Goal: Transaction & Acquisition: Purchase product/service

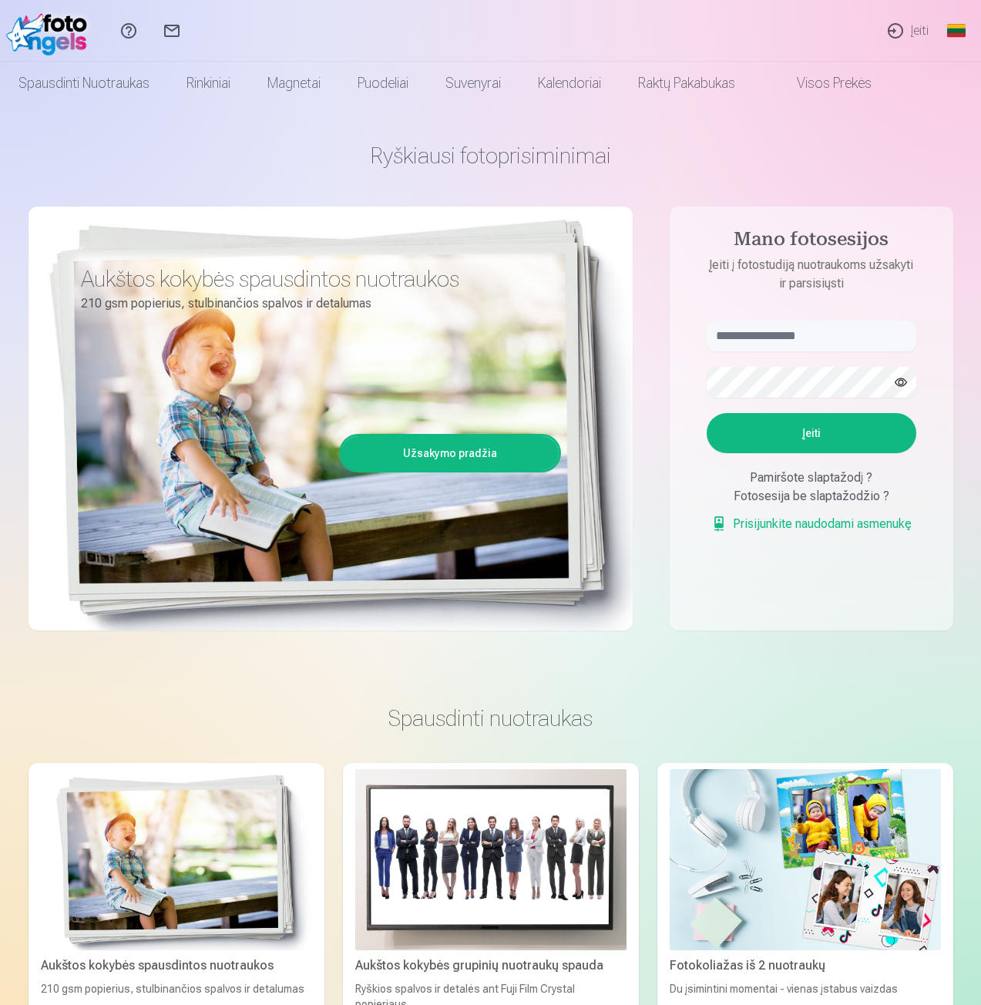
click at [917, 32] on link "Įeiti" at bounding box center [907, 31] width 67 height 62
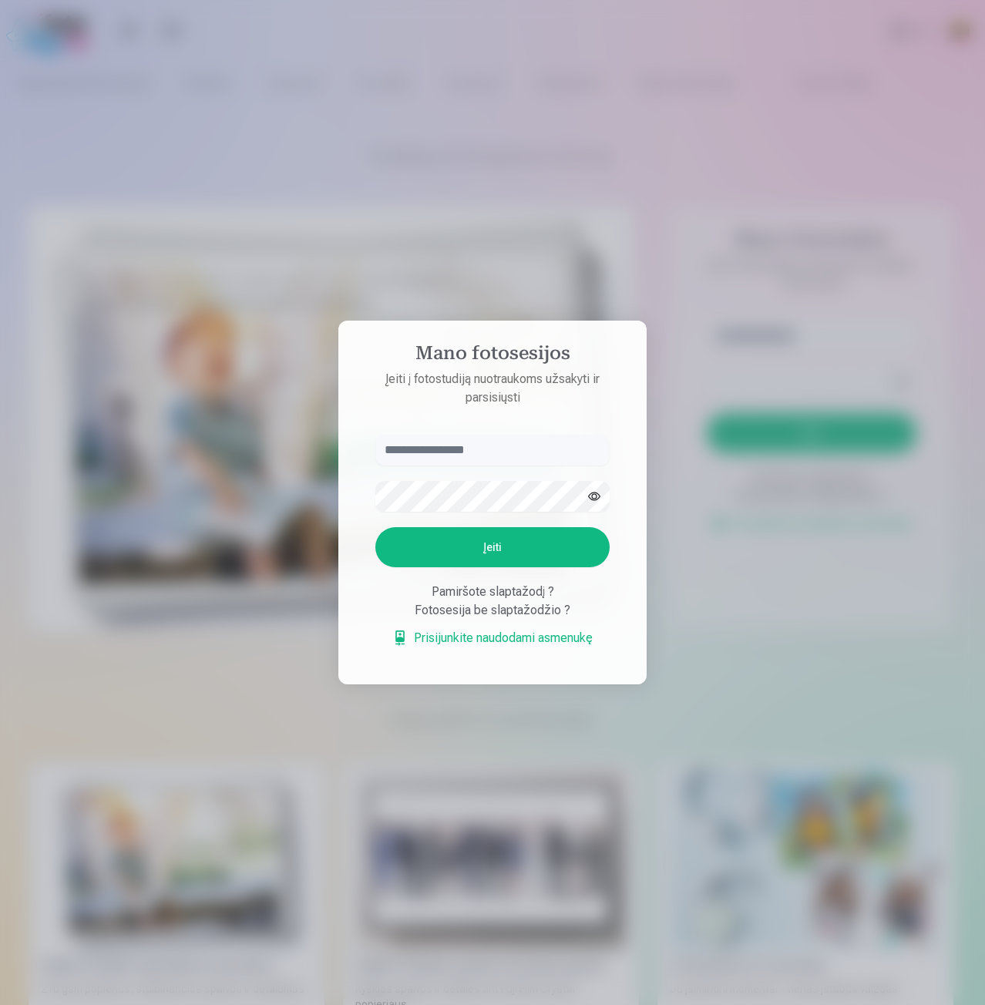
click at [433, 448] on input "text" at bounding box center [492, 450] width 234 height 31
click at [564, 455] on input "**********" at bounding box center [492, 450] width 234 height 31
type input "**********"
click at [375, 527] on button "Įeiti" at bounding box center [492, 547] width 234 height 40
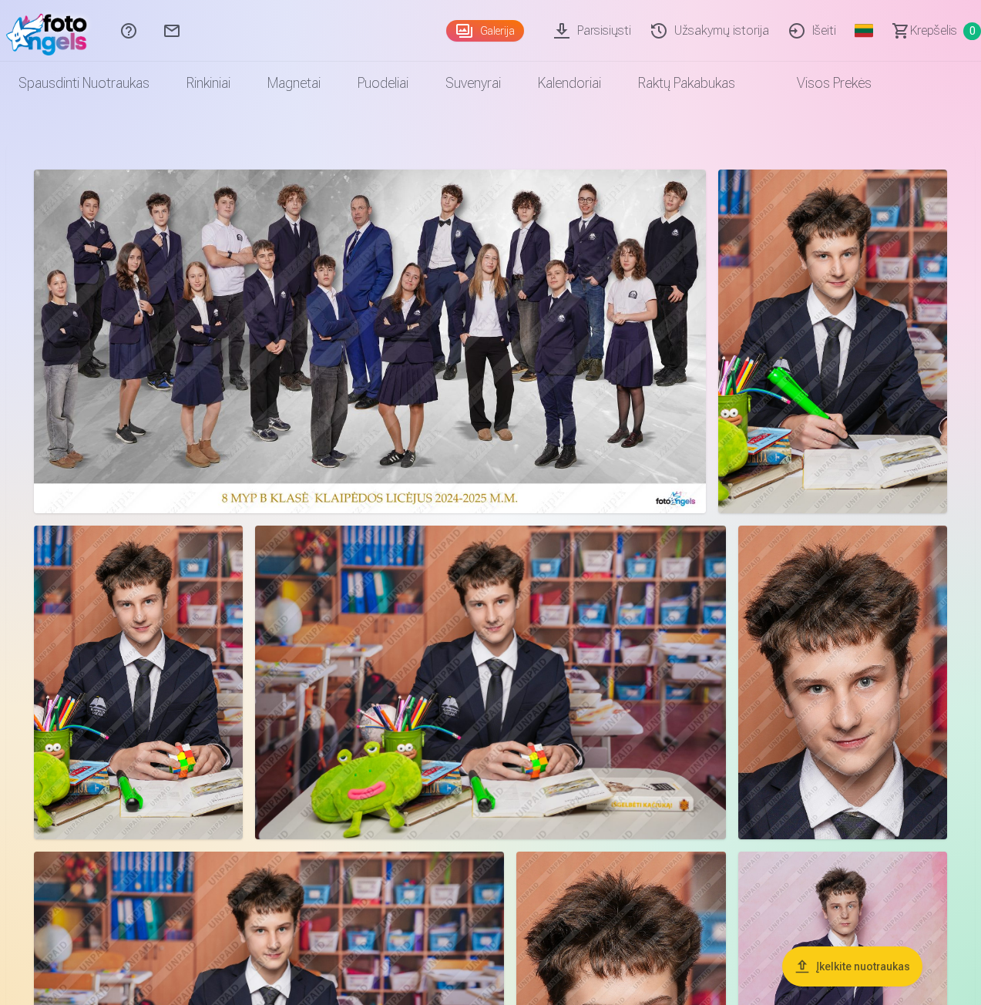
click at [574, 22] on link "Parsisiųsti" at bounding box center [594, 31] width 97 height 62
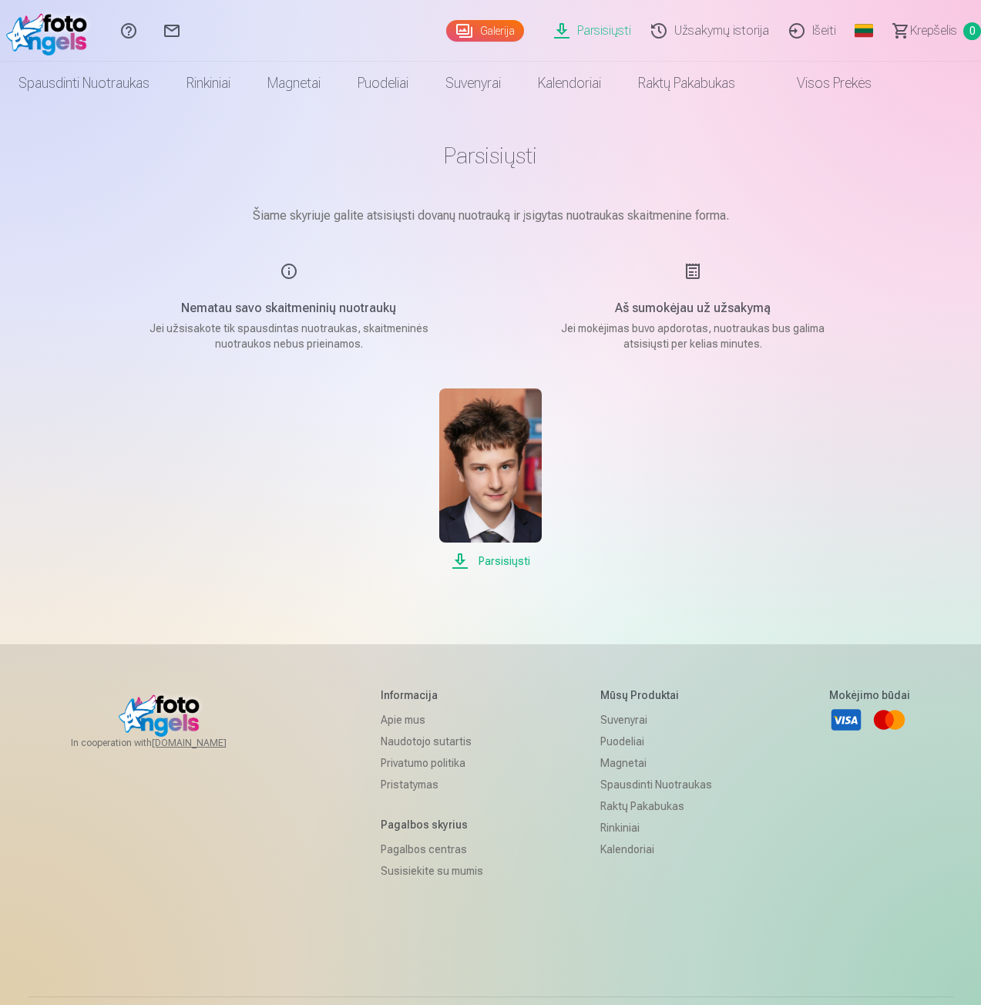
click at [502, 30] on link "Galerija" at bounding box center [485, 31] width 78 height 22
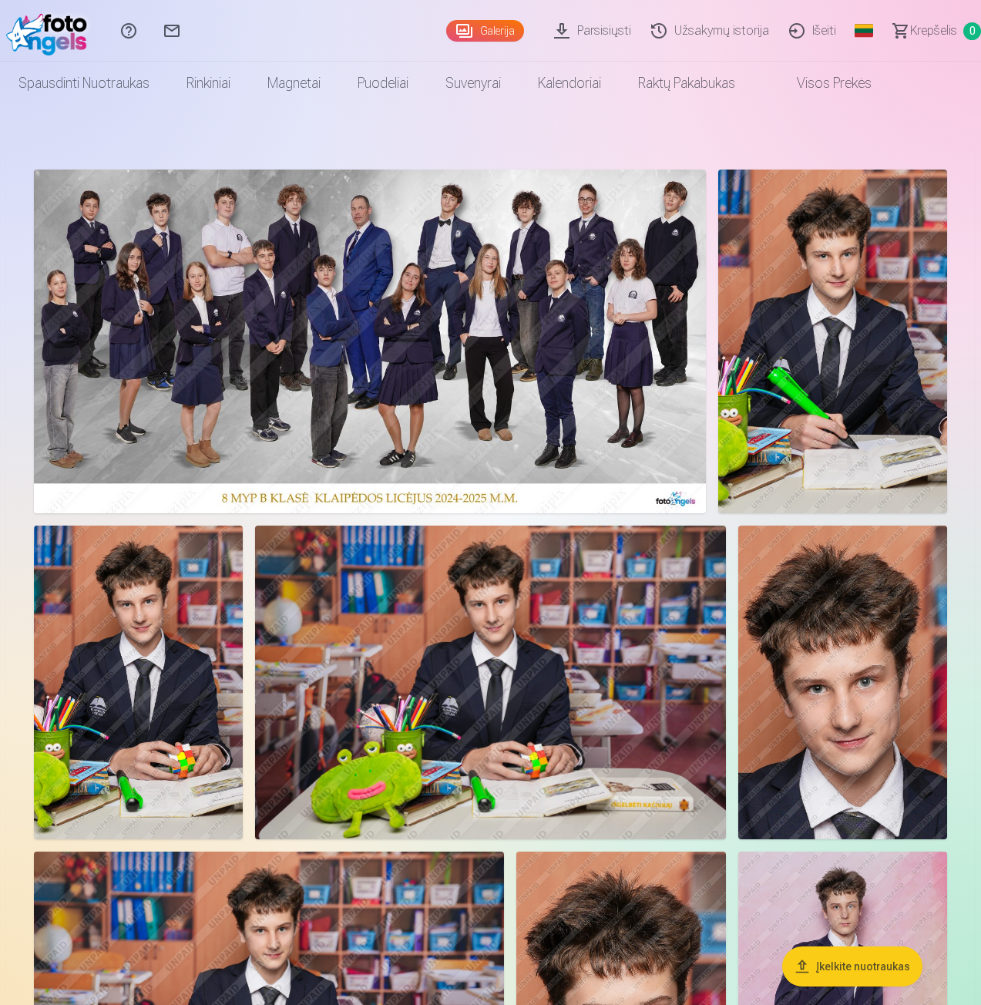
click at [447, 355] on img at bounding box center [370, 342] width 672 height 344
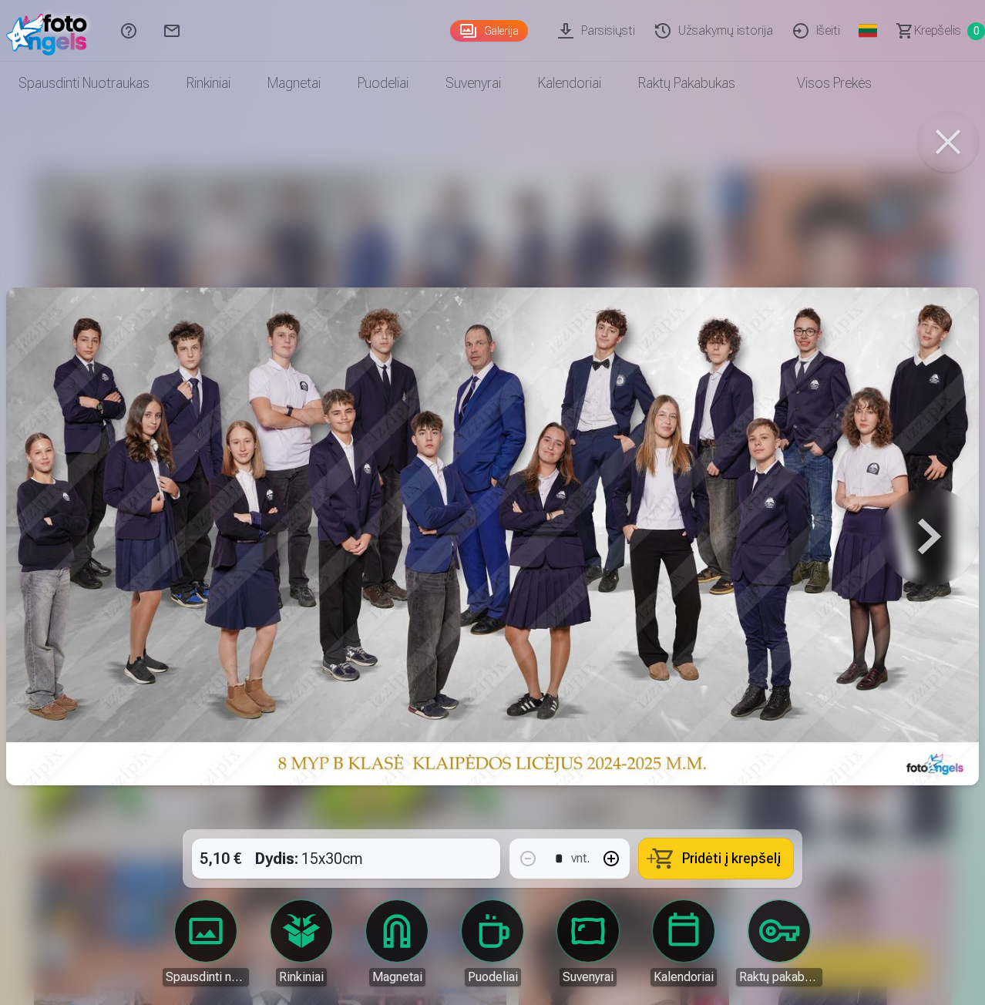
click at [318, 934] on link "Rinkiniai" at bounding box center [301, 943] width 86 height 86
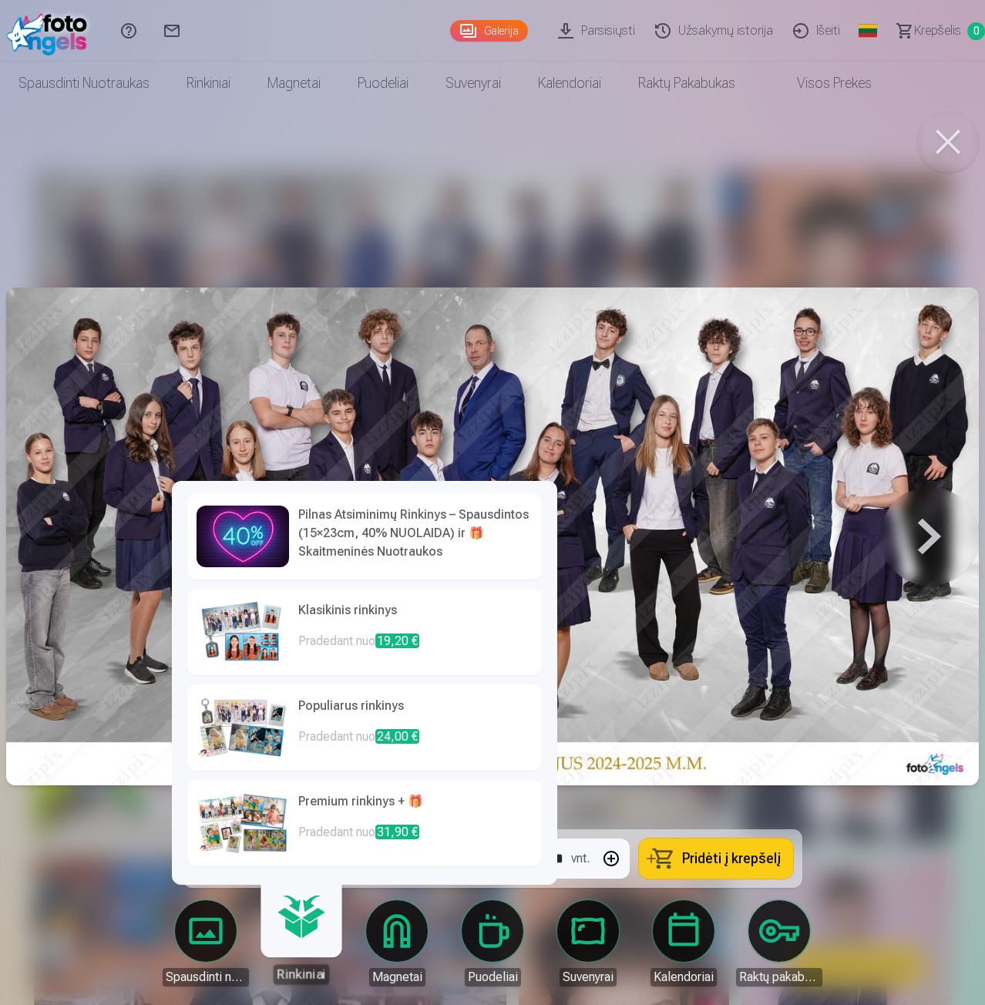
click at [312, 958] on link "Rinkiniai" at bounding box center [300, 936] width 95 height 95
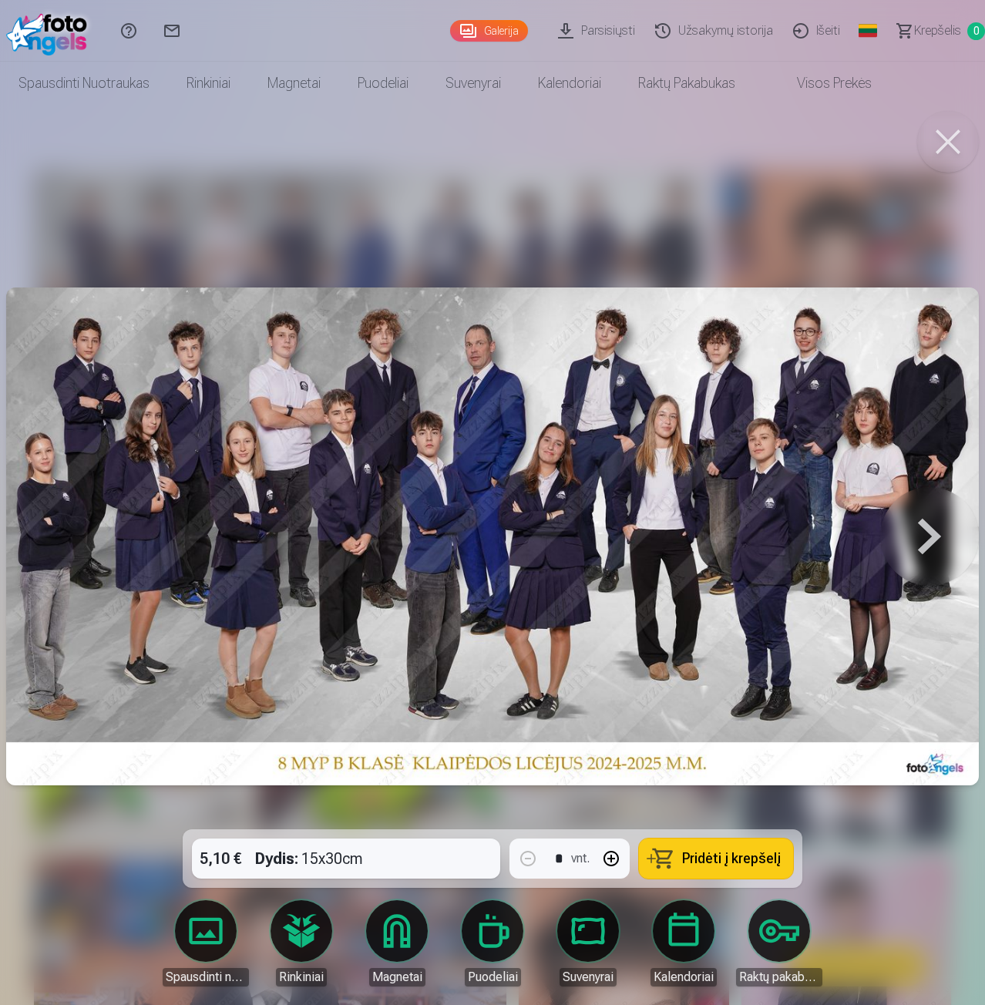
click at [871, 864] on div at bounding box center [492, 502] width 985 height 1005
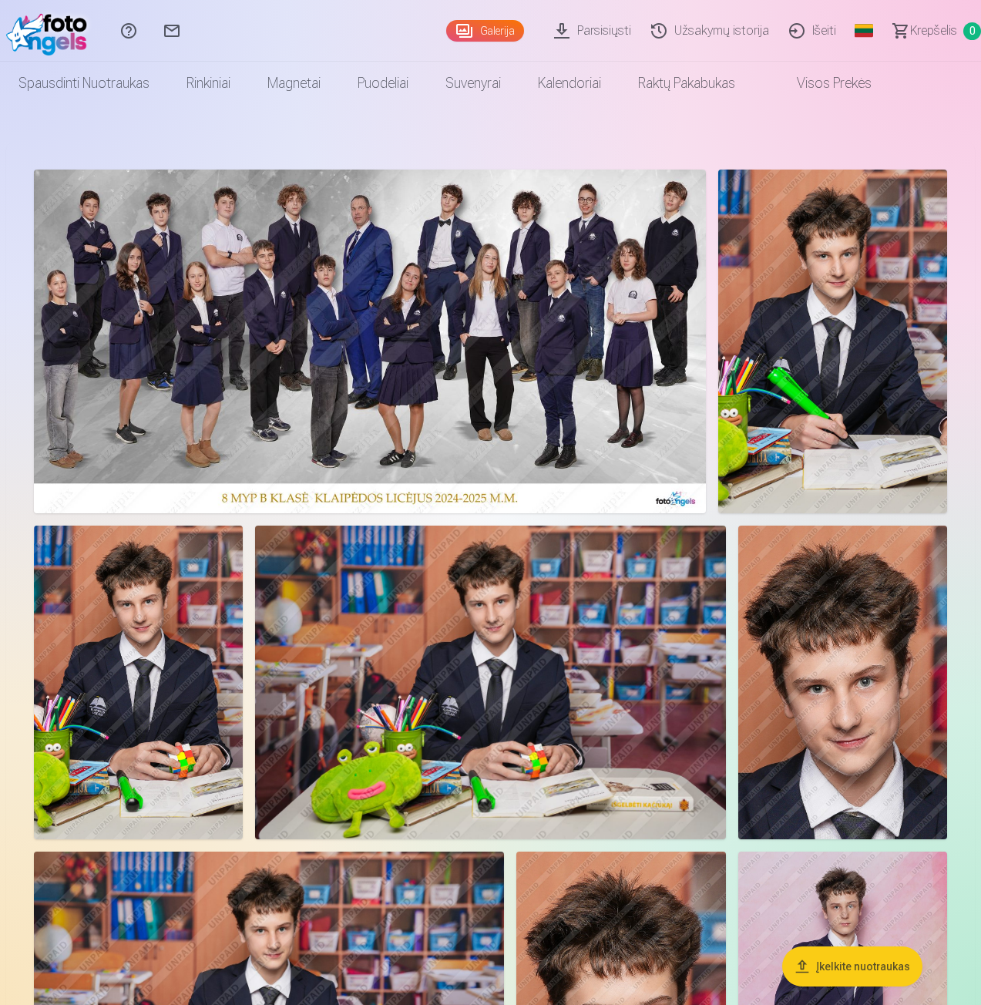
click at [209, 89] on link "Rinkiniai" at bounding box center [208, 83] width 81 height 43
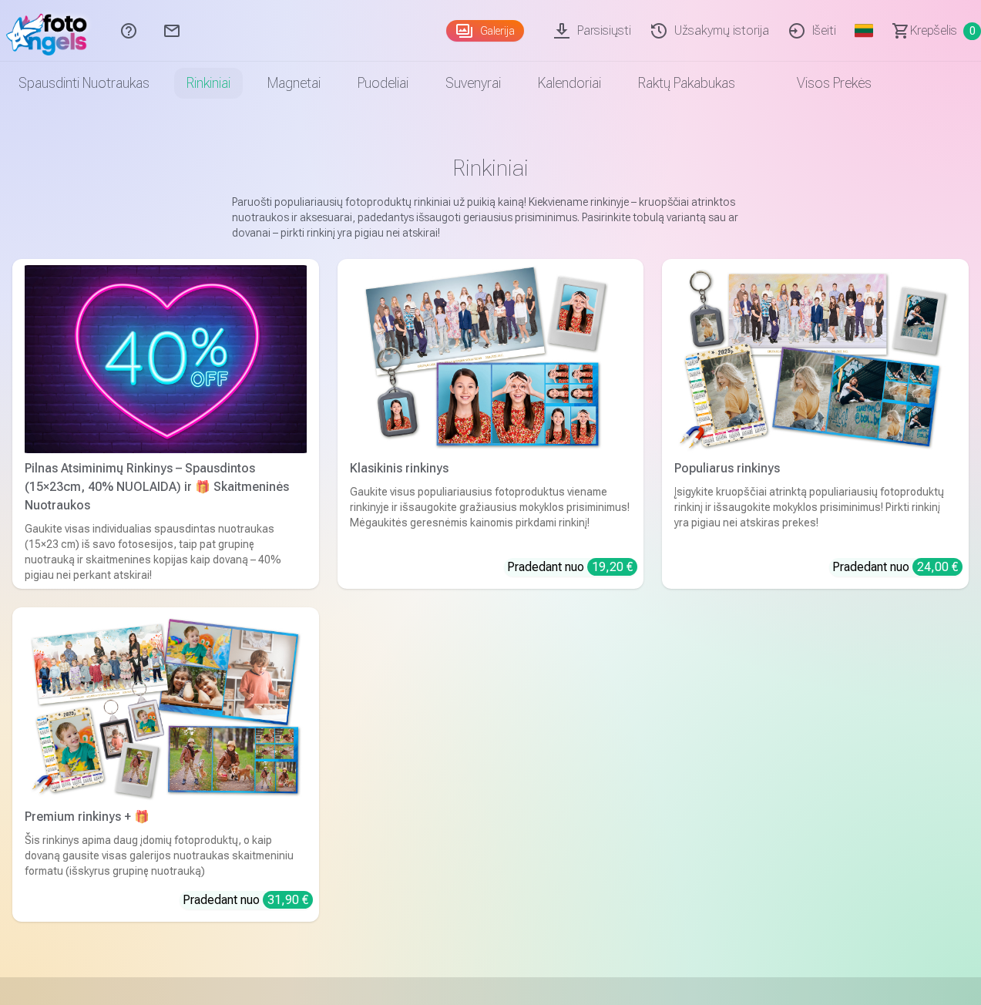
click at [235, 518] on link "Pilnas Atsiminimų Rinkinys – Spausdintos (15×23cm, 40% NUOLAIDA) ir 🎁 Skaitmeni…" at bounding box center [165, 424] width 307 height 330
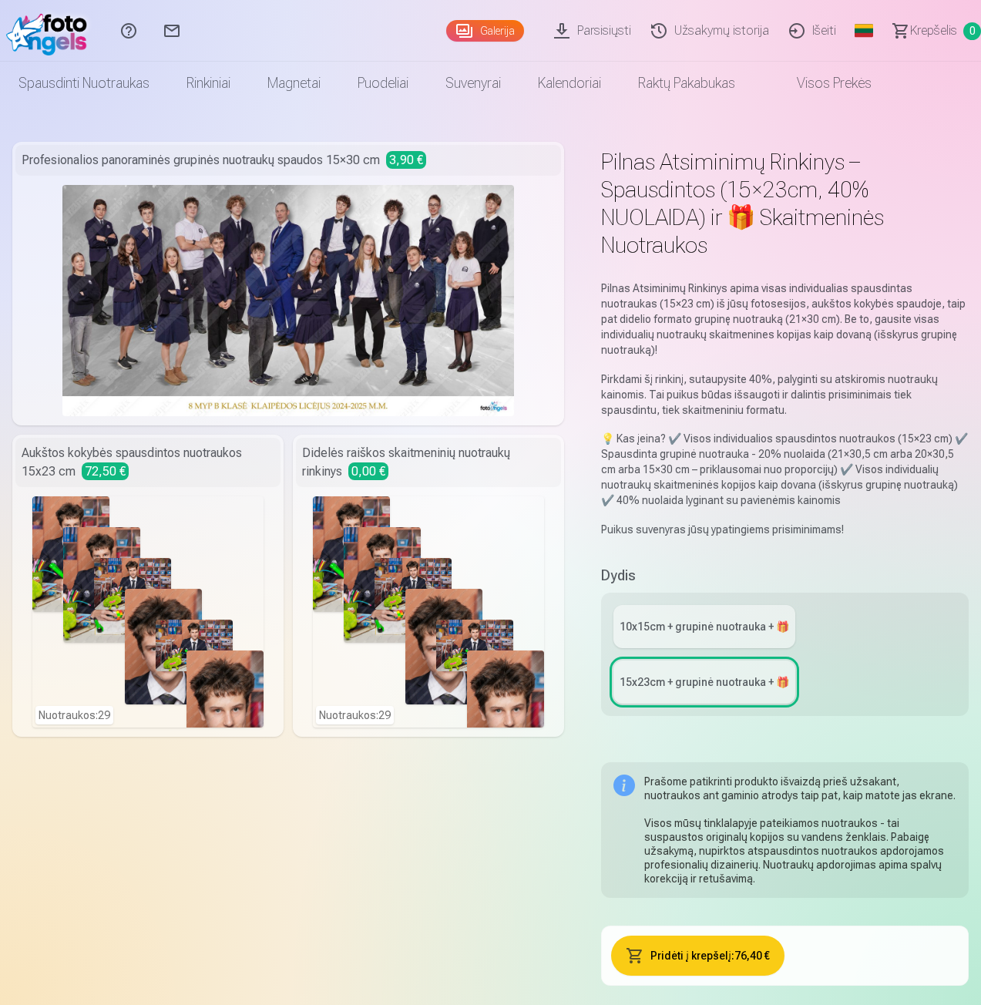
click at [183, 257] on img at bounding box center [288, 300] width 452 height 231
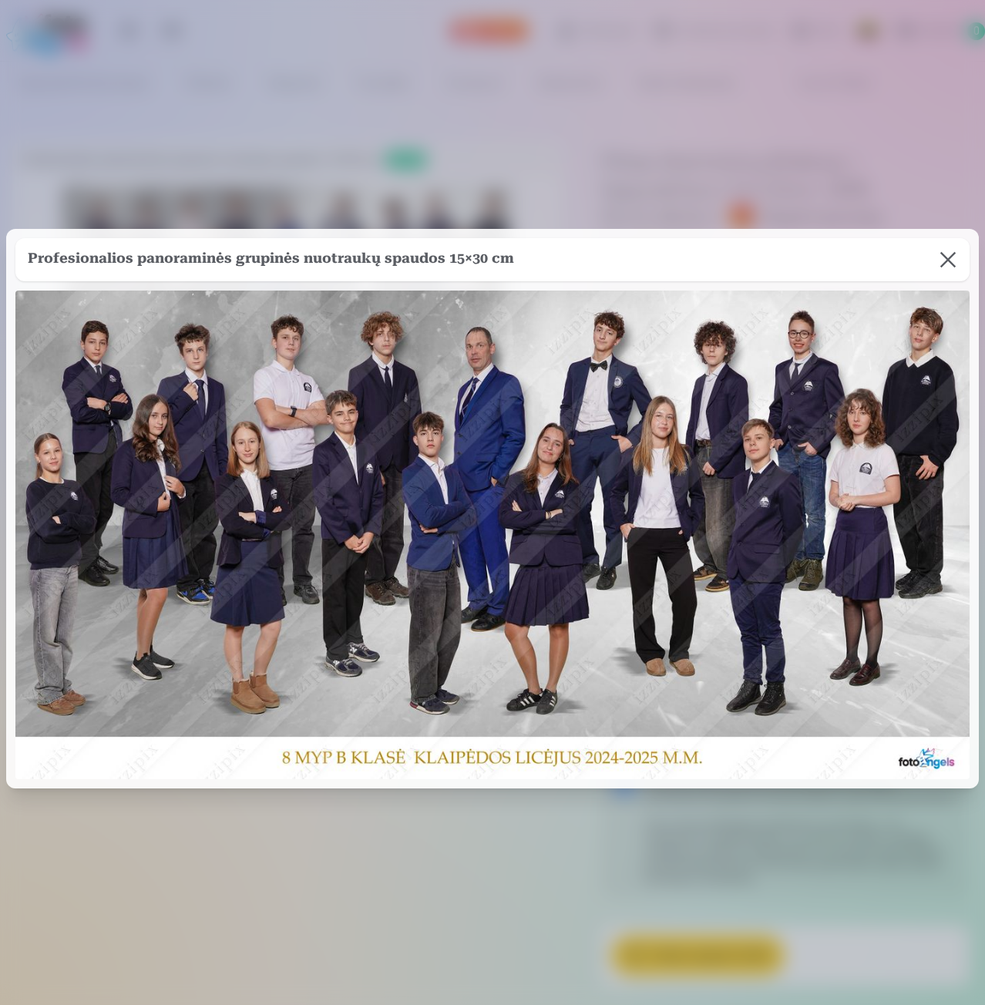
click at [943, 259] on button at bounding box center [947, 259] width 43 height 43
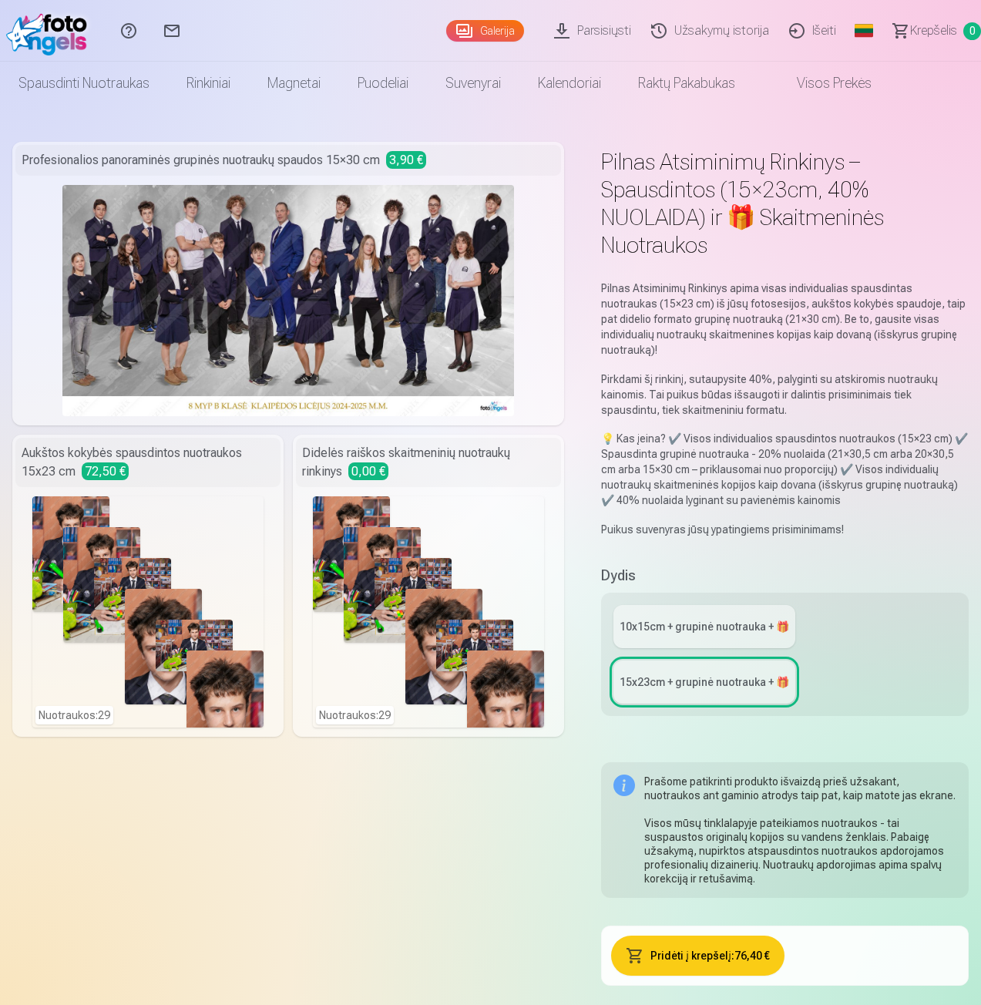
click at [445, 600] on div "Nuotraukos : 29" at bounding box center [428, 611] width 231 height 231
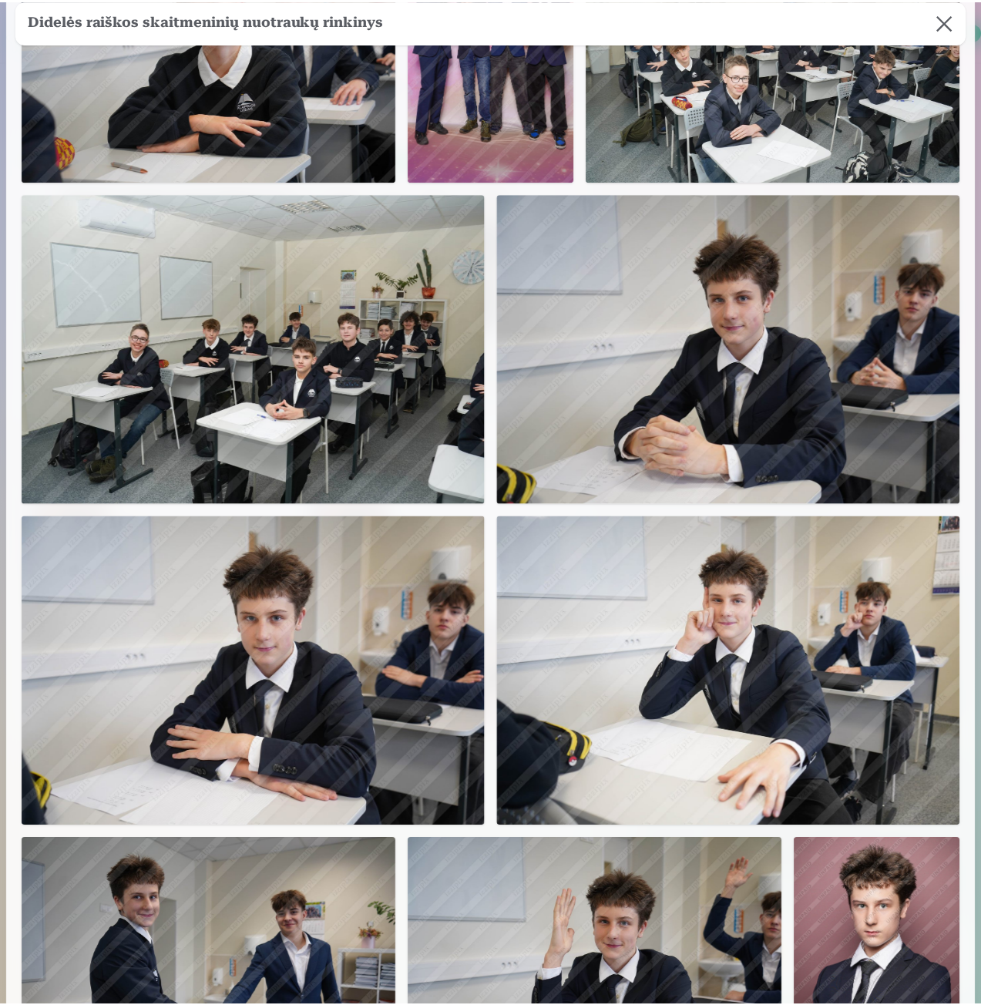
scroll to position [693, 0]
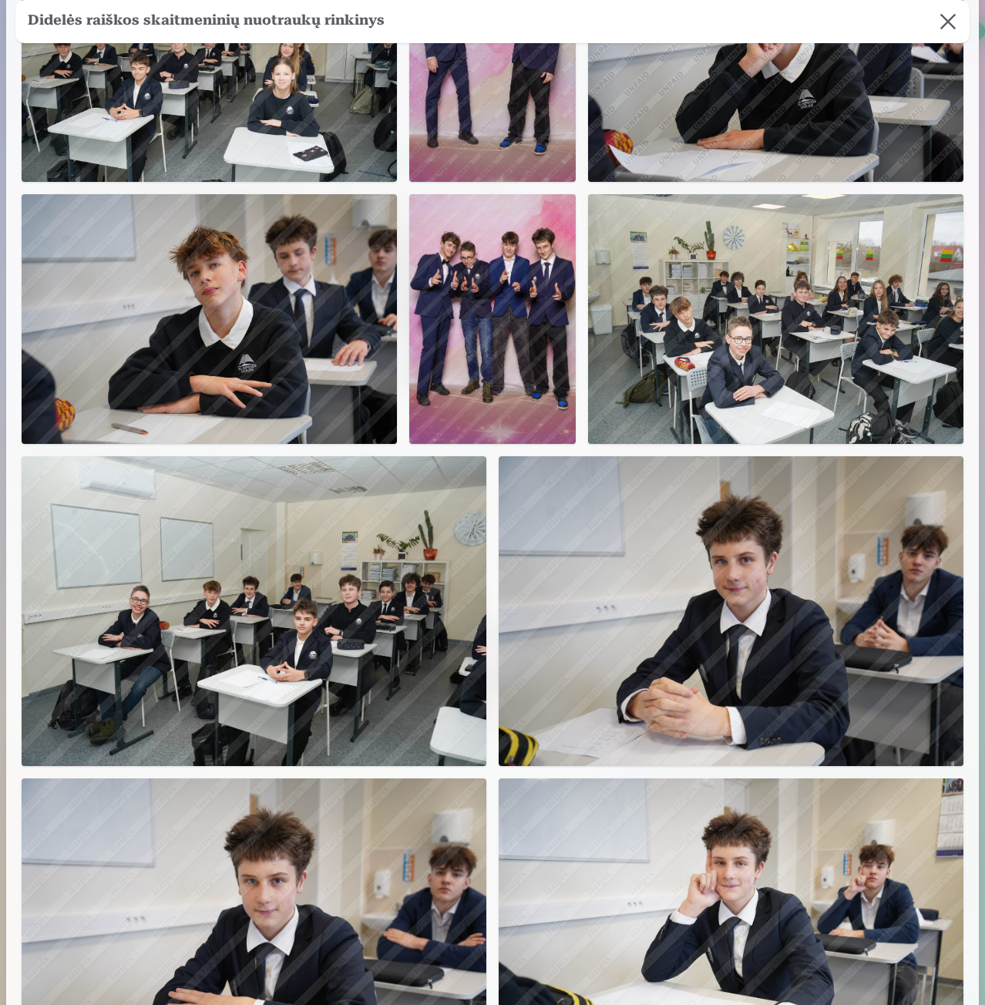
click at [949, 19] on button at bounding box center [947, 21] width 43 height 43
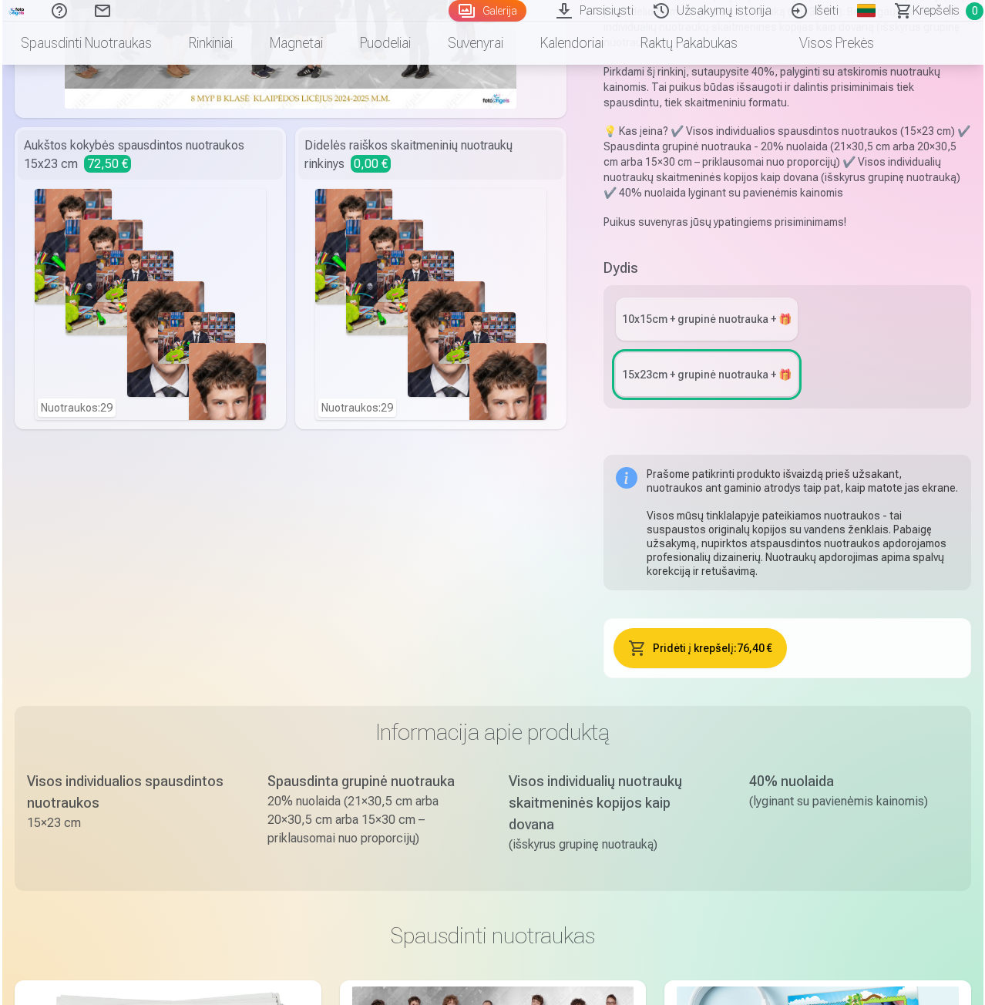
scroll to position [0, 0]
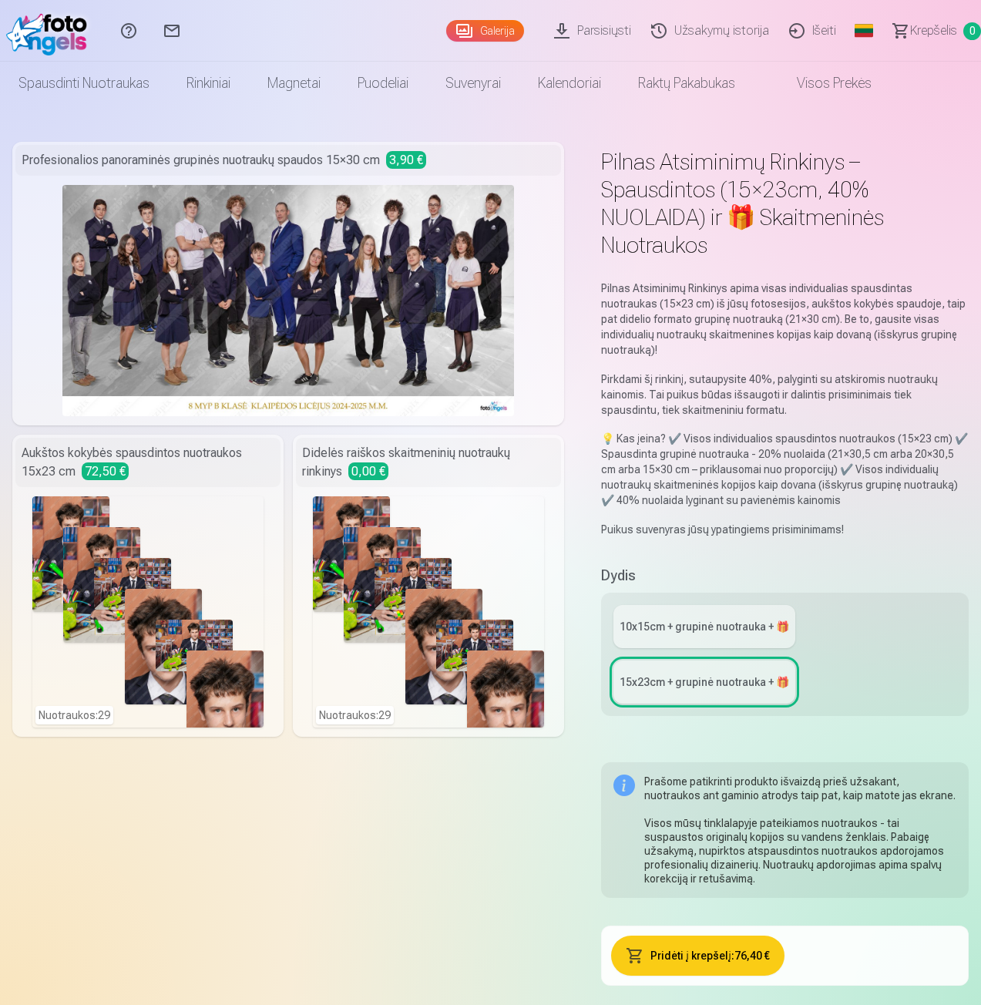
click at [152, 593] on div "Nuotraukos : 29" at bounding box center [147, 611] width 231 height 231
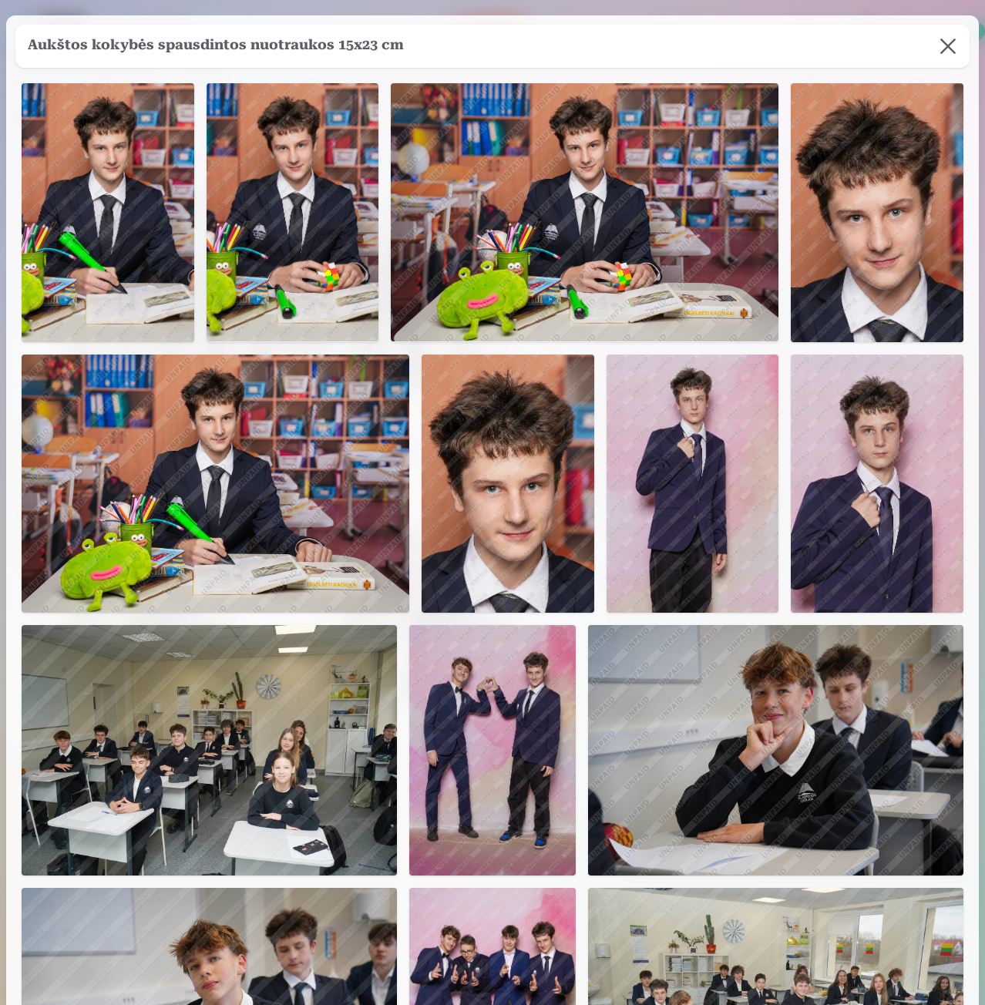
click at [943, 52] on button at bounding box center [947, 46] width 43 height 43
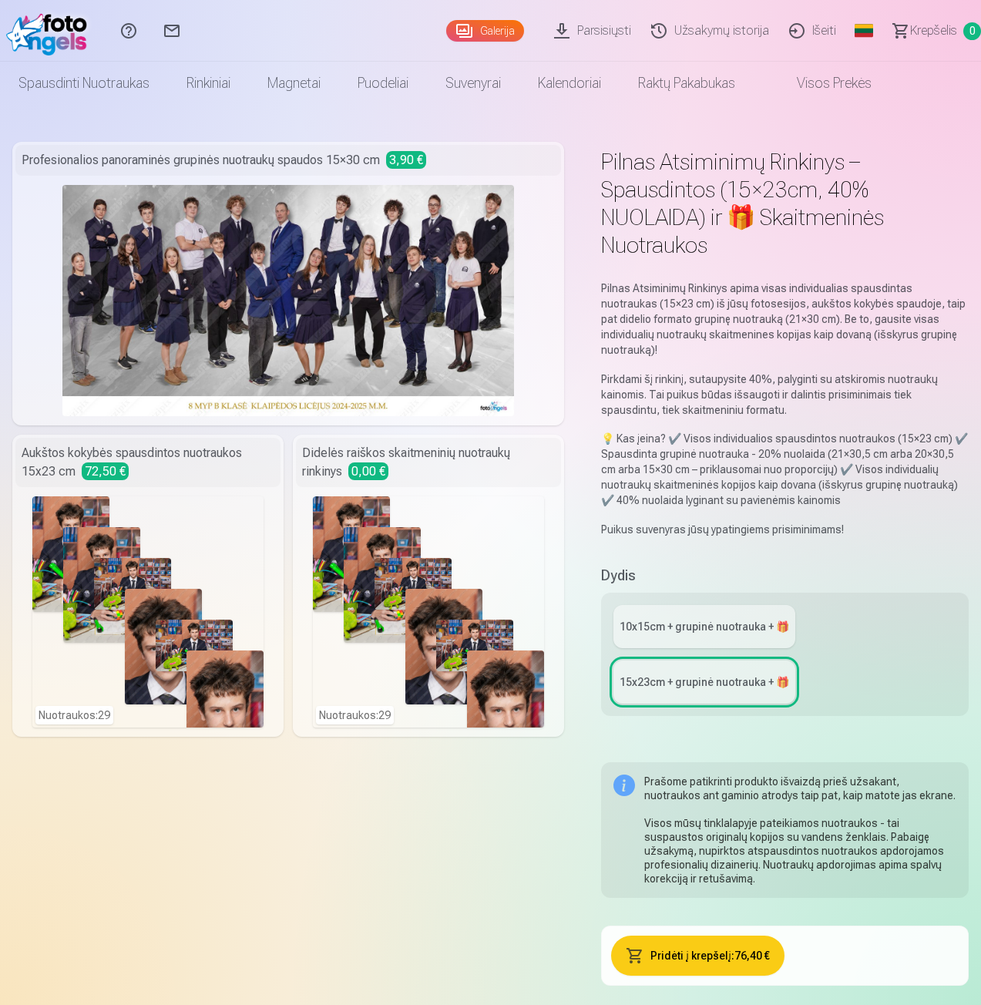
click at [734, 30] on link "Užsakymų istorija" at bounding box center [712, 31] width 138 height 62
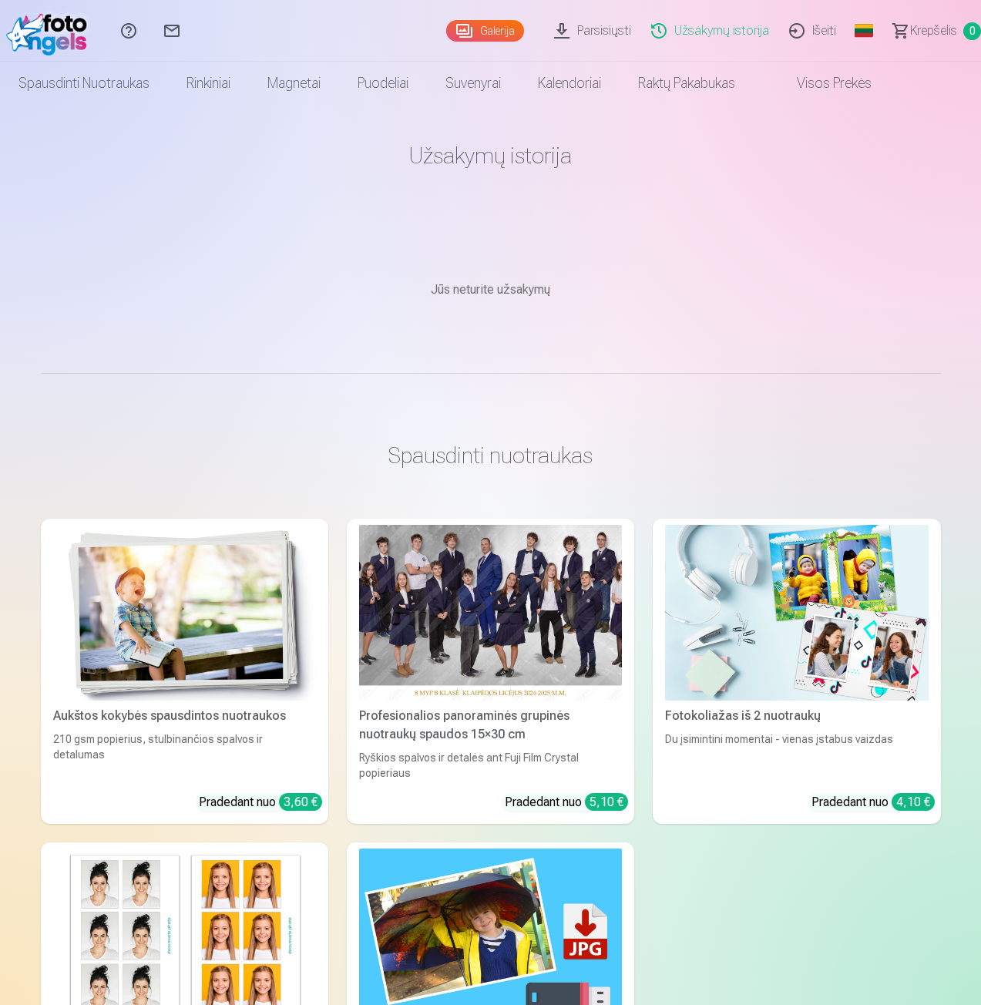
click at [511, 646] on div at bounding box center [490, 613] width 263 height 176
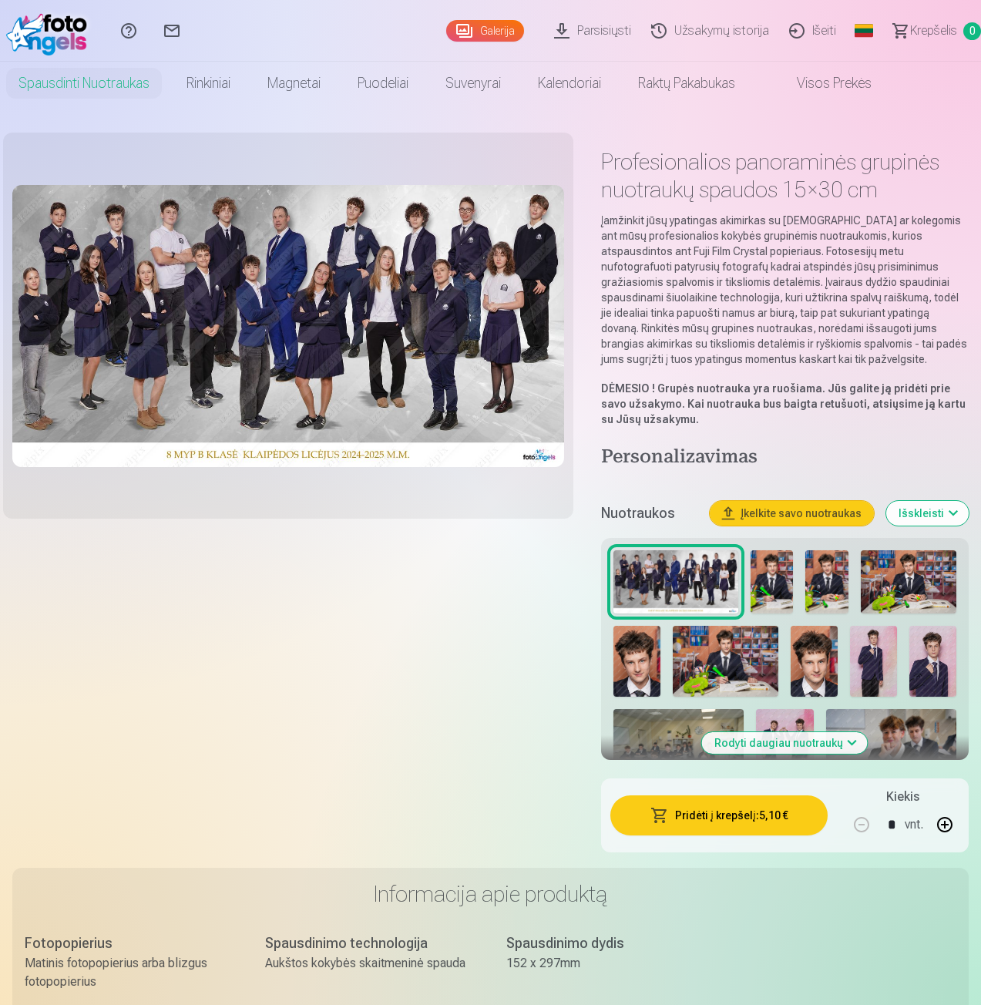
click at [711, 814] on button "Pridėti į krepšelį : 5,10 €" at bounding box center [719, 815] width 218 height 40
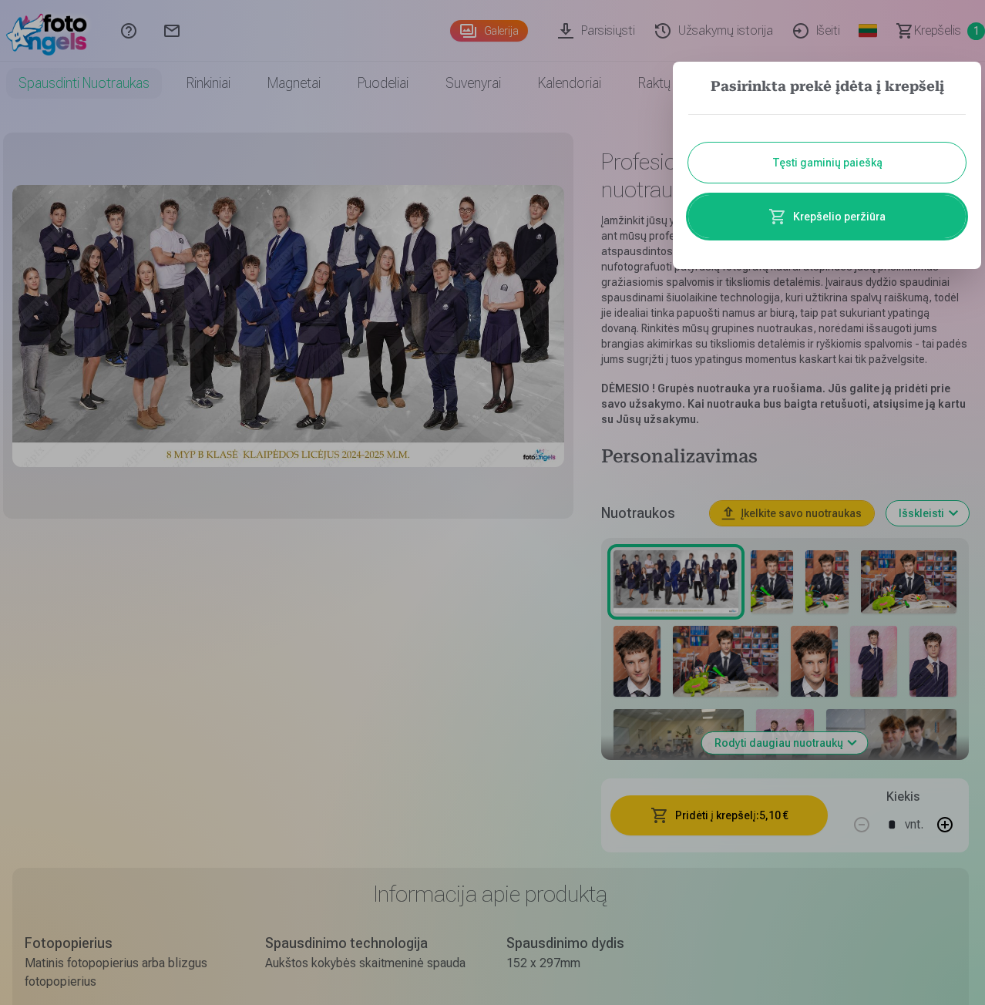
click at [807, 166] on button "Tęsti gaminių paiešką" at bounding box center [826, 163] width 277 height 40
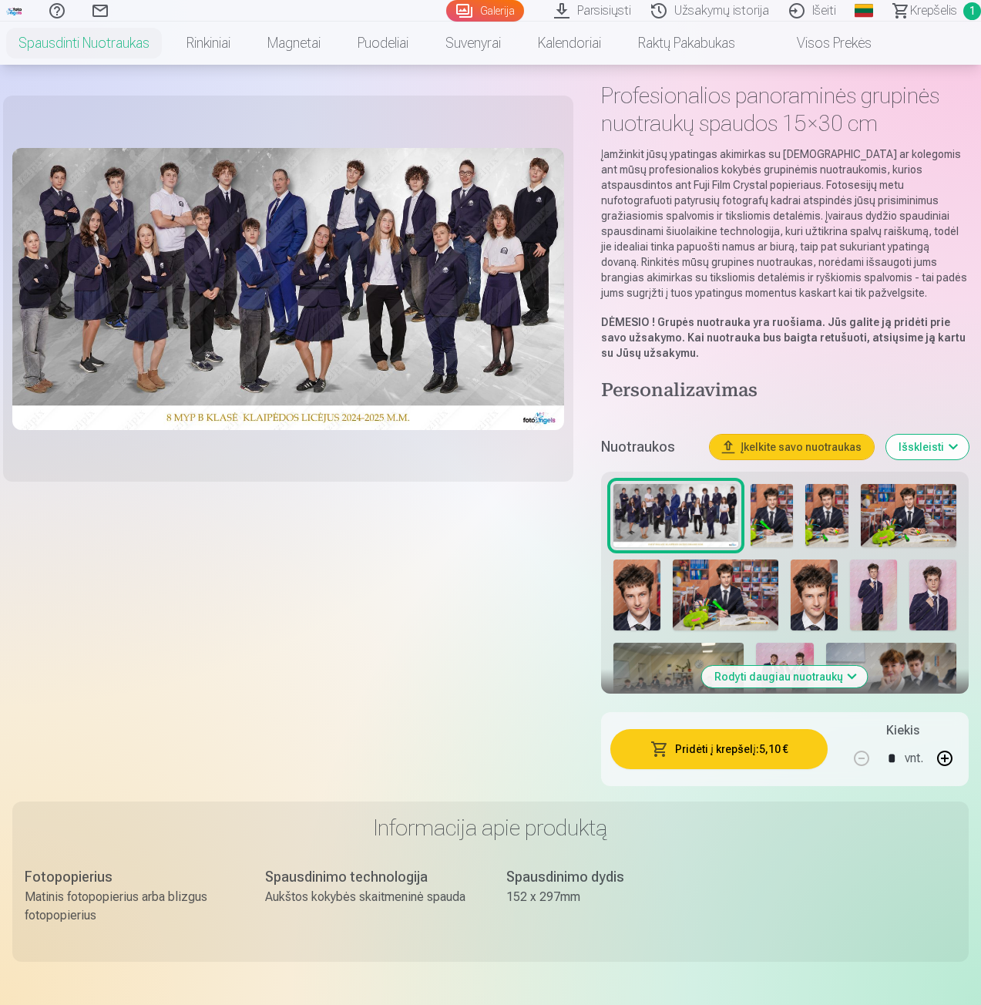
scroll to position [231, 0]
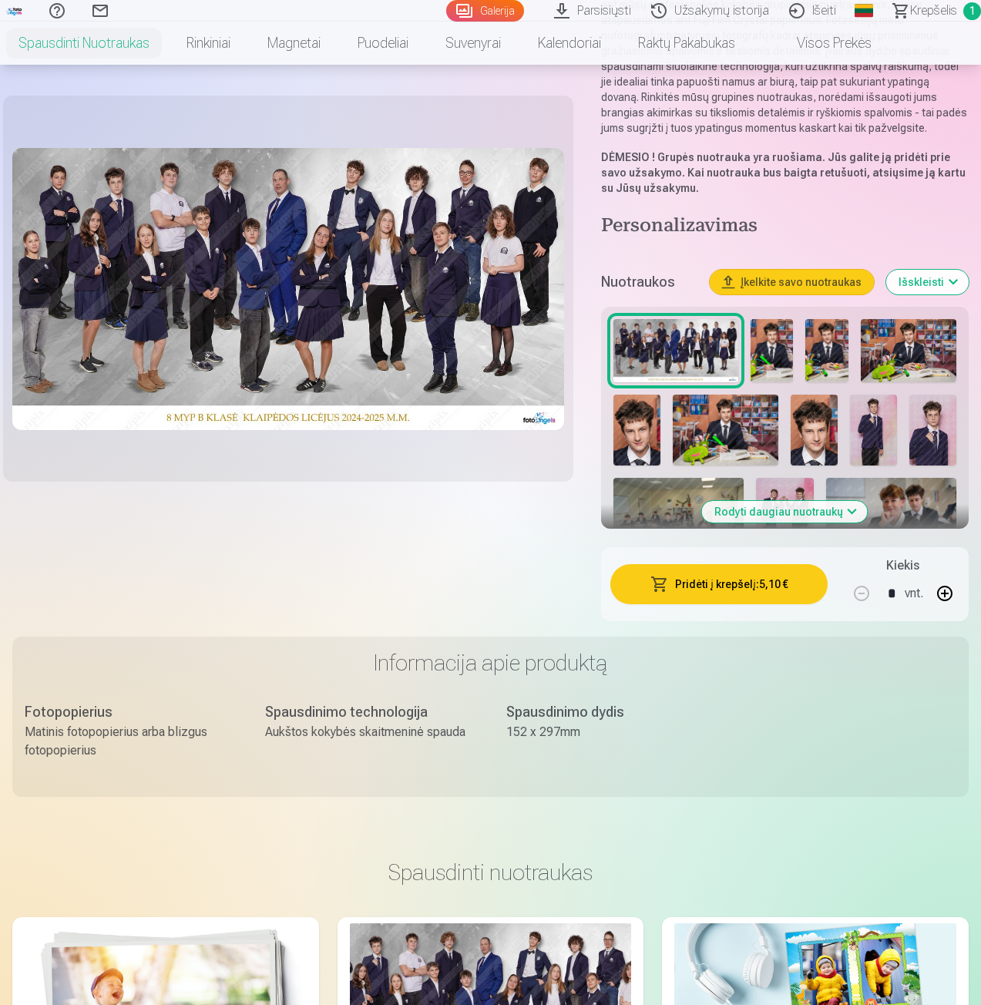
click at [776, 355] on img at bounding box center [771, 351] width 42 height 64
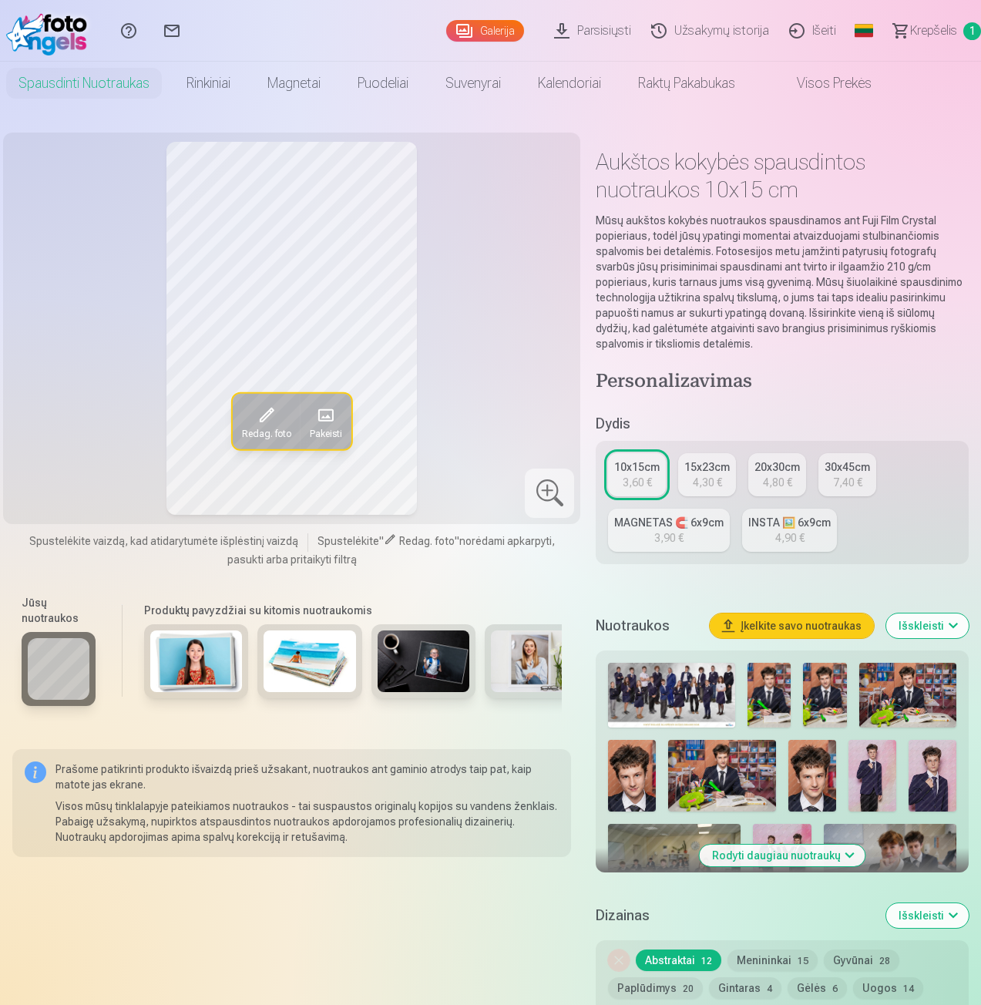
click at [59, 26] on img at bounding box center [50, 30] width 89 height 49
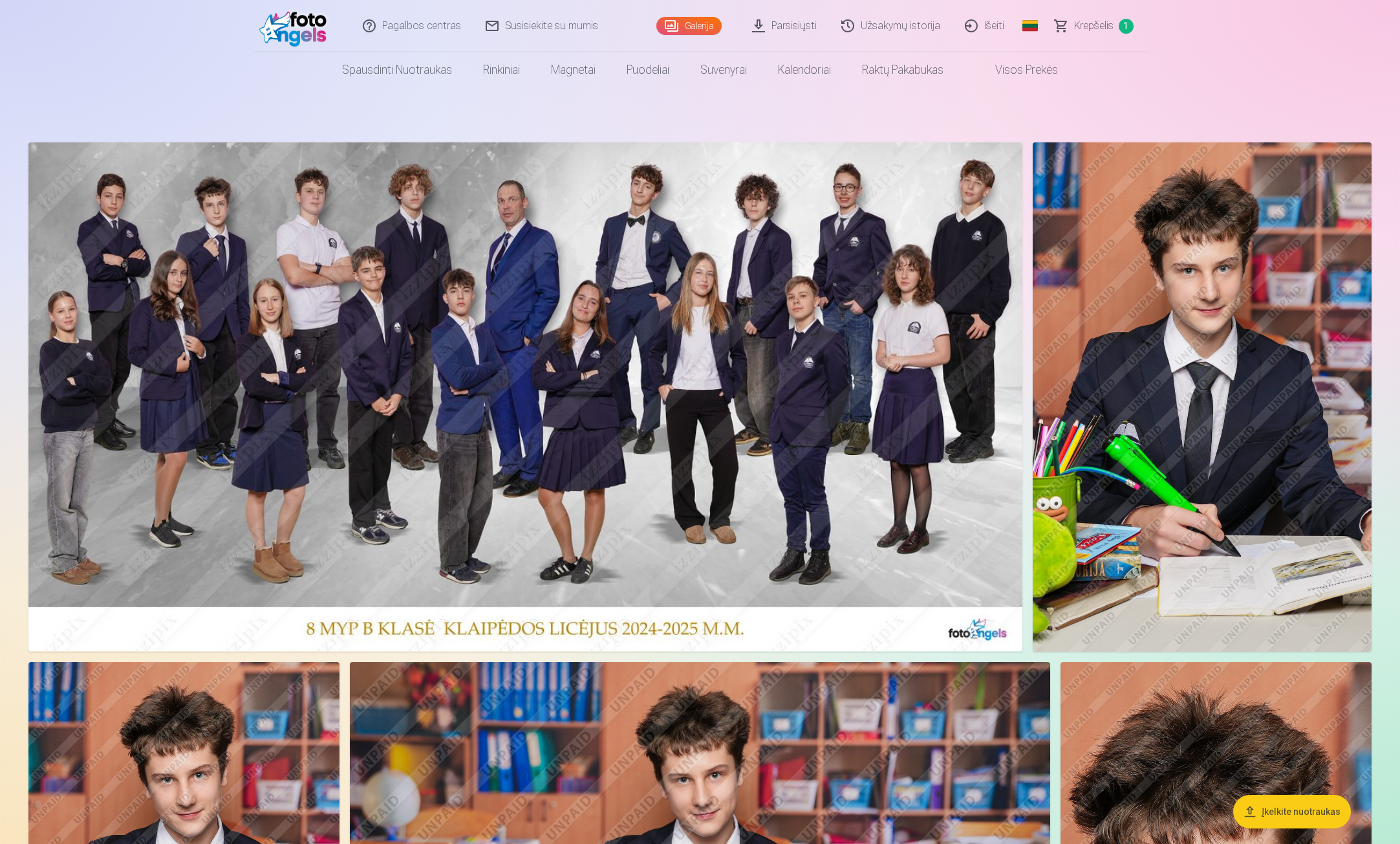
click at [826, 70] on link "Visos prekės" at bounding box center [1016, 70] width 114 height 36
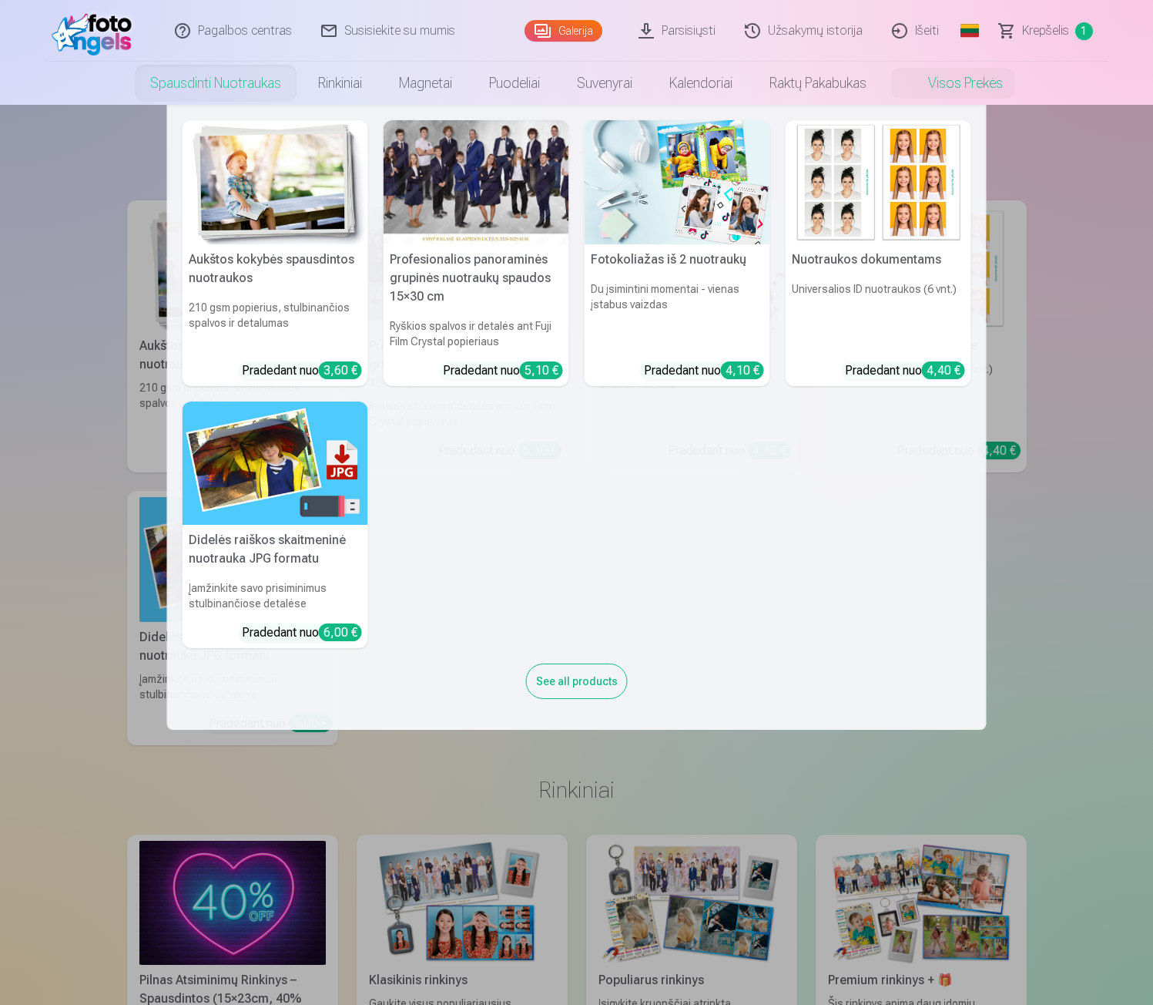
click at [227, 91] on link "Spausdinti nuotraukas" at bounding box center [216, 83] width 168 height 43
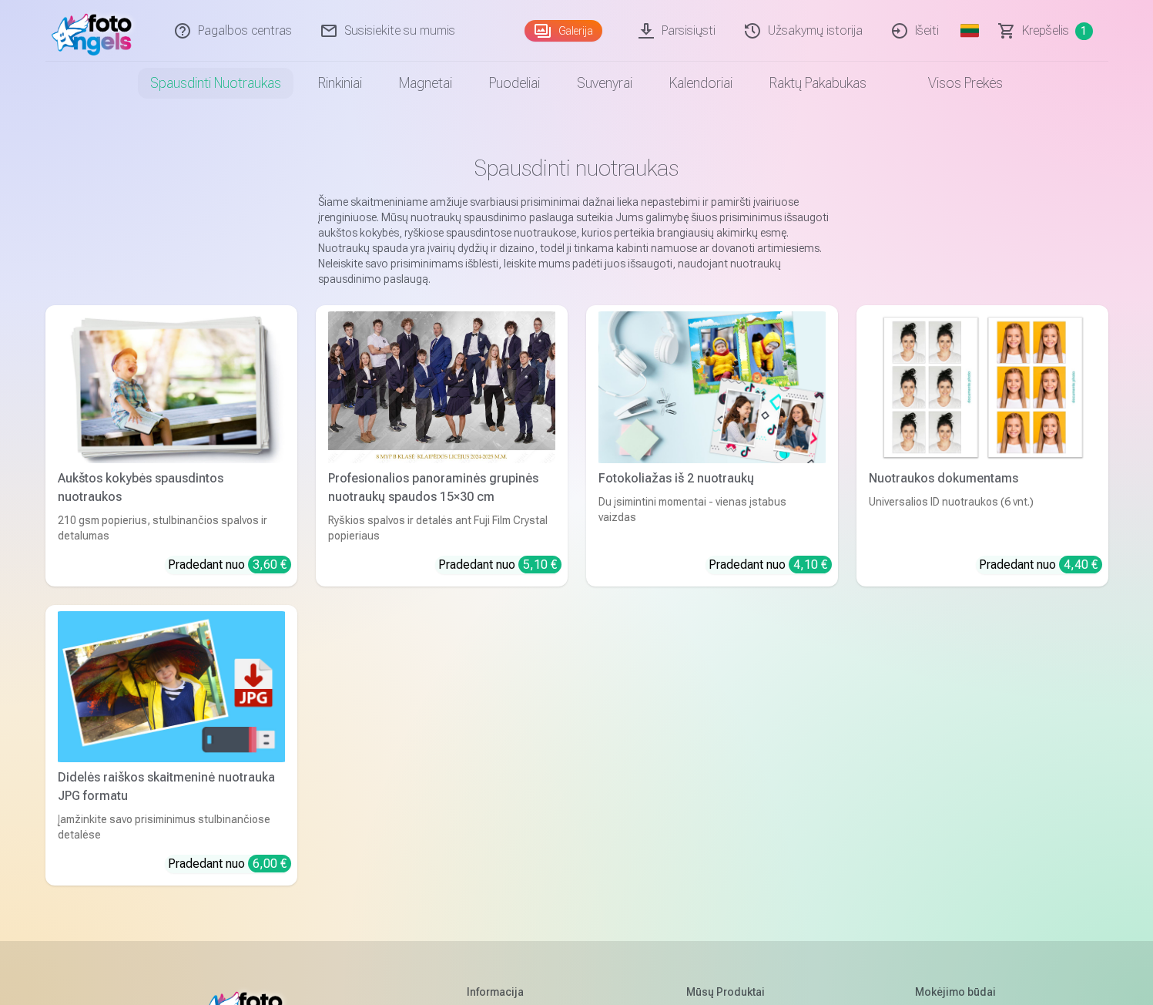
click at [163, 656] on img at bounding box center [171, 687] width 227 height 152
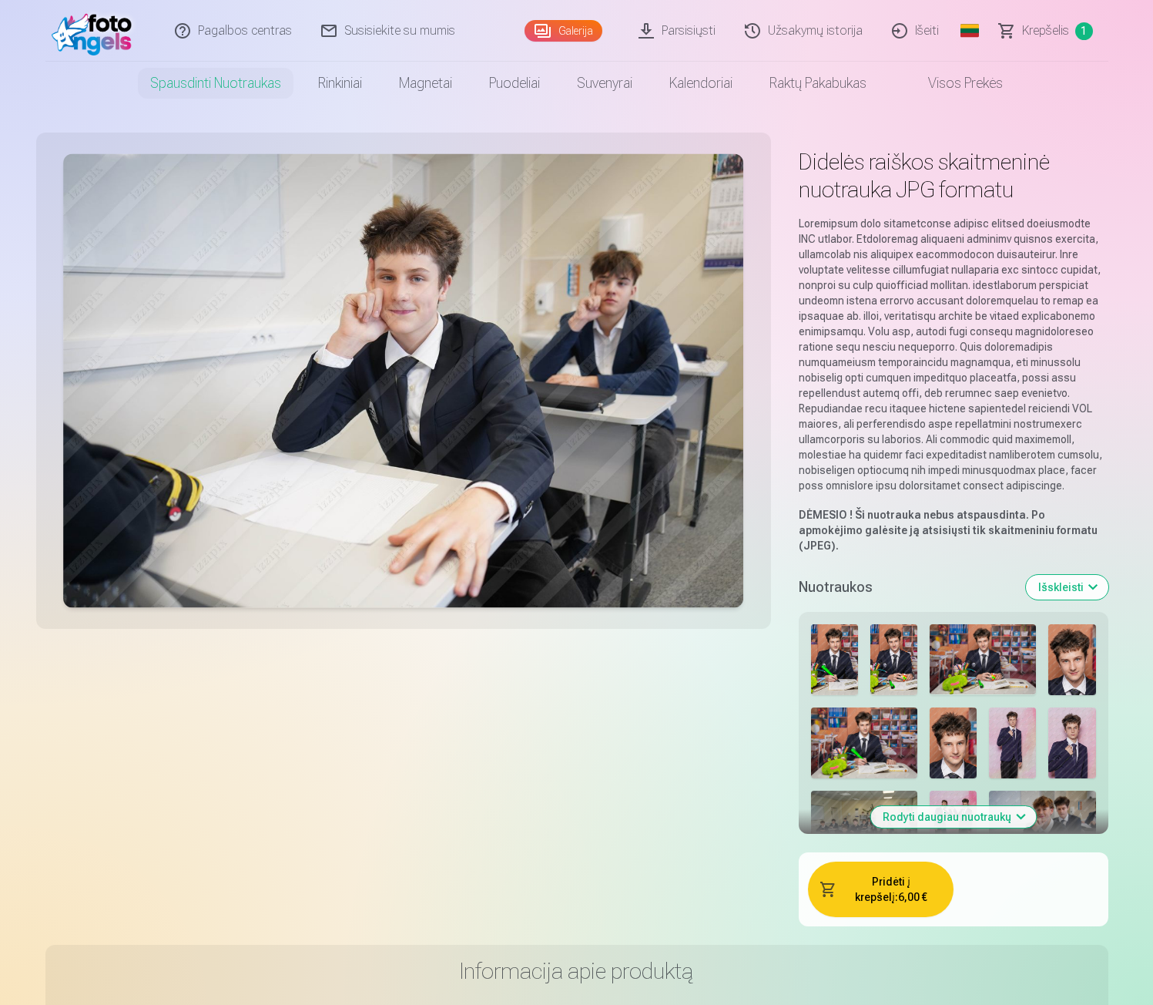
click at [957, 636] on img at bounding box center [983, 659] width 106 height 71
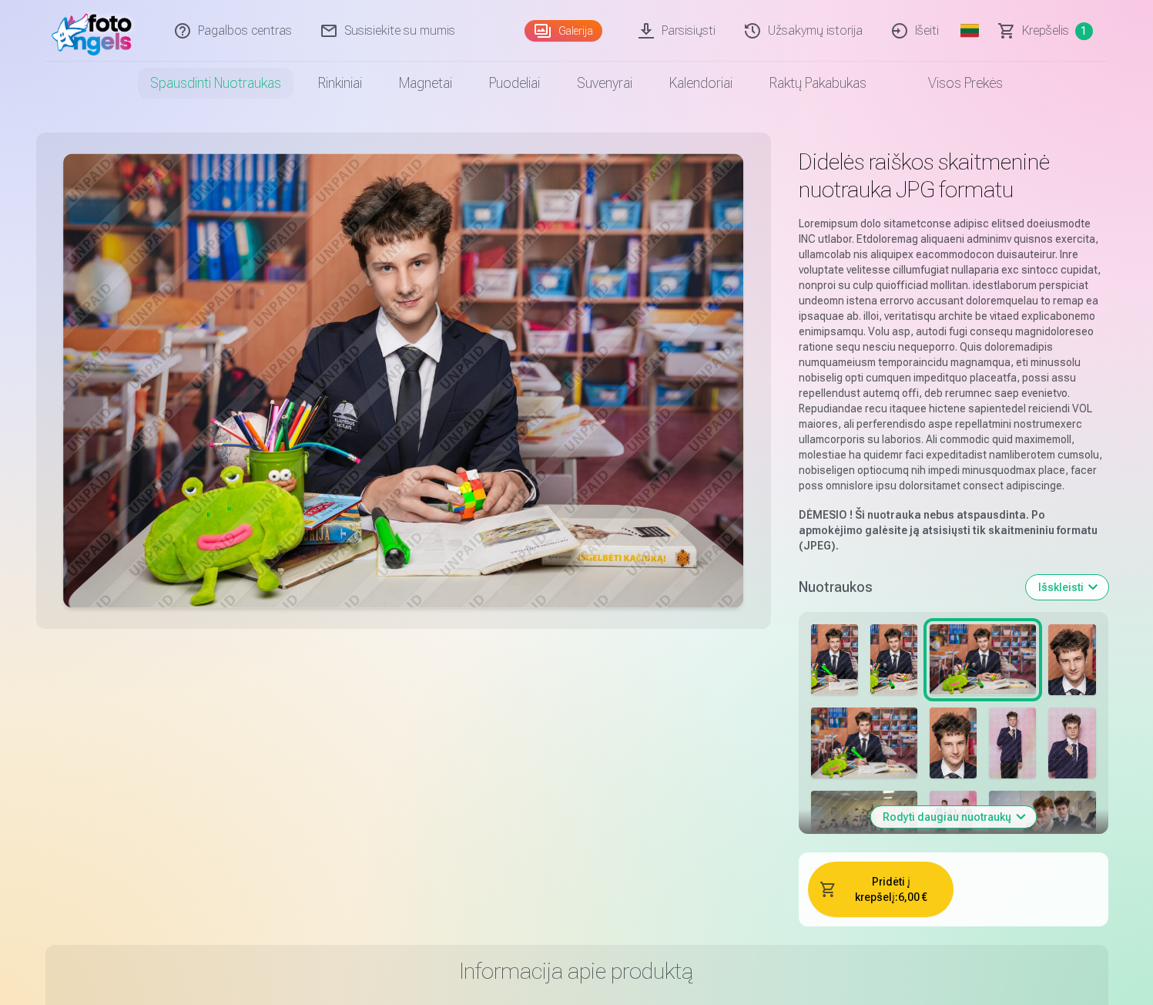
click at [883, 649] on img at bounding box center [894, 659] width 47 height 71
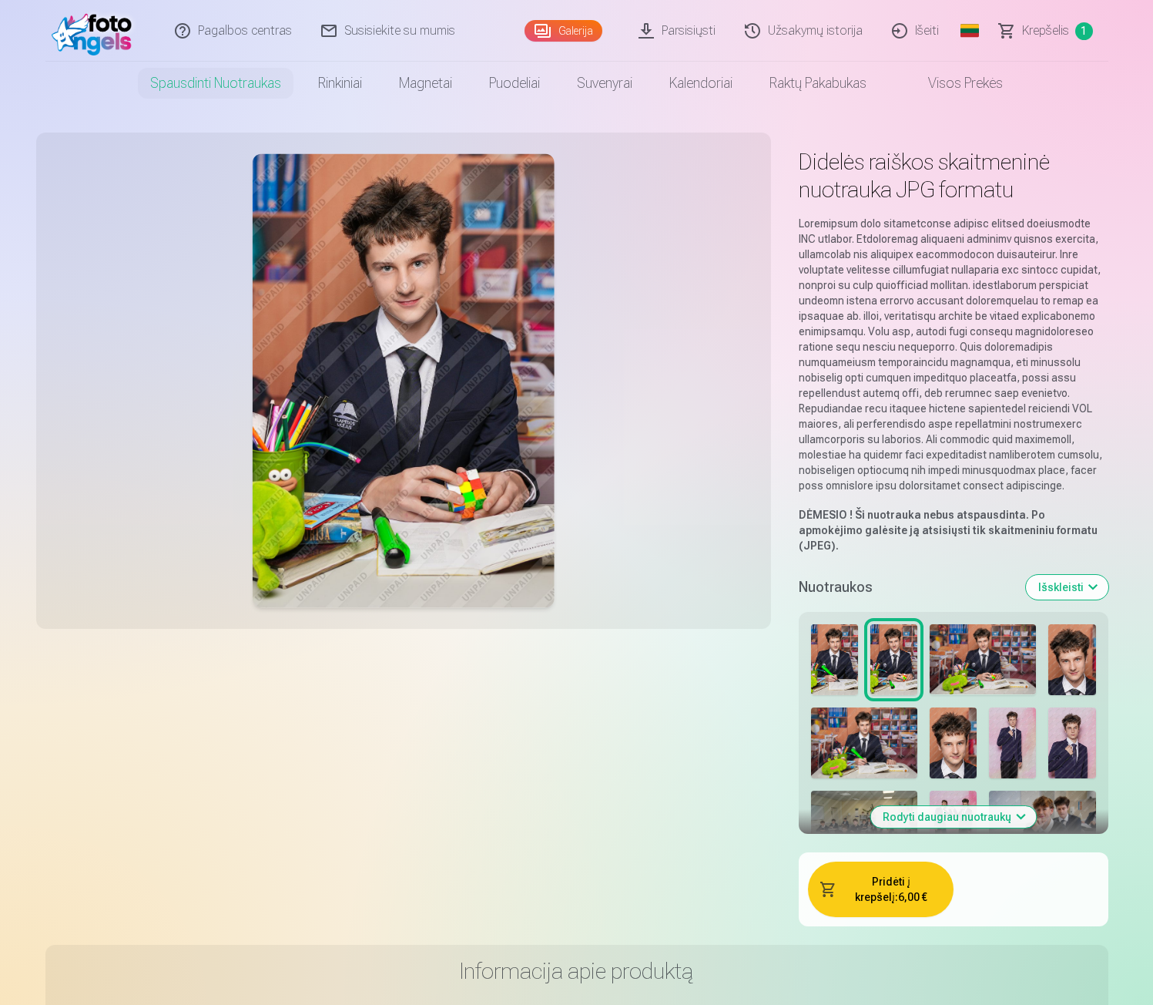
click at [840, 642] on img at bounding box center [834, 659] width 47 height 71
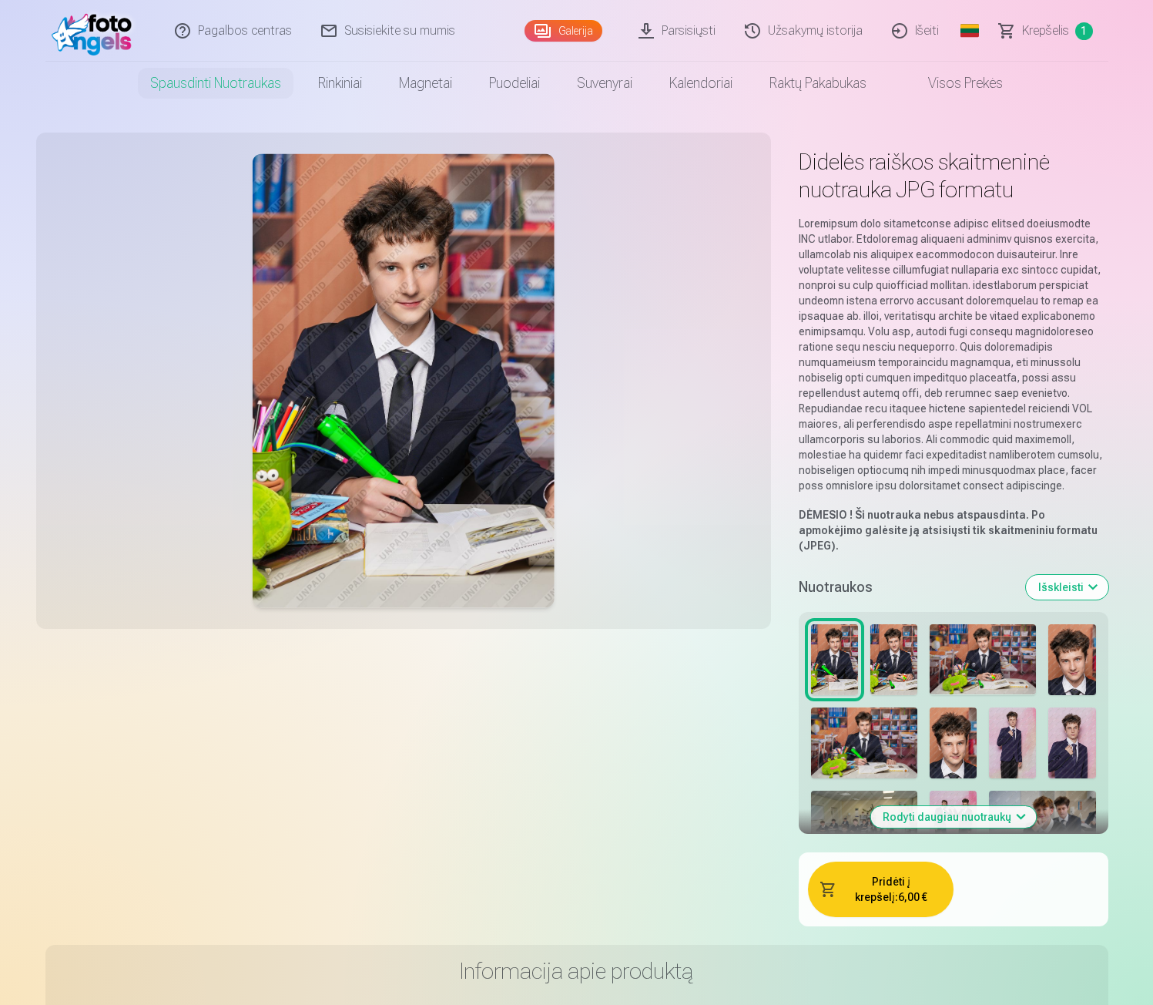
click at [848, 731] on img at bounding box center [864, 742] width 106 height 71
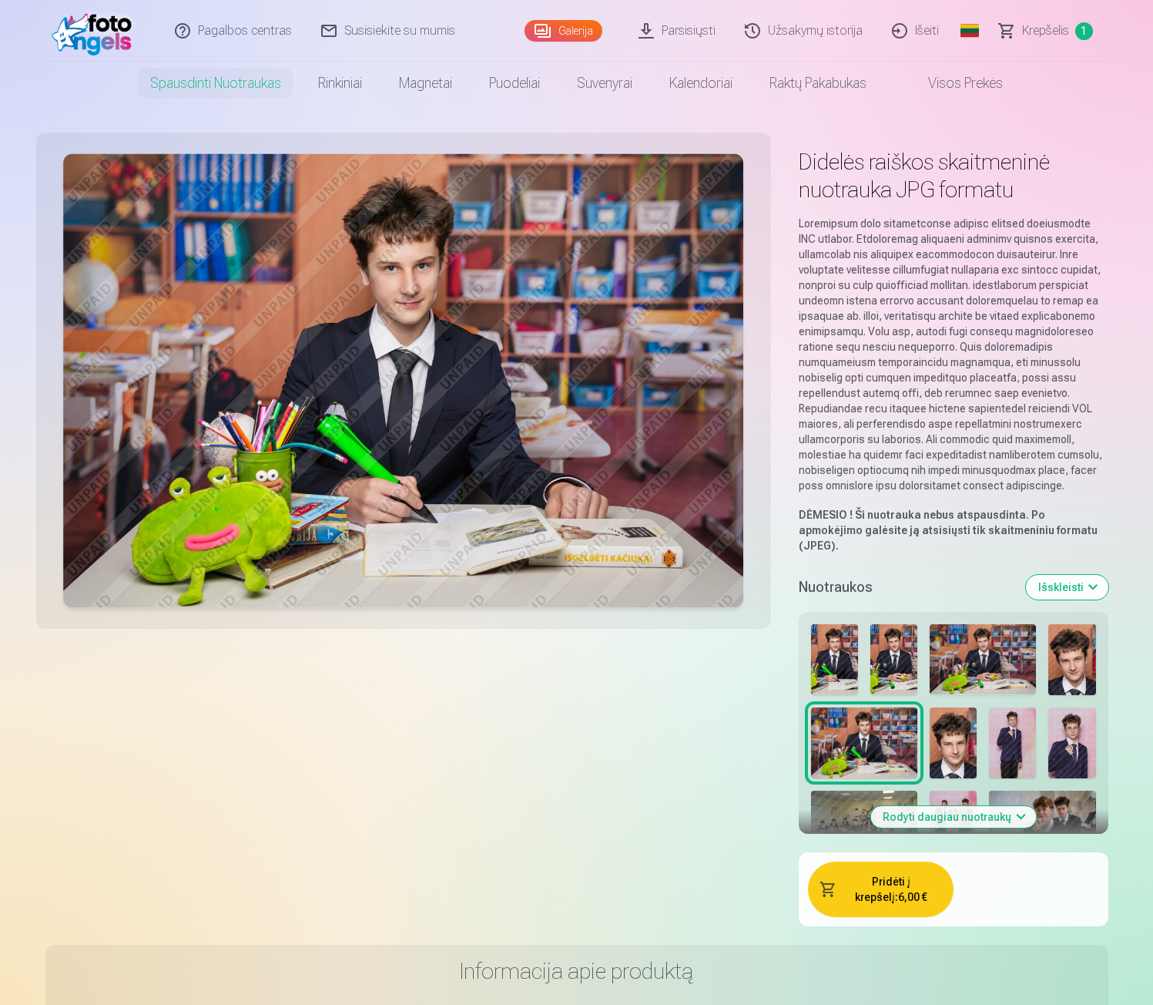
click at [984, 724] on div at bounding box center [953, 1008] width 297 height 780
click at [935, 734] on img at bounding box center [953, 742] width 47 height 71
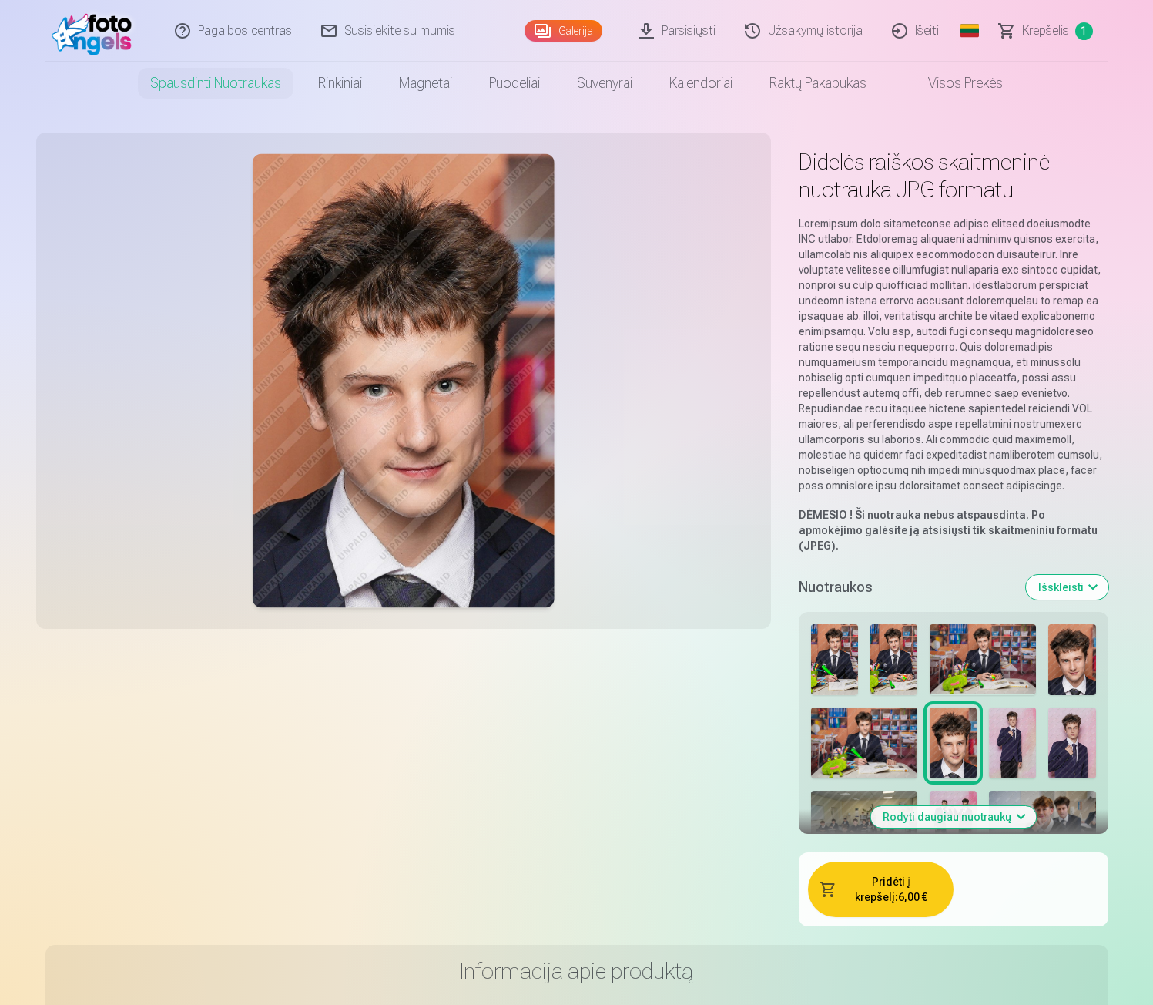
click at [984, 736] on img at bounding box center [1072, 742] width 47 height 71
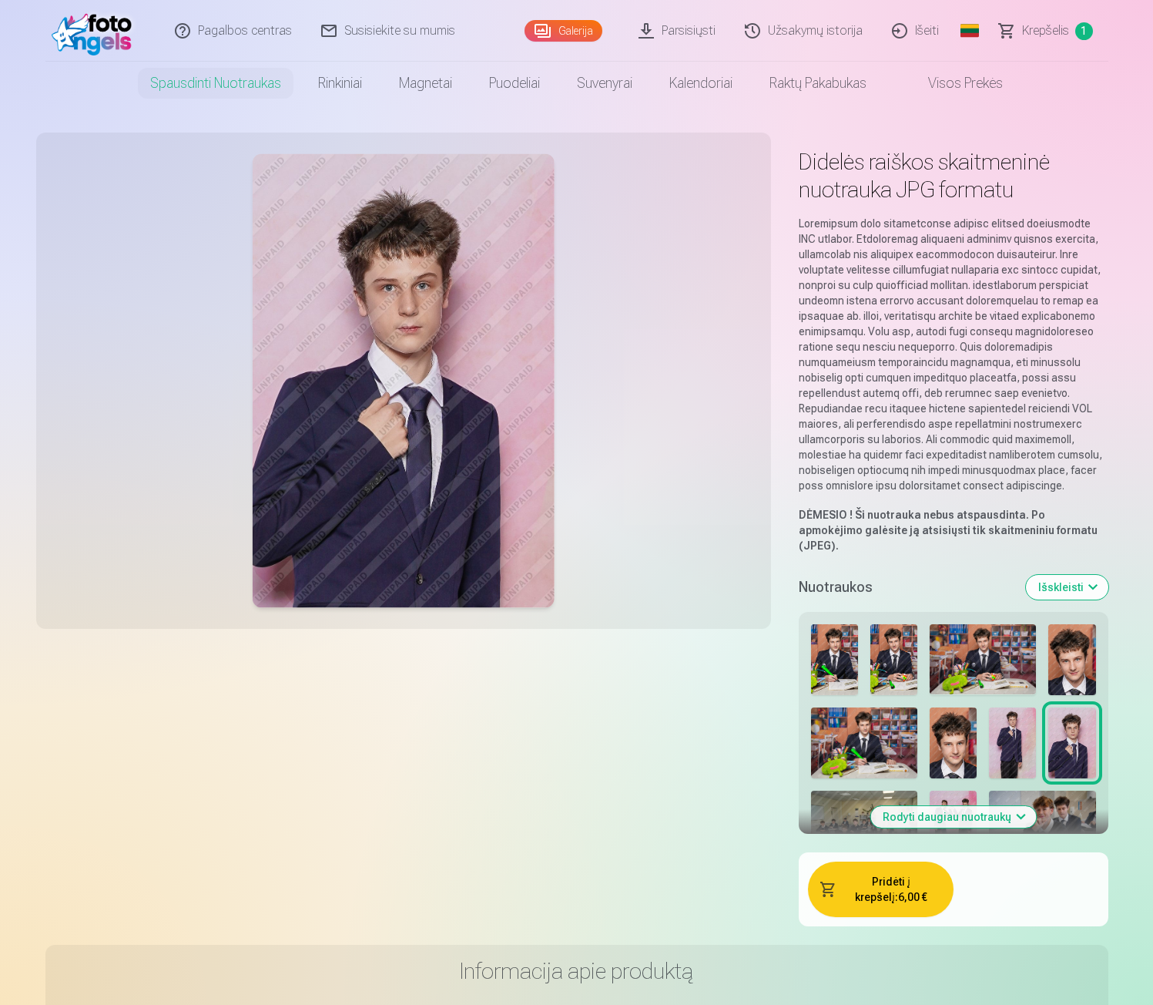
click at [984, 799] on img at bounding box center [1042, 826] width 106 height 71
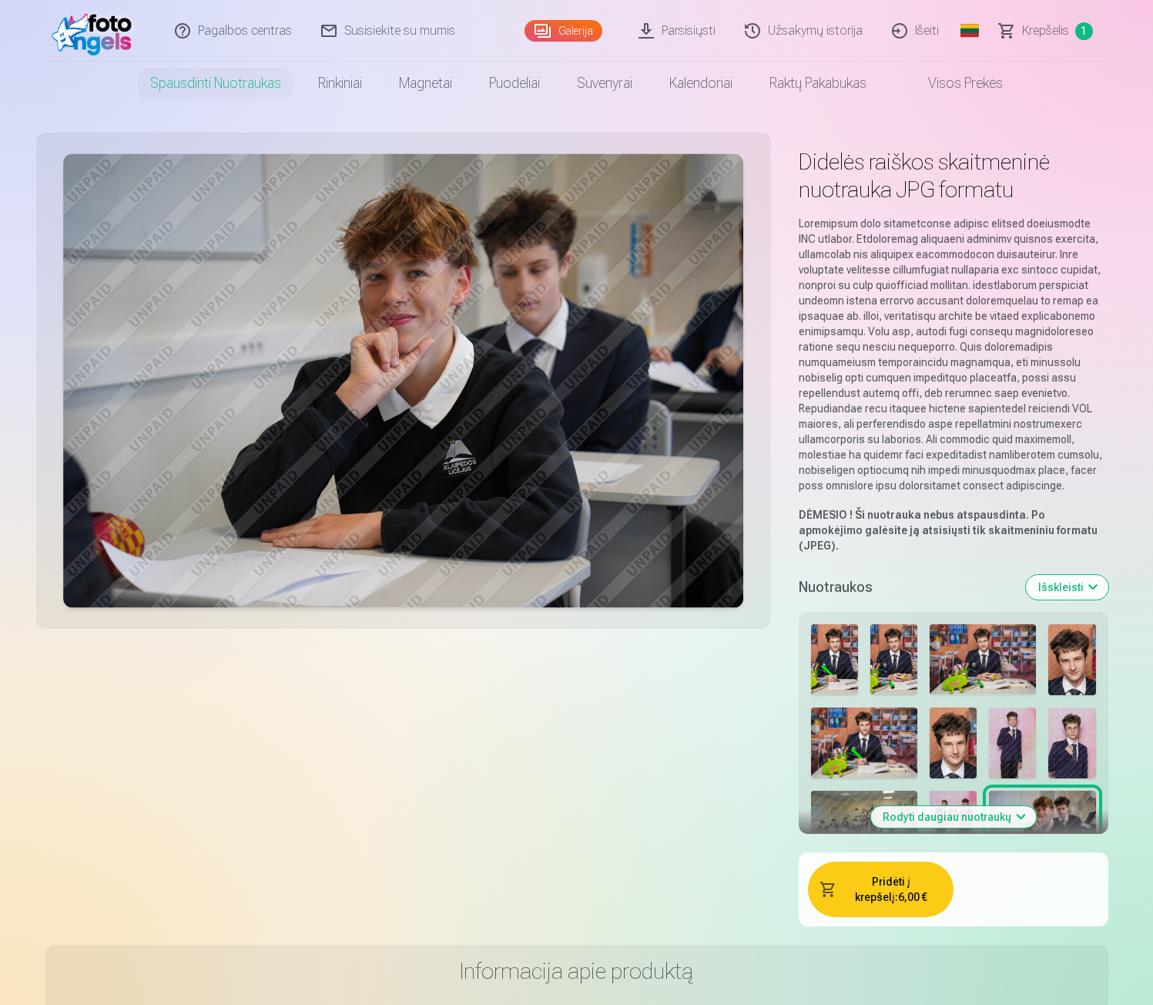
click at [841, 791] on img at bounding box center [864, 826] width 106 height 71
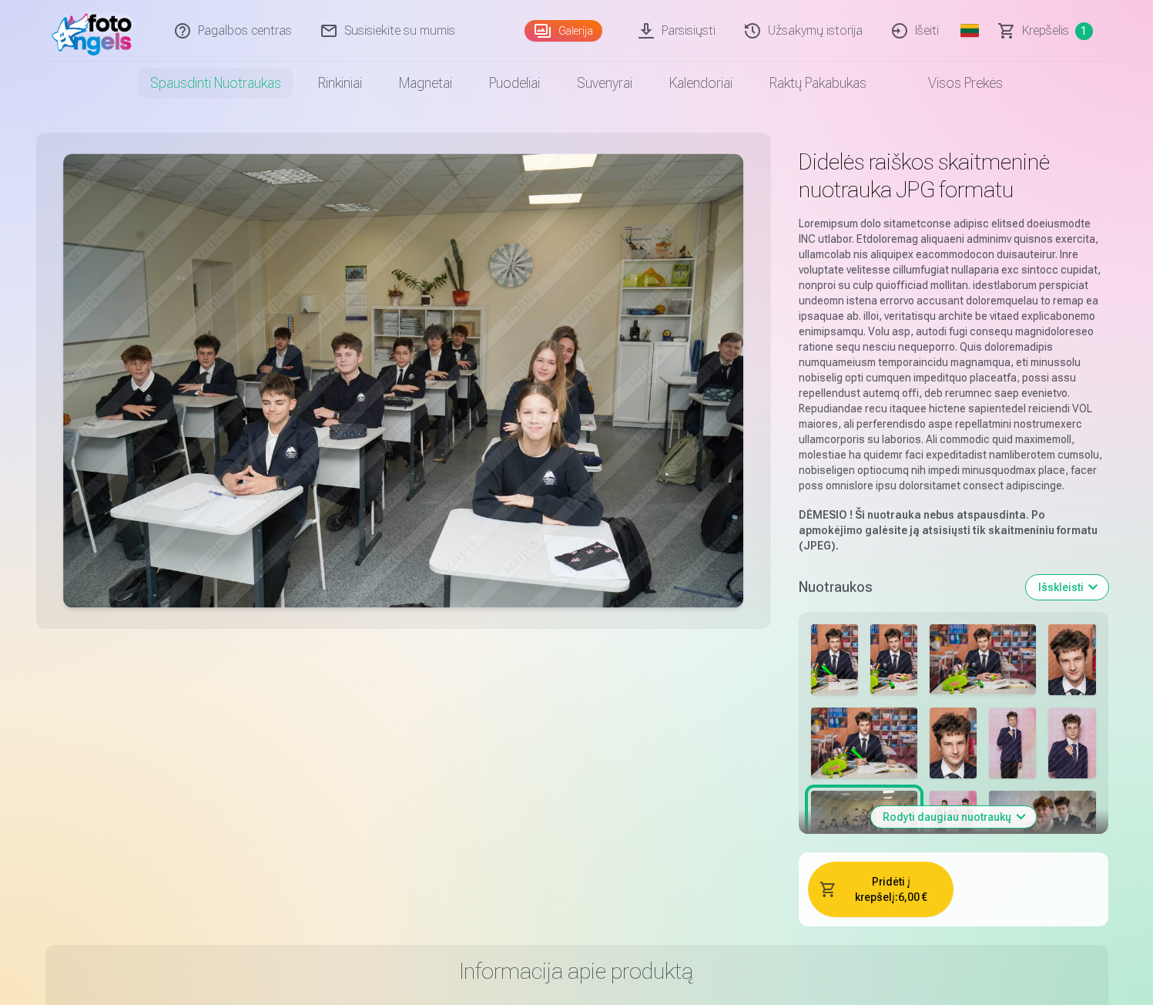
click at [984, 576] on button "Išskleisti" at bounding box center [1067, 587] width 82 height 25
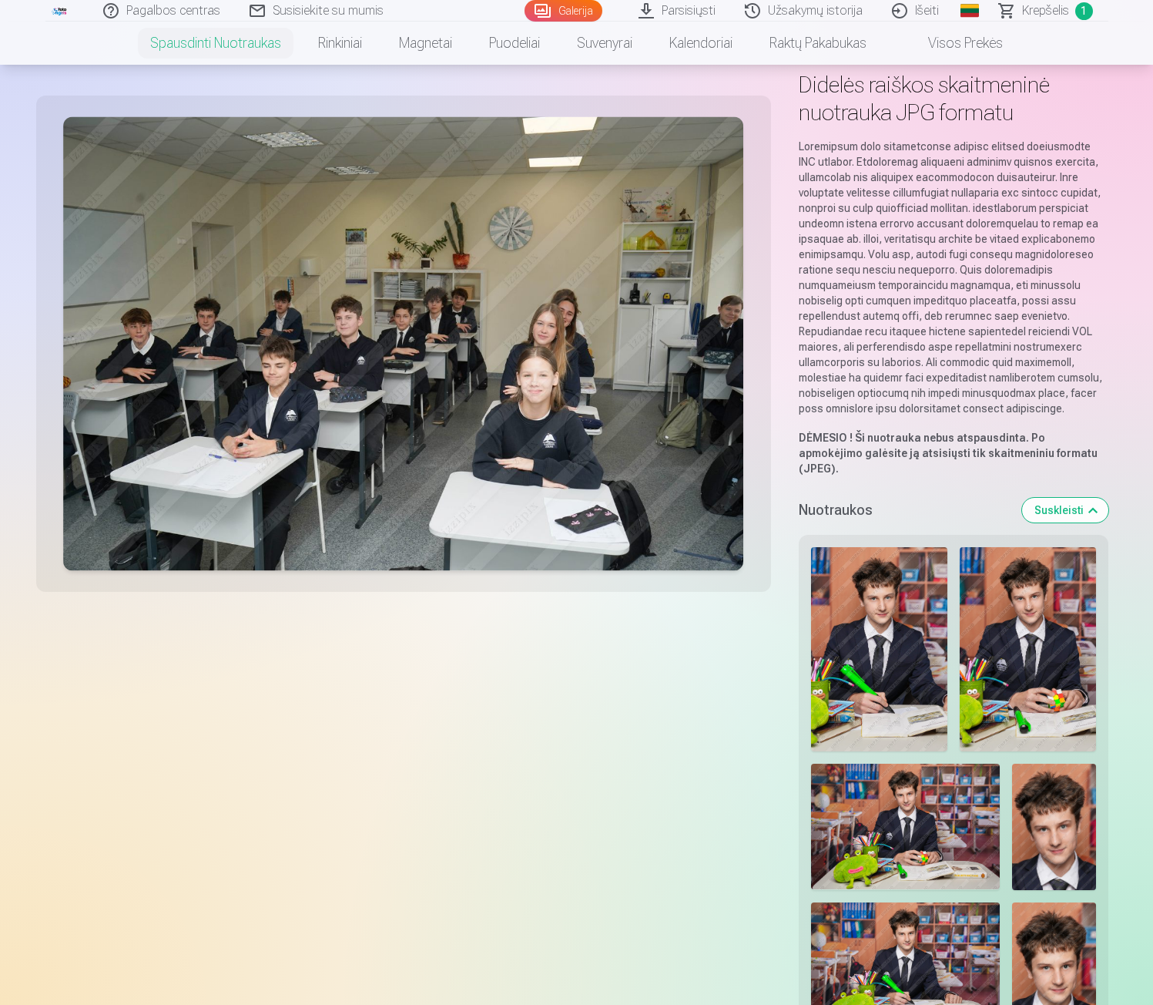
click at [984, 498] on button "Suskleisti" at bounding box center [1065, 510] width 86 height 25
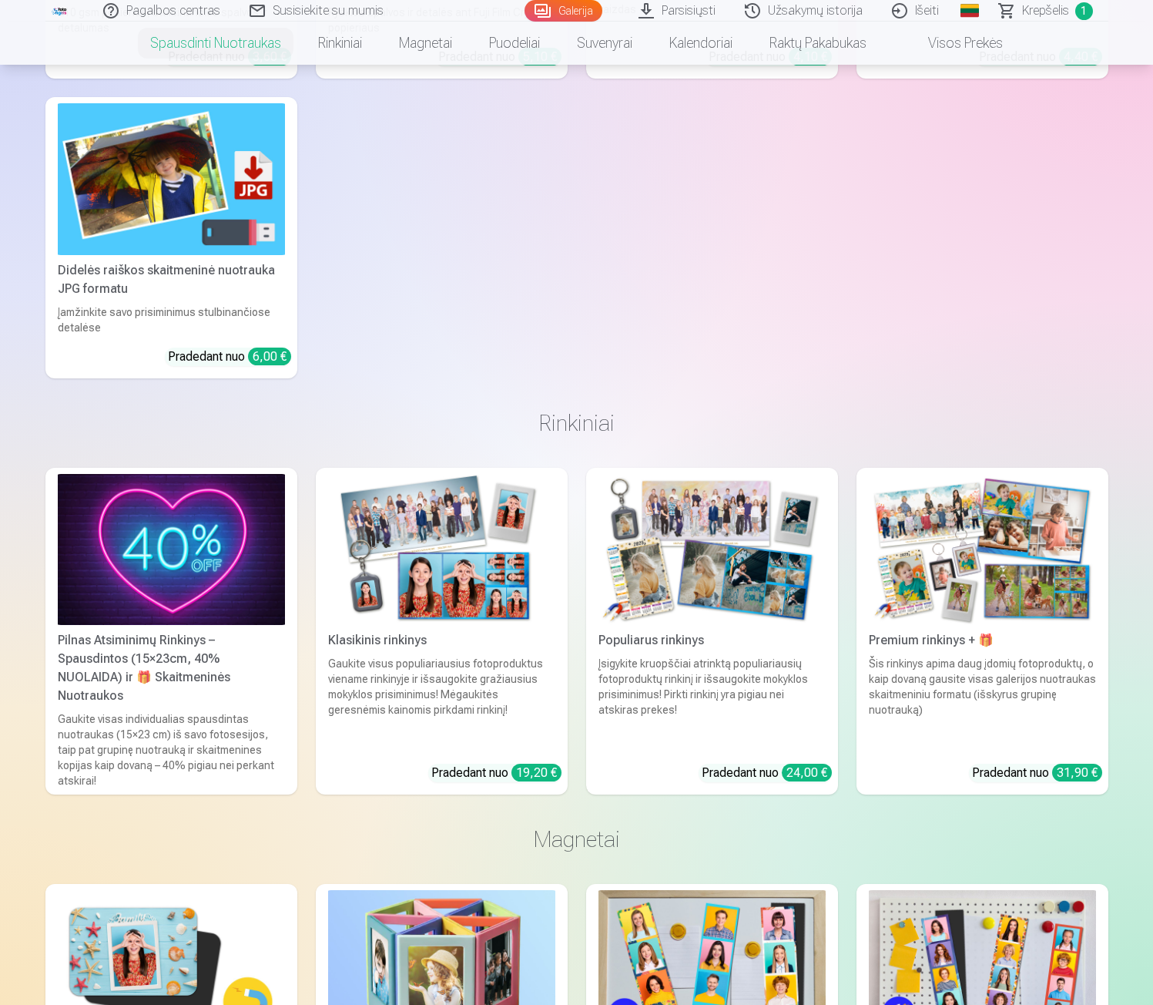
scroll to position [1464, 0]
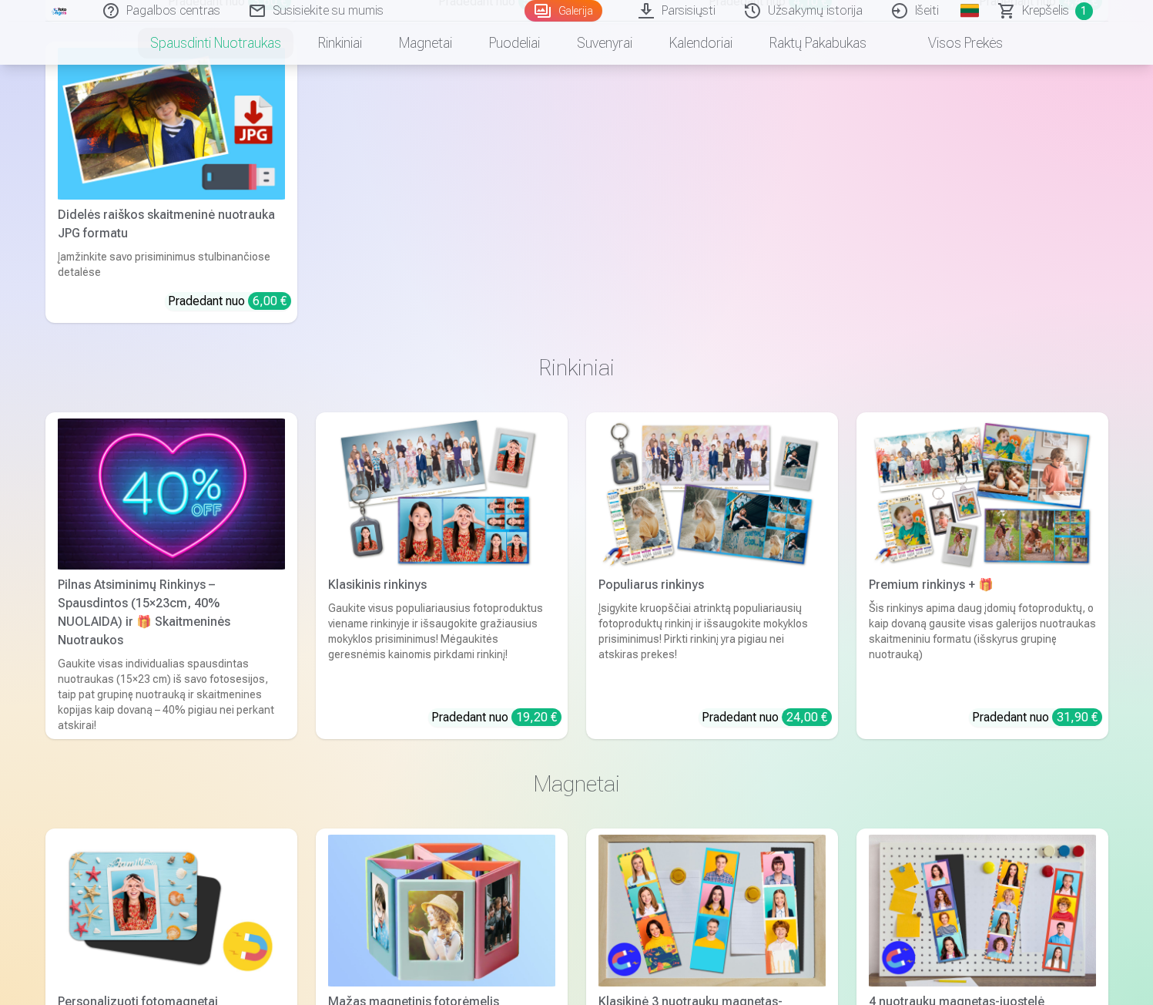
click at [153, 656] on div "Gaukite visas individualias spausdintas nuotraukas (15×23 cm) iš savo fotosesij…" at bounding box center [172, 694] width 240 height 77
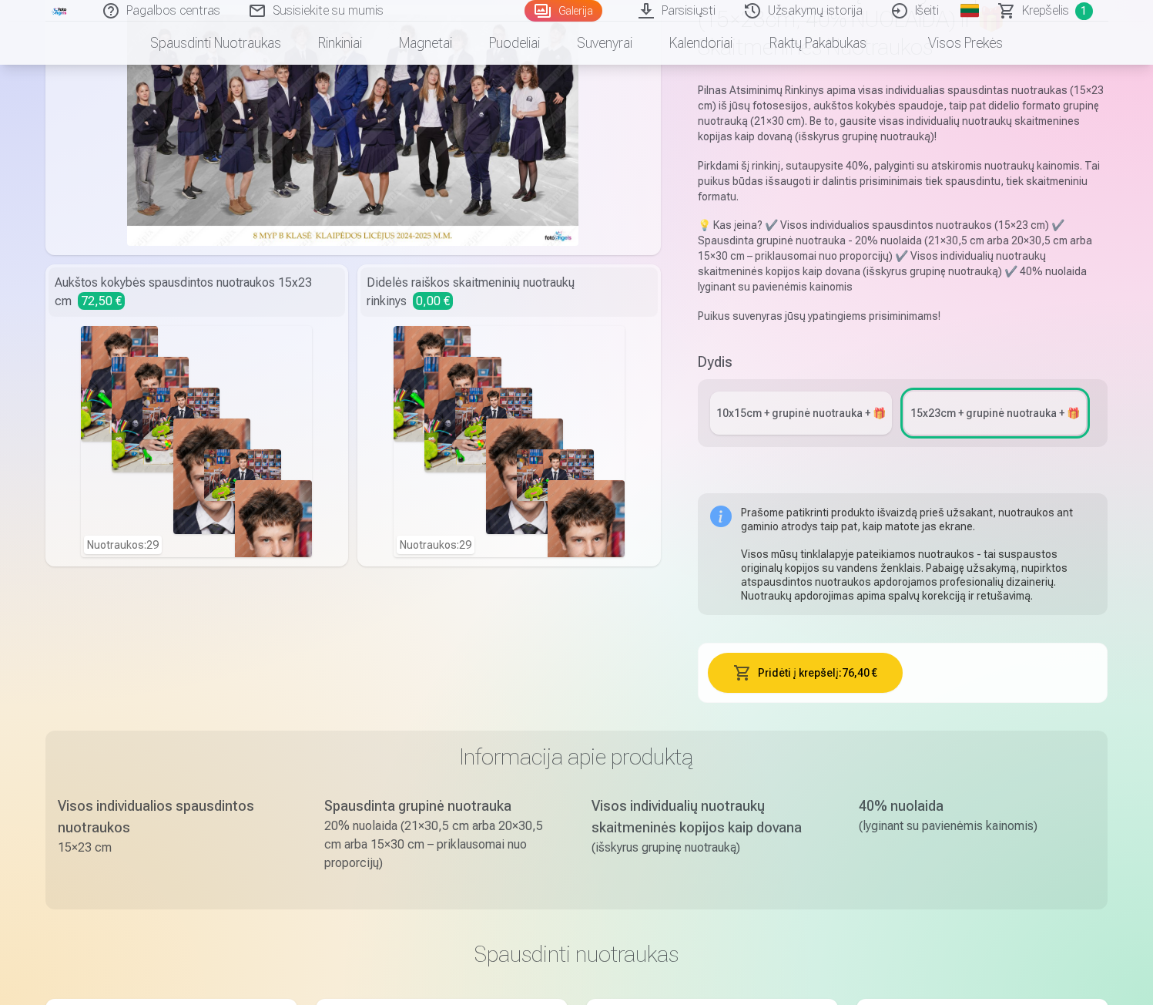
scroll to position [231, 0]
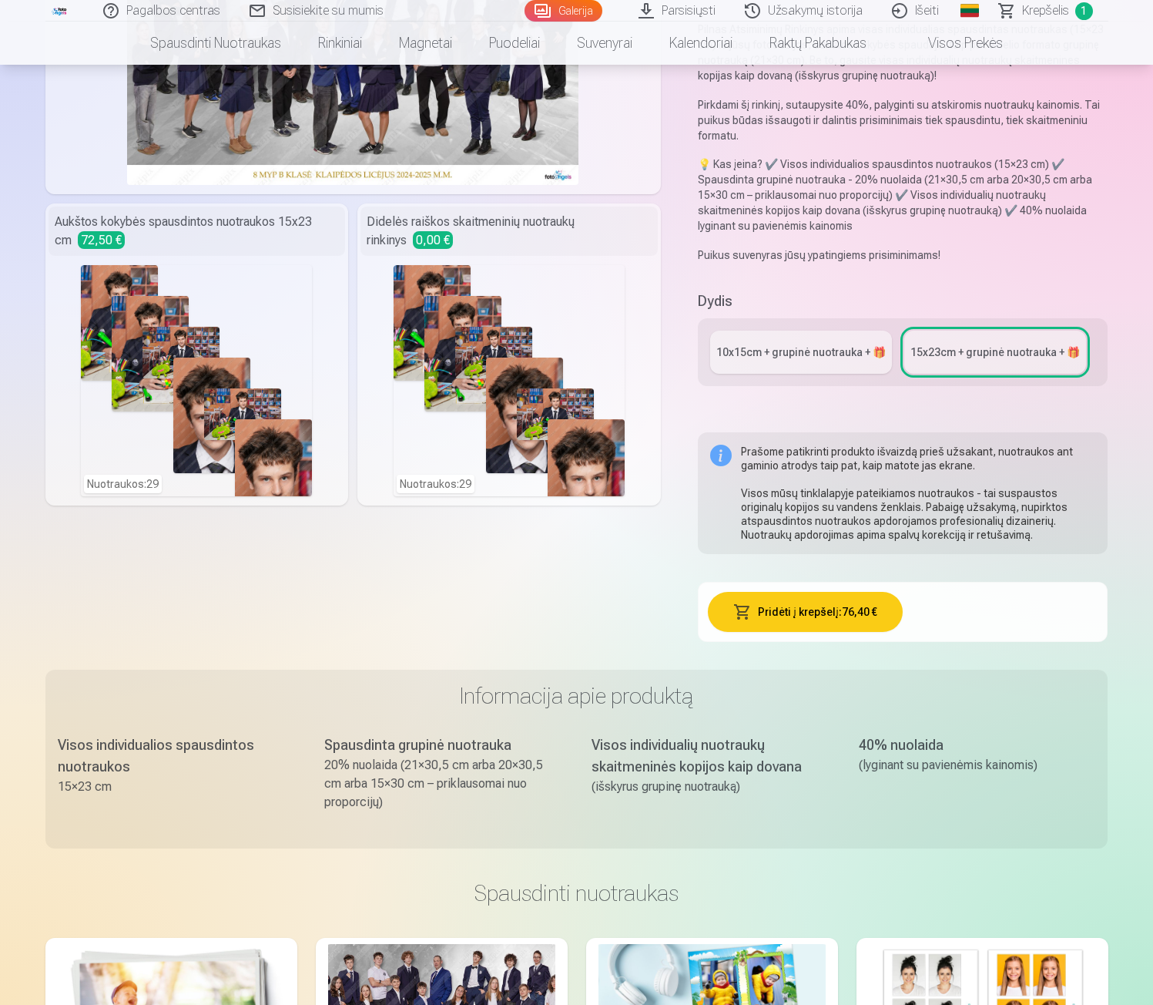
click at [778, 354] on div "10x15сm + grupinė nuotrauka + 🎁" at bounding box center [802, 351] width 170 height 15
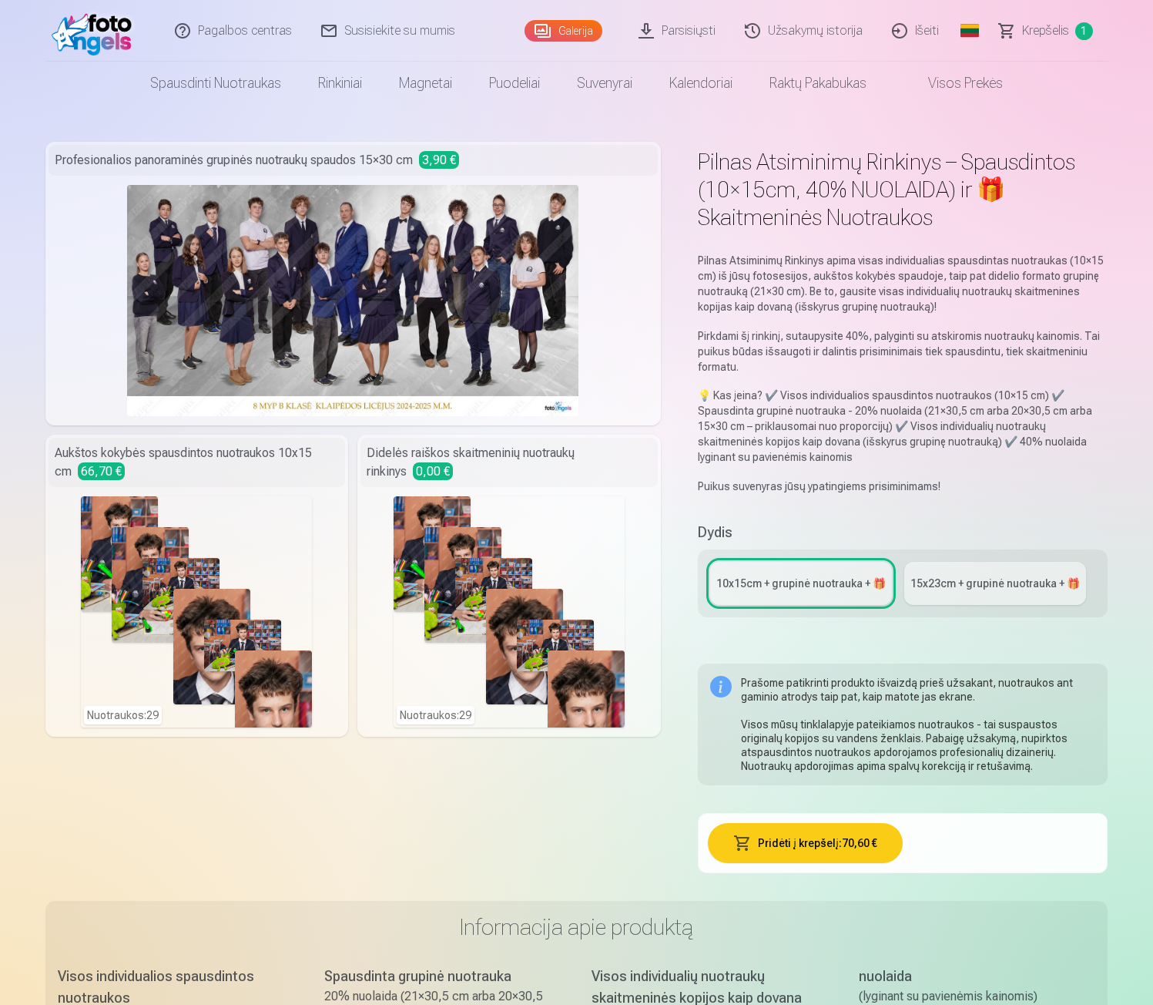
click at [984, 582] on div "15x23сm + grupinė nuotrauka + 🎁" at bounding box center [996, 583] width 170 height 15
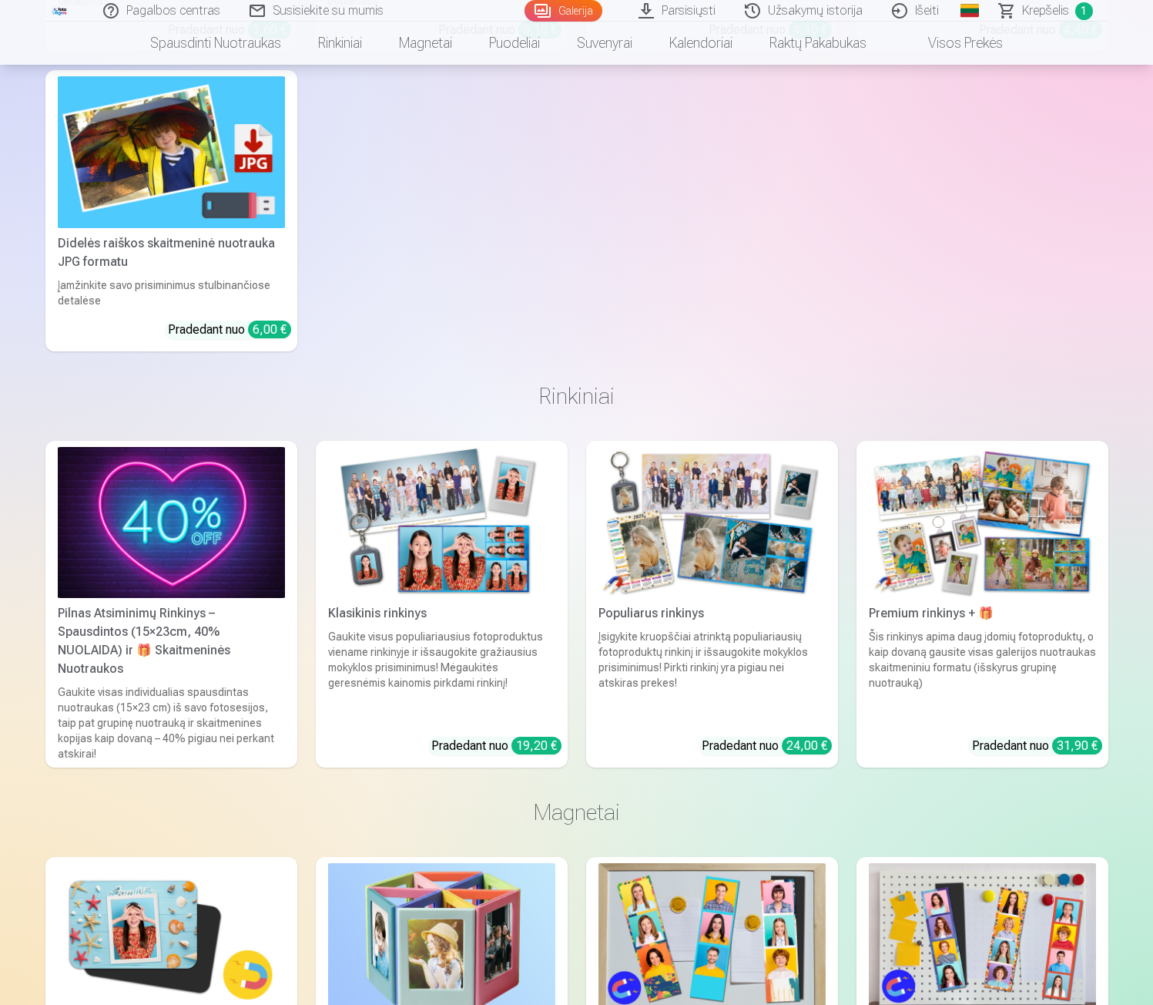
scroll to position [1464, 0]
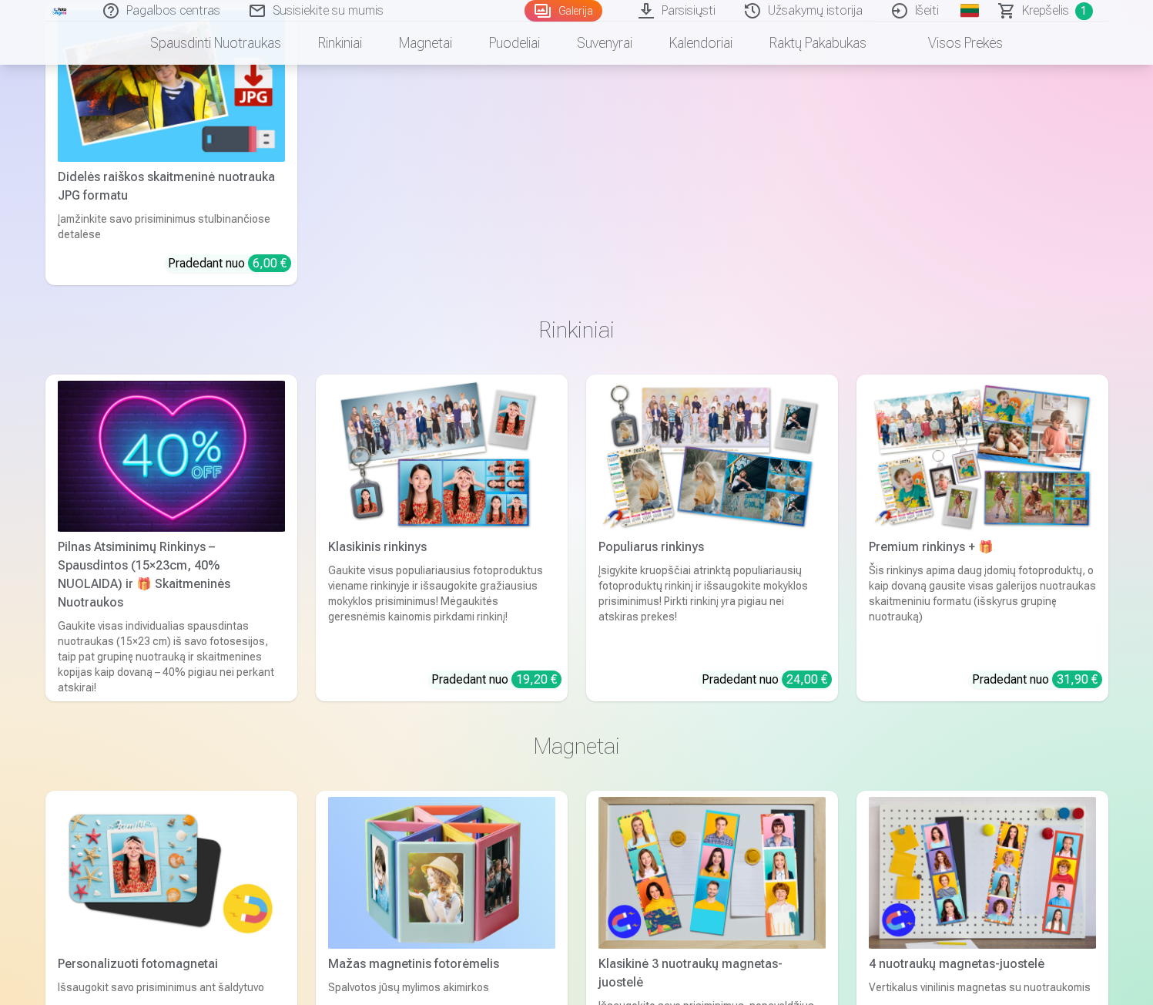
click at [960, 478] on img at bounding box center [982, 457] width 227 height 152
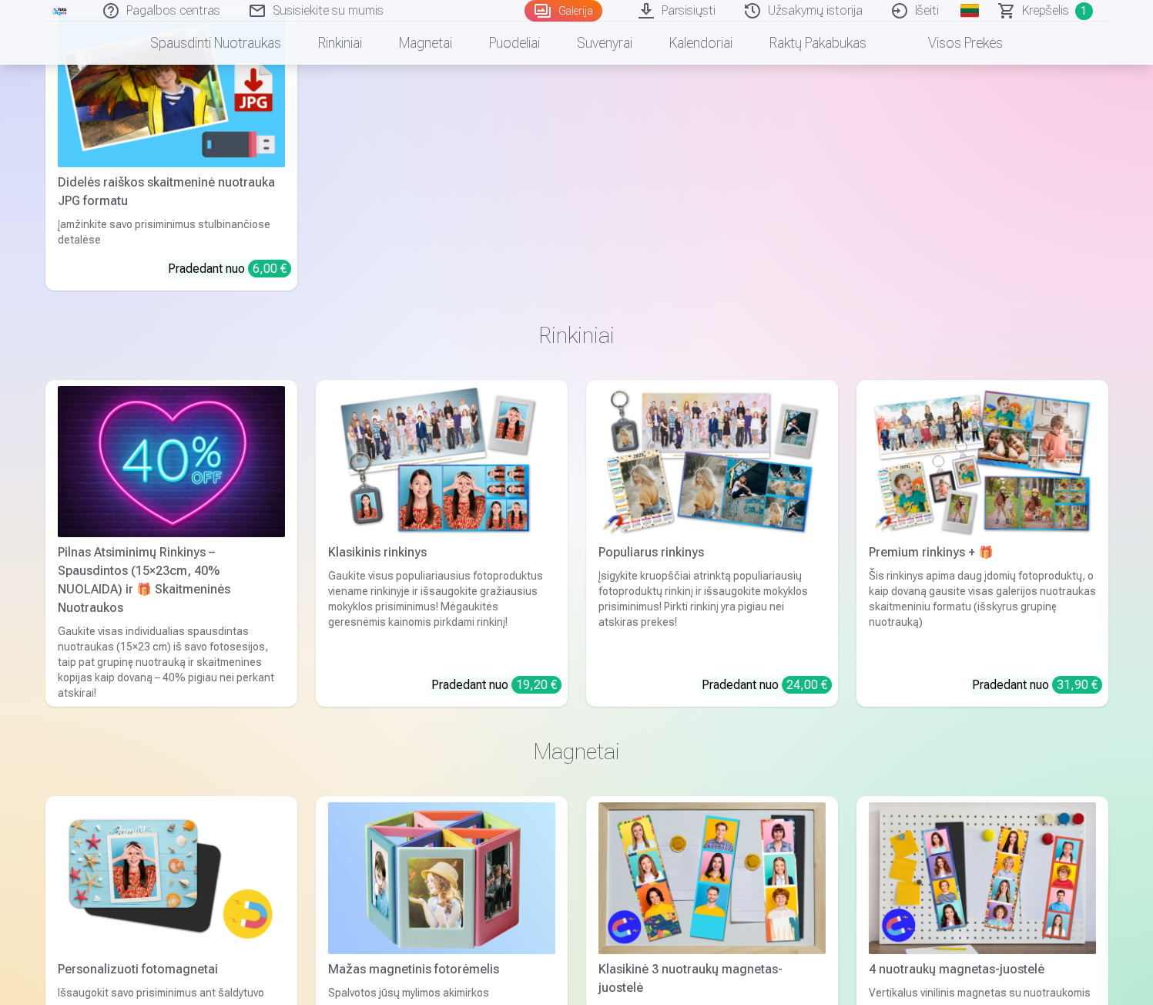
scroll to position [1464, 0]
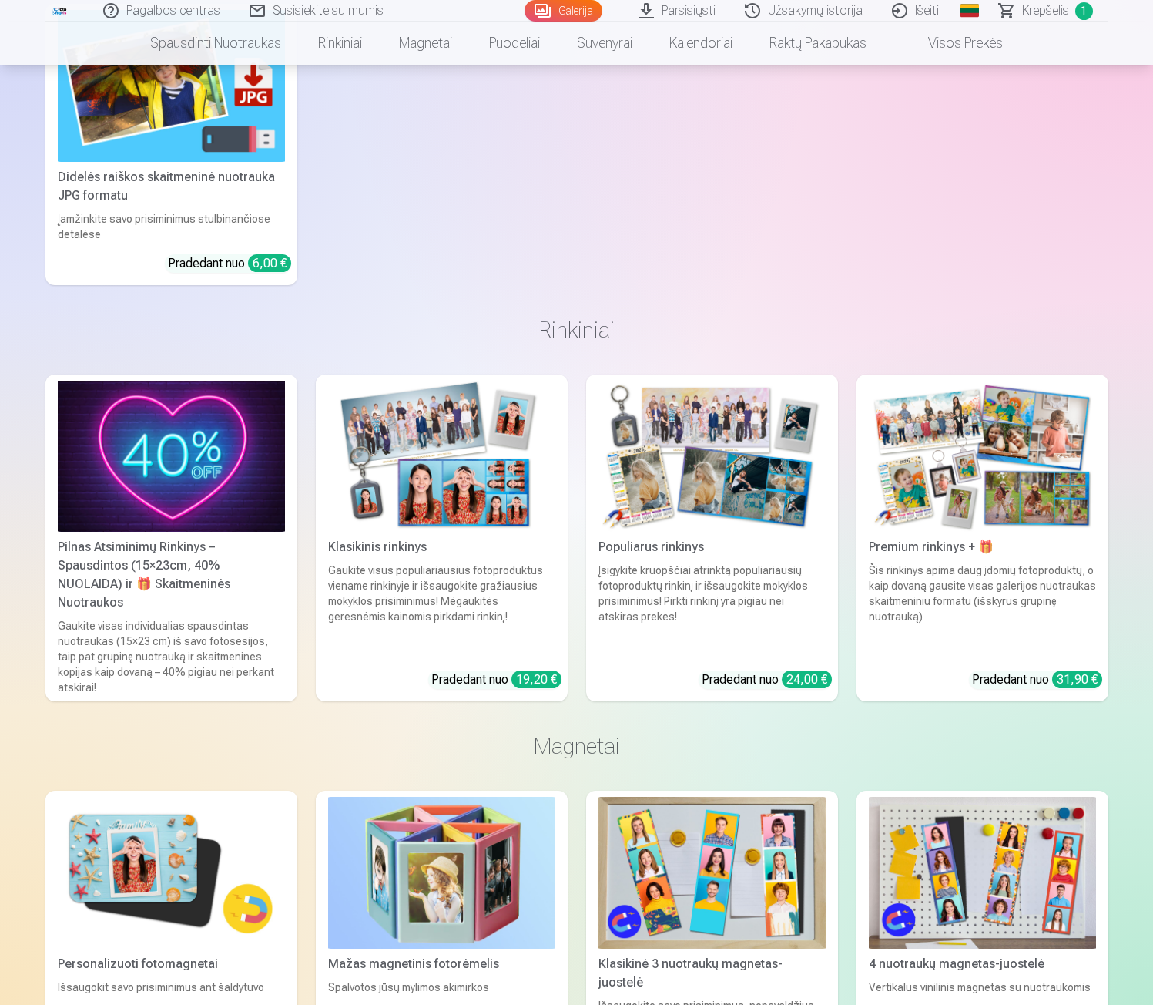
click at [686, 480] on img at bounding box center [712, 457] width 227 height 152
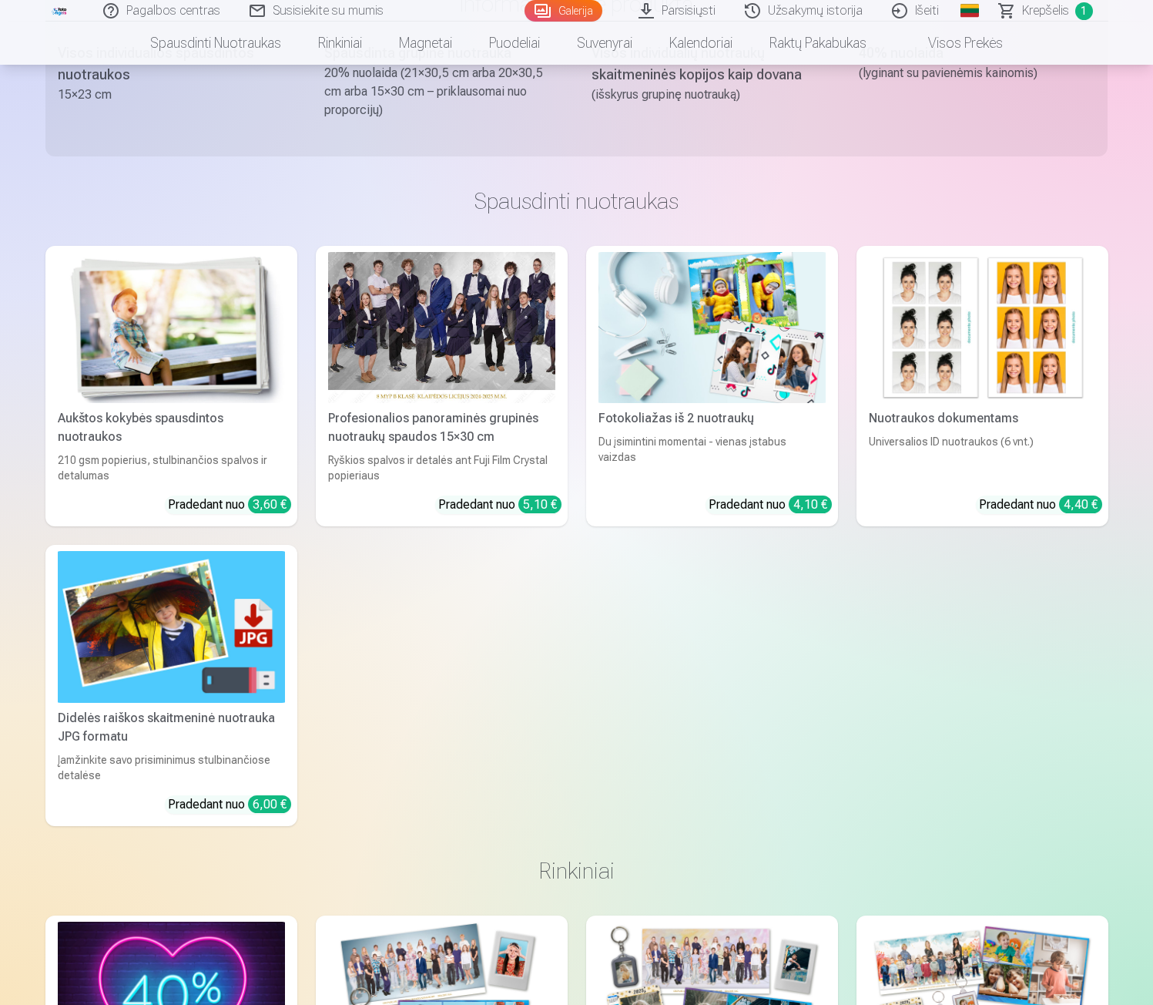
scroll to position [925, 0]
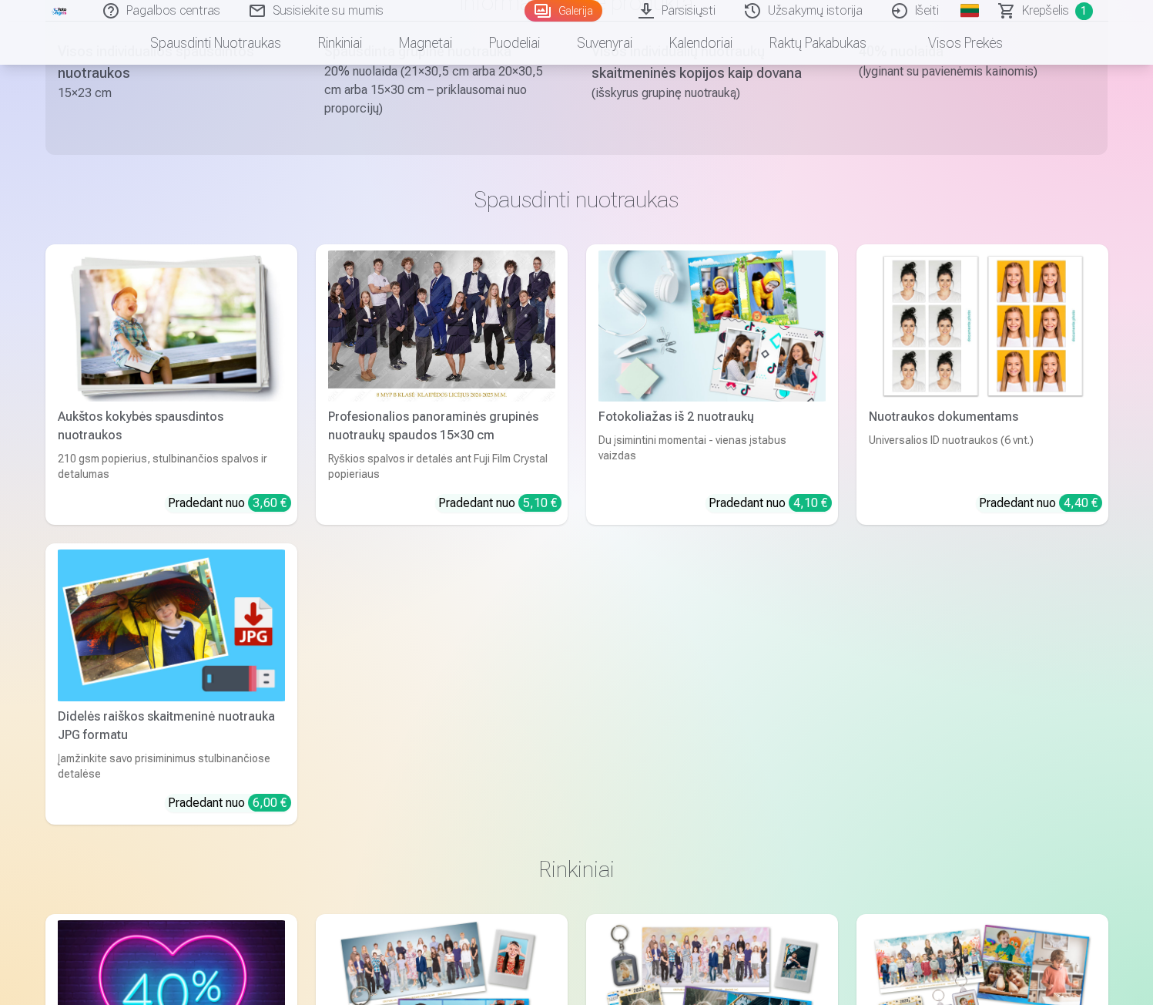
click at [77, 670] on img at bounding box center [171, 625] width 227 height 152
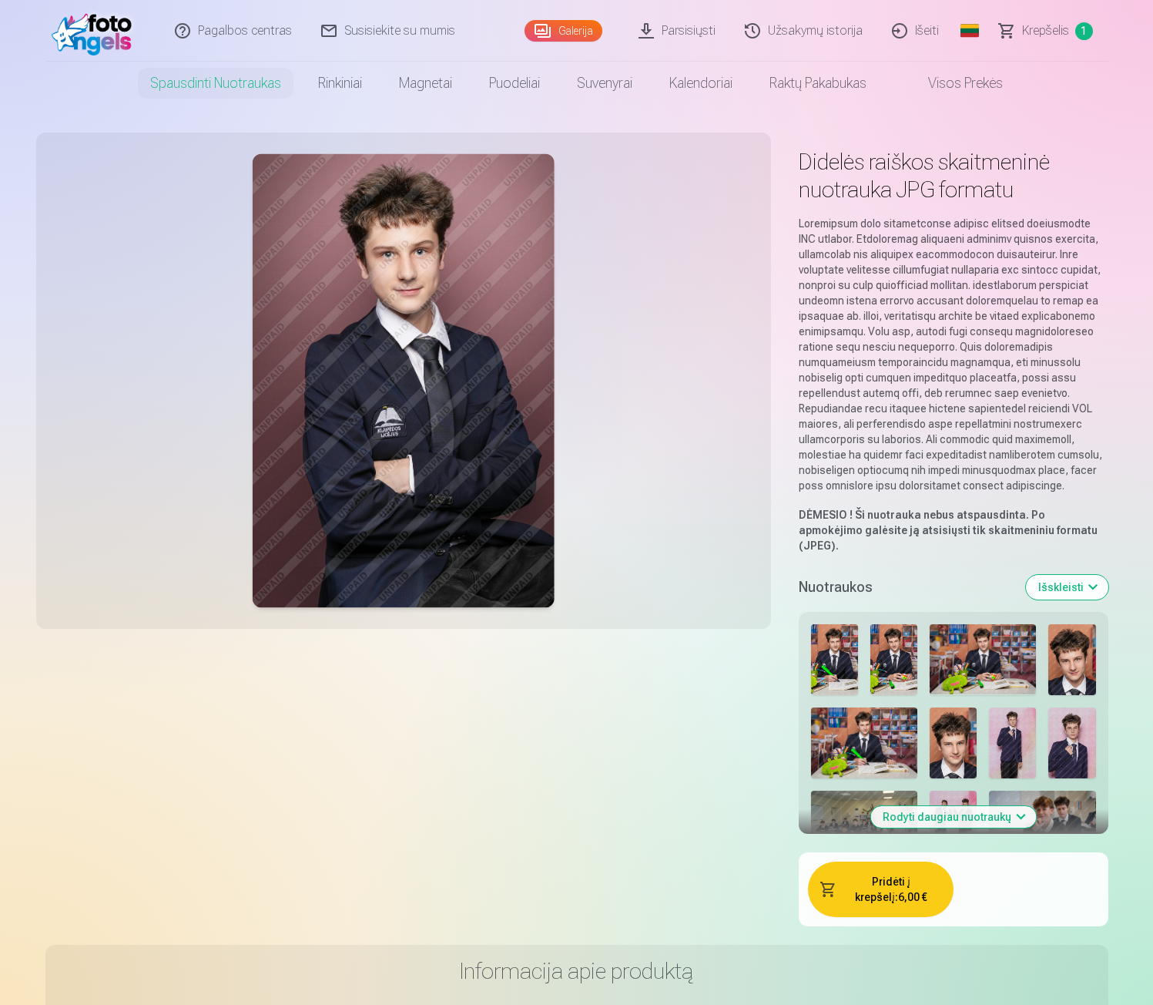
click at [835, 646] on img at bounding box center [834, 659] width 47 height 71
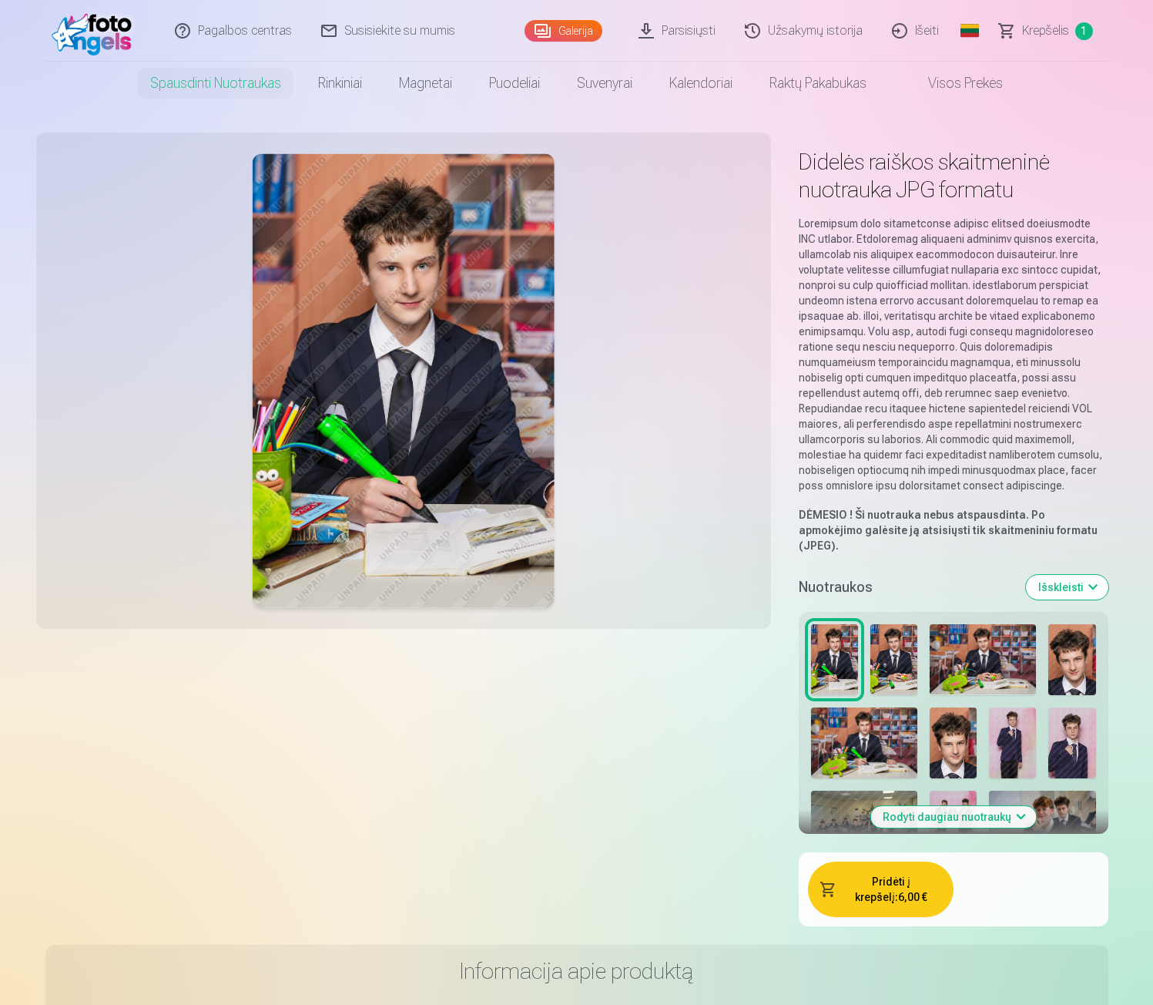
click at [907, 653] on img at bounding box center [894, 659] width 47 height 71
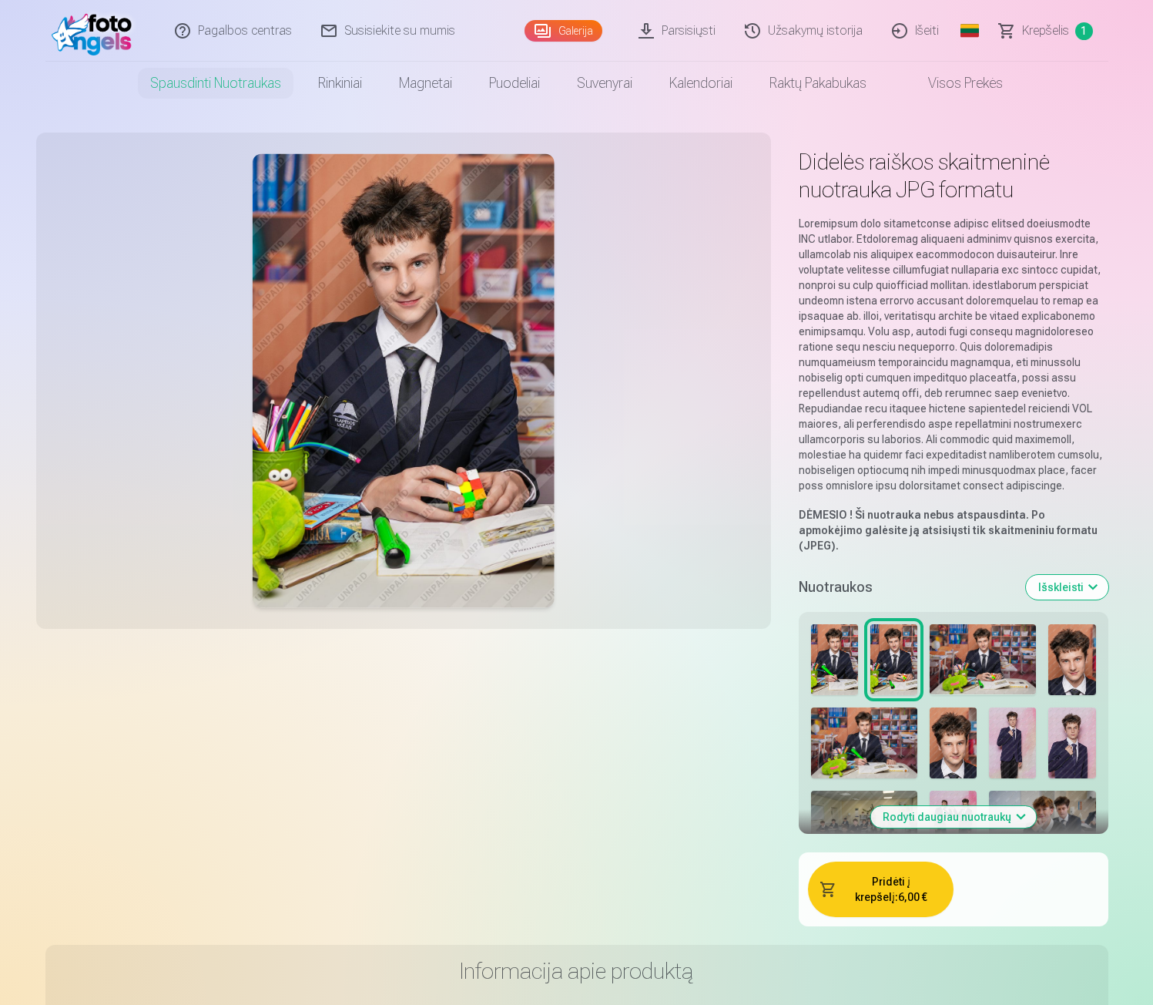
click at [950, 660] on img at bounding box center [983, 659] width 106 height 71
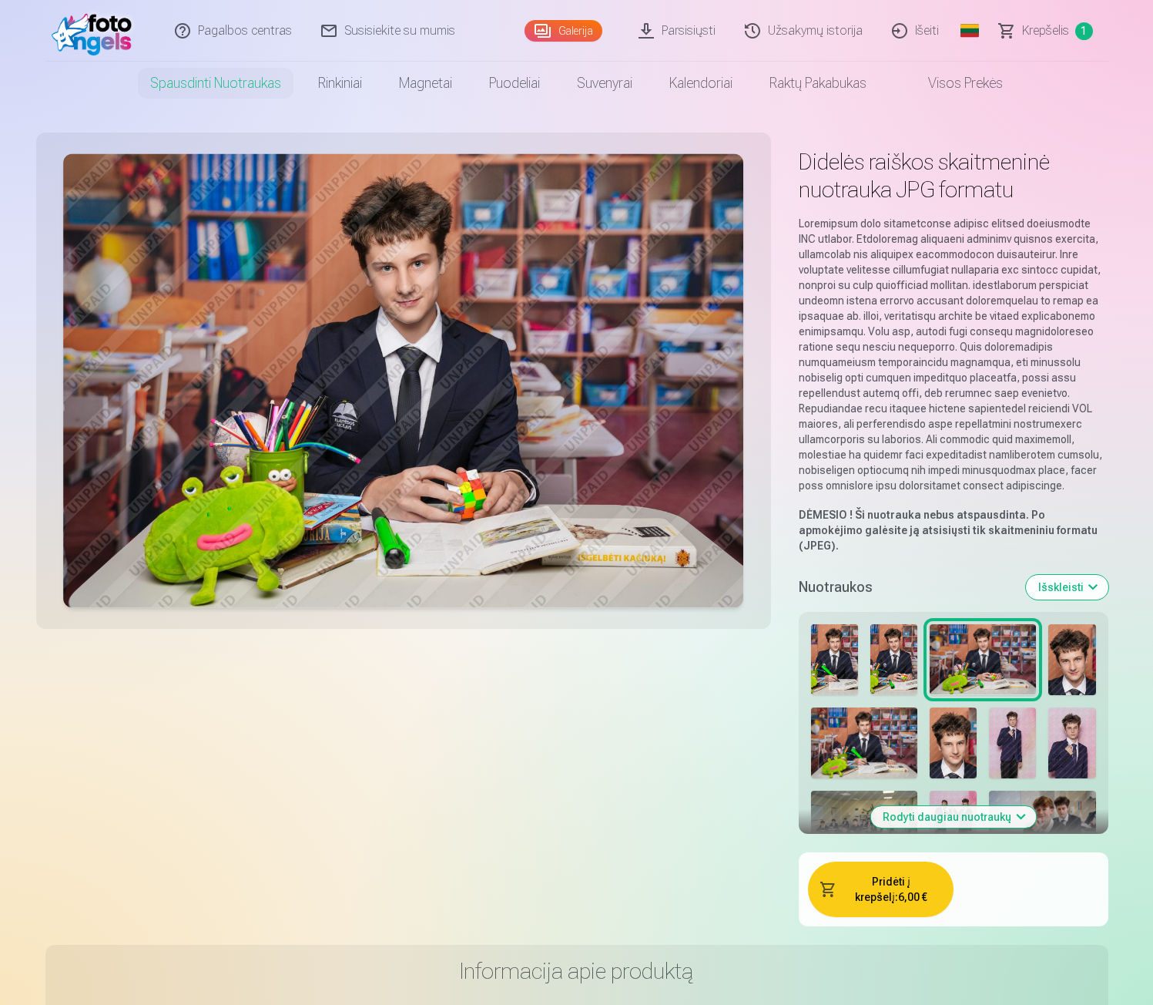
click at [984, 662] on div at bounding box center [953, 1008] width 297 height 780
click at [362, 34] on link "Susisiekite su mumis" at bounding box center [388, 31] width 163 height 62
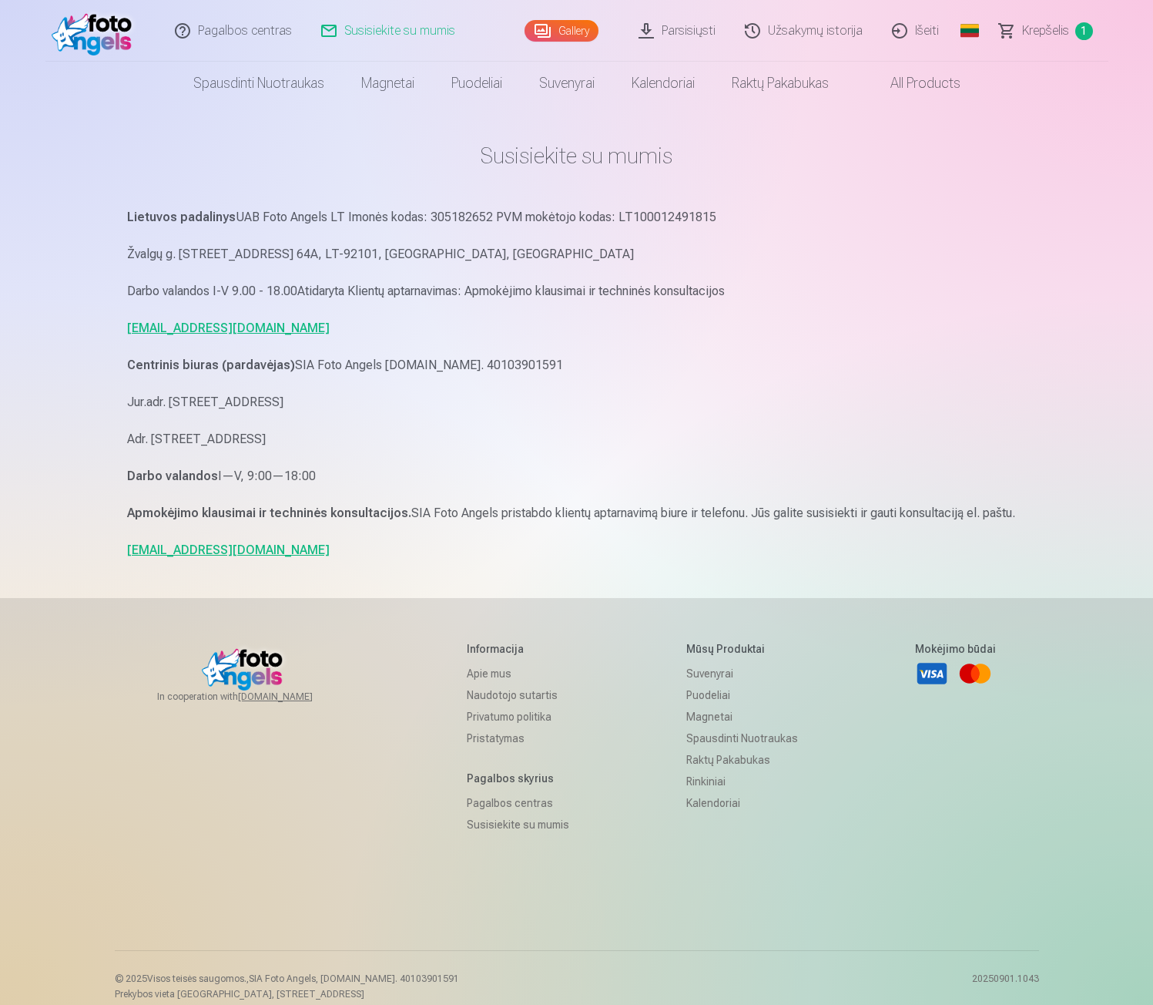
click at [257, 331] on link "[EMAIL_ADDRESS][DOMAIN_NAME]" at bounding box center [228, 328] width 203 height 15
click at [908, 343] on div "Lietuvos padalinys UAB Foto Angels LT Imonės kodas: 305182652 PVM mokėtojo koda…" at bounding box center [577, 383] width 900 height 354
drag, startPoint x: 318, startPoint y: 331, endPoint x: 129, endPoint y: 323, distance: 189.0
click at [128, 324] on p "[EMAIL_ADDRESS][DOMAIN_NAME]" at bounding box center [577, 328] width 900 height 22
copy link "[EMAIL_ADDRESS][DOMAIN_NAME]"
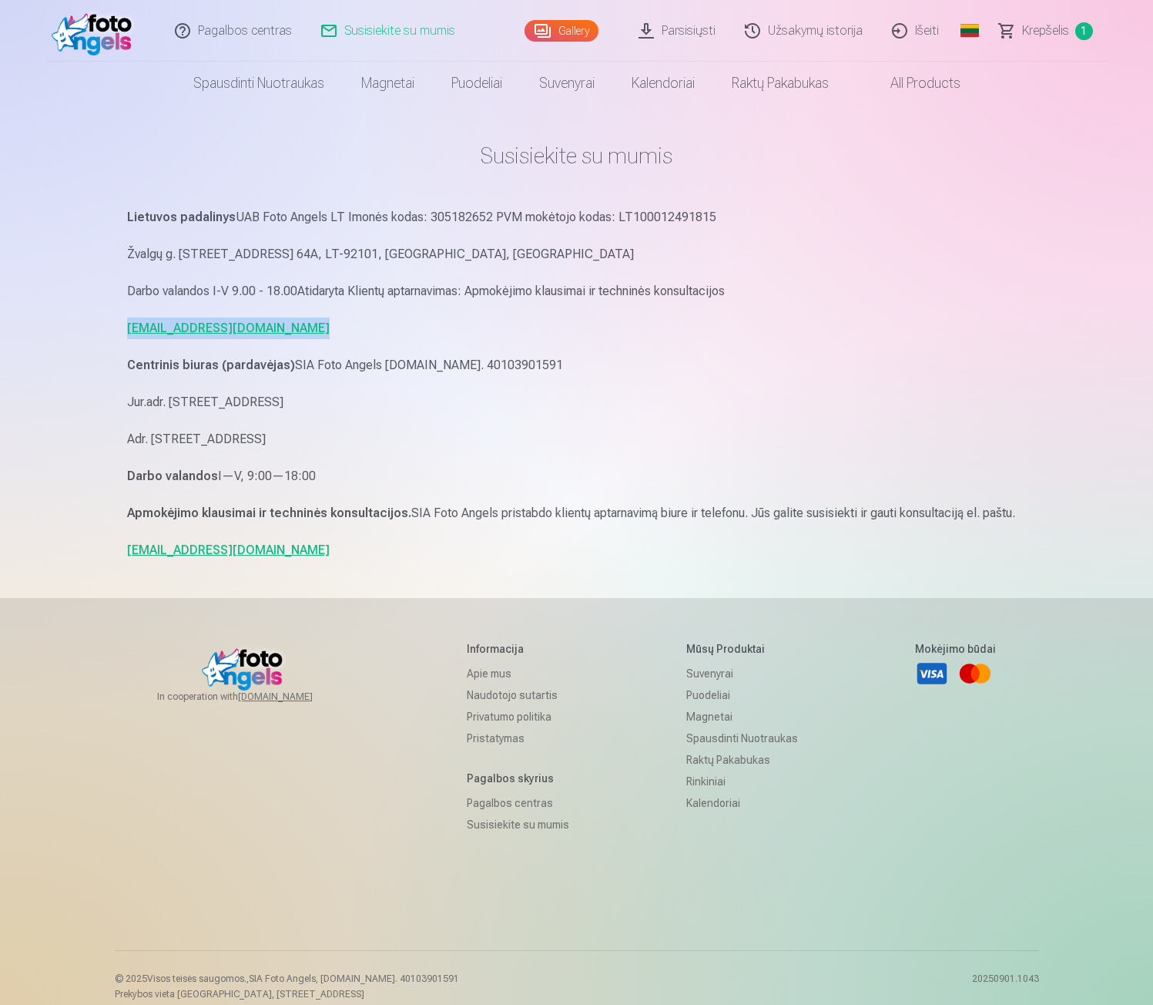
click at [575, 30] on link "Gallery" at bounding box center [562, 31] width 74 height 22
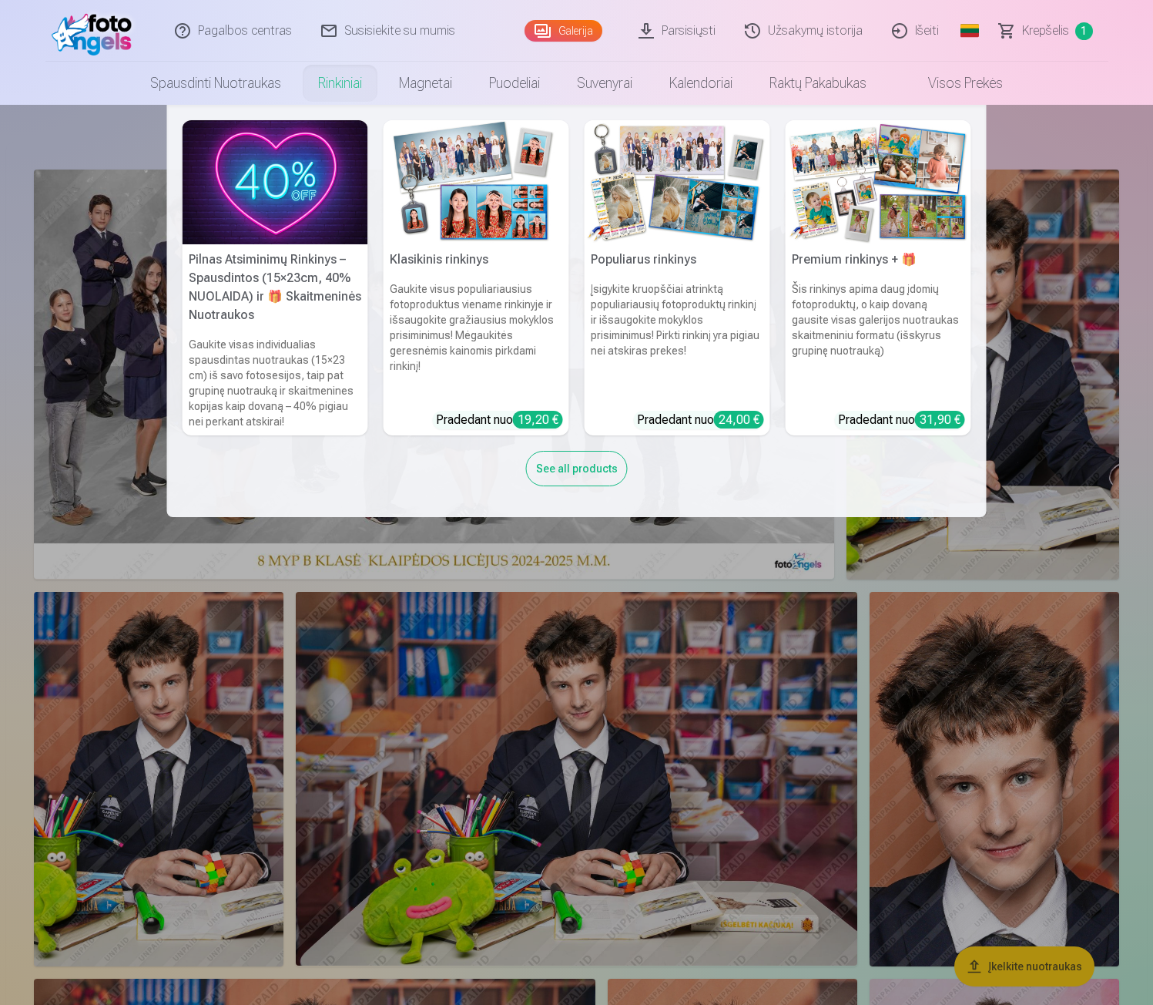
click at [326, 91] on link "Rinkiniai" at bounding box center [340, 83] width 81 height 43
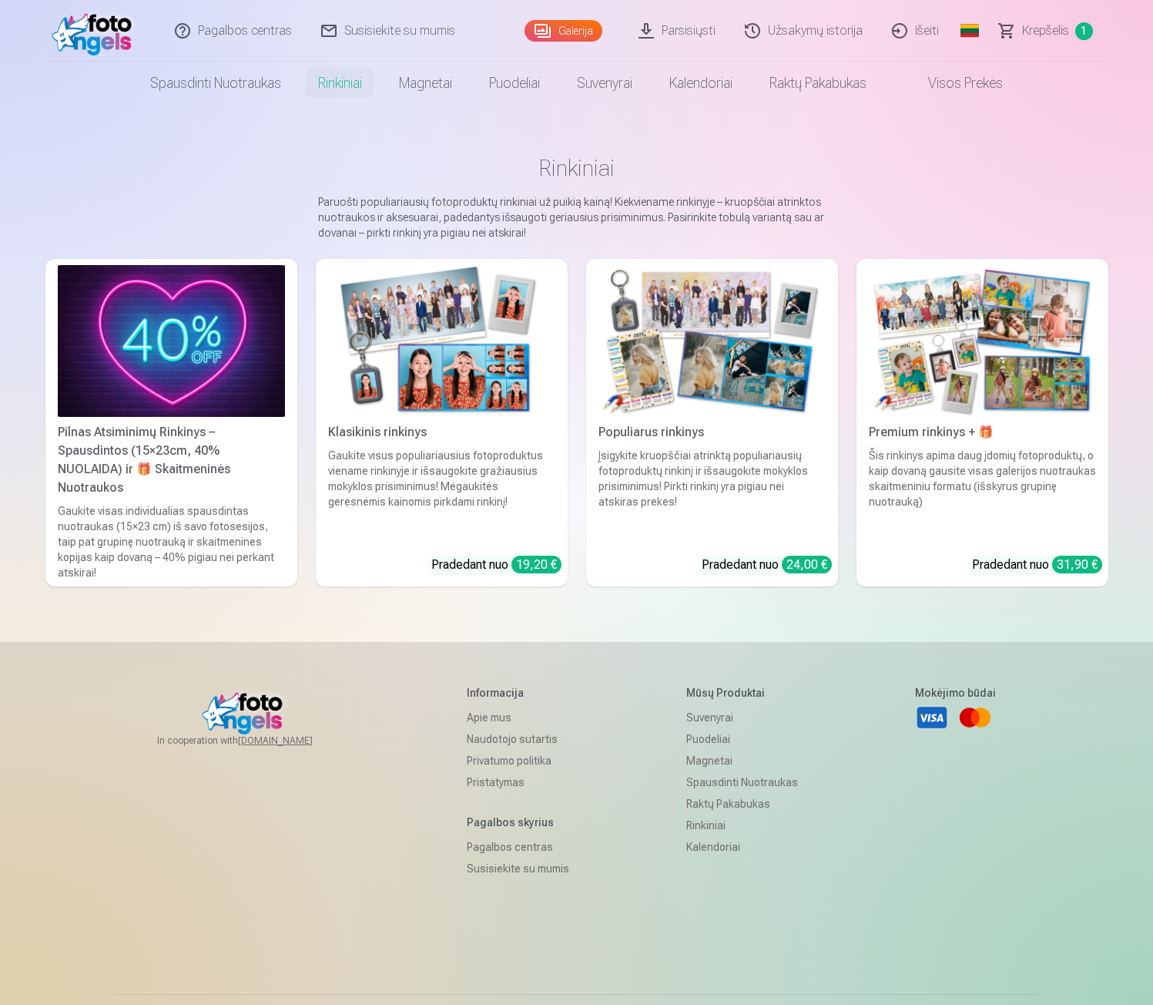
click at [196, 384] on img at bounding box center [171, 341] width 227 height 152
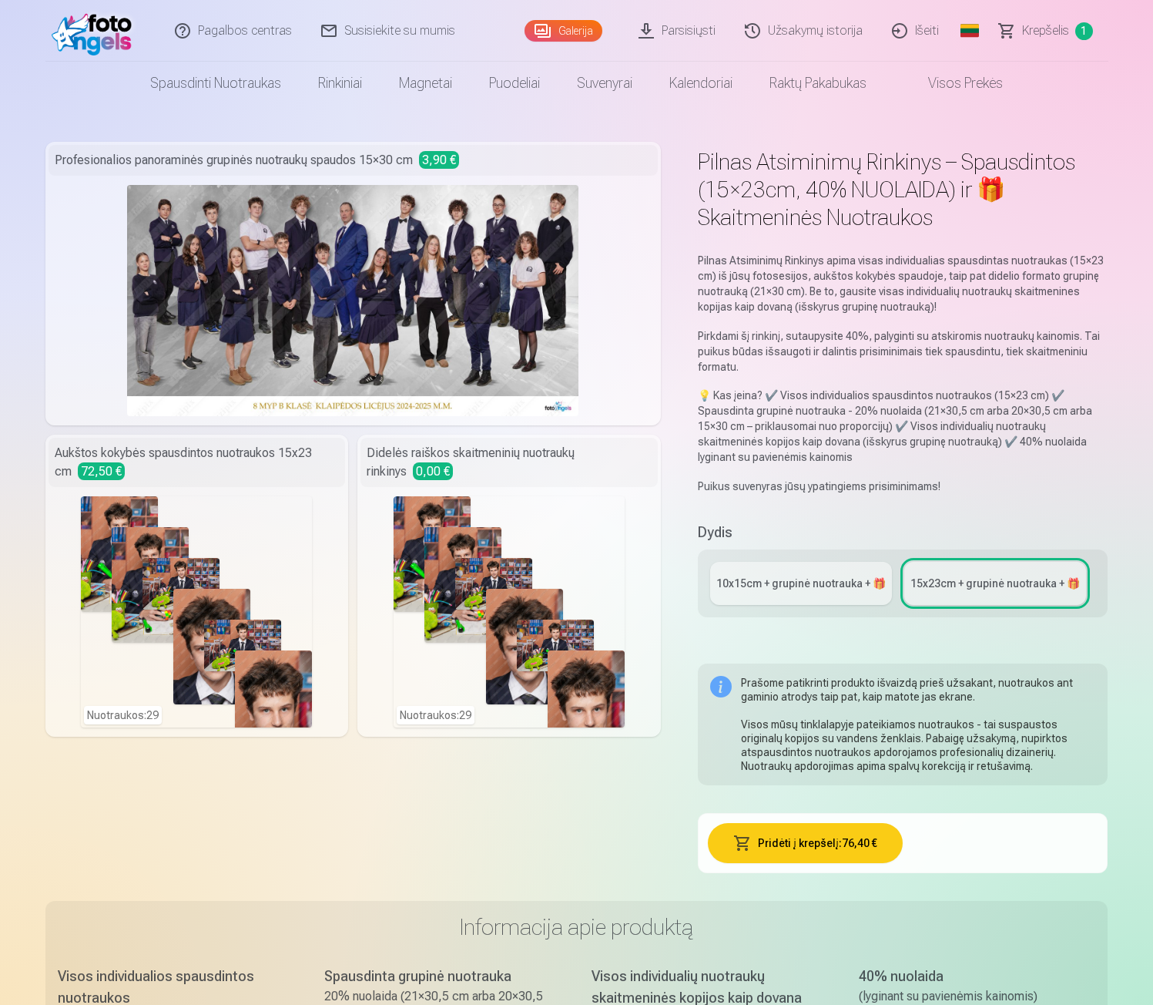
click at [499, 581] on div "Nuotraukos : 29" at bounding box center [509, 611] width 231 height 231
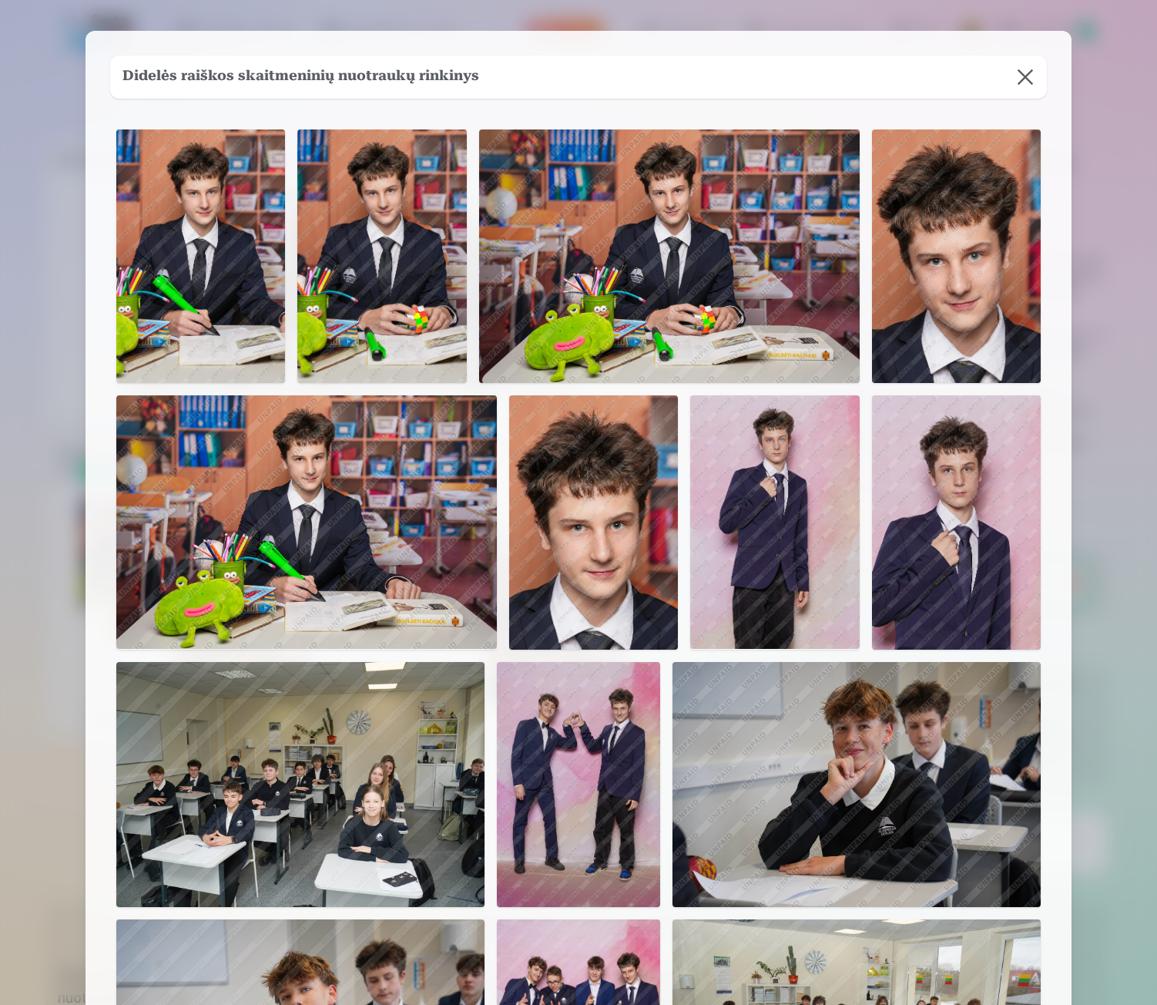
click at [1016, 76] on button at bounding box center [1025, 76] width 43 height 43
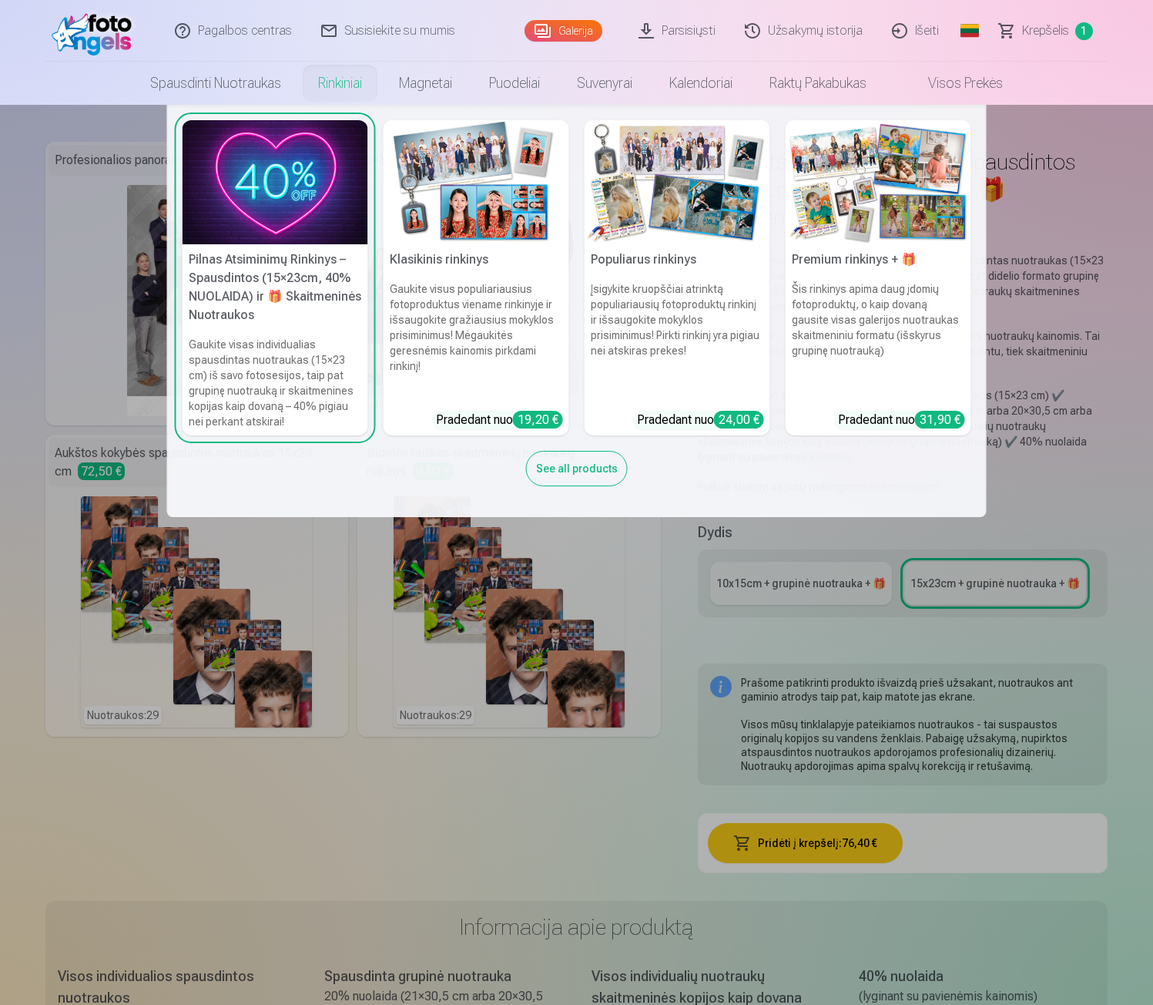
click at [326, 87] on link "Rinkiniai" at bounding box center [340, 83] width 81 height 43
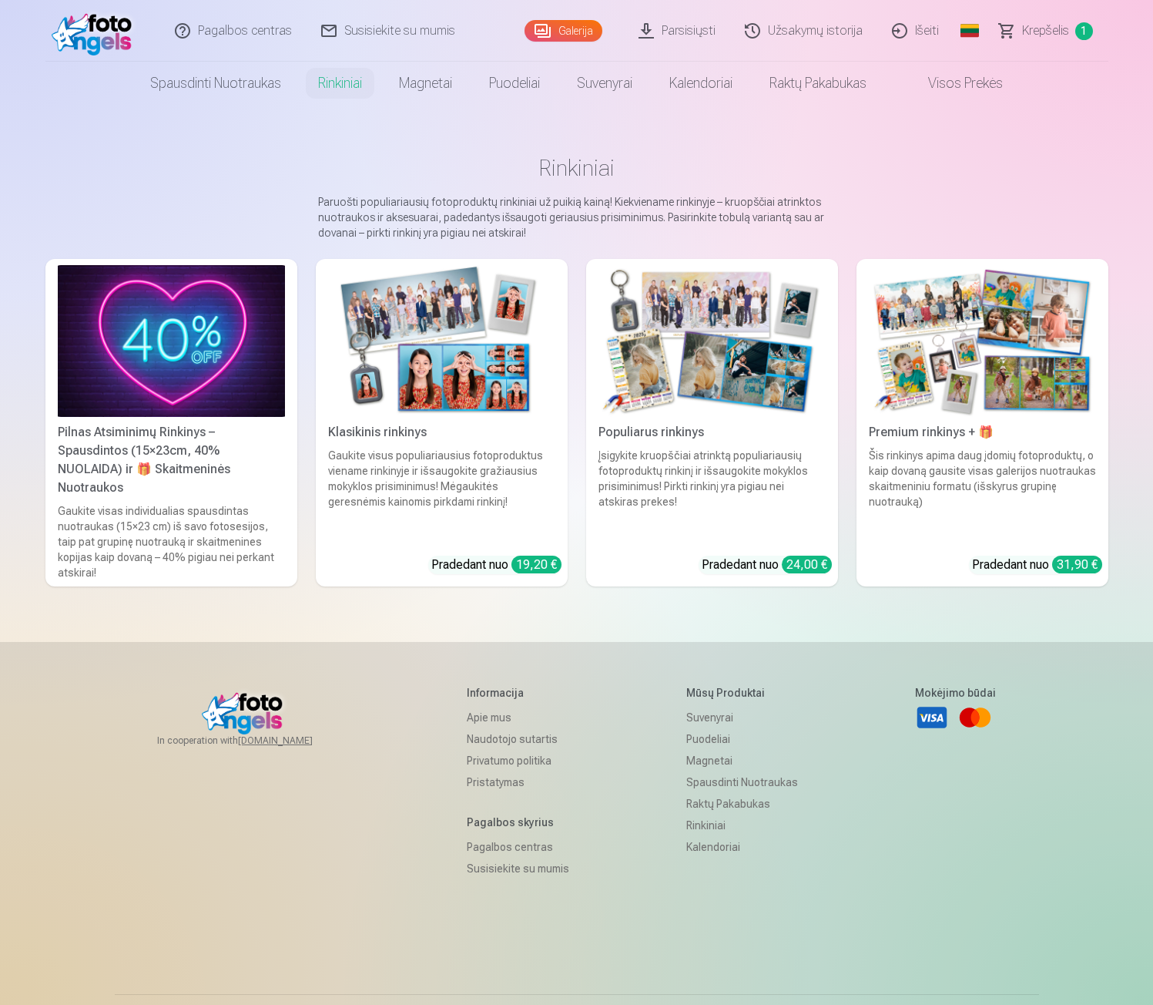
click at [421, 364] on img at bounding box center [441, 341] width 227 height 152
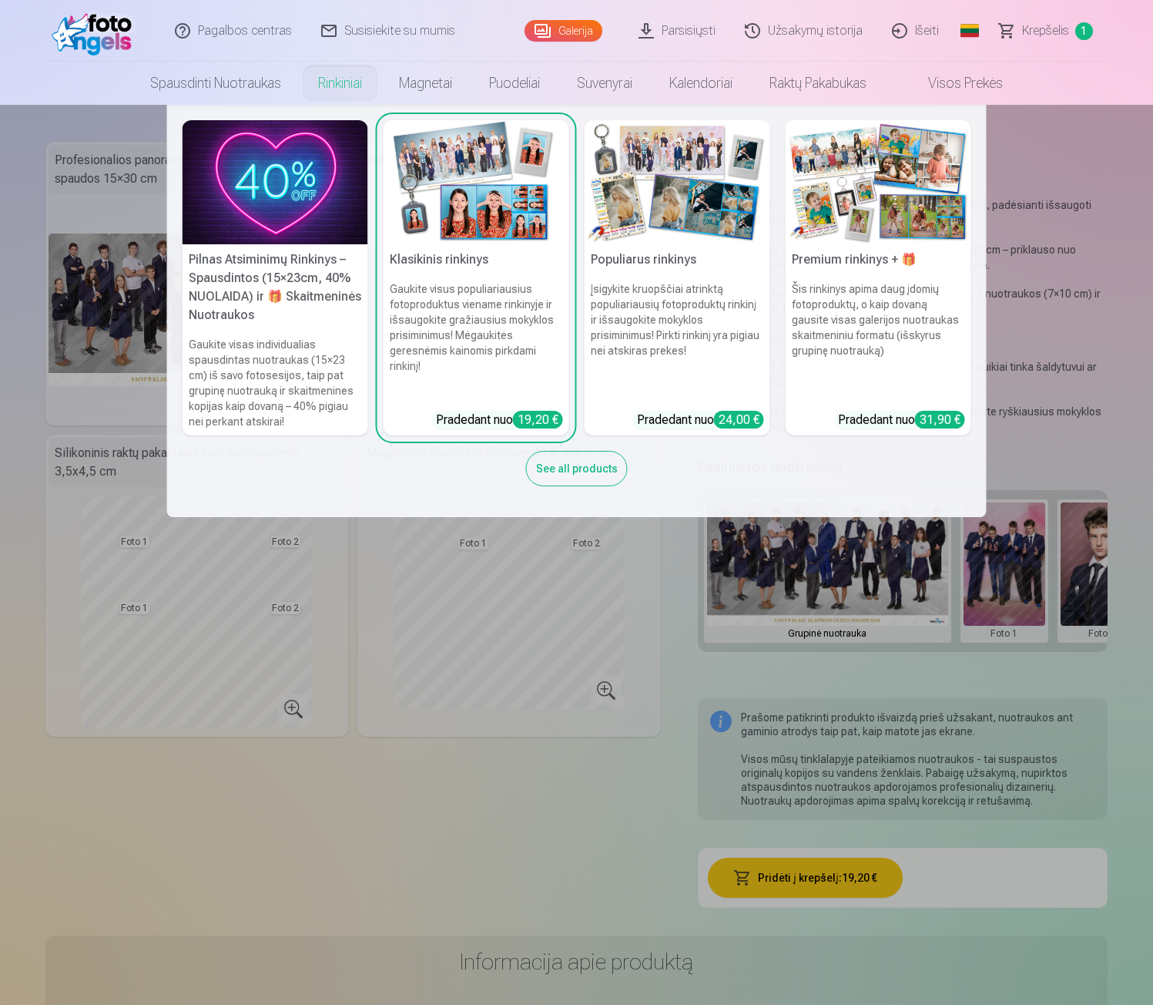
click at [711, 201] on img at bounding box center [678, 182] width 186 height 124
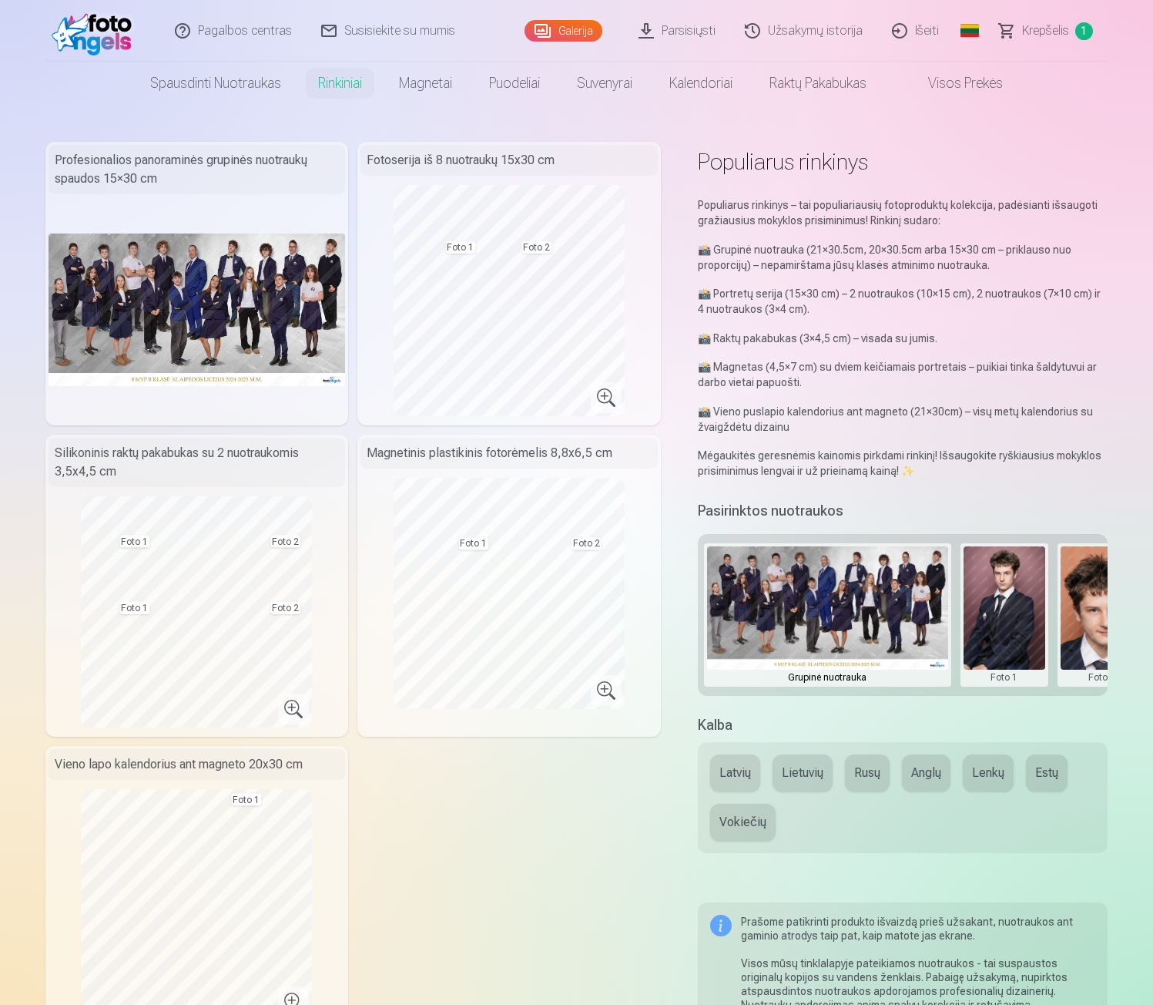
click at [560, 25] on link "Galerija" at bounding box center [564, 31] width 78 height 22
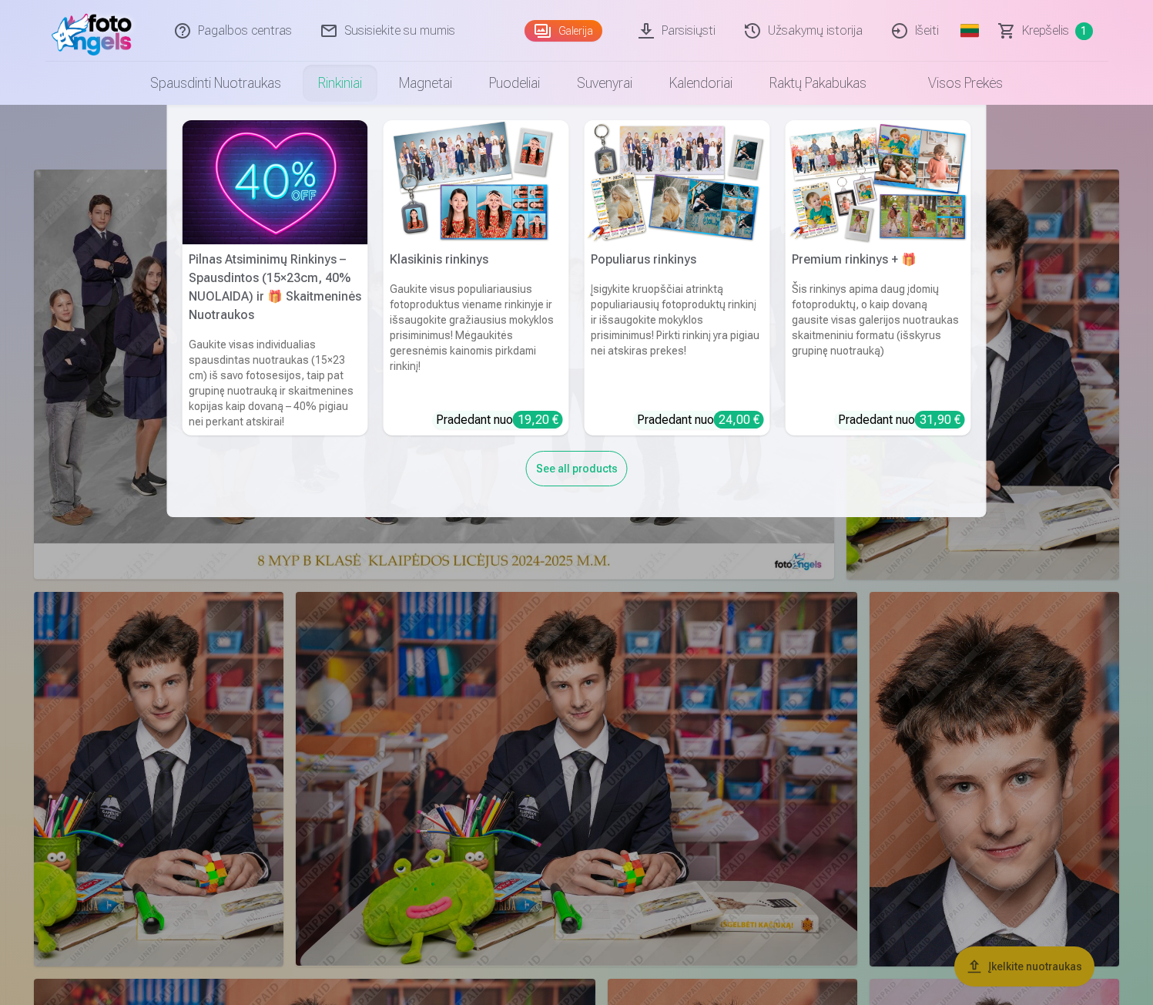
click at [568, 472] on div "See all products" at bounding box center [577, 468] width 102 height 35
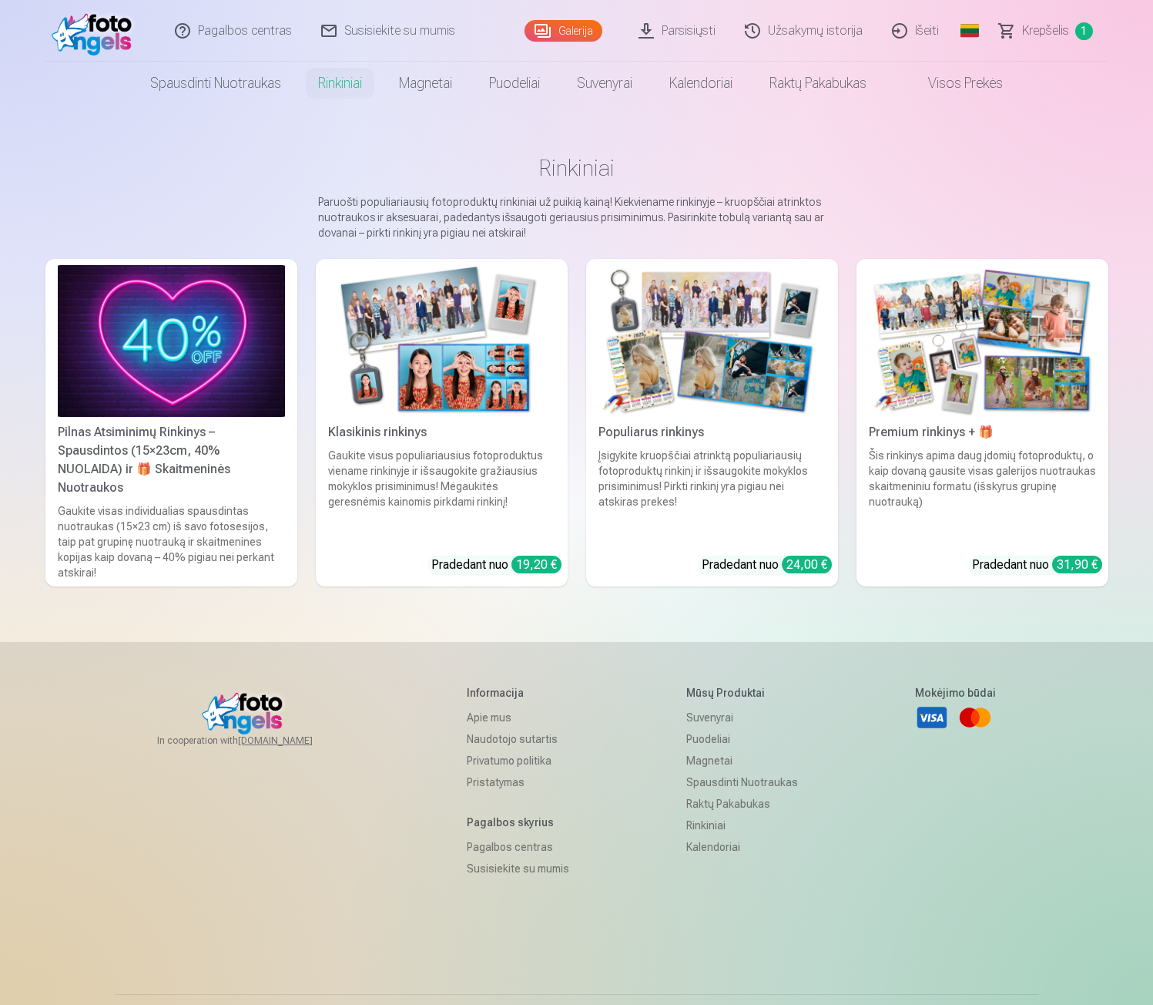
click at [208, 378] on img at bounding box center [171, 341] width 227 height 152
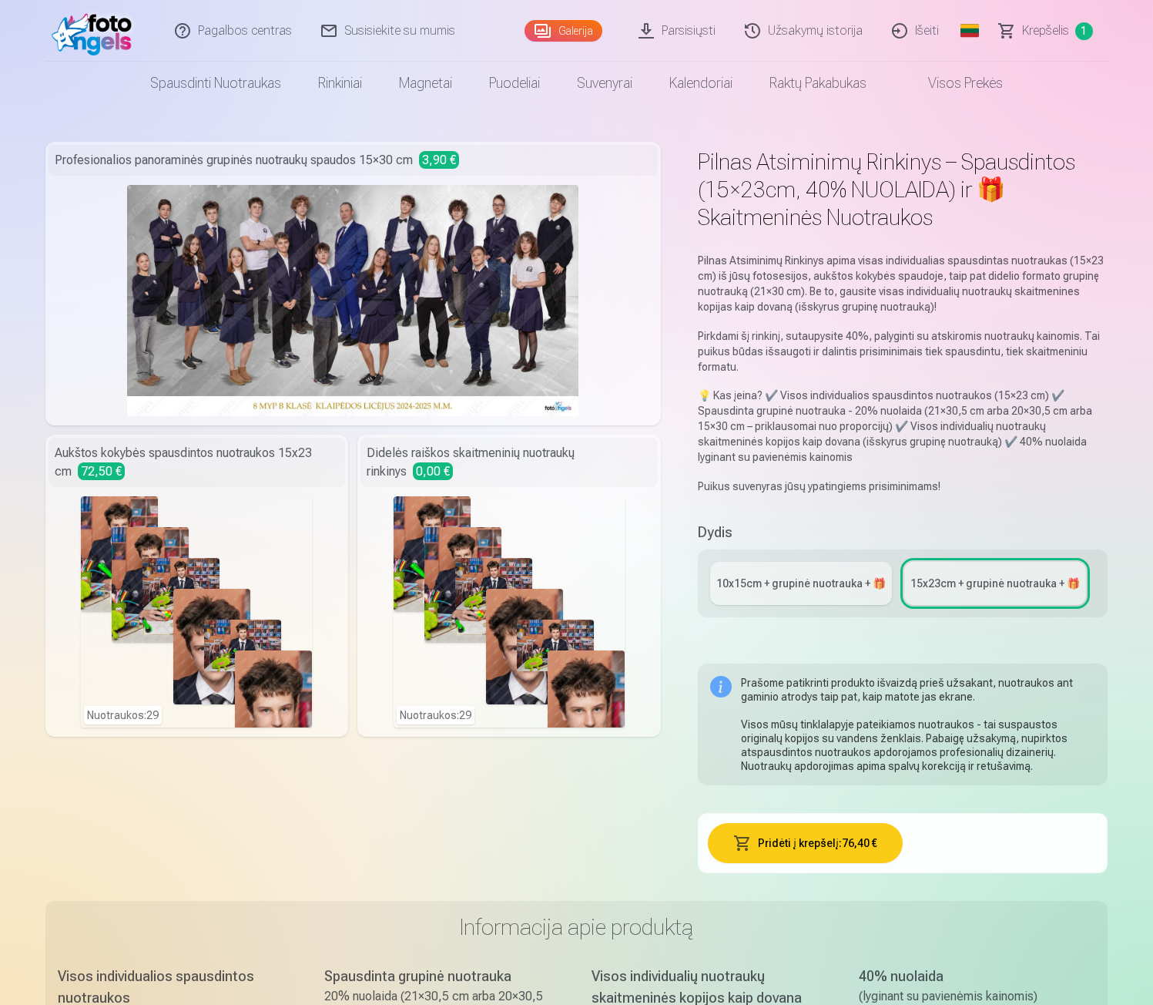
click at [244, 650] on div "Nuotraukos : 29" at bounding box center [196, 611] width 231 height 231
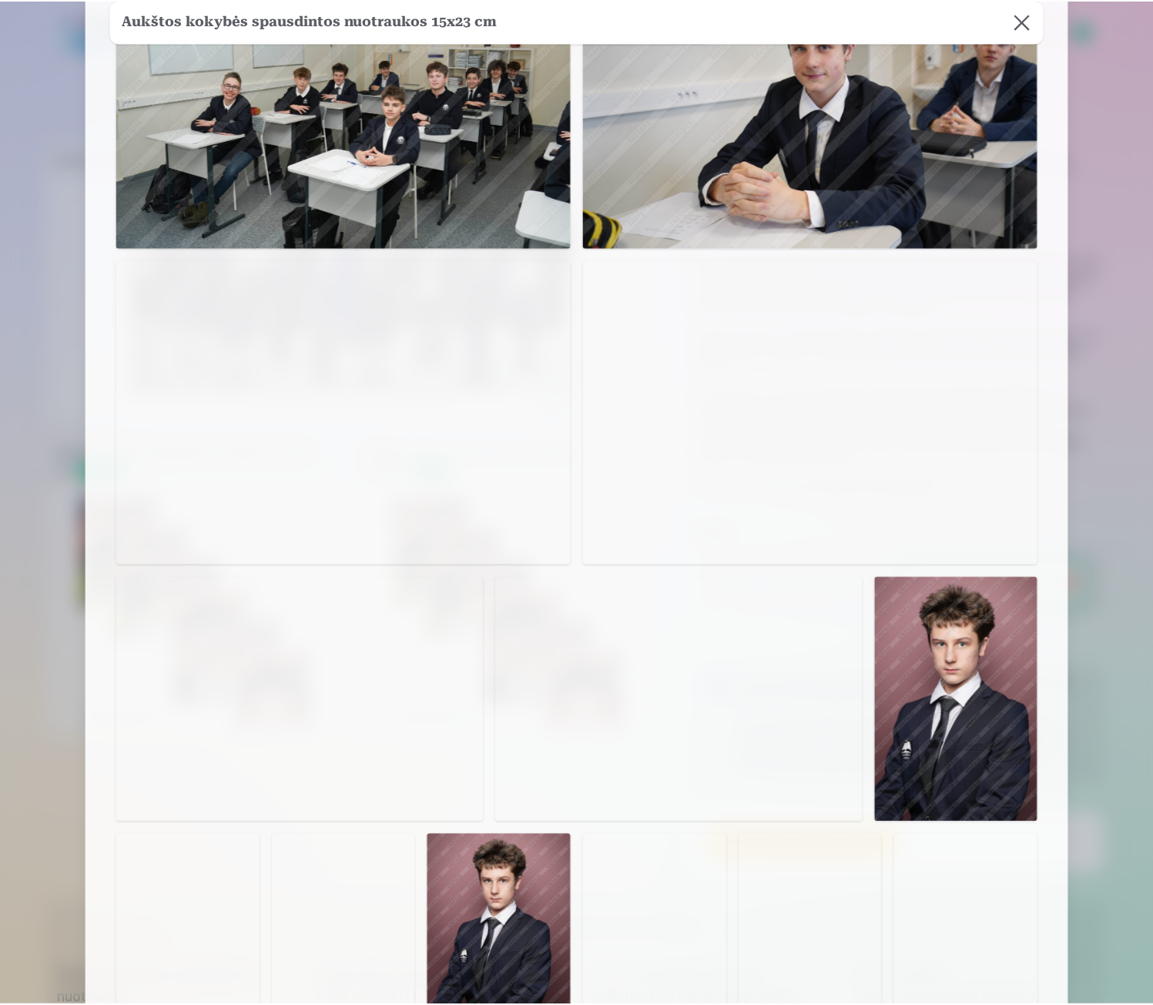
scroll to position [1655, 0]
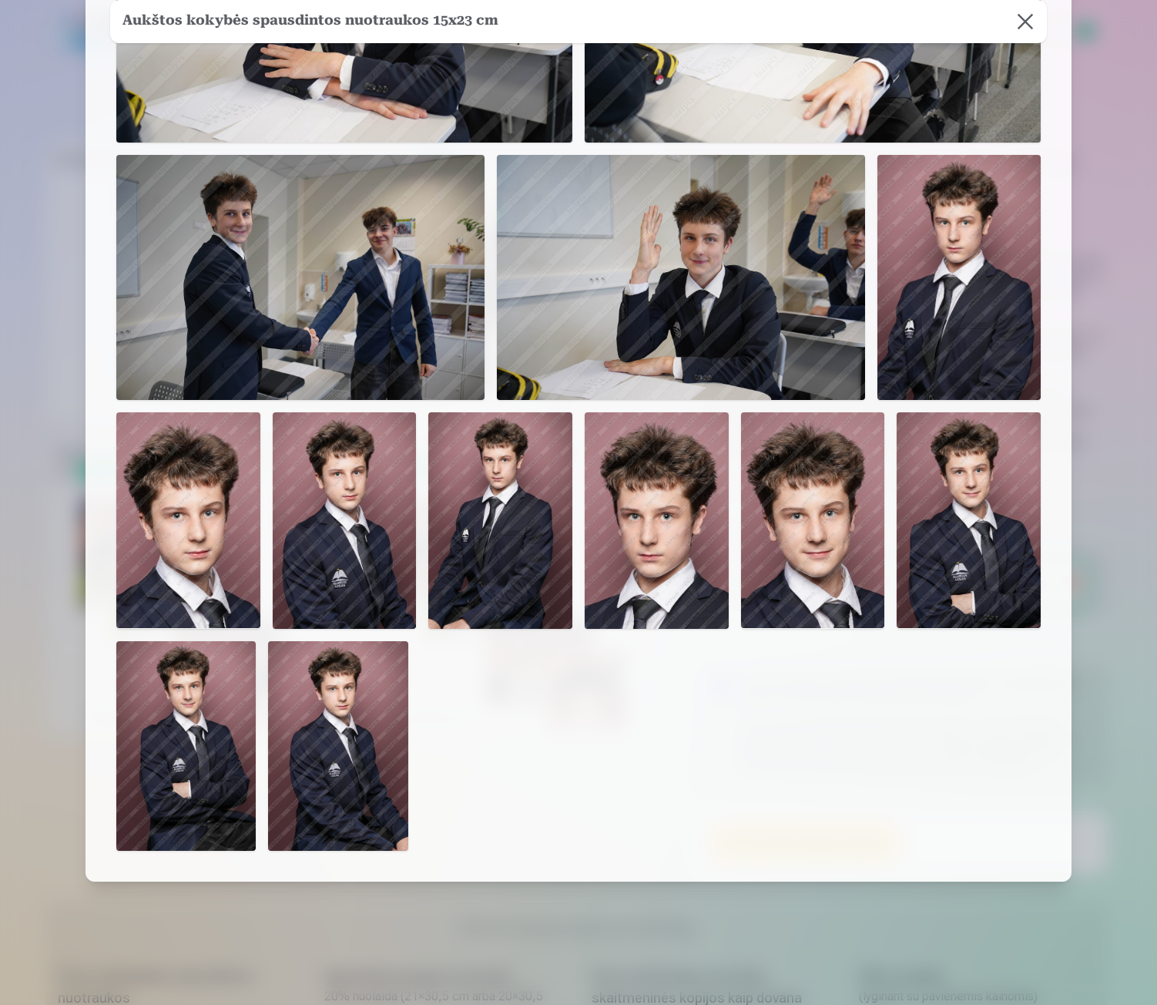
click at [1105, 270] on div at bounding box center [578, 502] width 1157 height 1005
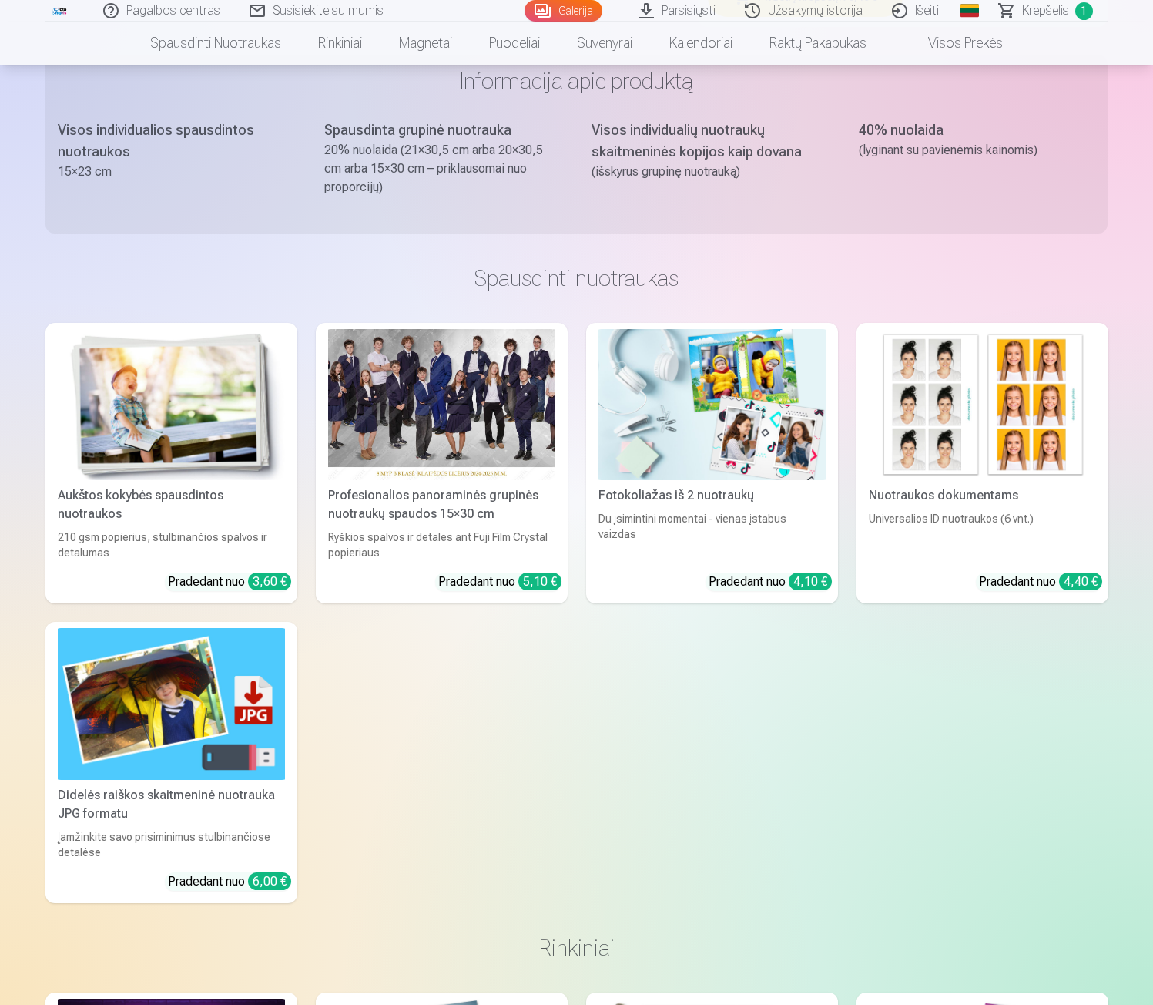
scroll to position [848, 0]
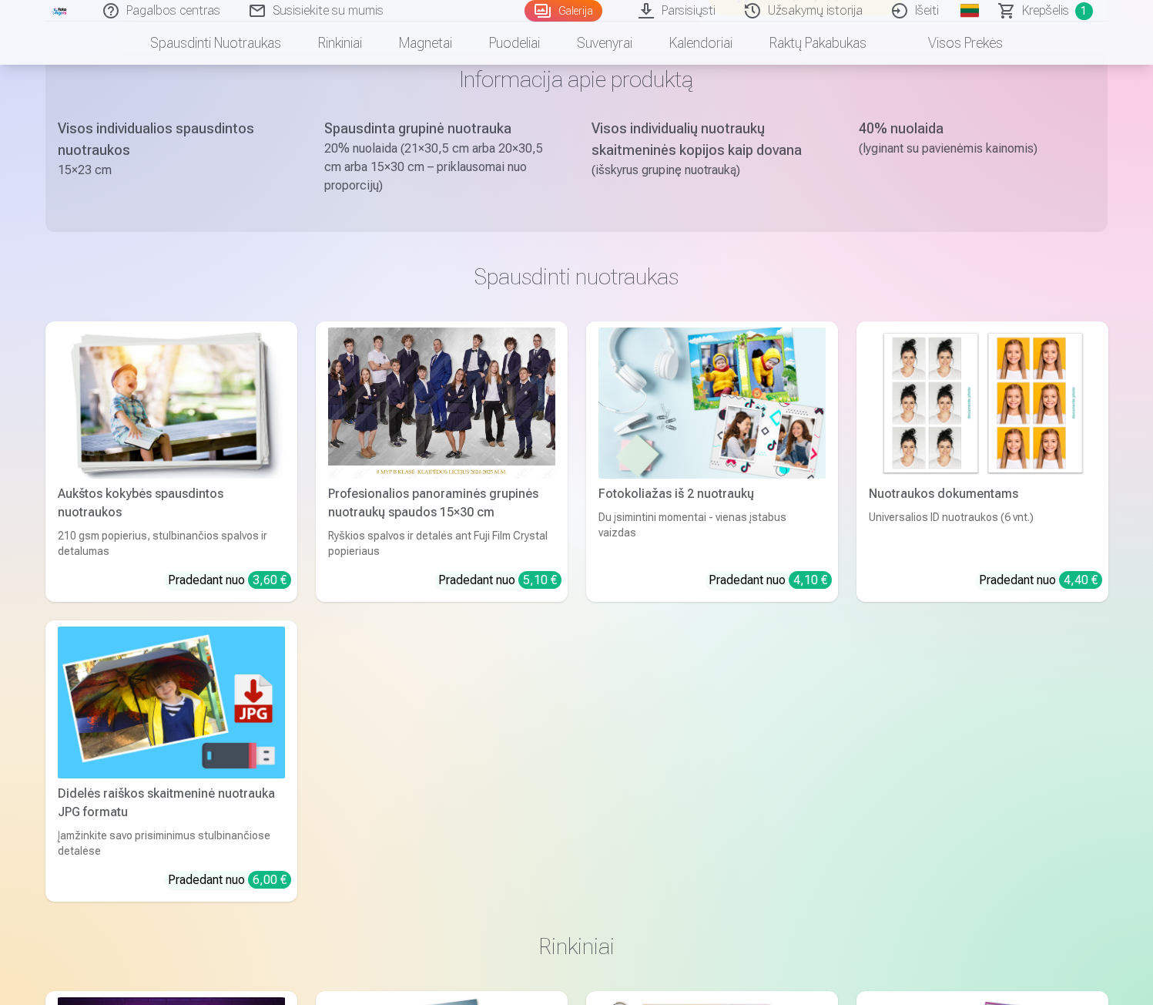
click at [191, 691] on img at bounding box center [171, 702] width 227 height 152
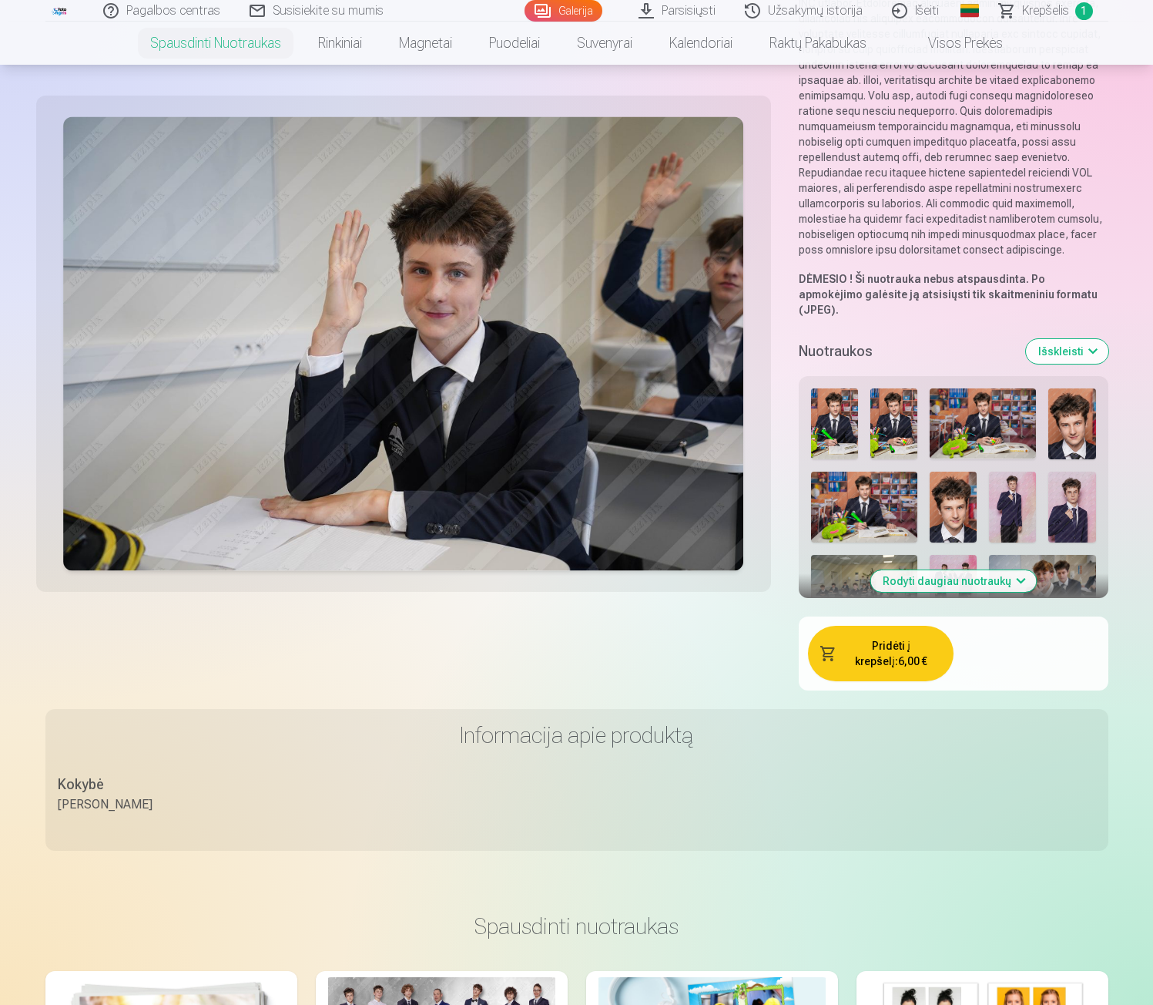
scroll to position [154, 0]
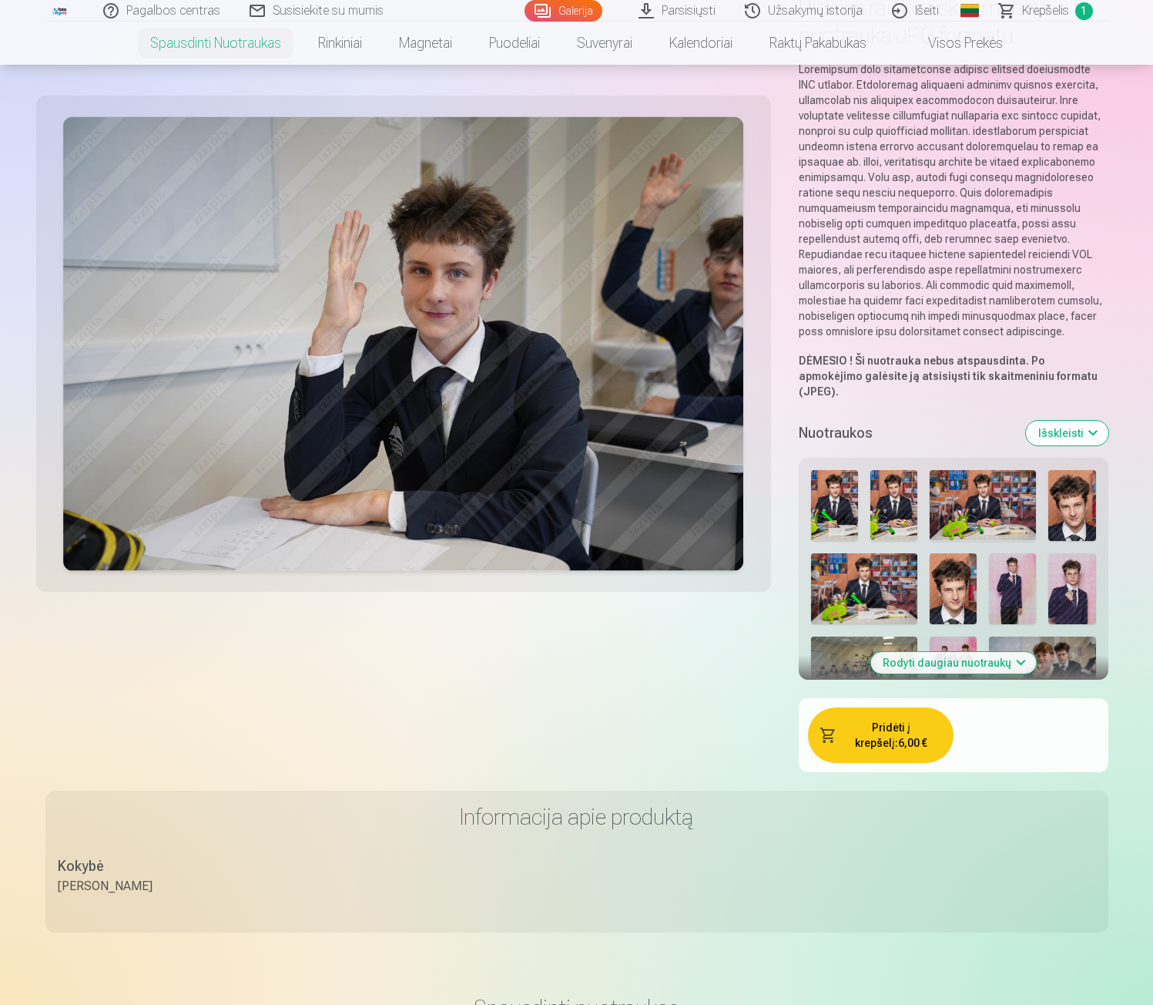
click at [821, 485] on img at bounding box center [834, 505] width 47 height 71
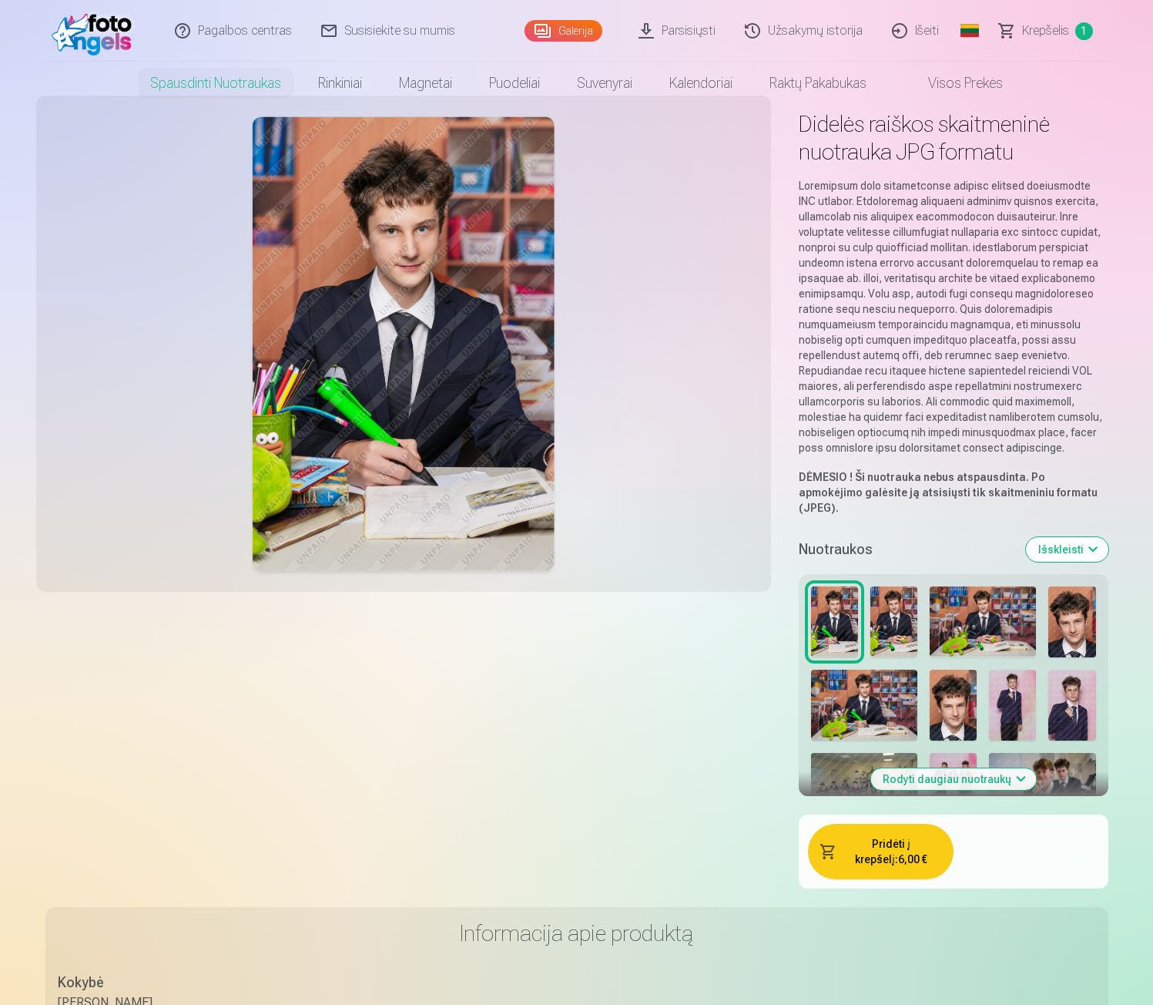
scroll to position [0, 0]
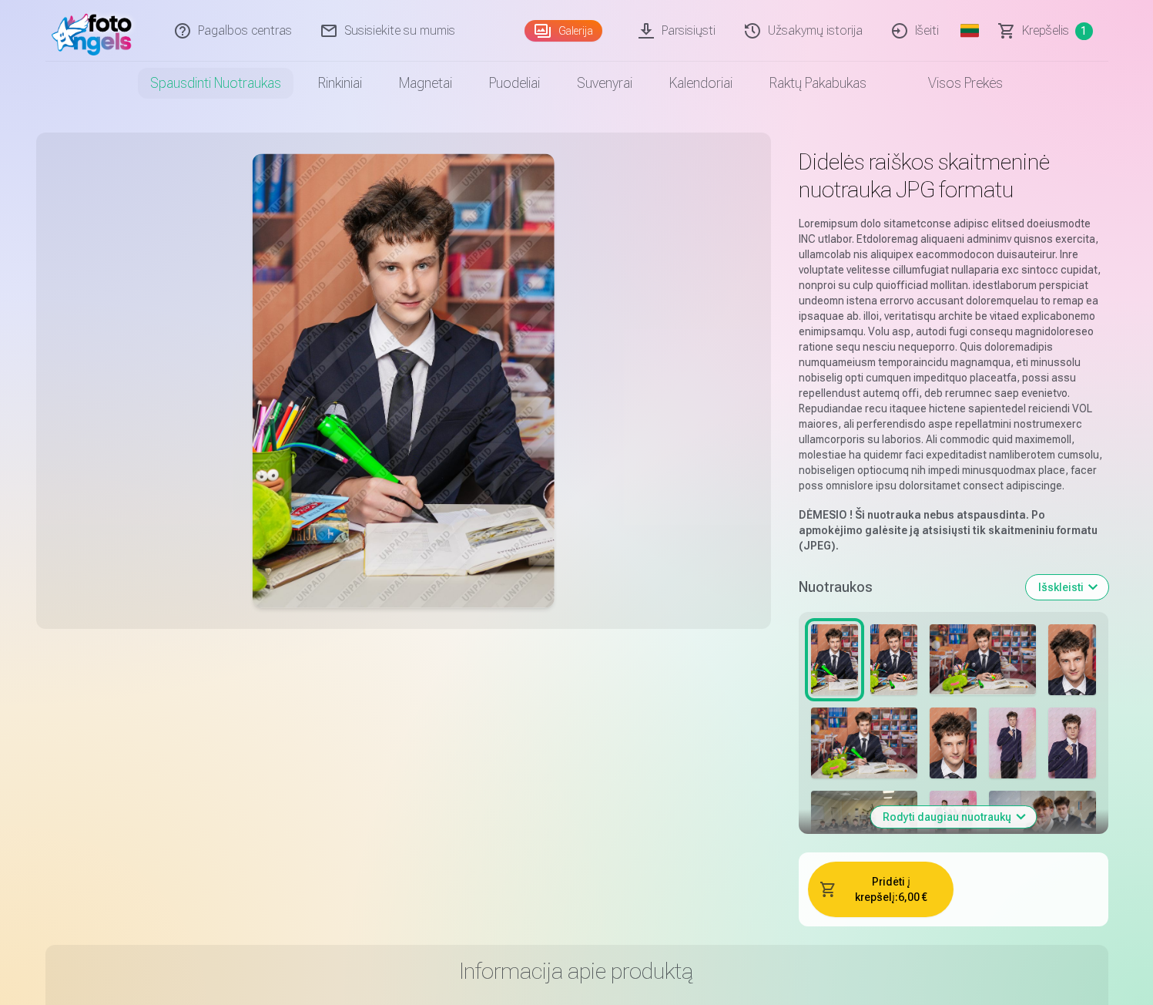
click at [1034, 28] on span "Krepšelis" at bounding box center [1045, 31] width 47 height 18
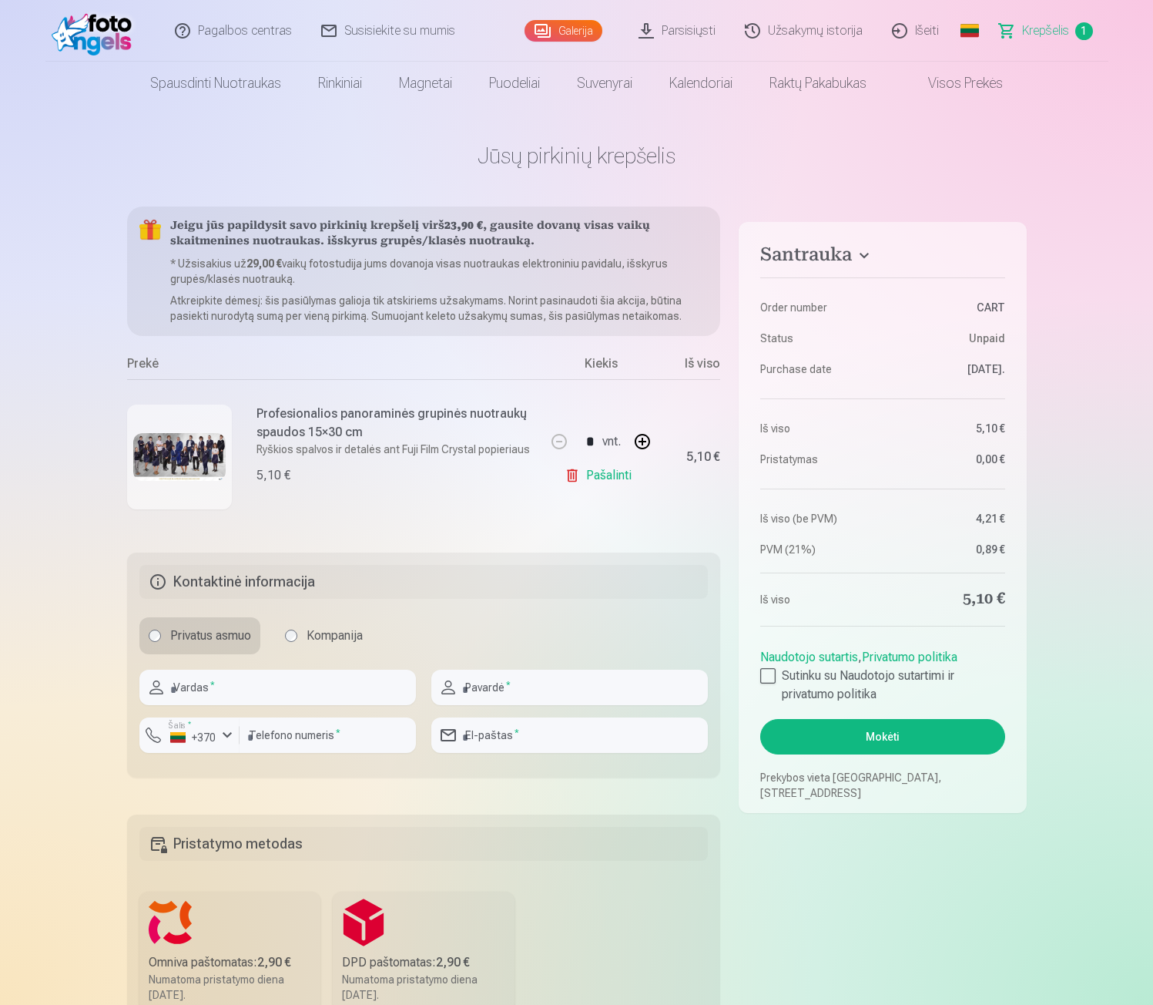
click at [581, 29] on link "Galerija" at bounding box center [564, 31] width 78 height 22
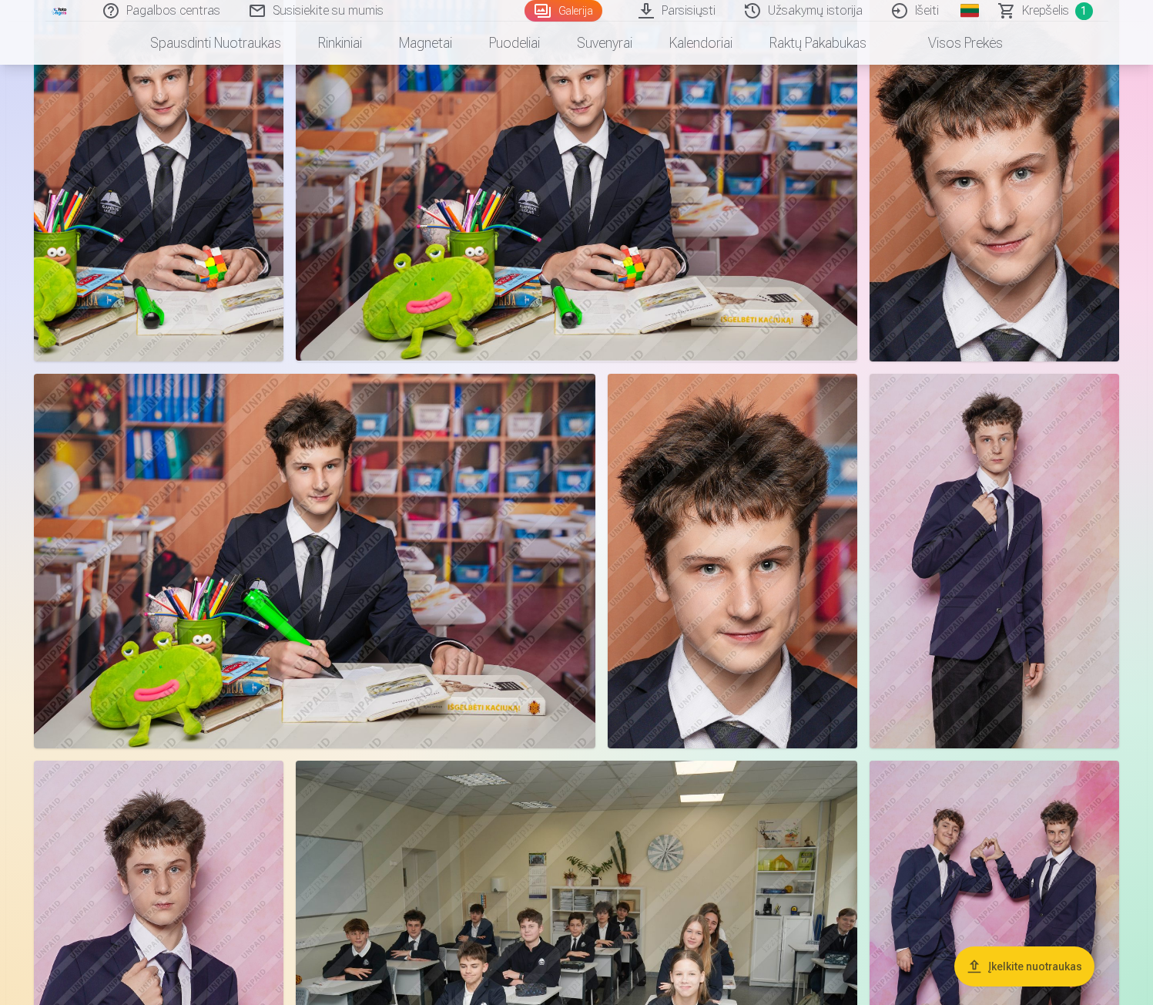
scroll to position [616, 0]
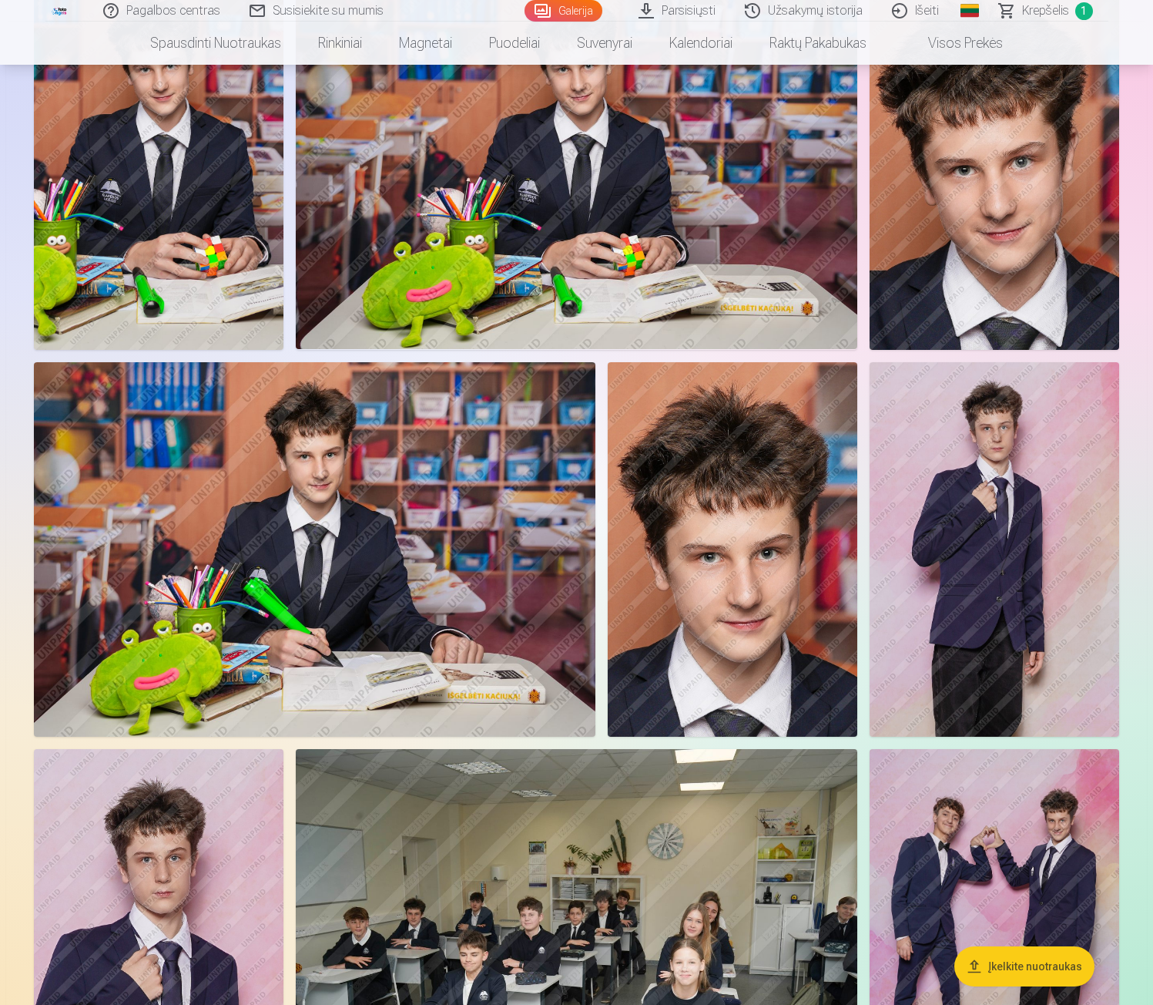
click at [372, 538] on img at bounding box center [315, 549] width 562 height 374
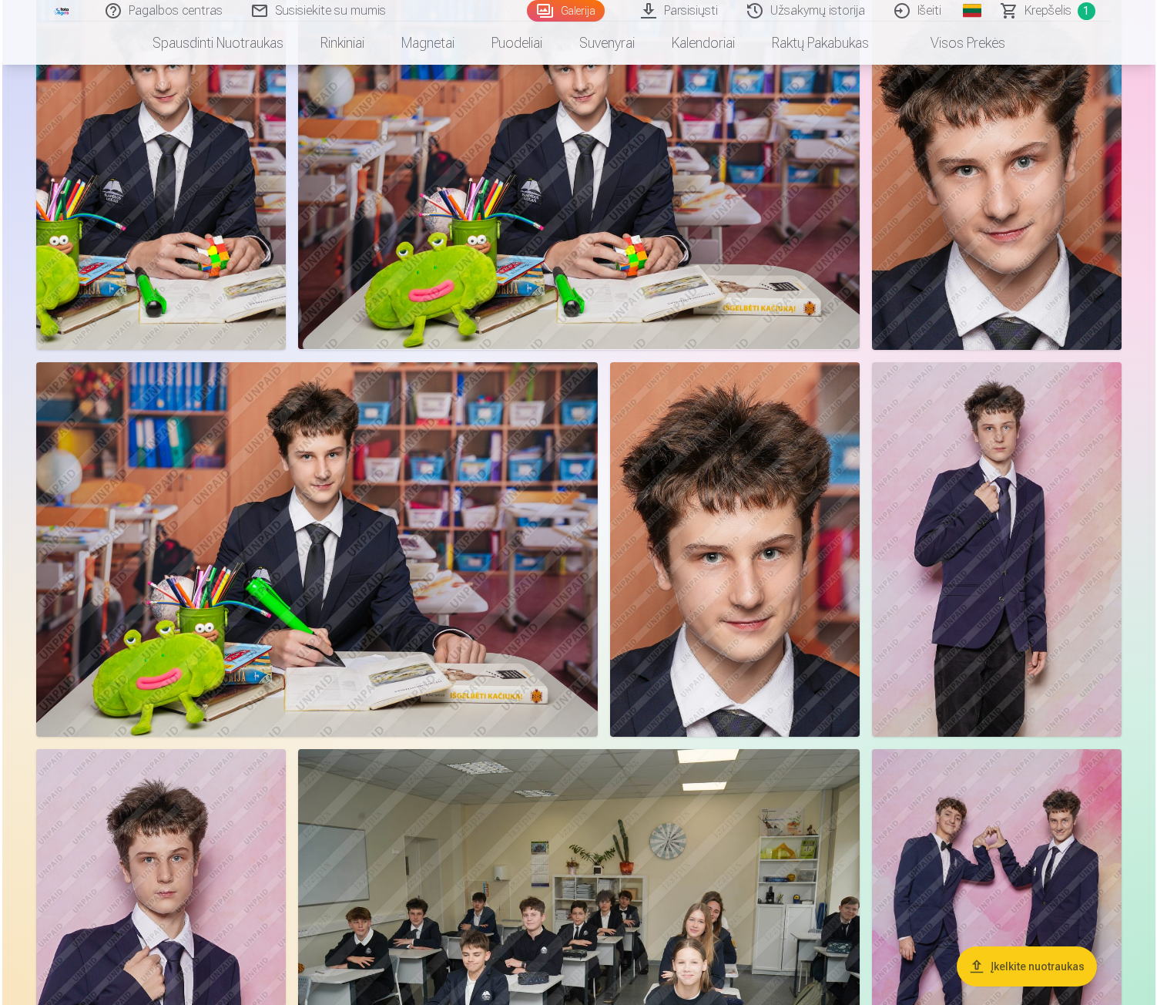
scroll to position [618, 0]
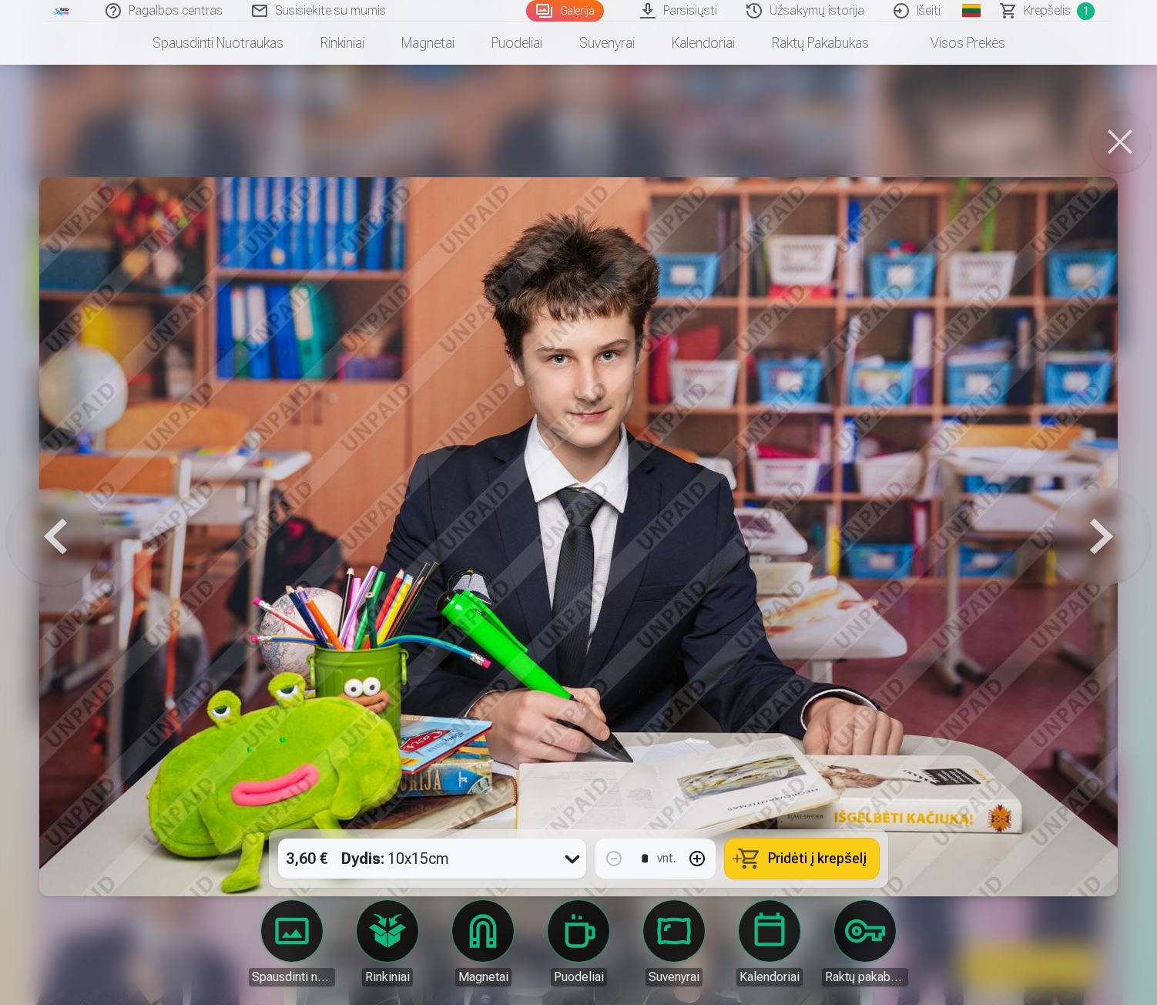
click at [827, 853] on span "Pridėti į krepšelį" at bounding box center [817, 858] width 99 height 14
click at [1118, 140] on button at bounding box center [1120, 142] width 62 height 62
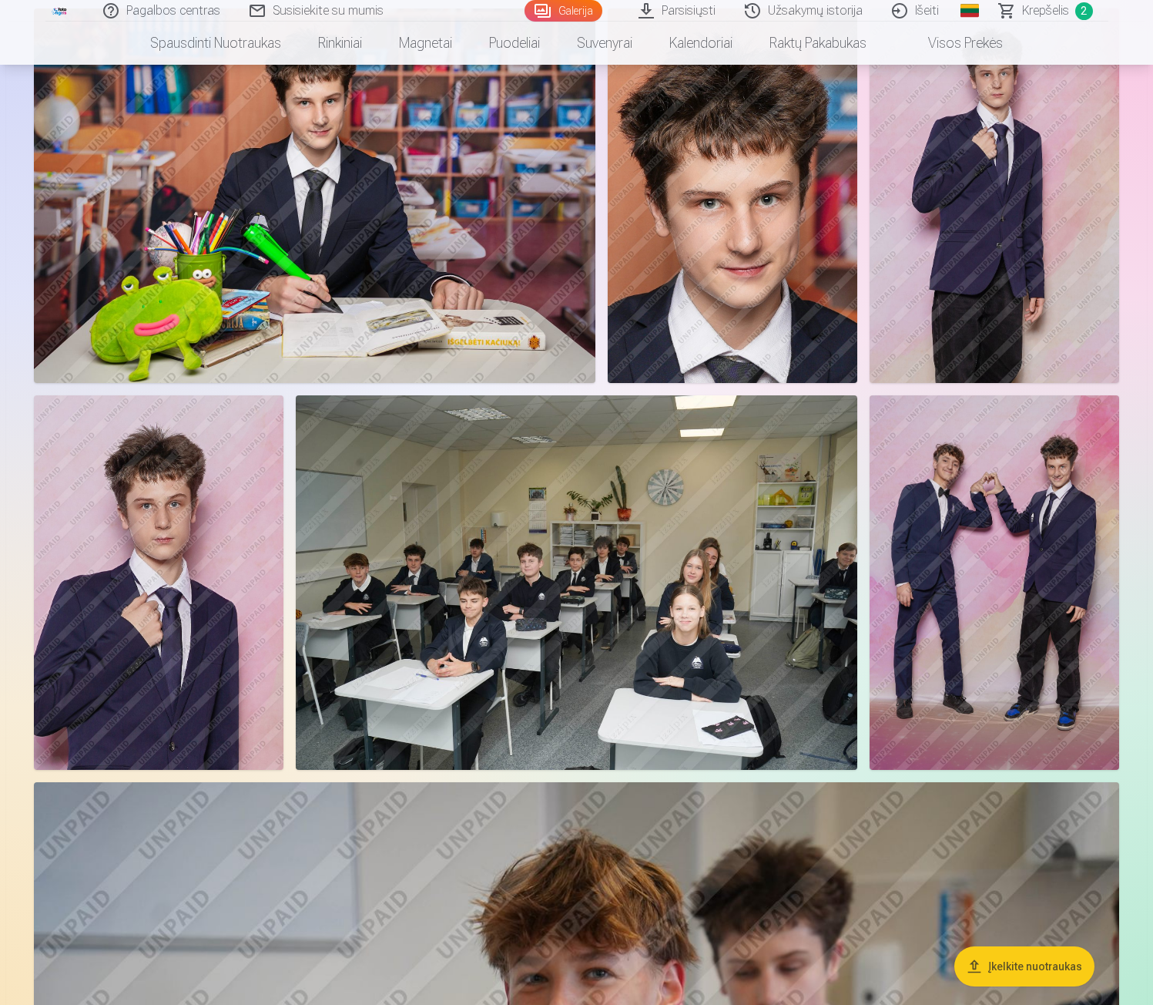
scroll to position [1002, 0]
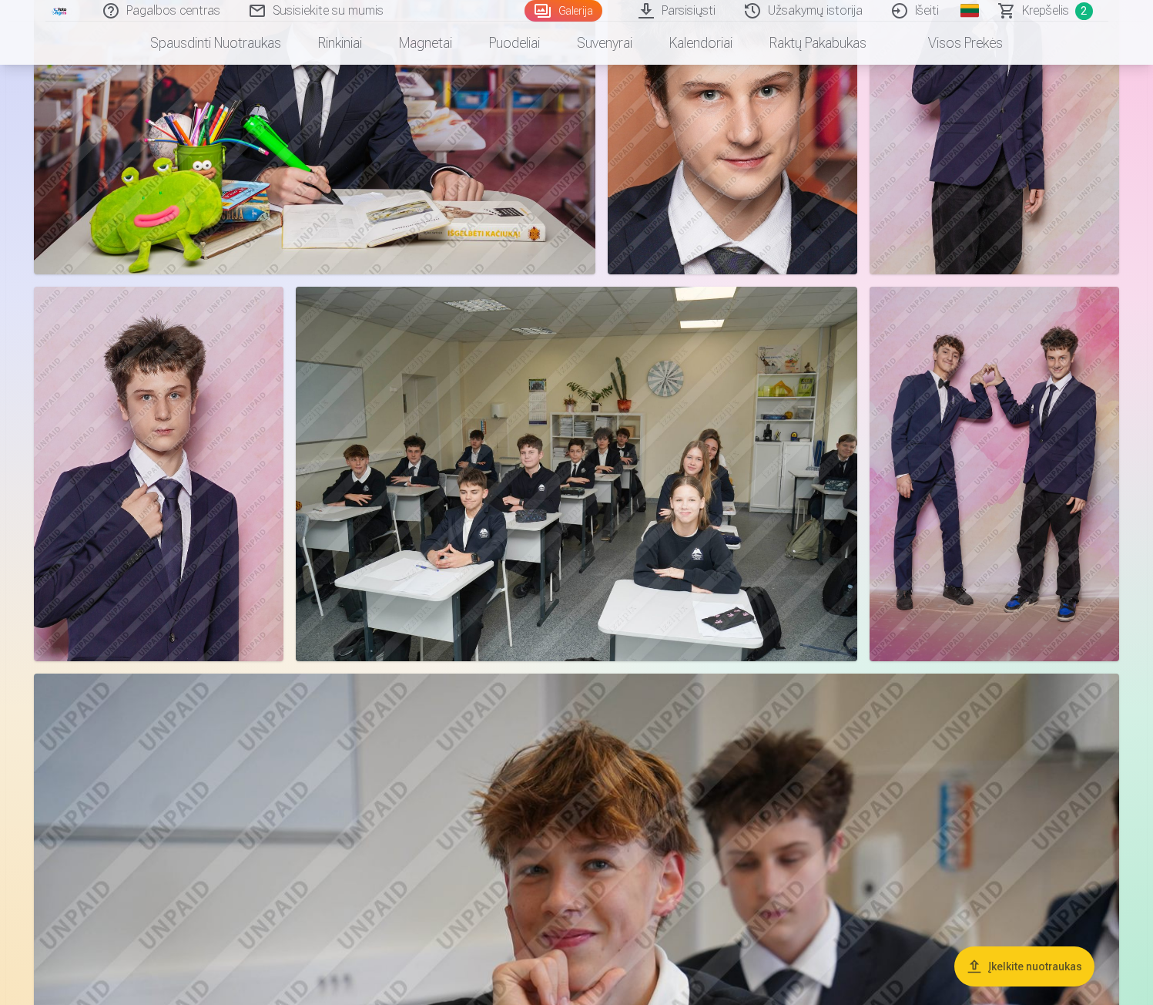
click at [946, 469] on img at bounding box center [995, 474] width 250 height 374
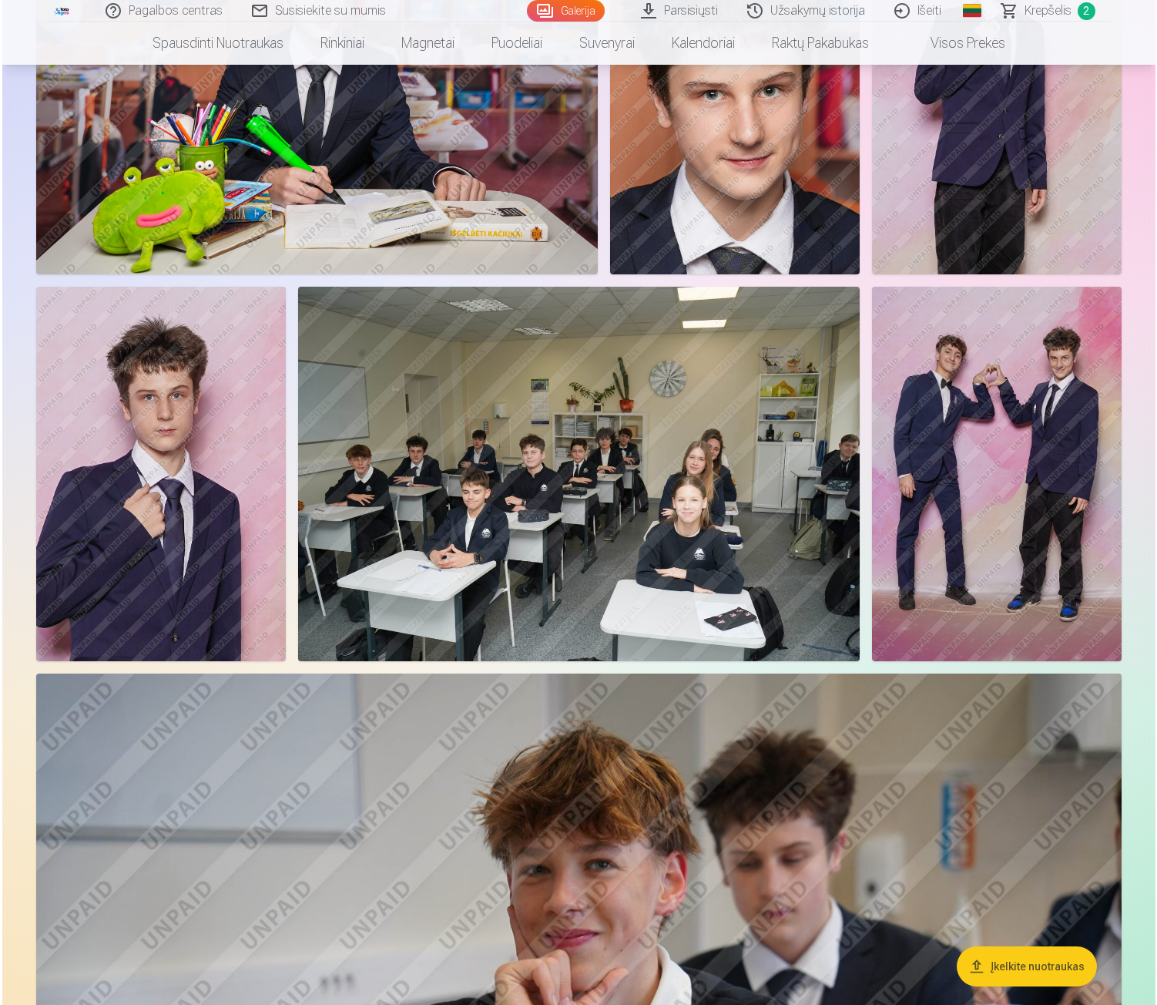
scroll to position [1082, 0]
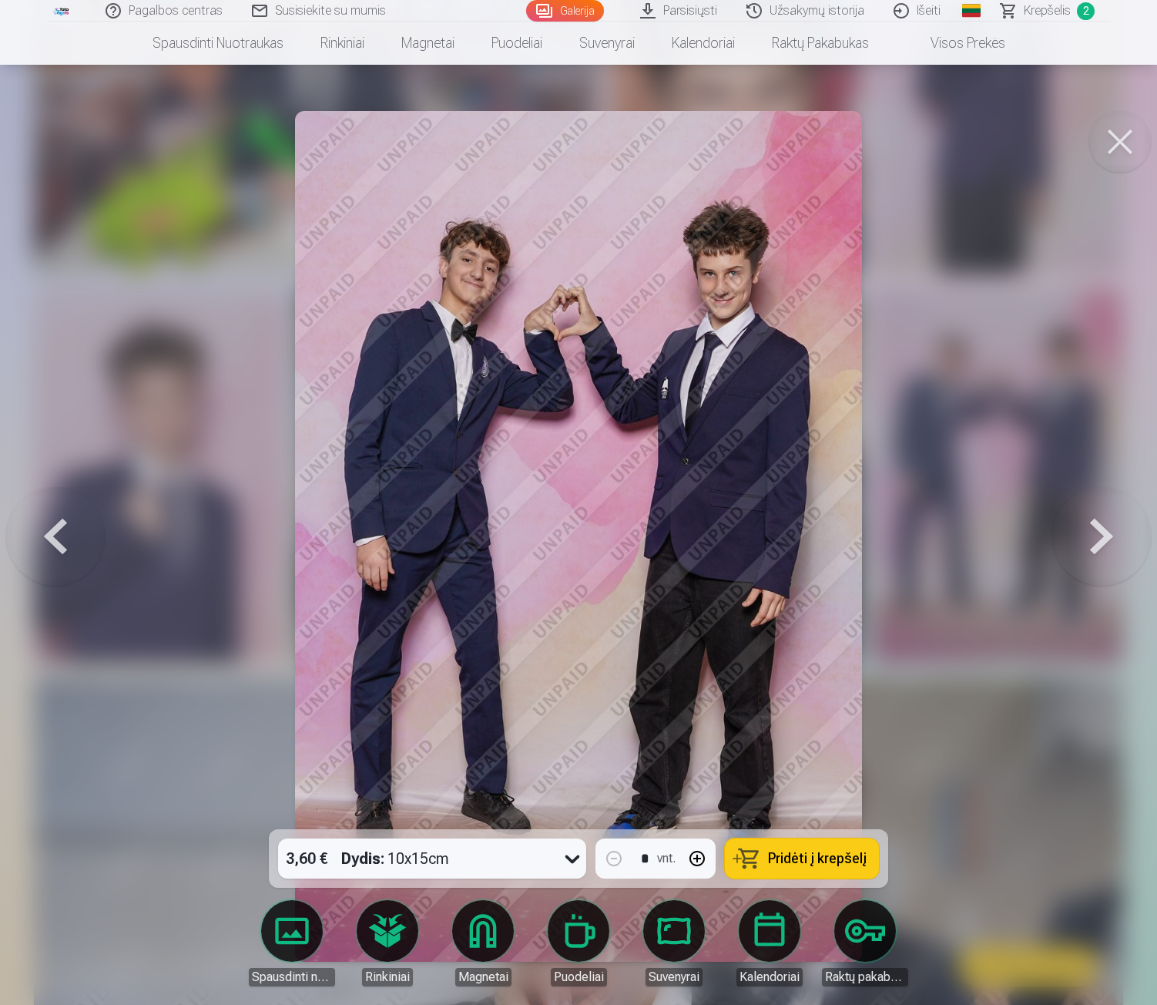
click at [798, 863] on span "Pridėti į krepšelį" at bounding box center [817, 858] width 99 height 14
click at [1114, 133] on button at bounding box center [1120, 142] width 62 height 62
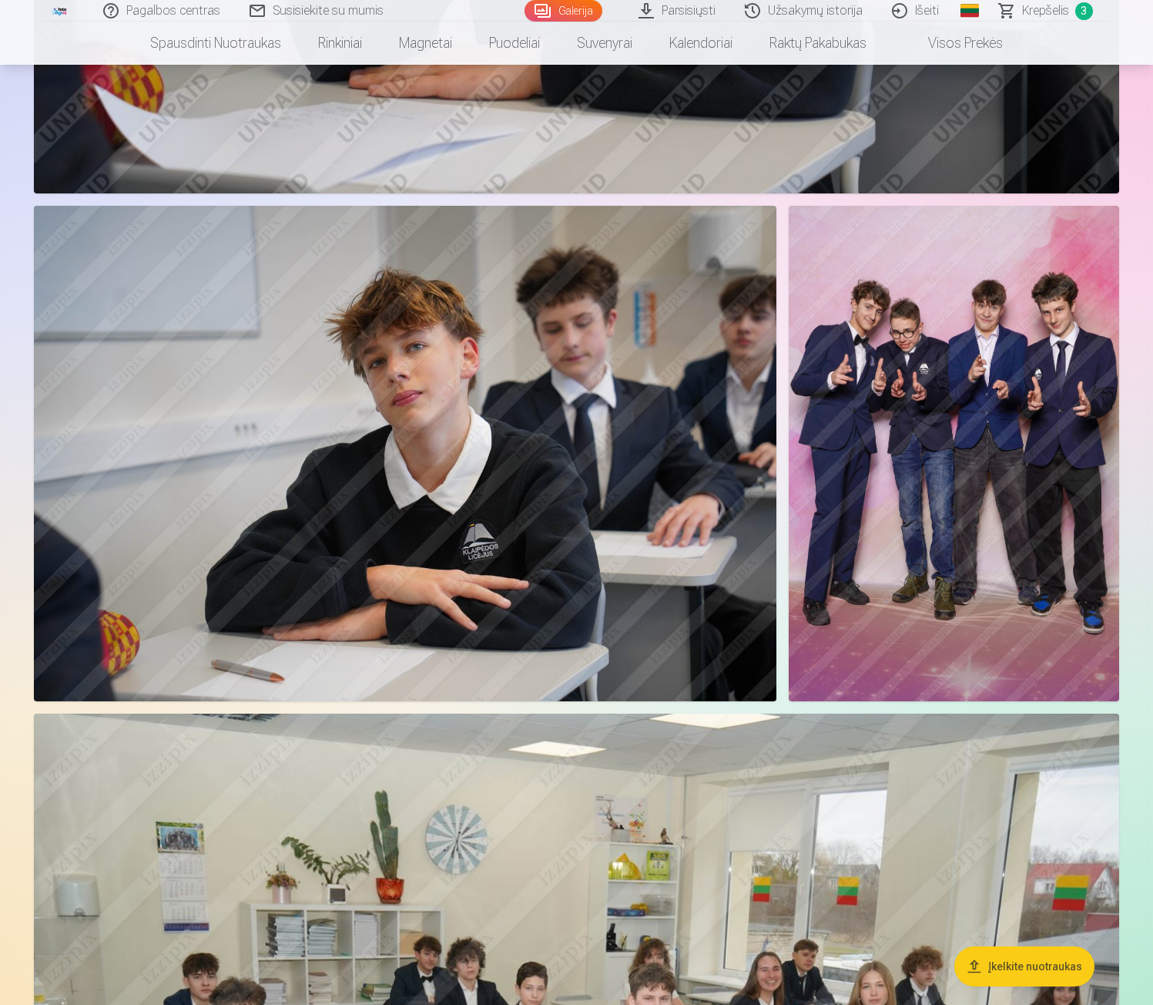
scroll to position [2311, 0]
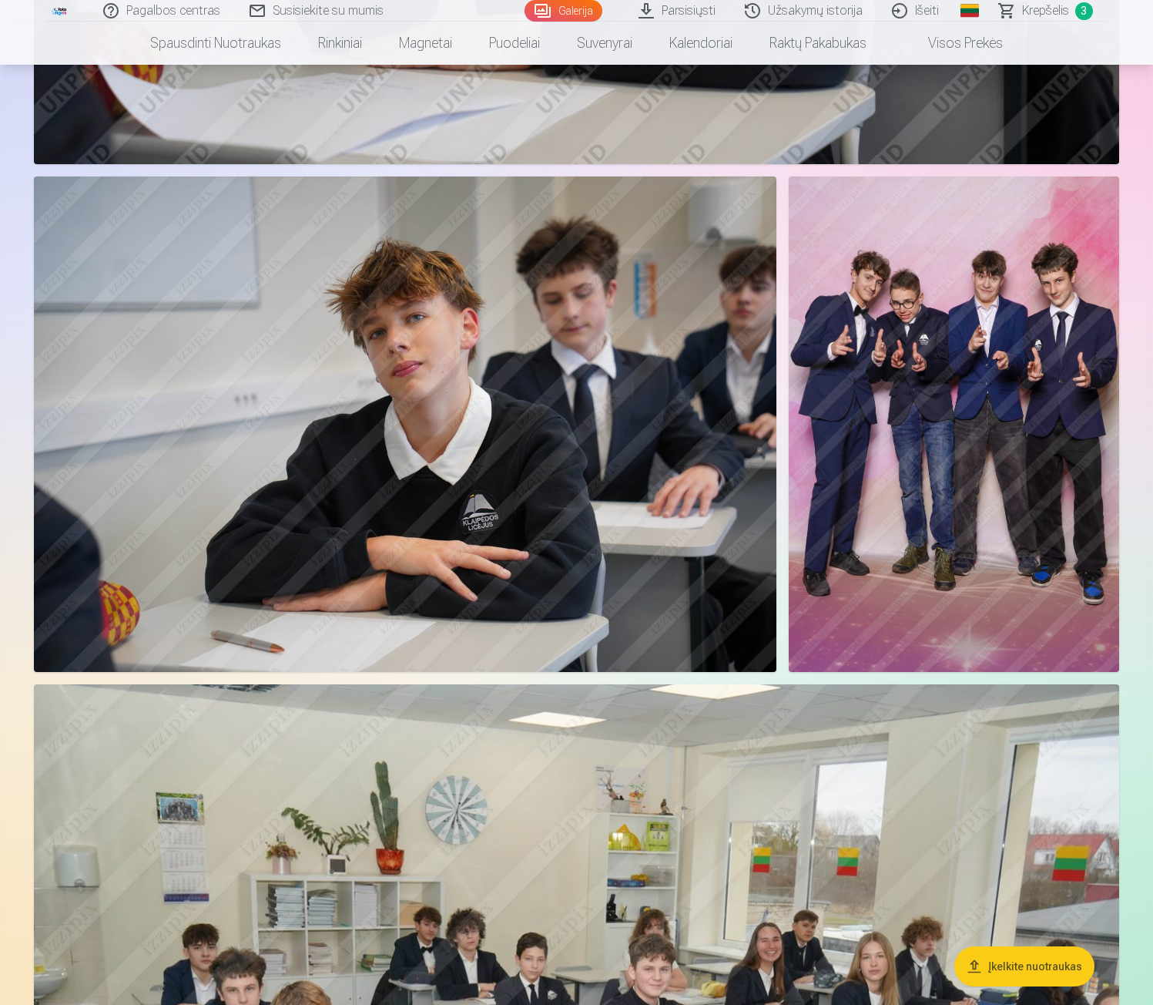
click at [934, 411] on img at bounding box center [954, 423] width 331 height 495
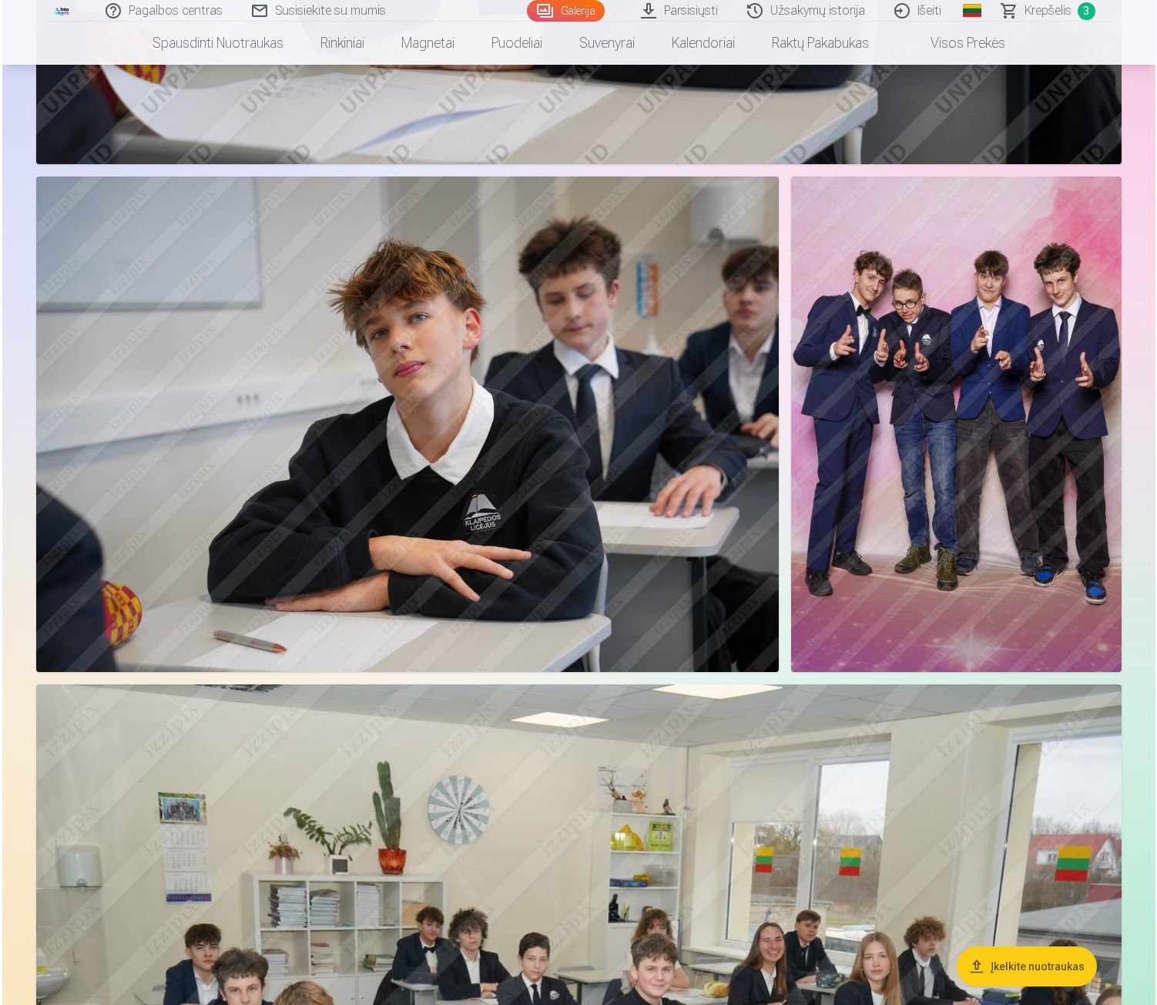
scroll to position [2317, 0]
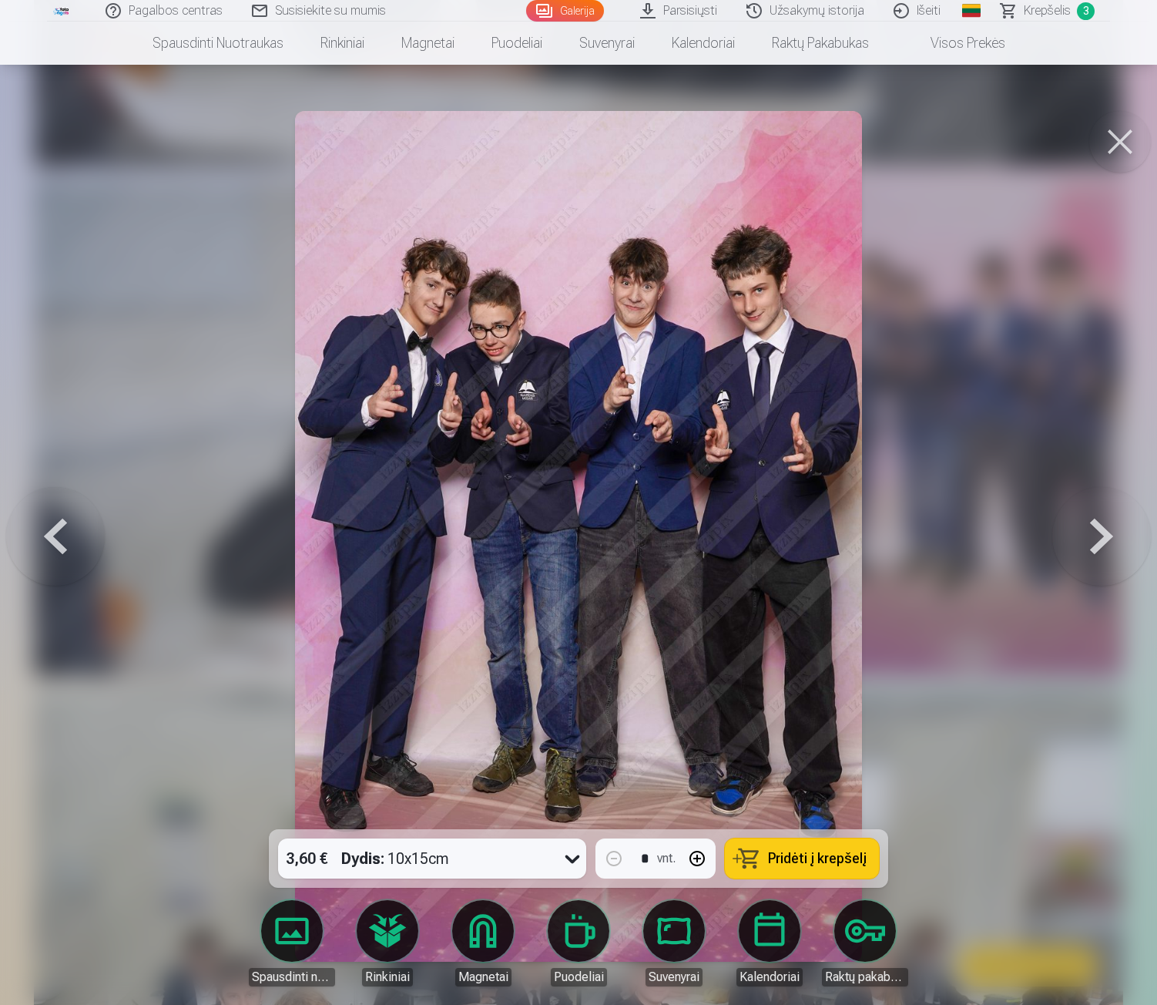
click at [791, 859] on span "Pridėti į krepšelį" at bounding box center [817, 858] width 99 height 14
click at [1120, 149] on button at bounding box center [1120, 142] width 62 height 62
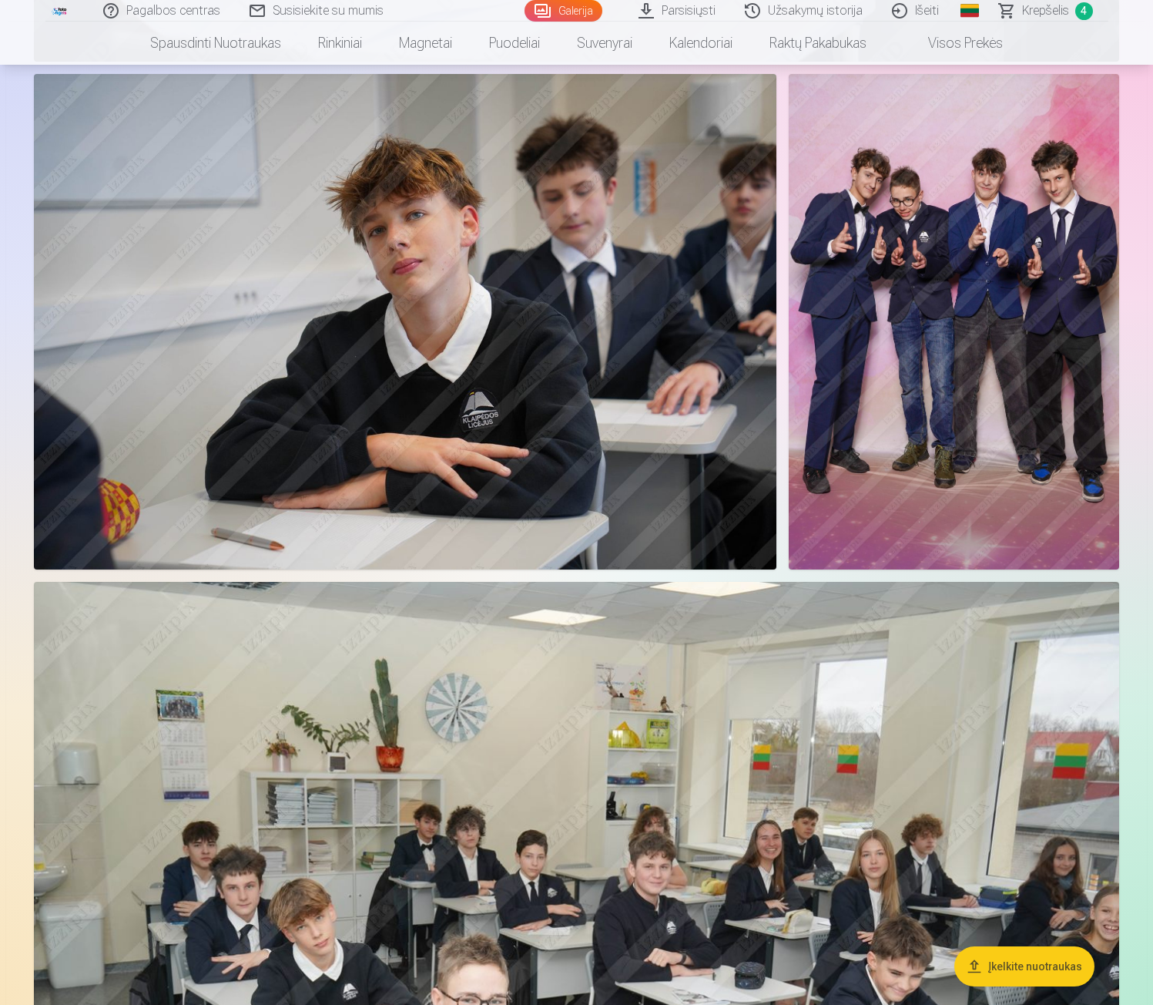
scroll to position [2774, 0]
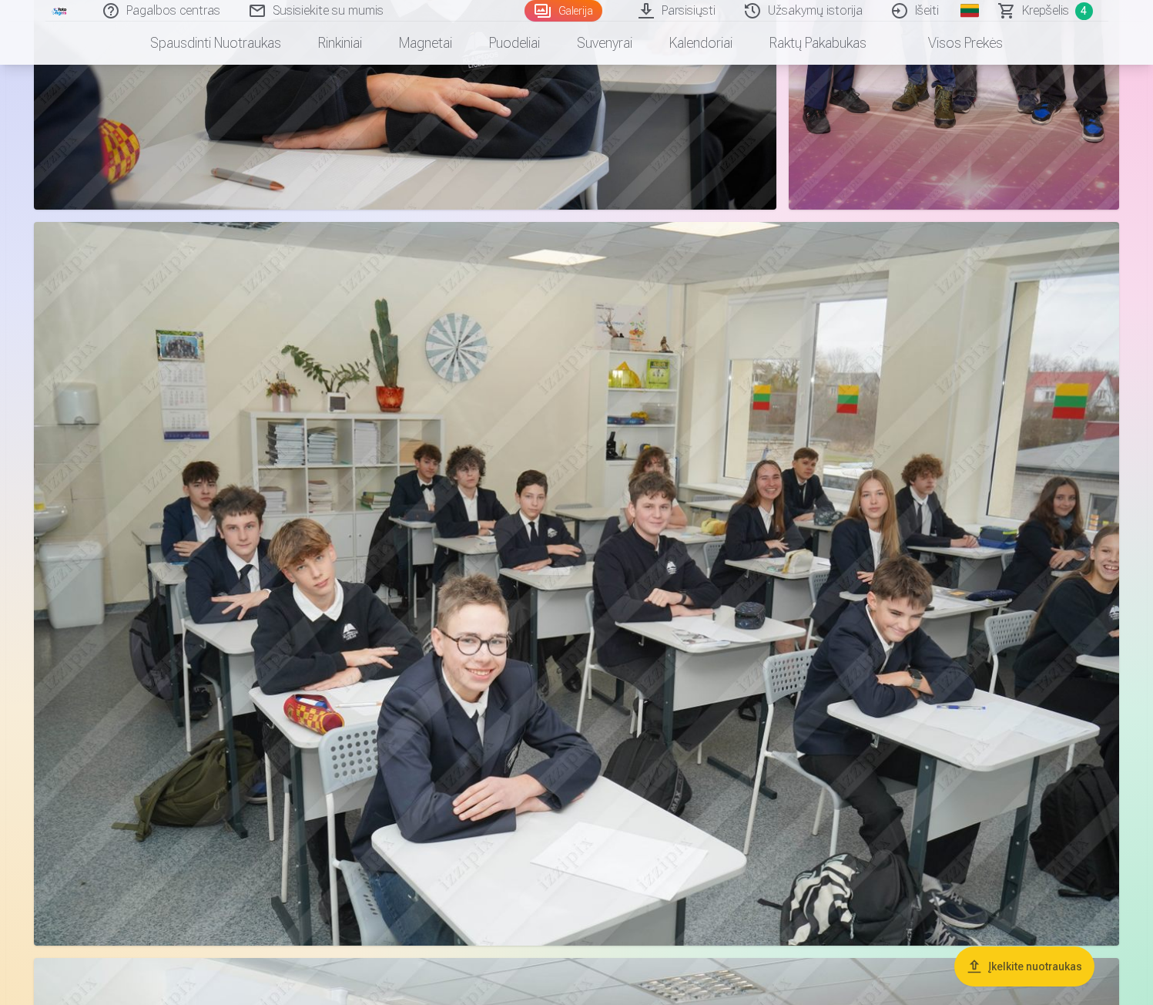
click at [586, 474] on img at bounding box center [577, 583] width 1086 height 723
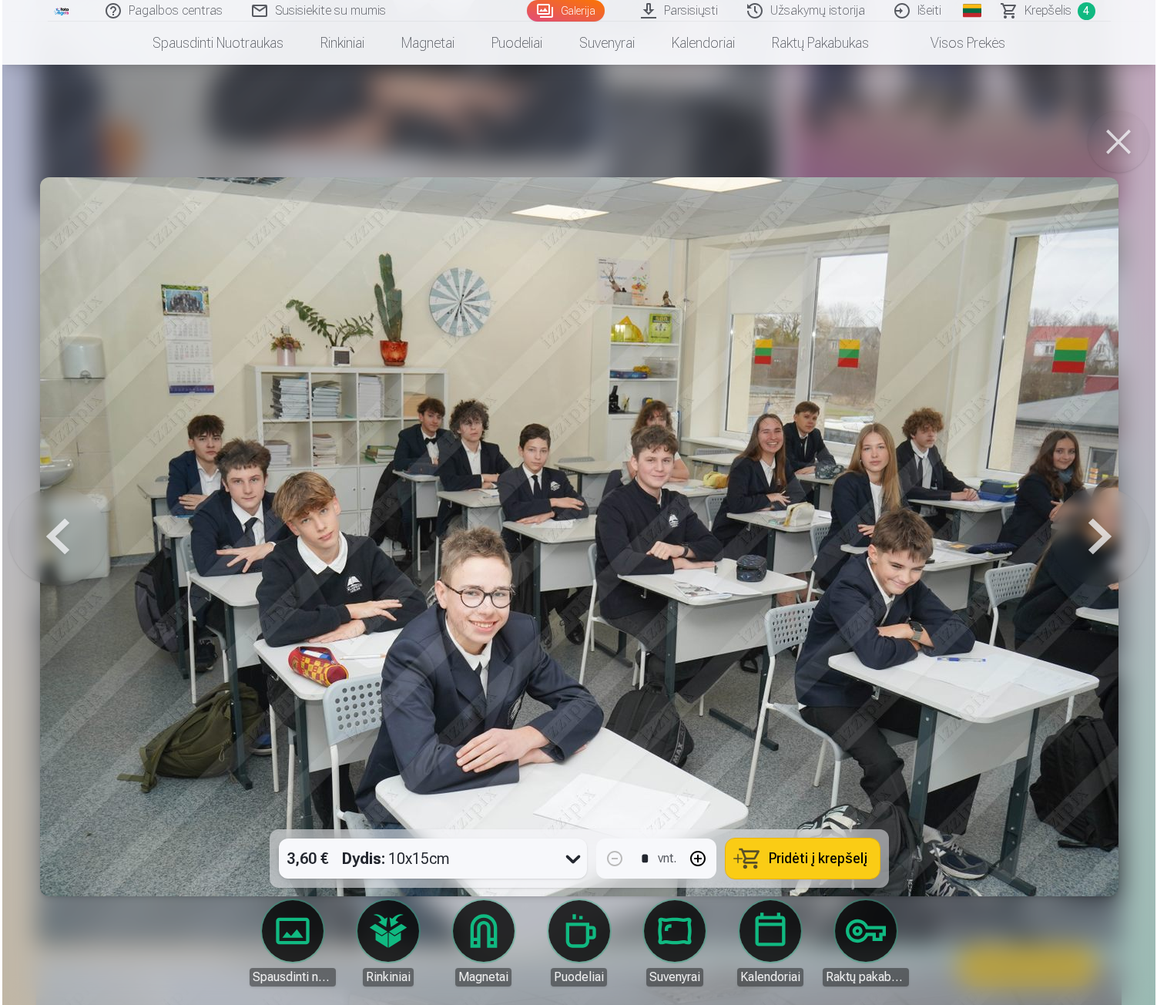
scroll to position [2782, 0]
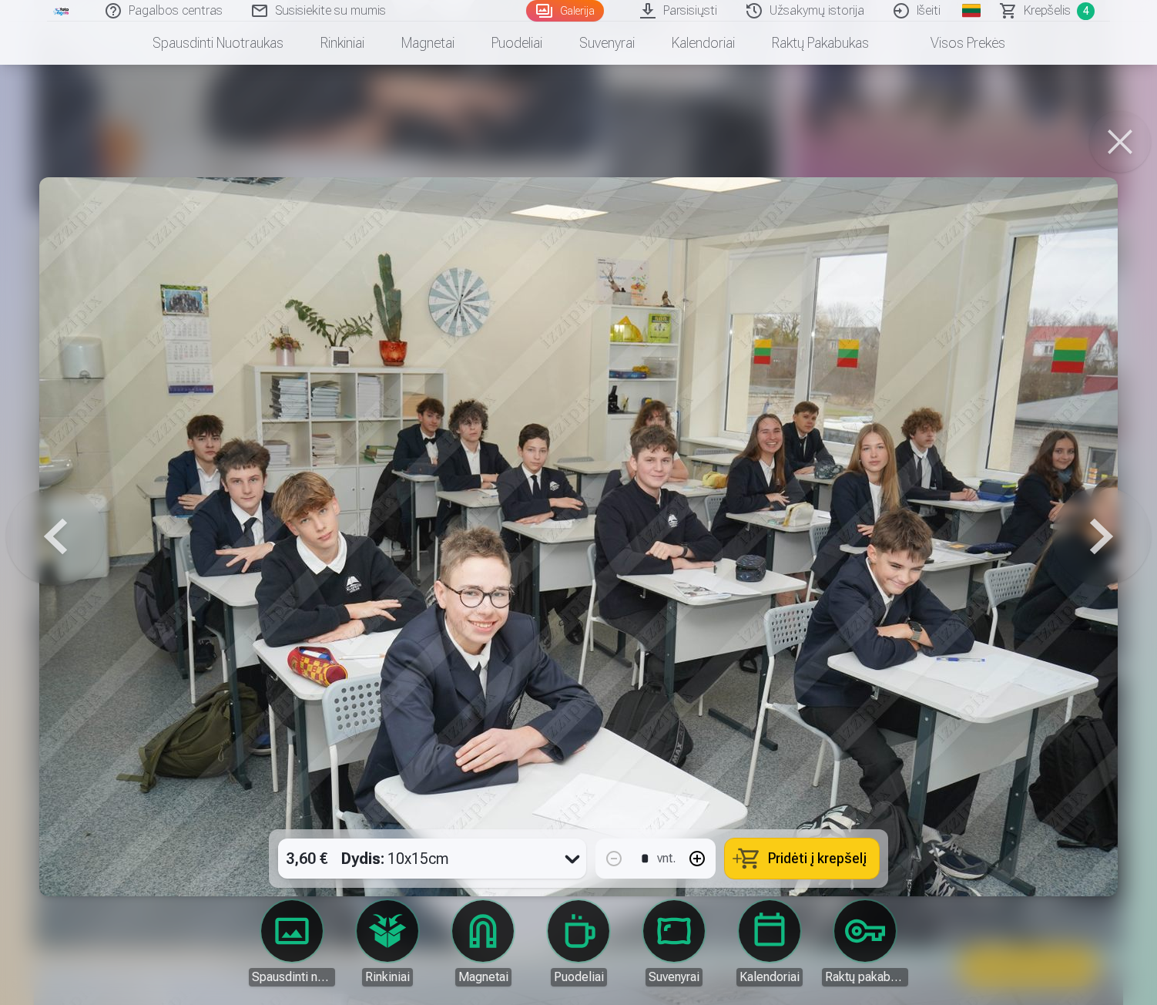
click at [791, 862] on span "Pridėti į krepšelį" at bounding box center [817, 858] width 99 height 14
click at [1114, 146] on button at bounding box center [1120, 142] width 62 height 62
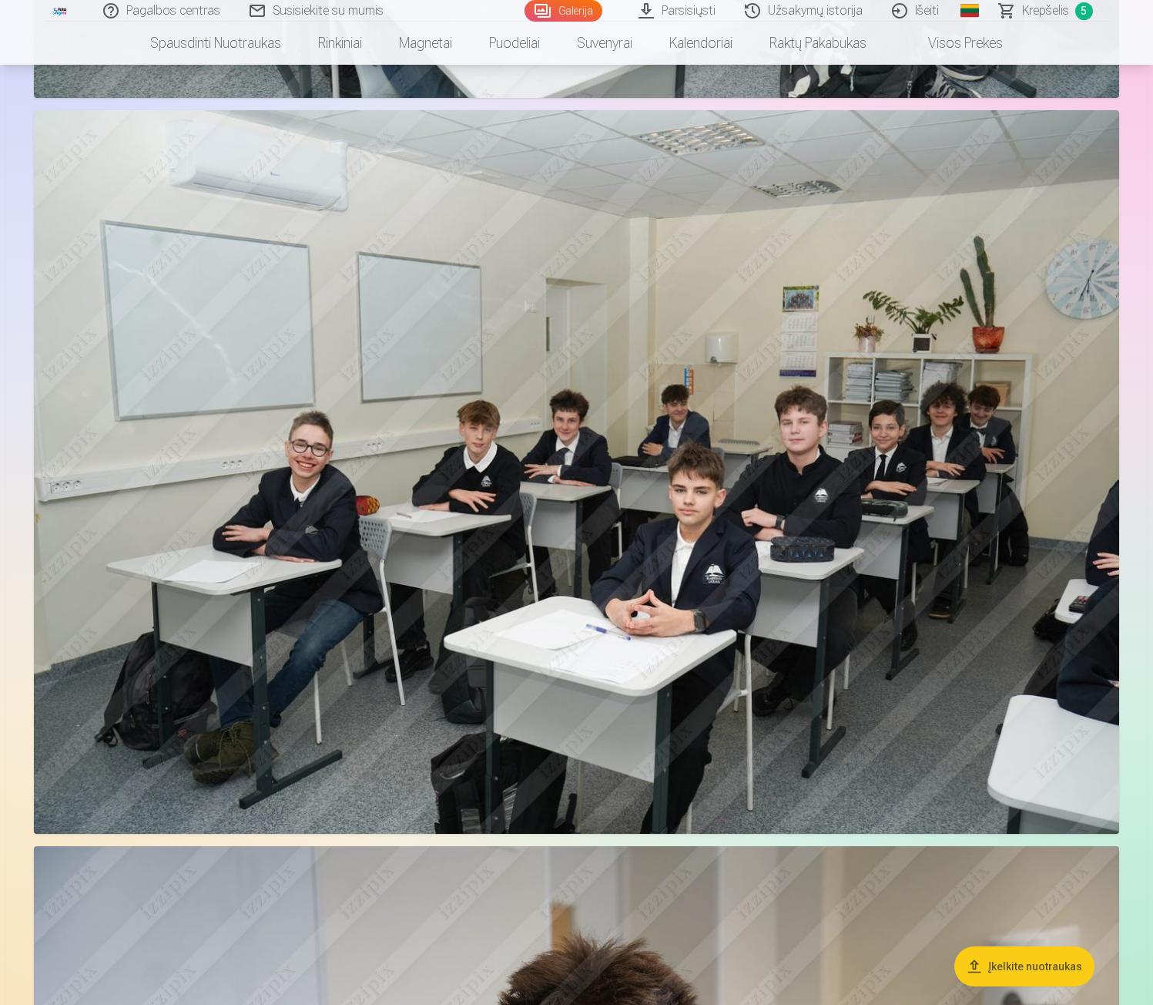
click at [670, 427] on img at bounding box center [577, 471] width 1086 height 723
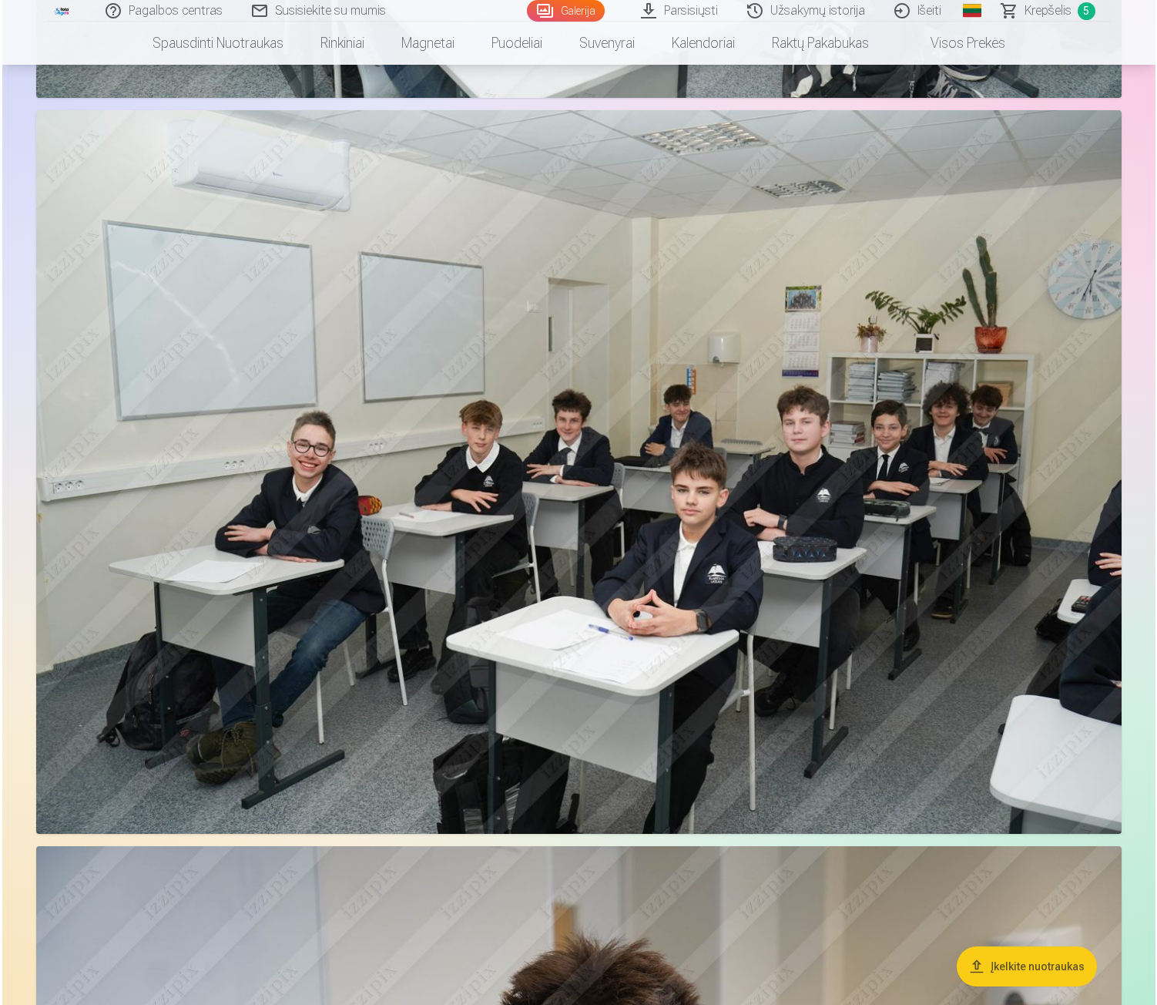
scroll to position [3631, 0]
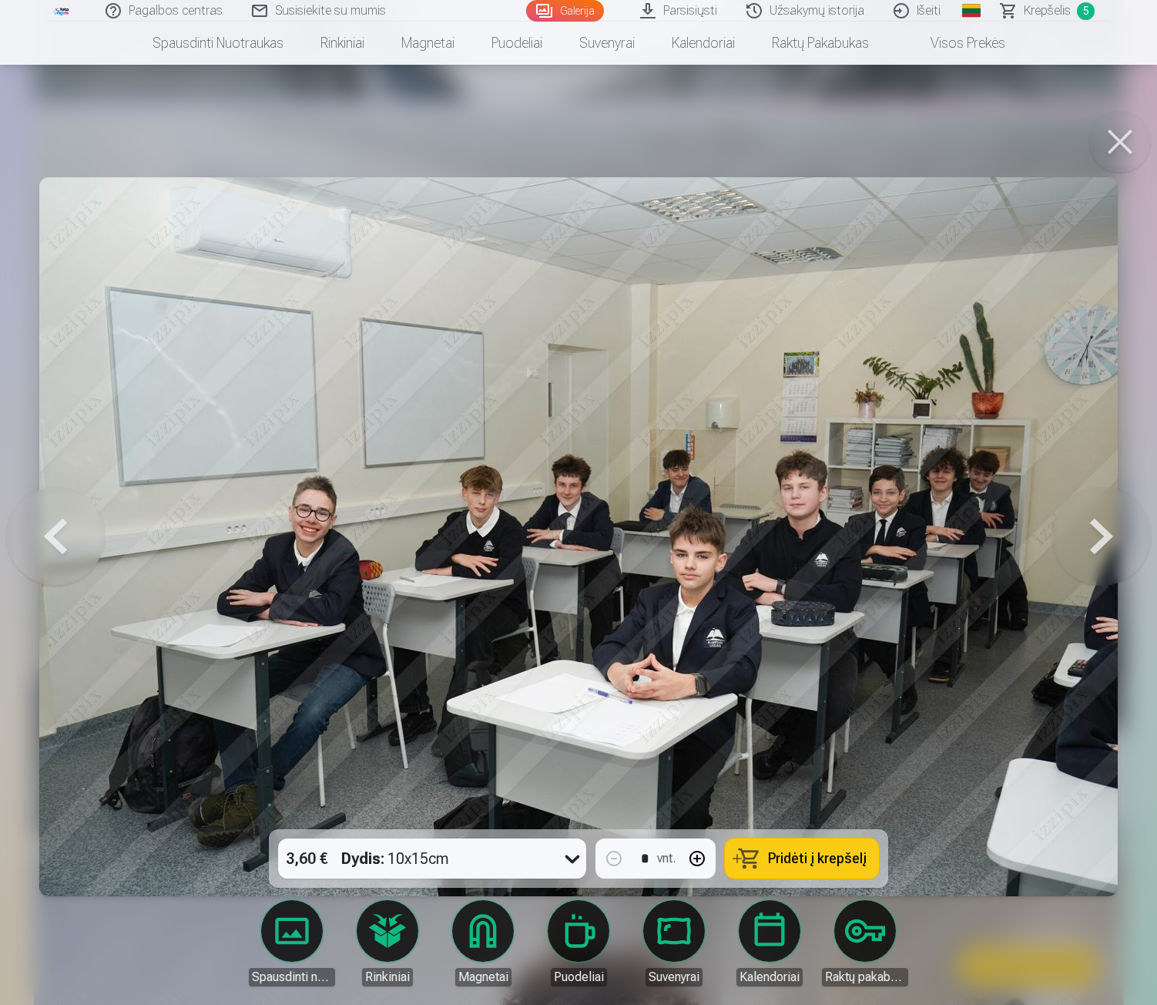
click at [823, 858] on span "Pridėti į krepšelį" at bounding box center [817, 858] width 99 height 14
click at [1113, 142] on button at bounding box center [1120, 142] width 62 height 62
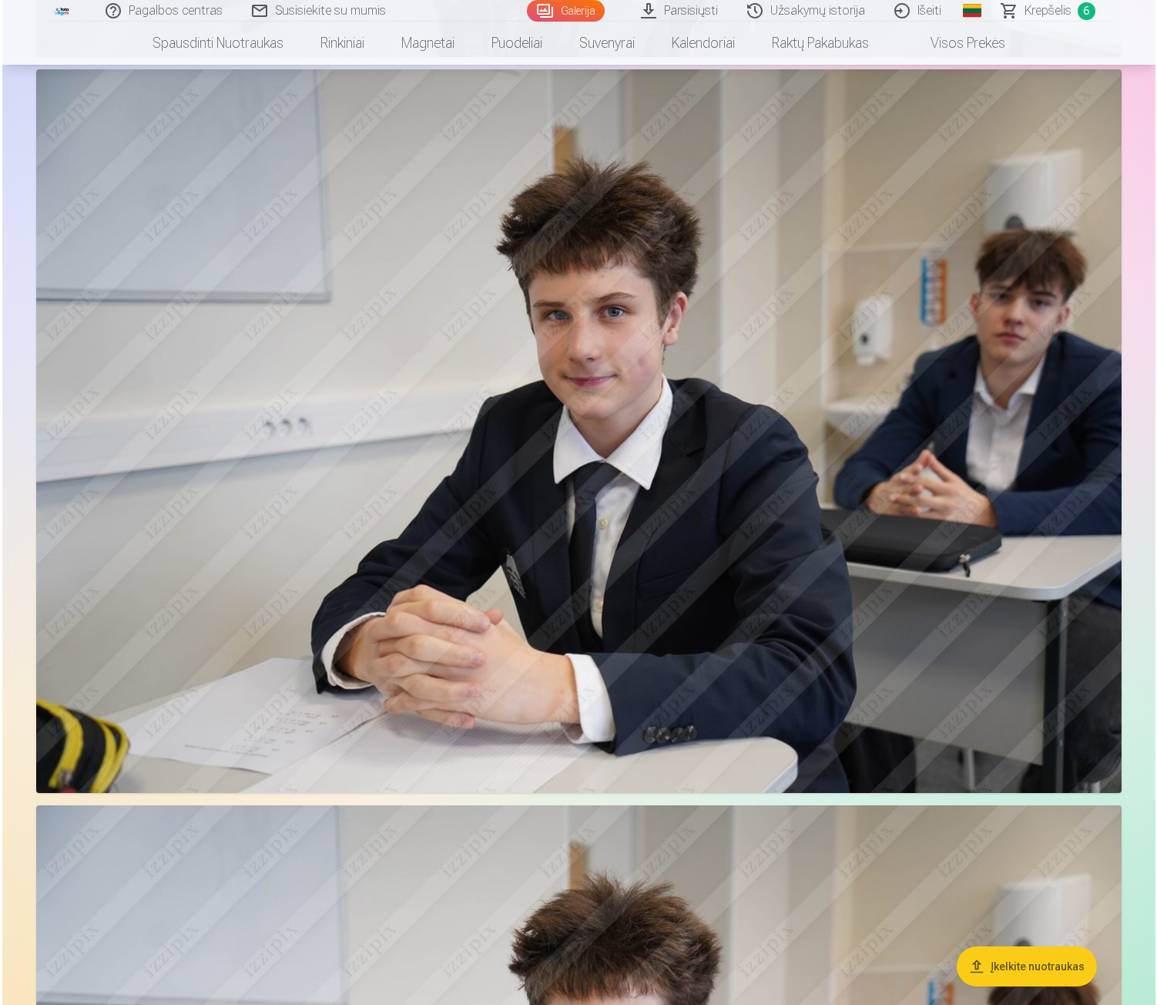
scroll to position [4469, 0]
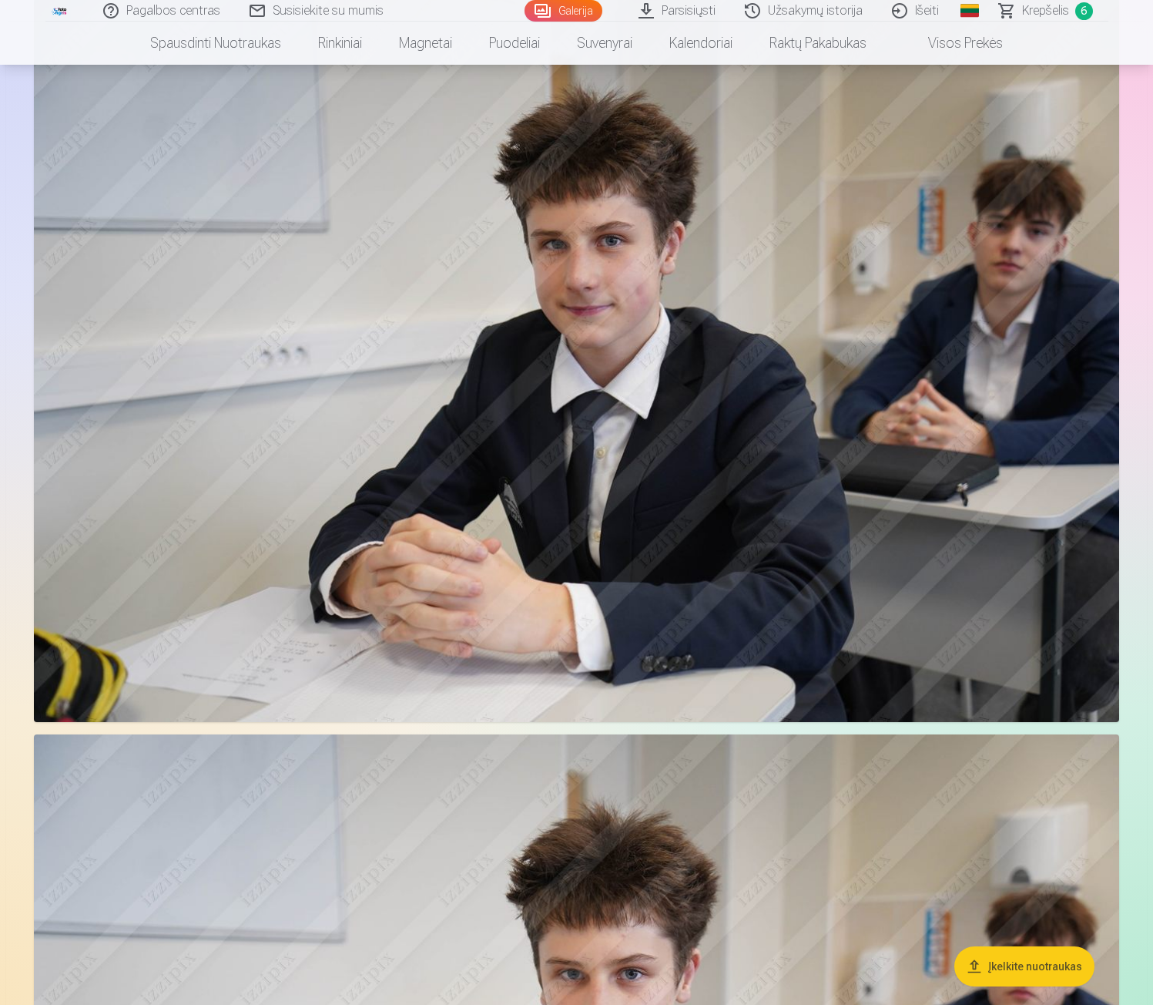
click at [821, 535] on img at bounding box center [577, 359] width 1086 height 723
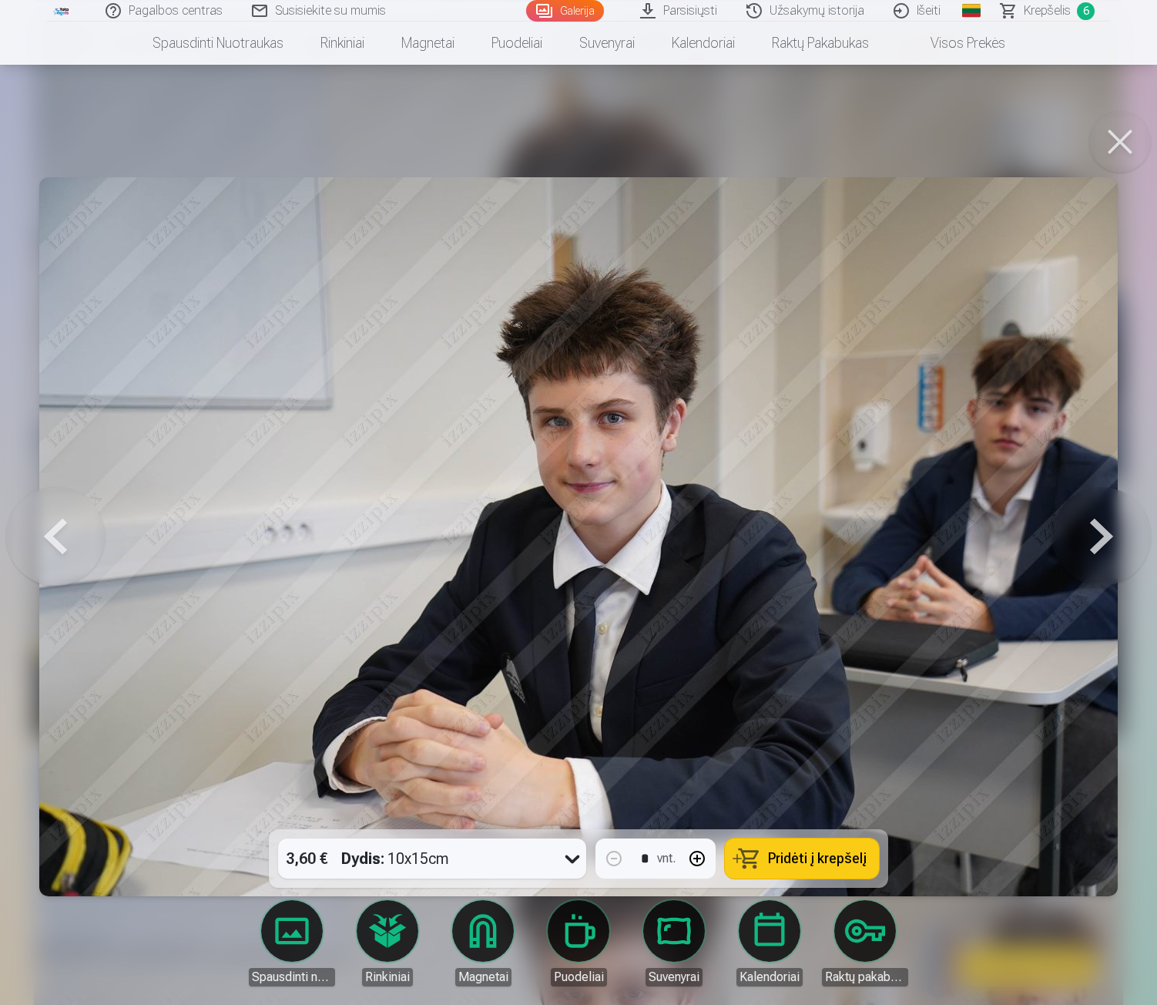
click at [817, 843] on button "Pridėti į krepšelį" at bounding box center [802, 858] width 154 height 40
click at [1132, 143] on button at bounding box center [1120, 142] width 62 height 62
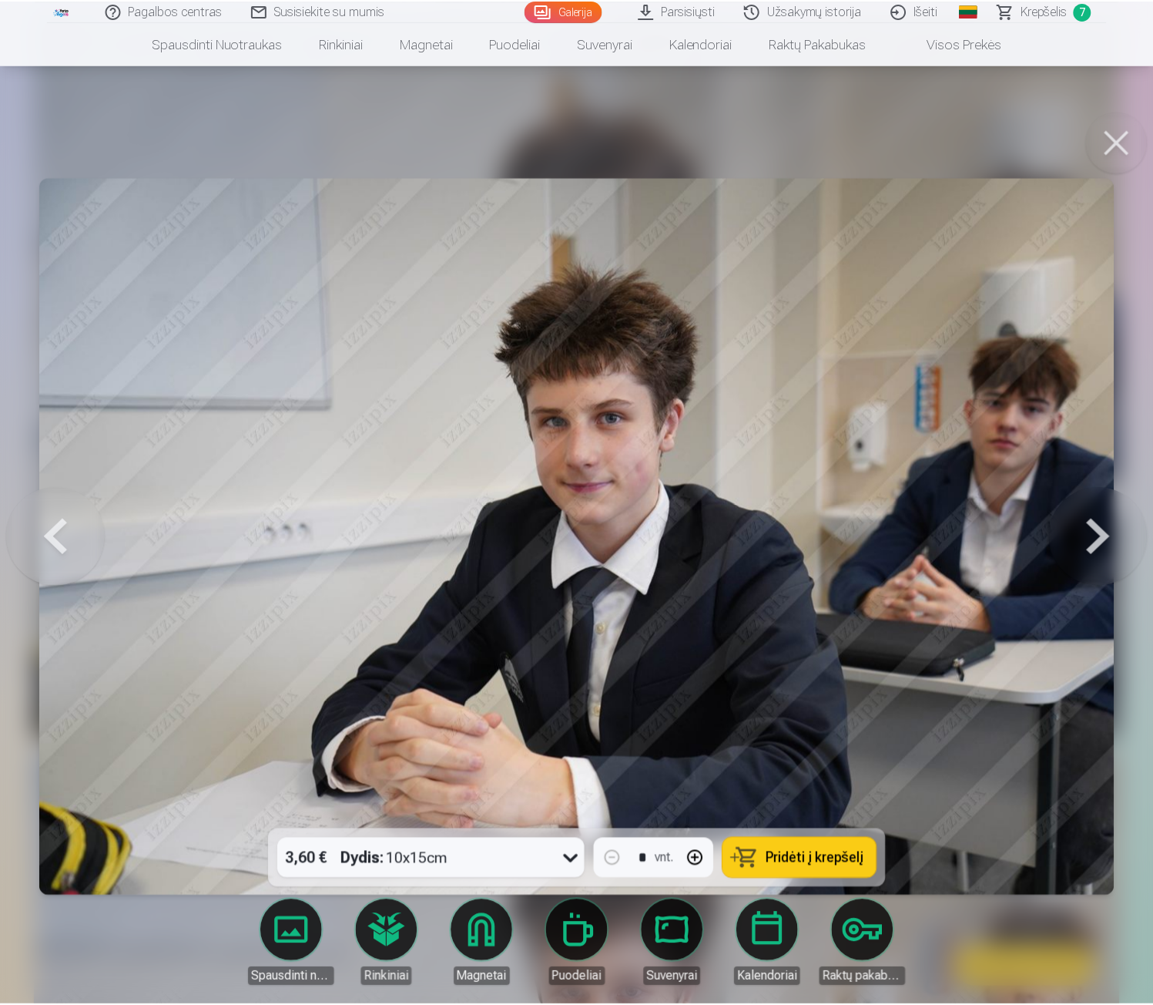
scroll to position [4457, 0]
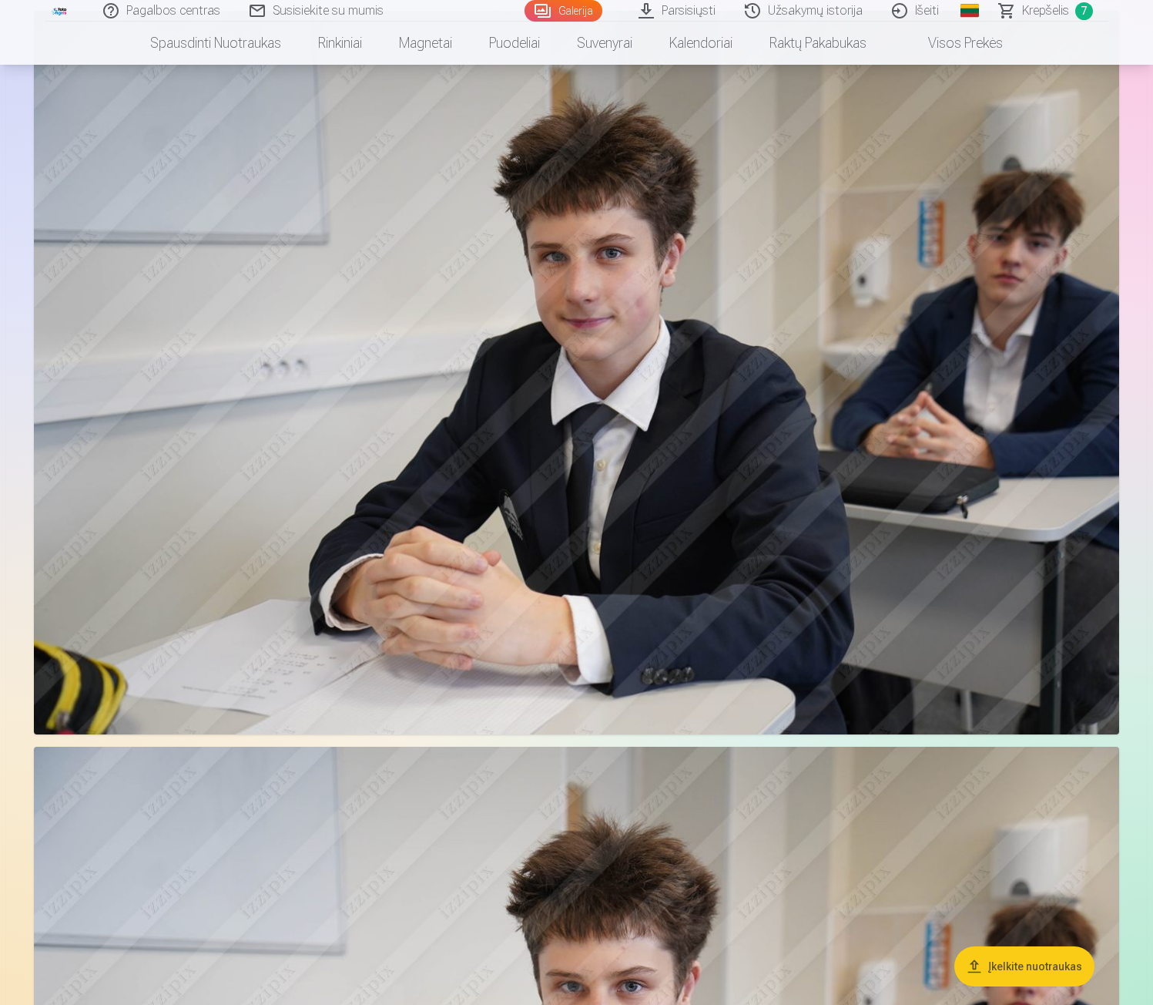
click at [1041, 23] on nav "Spausdinti nuotraukas Aukštos kokybės spausdintos nuotraukos 210 gsm popierius,…" at bounding box center [576, 43] width 1153 height 43
click at [1034, 11] on span "Krepšelis" at bounding box center [1045, 11] width 47 height 18
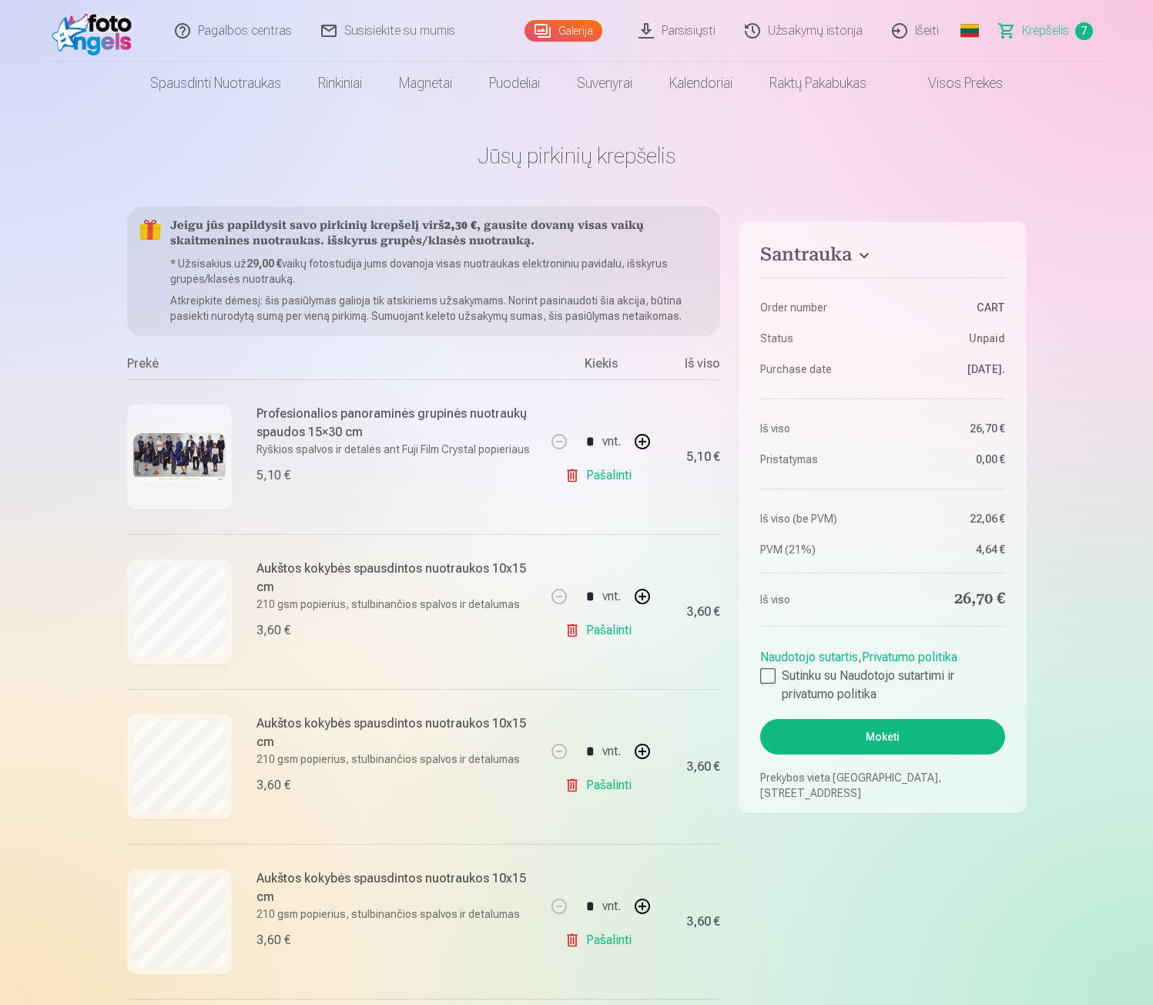
click at [556, 33] on link "Galerija" at bounding box center [564, 31] width 78 height 22
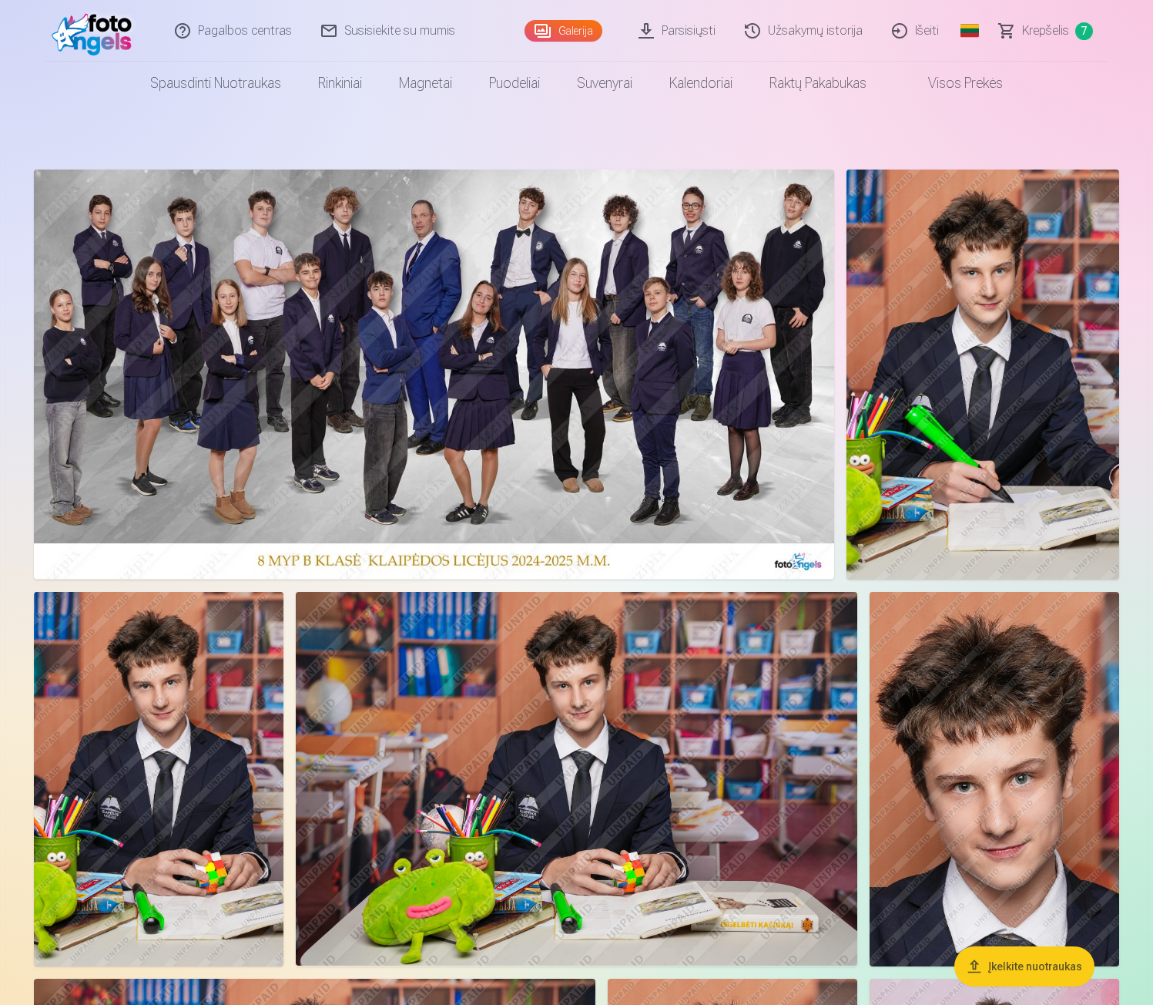
click at [540, 337] on img at bounding box center [434, 374] width 801 height 409
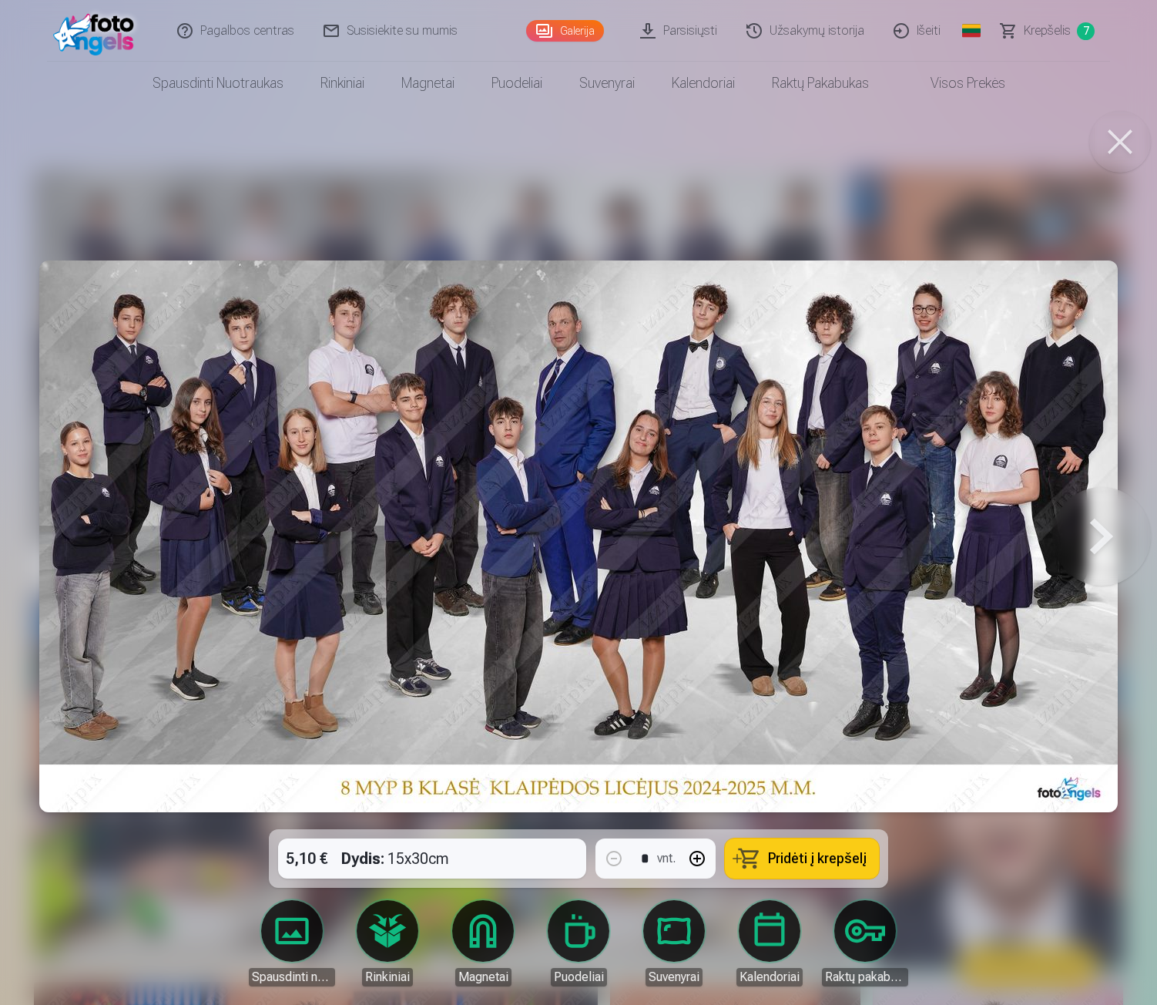
click at [1120, 137] on button at bounding box center [1120, 142] width 62 height 62
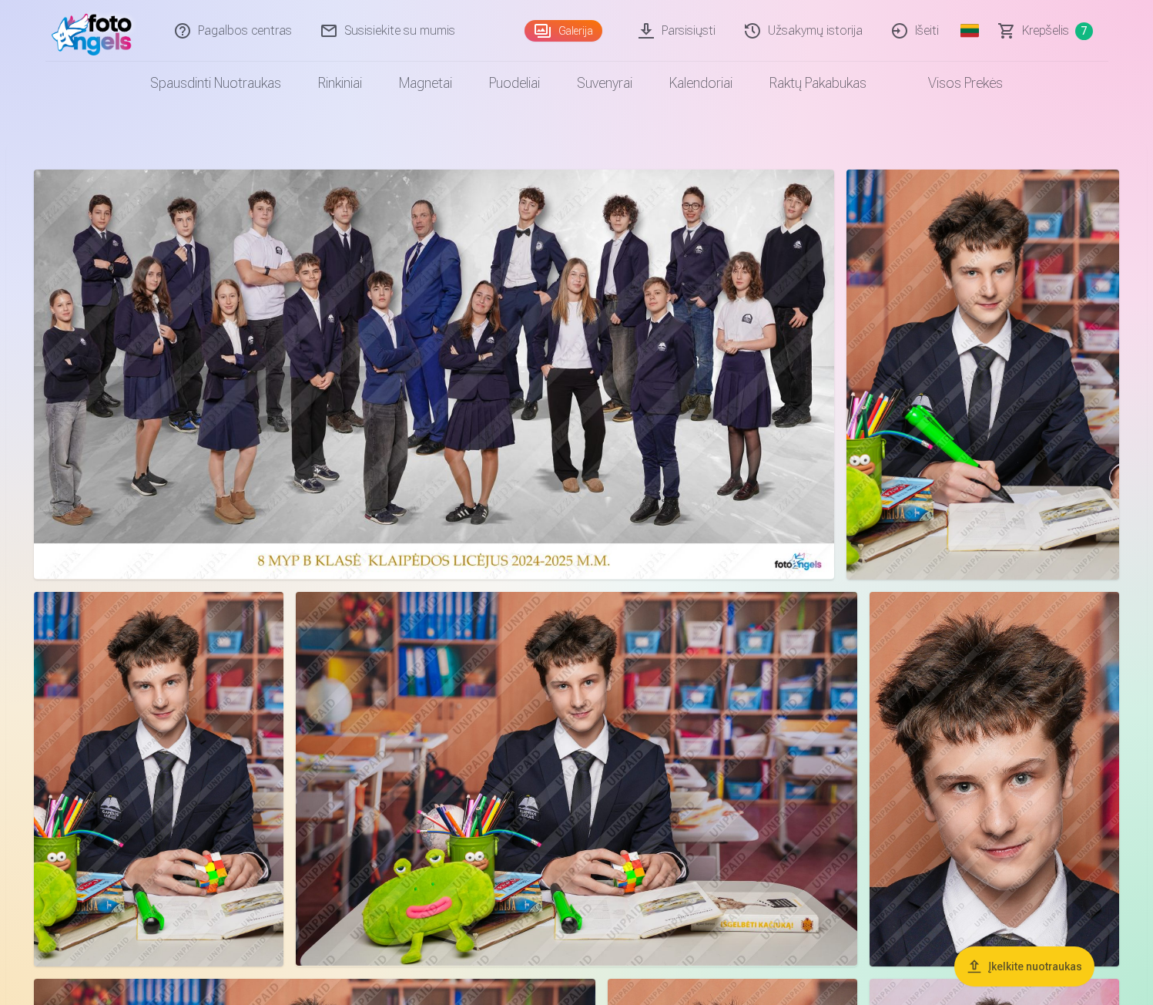
click at [1039, 20] on link "Krepšelis 7" at bounding box center [1046, 31] width 123 height 62
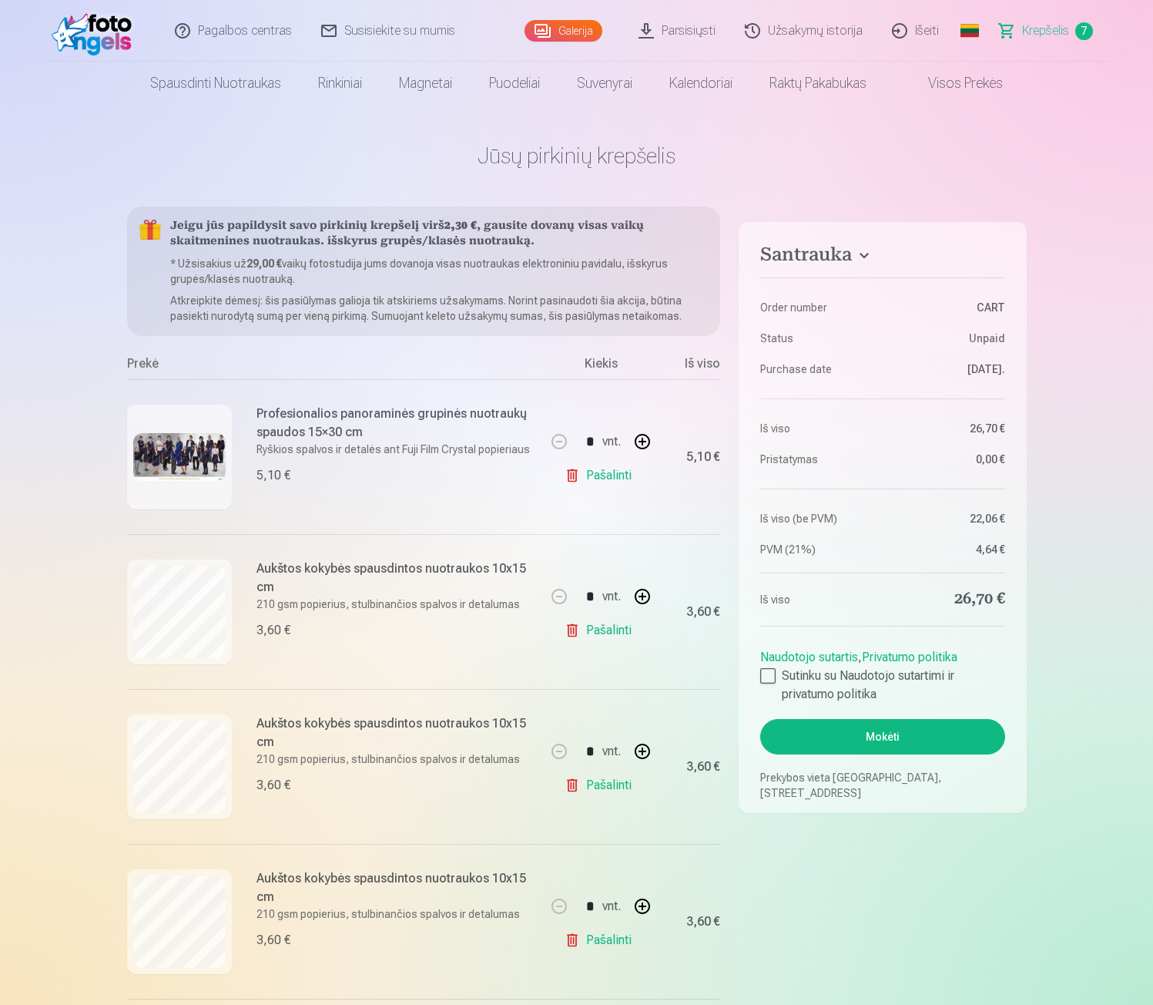
click at [570, 30] on link "Galerija" at bounding box center [564, 31] width 78 height 22
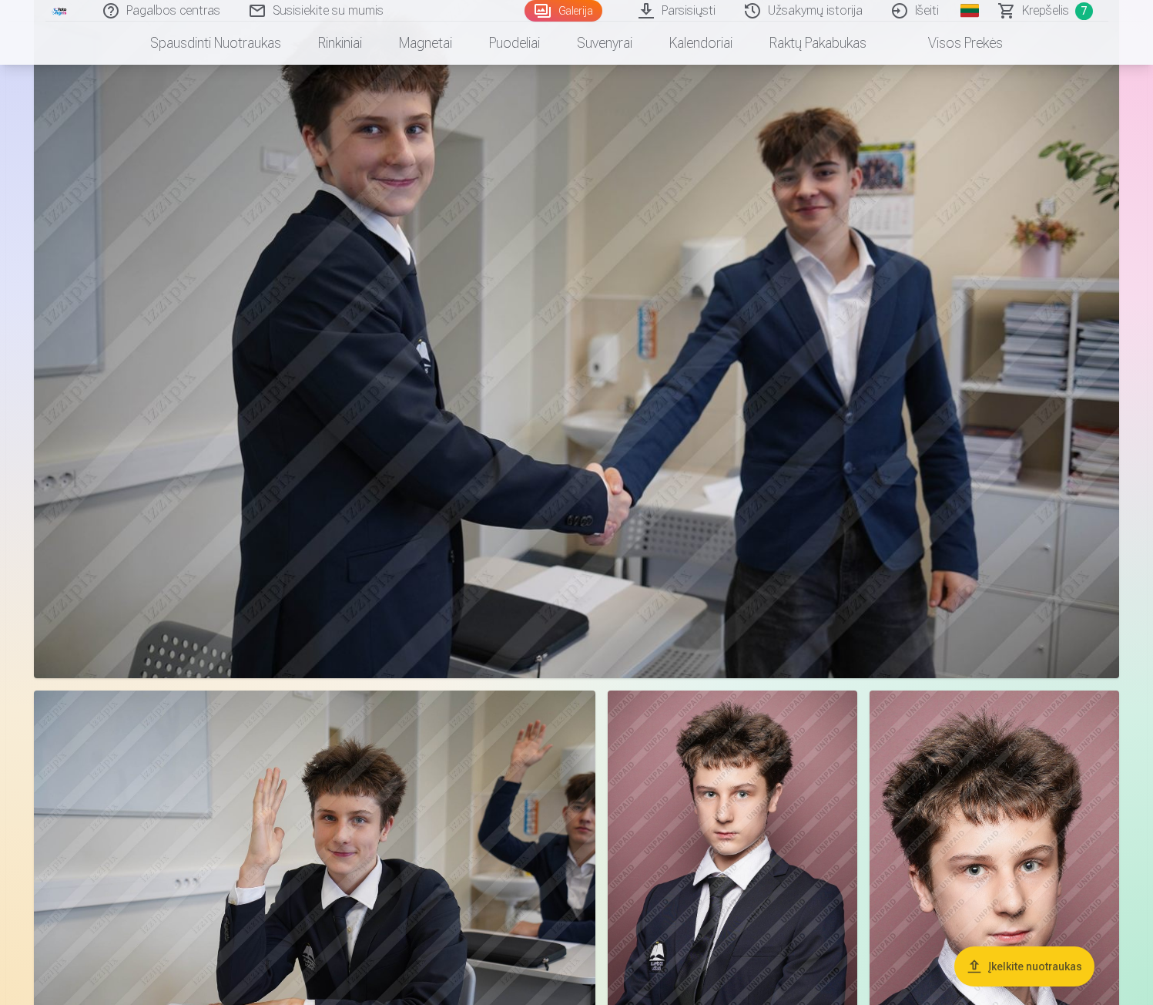
scroll to position [6647, 0]
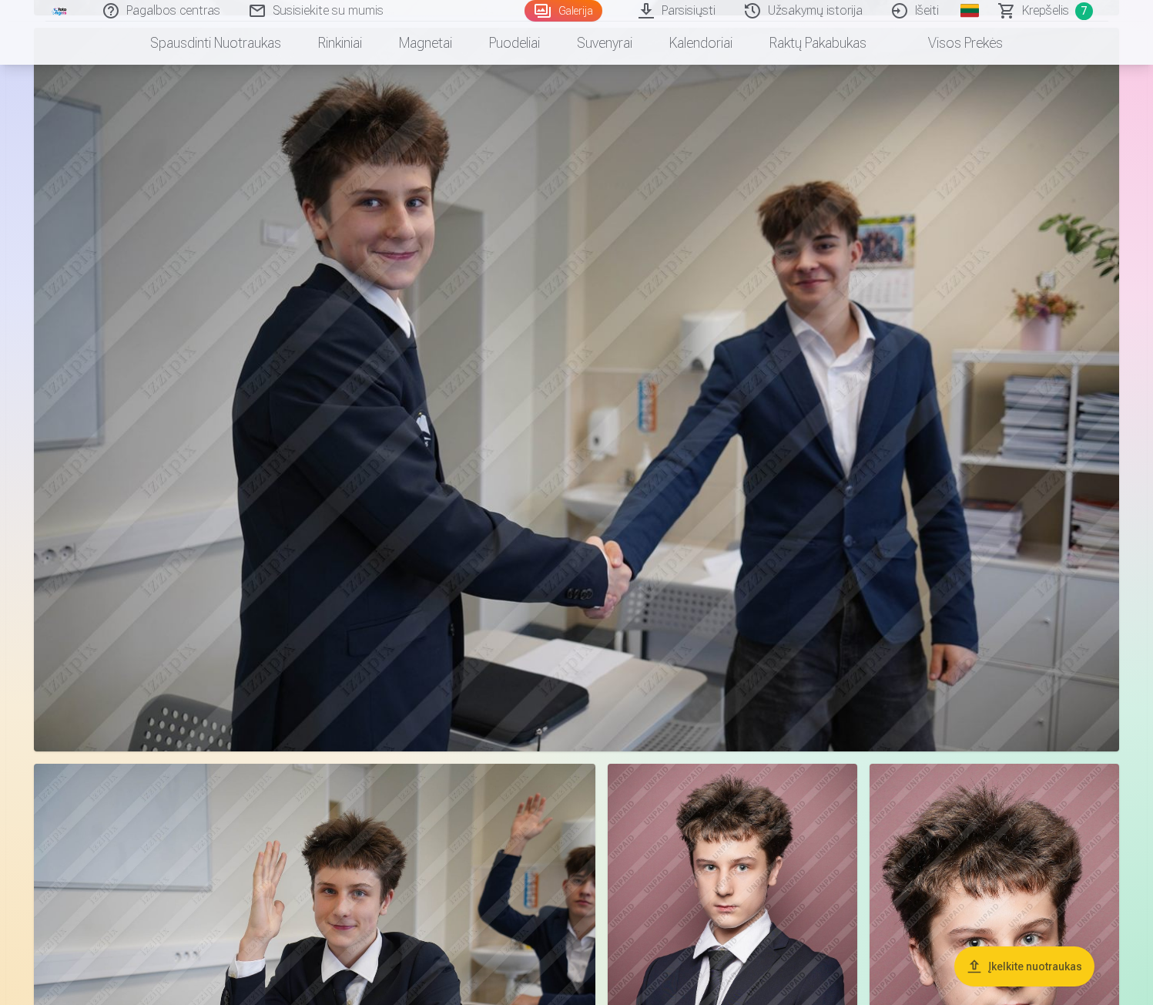
click at [609, 243] on img at bounding box center [577, 389] width 1086 height 723
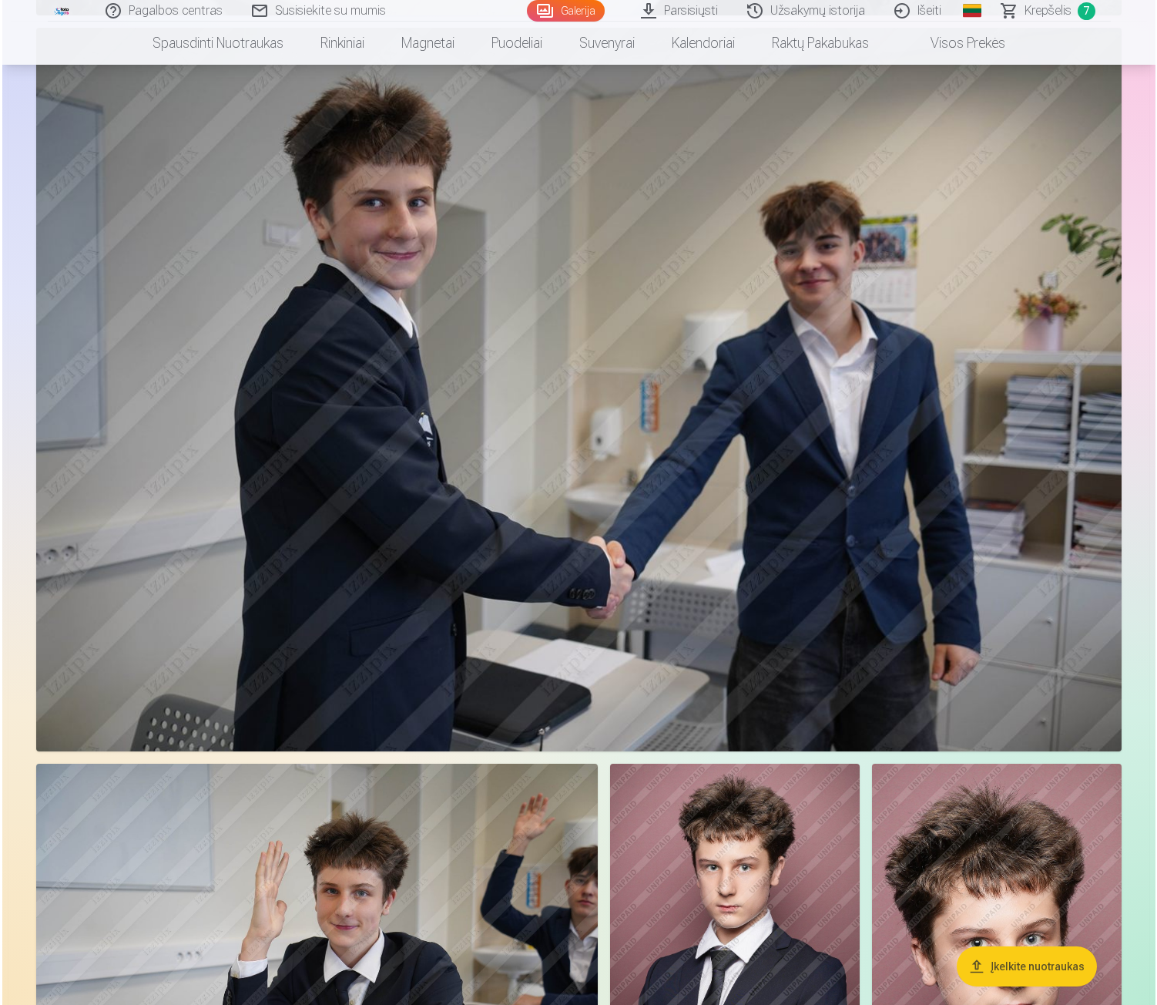
scroll to position [6667, 0]
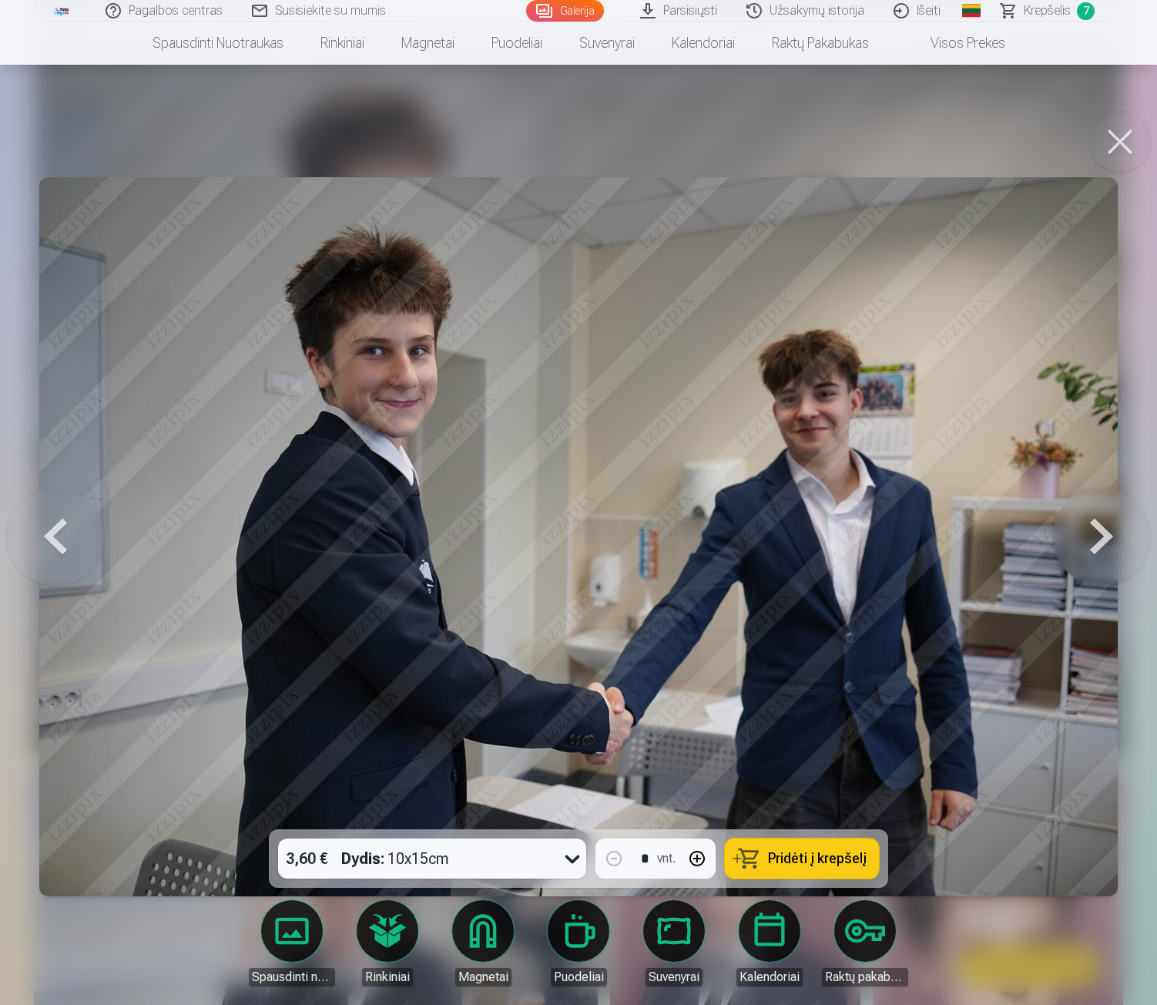
click at [824, 874] on button "Pridėti į krepšelį" at bounding box center [802, 858] width 154 height 40
click at [1134, 151] on button at bounding box center [1120, 142] width 62 height 62
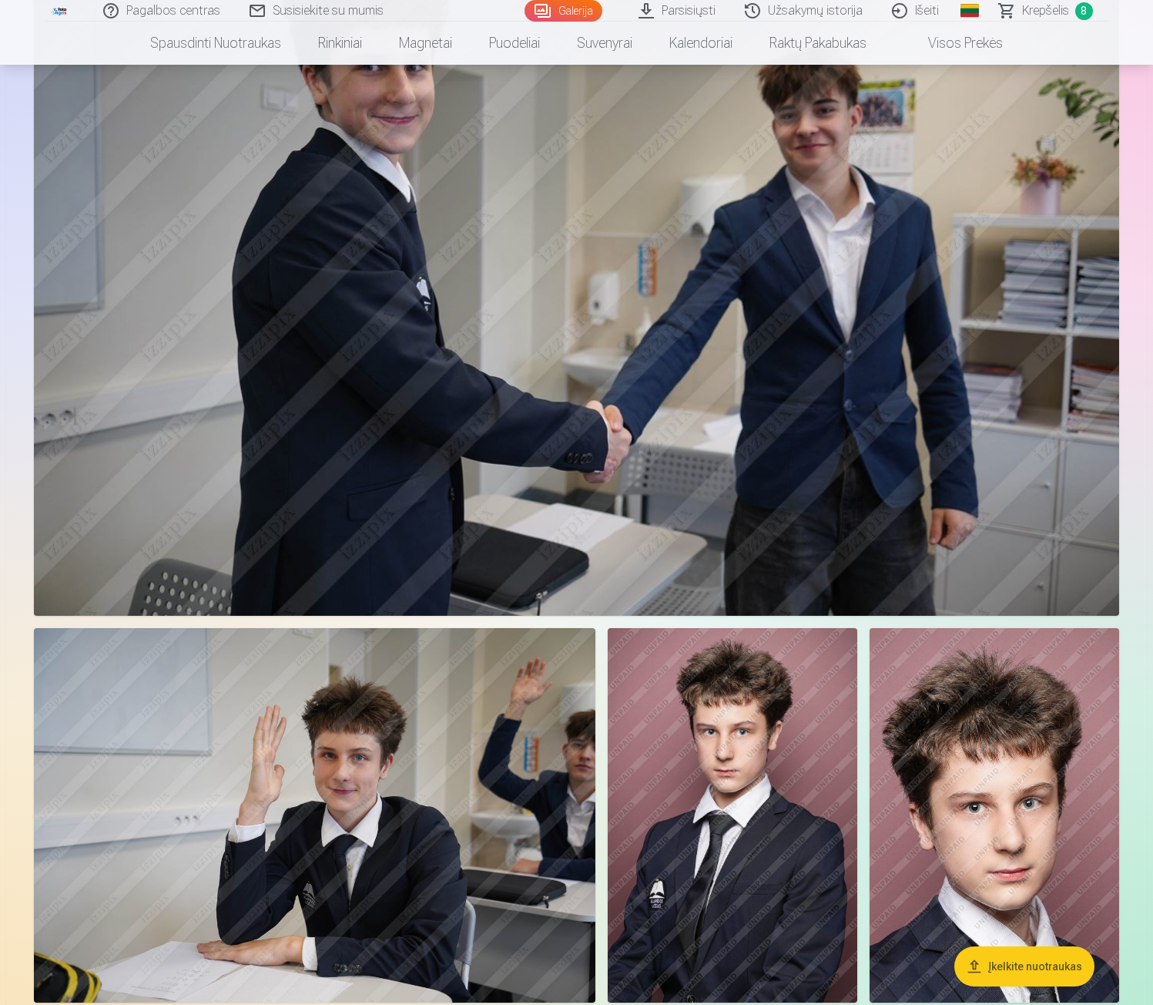
scroll to position [7186, 0]
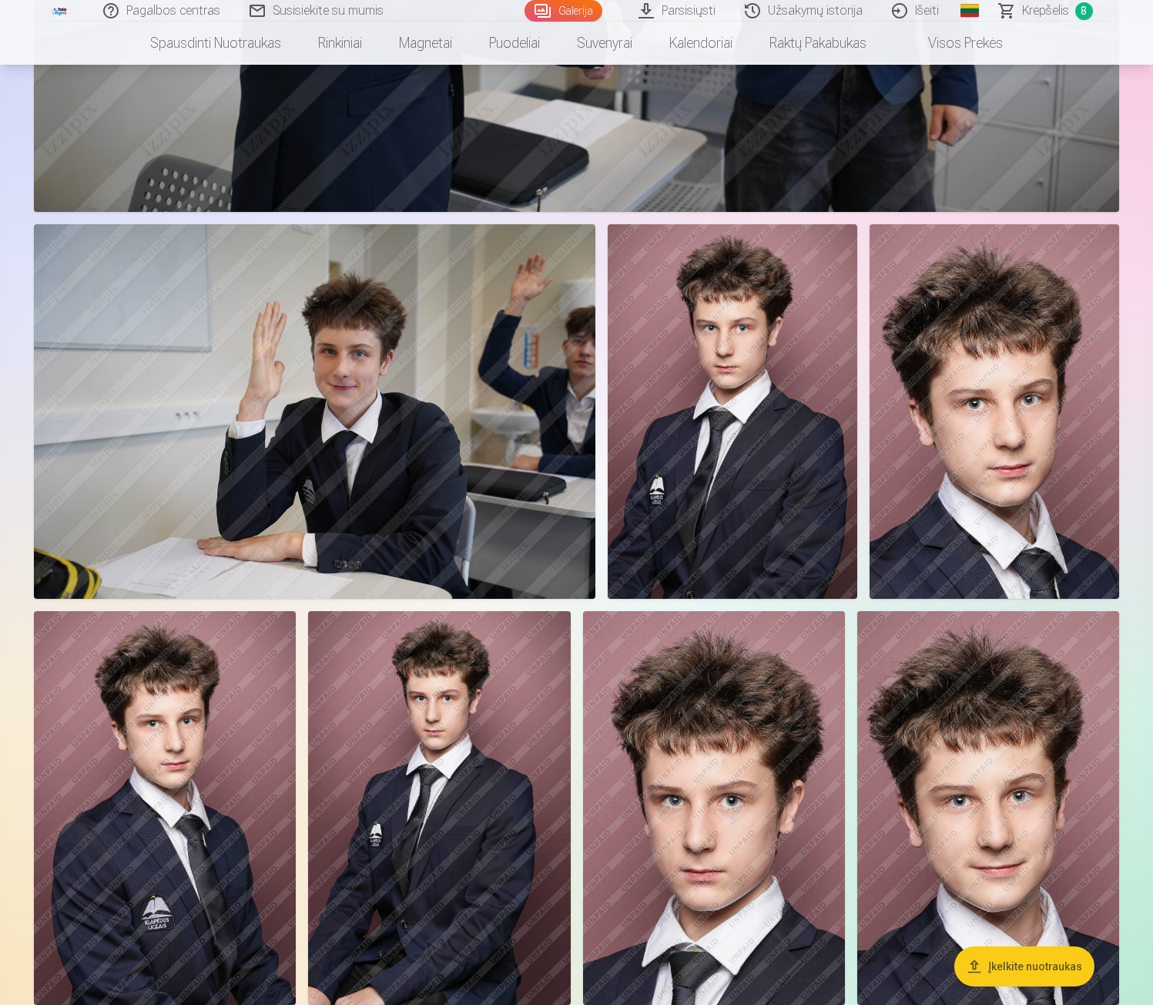
drag, startPoint x: 1153, startPoint y: 579, endPoint x: 1150, endPoint y: 604, distance: 25.6
click at [292, 399] on img at bounding box center [315, 411] width 562 height 374
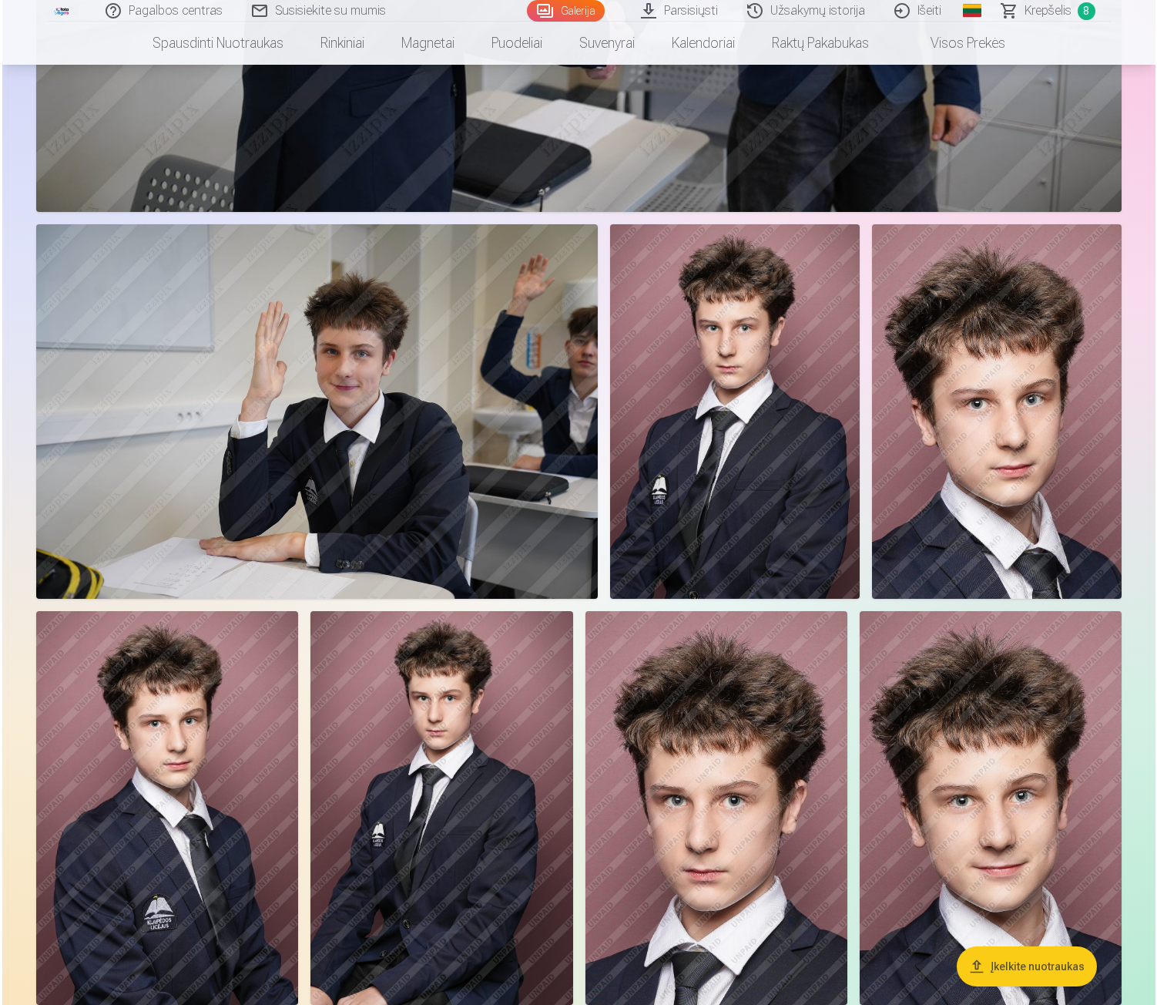
scroll to position [7209, 0]
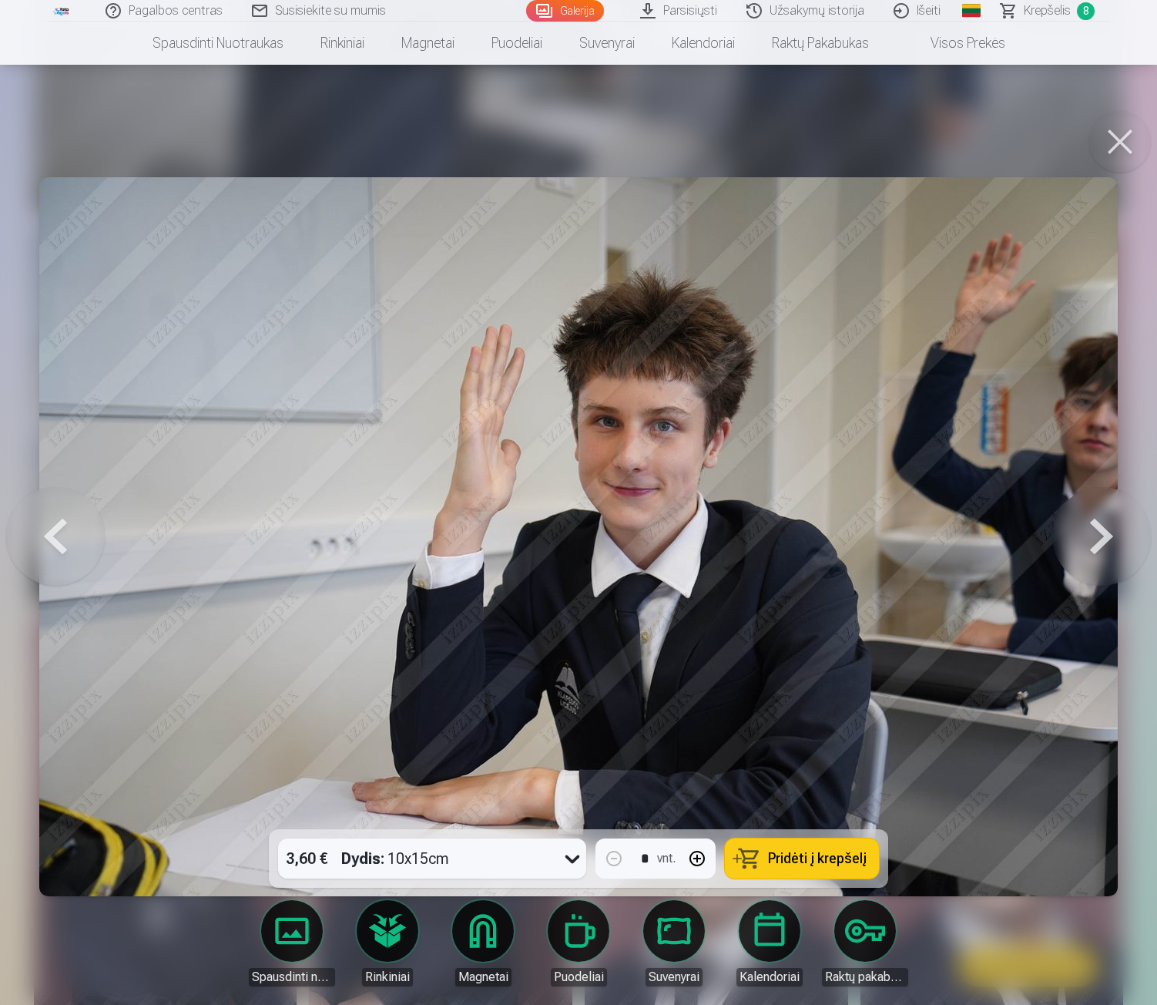
click at [787, 852] on span "Pridėti į krepšelį" at bounding box center [817, 858] width 99 height 14
click at [1116, 133] on button at bounding box center [1120, 142] width 62 height 62
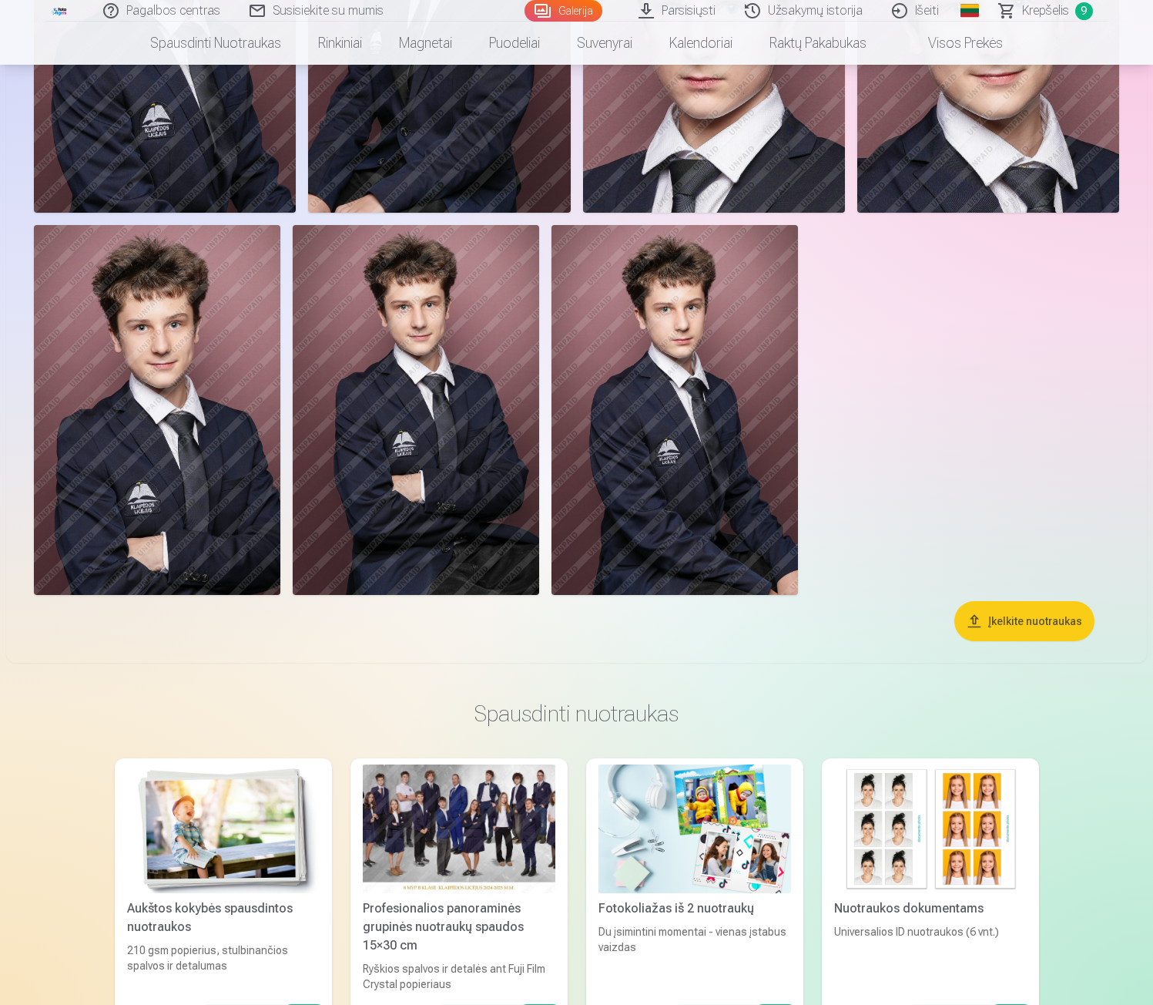
scroll to position [8042, 0]
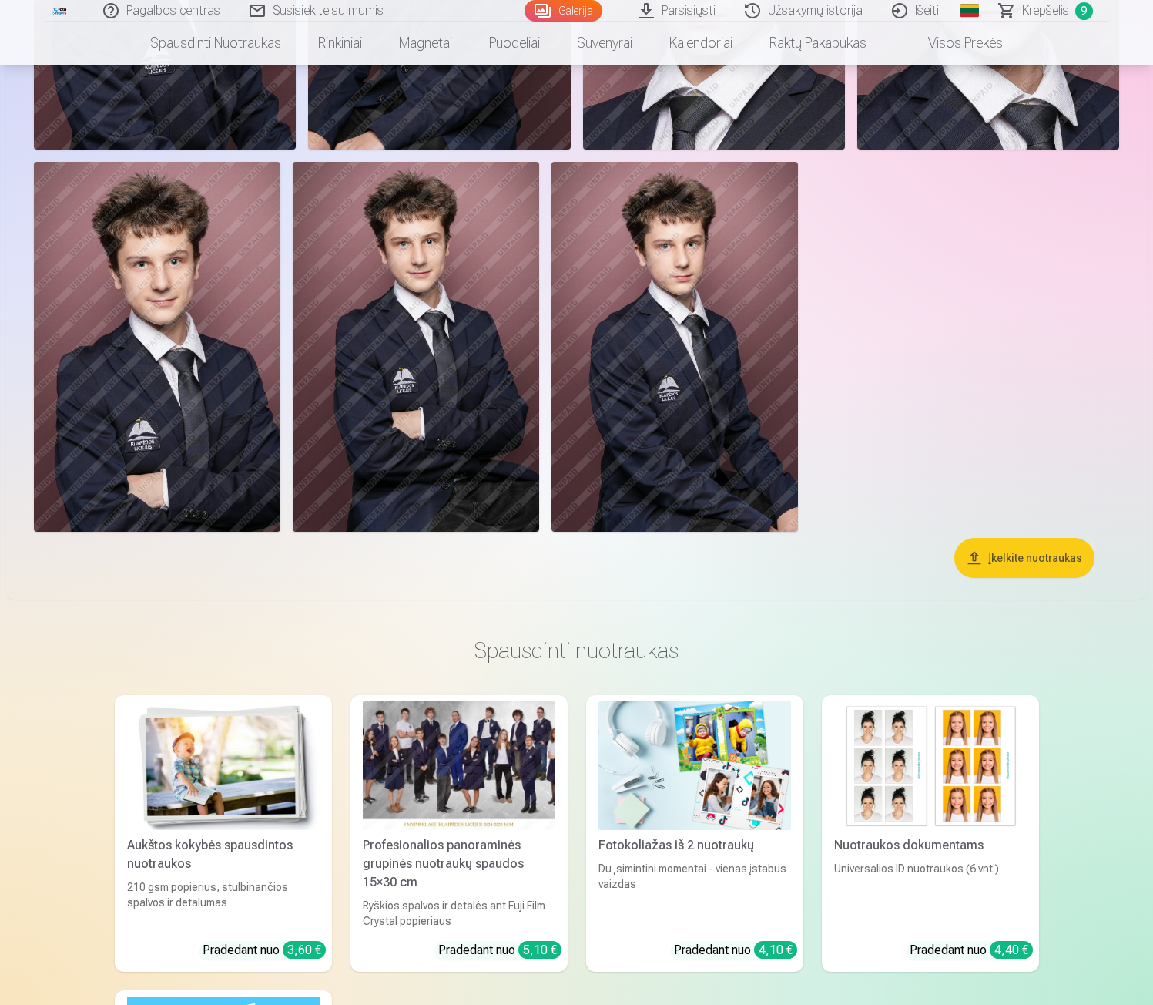
click at [1050, 15] on span "Krepšelis" at bounding box center [1045, 11] width 47 height 18
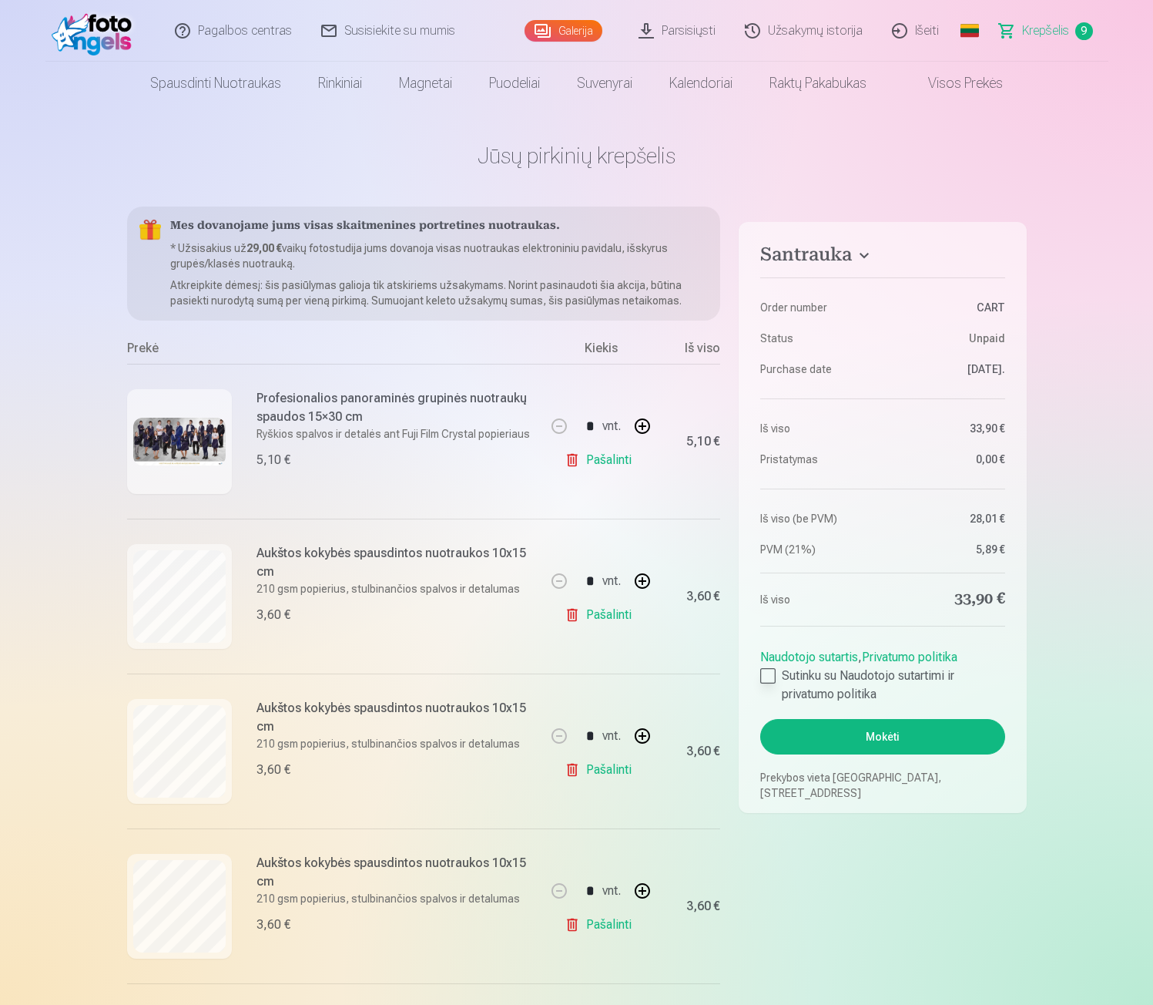
click at [769, 670] on div at bounding box center [767, 675] width 15 height 15
click at [568, 22] on link "Galerija" at bounding box center [564, 31] width 78 height 22
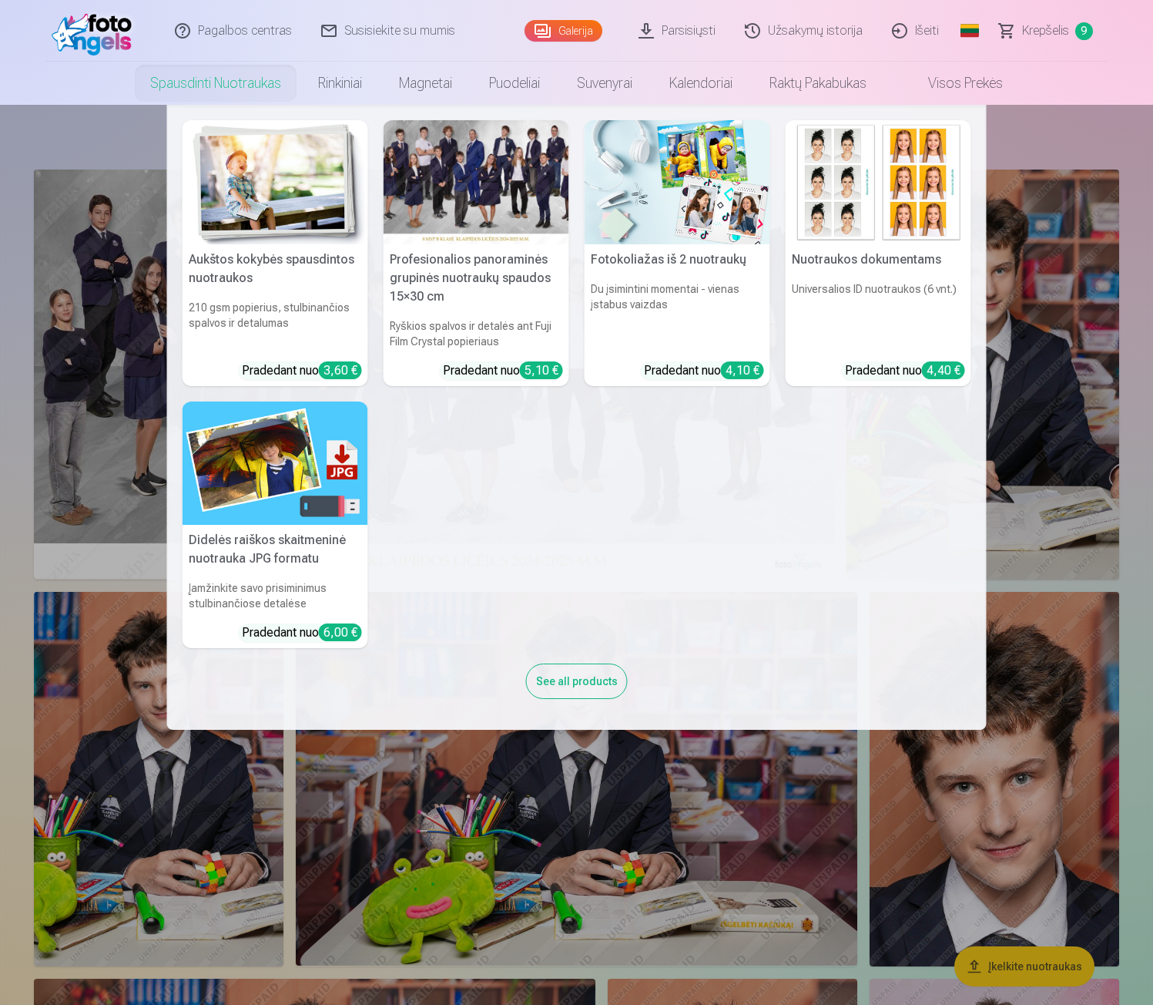
click at [183, 88] on link "Spausdinti nuotraukas" at bounding box center [216, 83] width 168 height 43
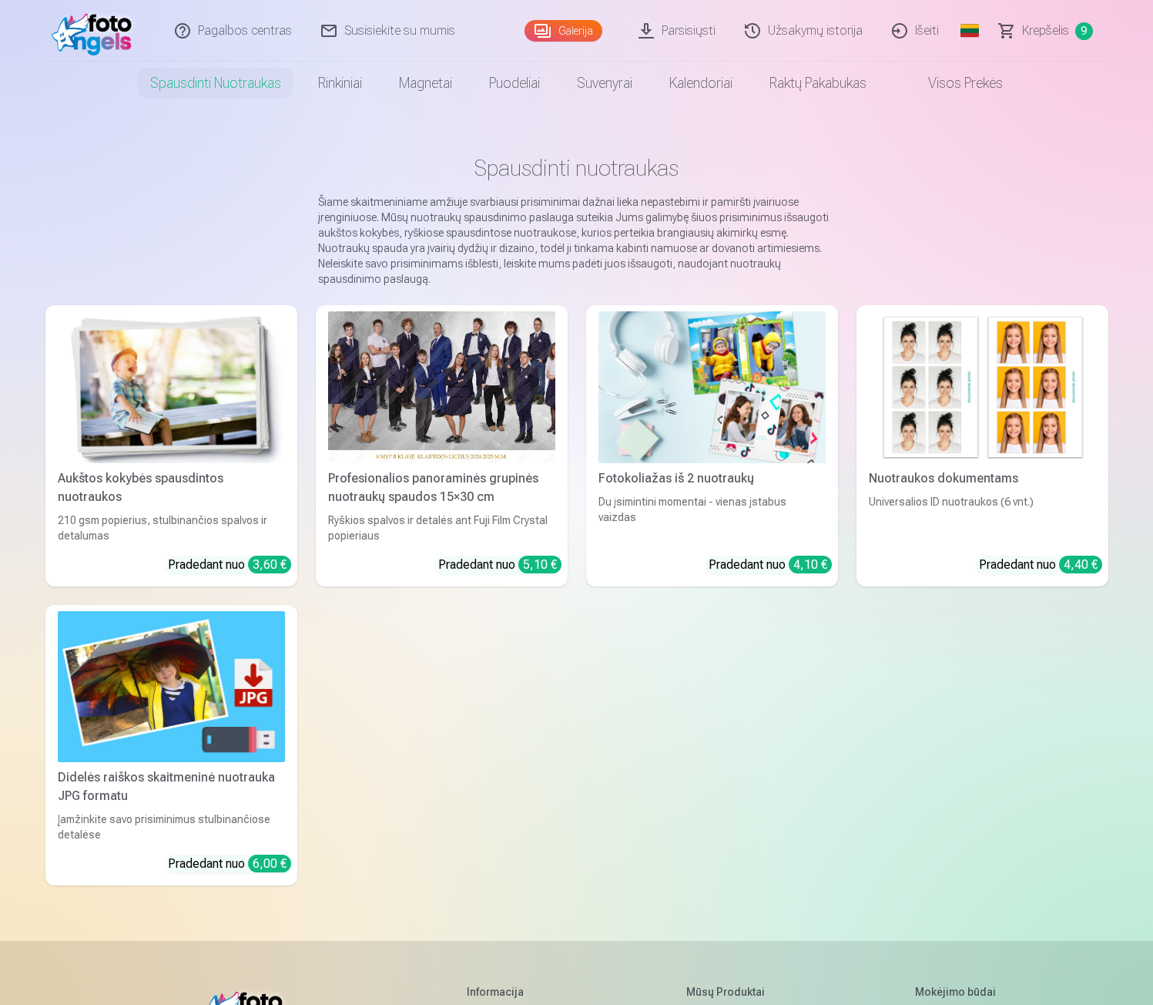
click at [344, 85] on link "Rinkiniai" at bounding box center [340, 83] width 81 height 43
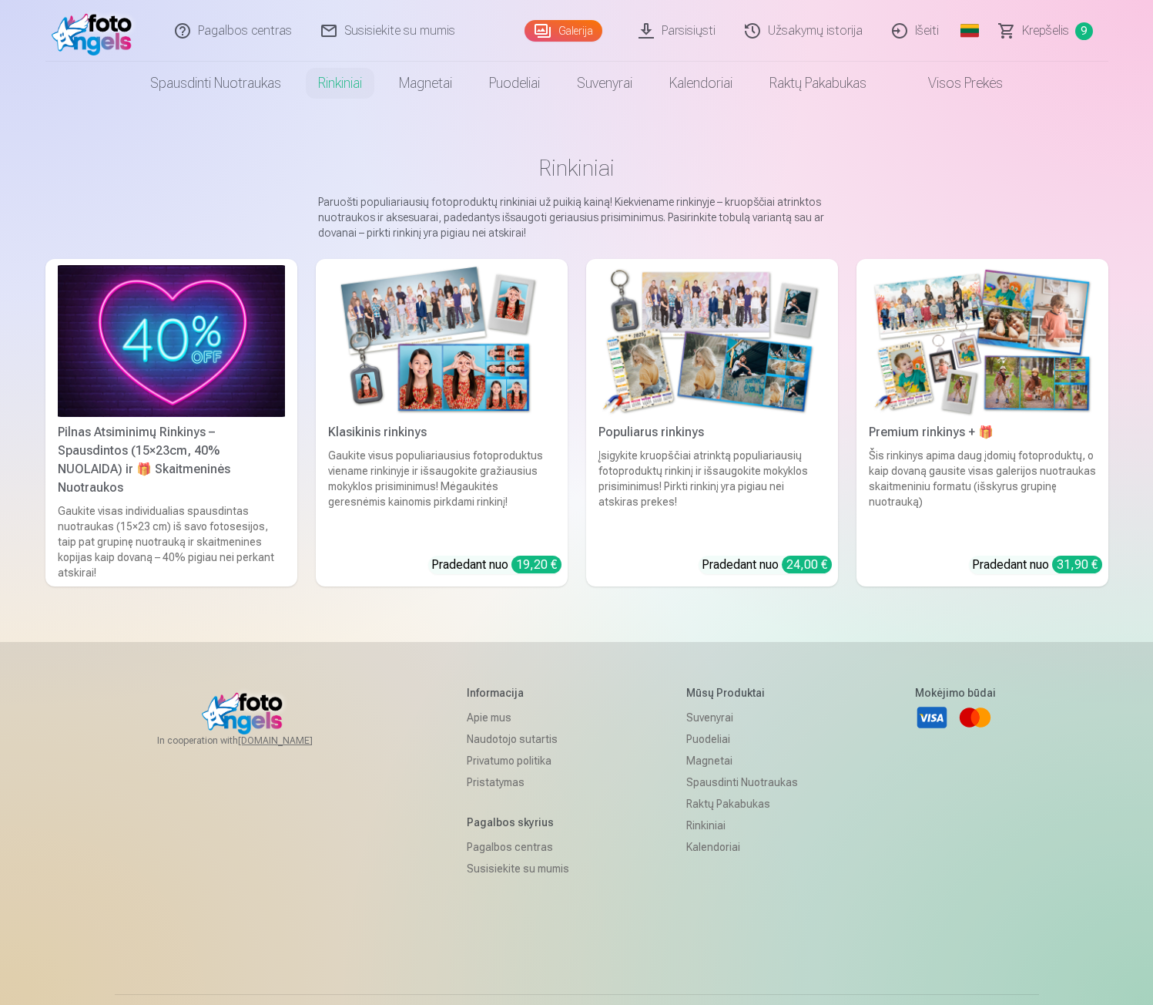
click at [166, 449] on div "Pilnas Atsiminimų Rinkinys – Spausdintos (15×23cm, 40% NUOLAIDA) ir 🎁 Skaitmeni…" at bounding box center [172, 460] width 240 height 74
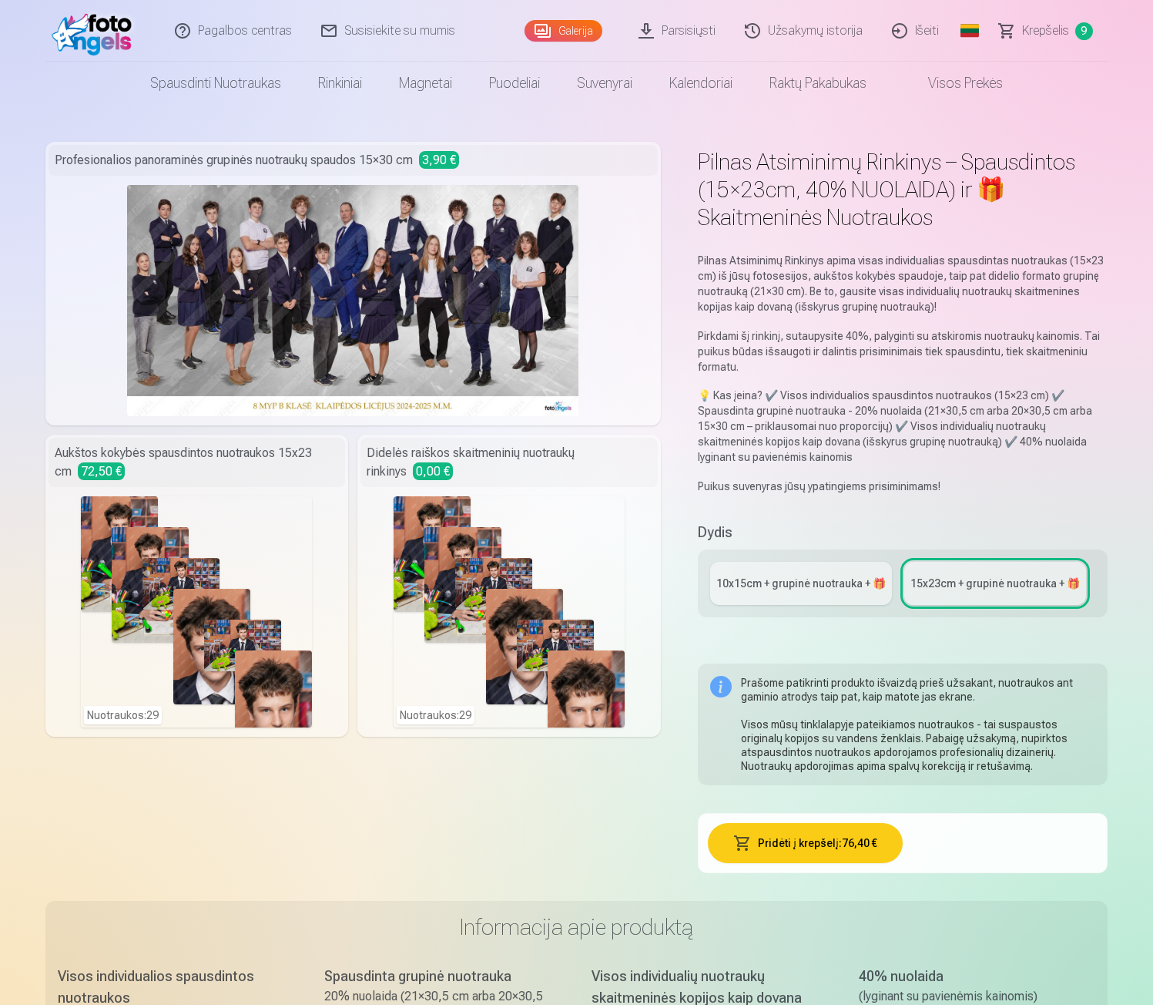
click at [1042, 25] on span "Krepšelis" at bounding box center [1045, 31] width 47 height 18
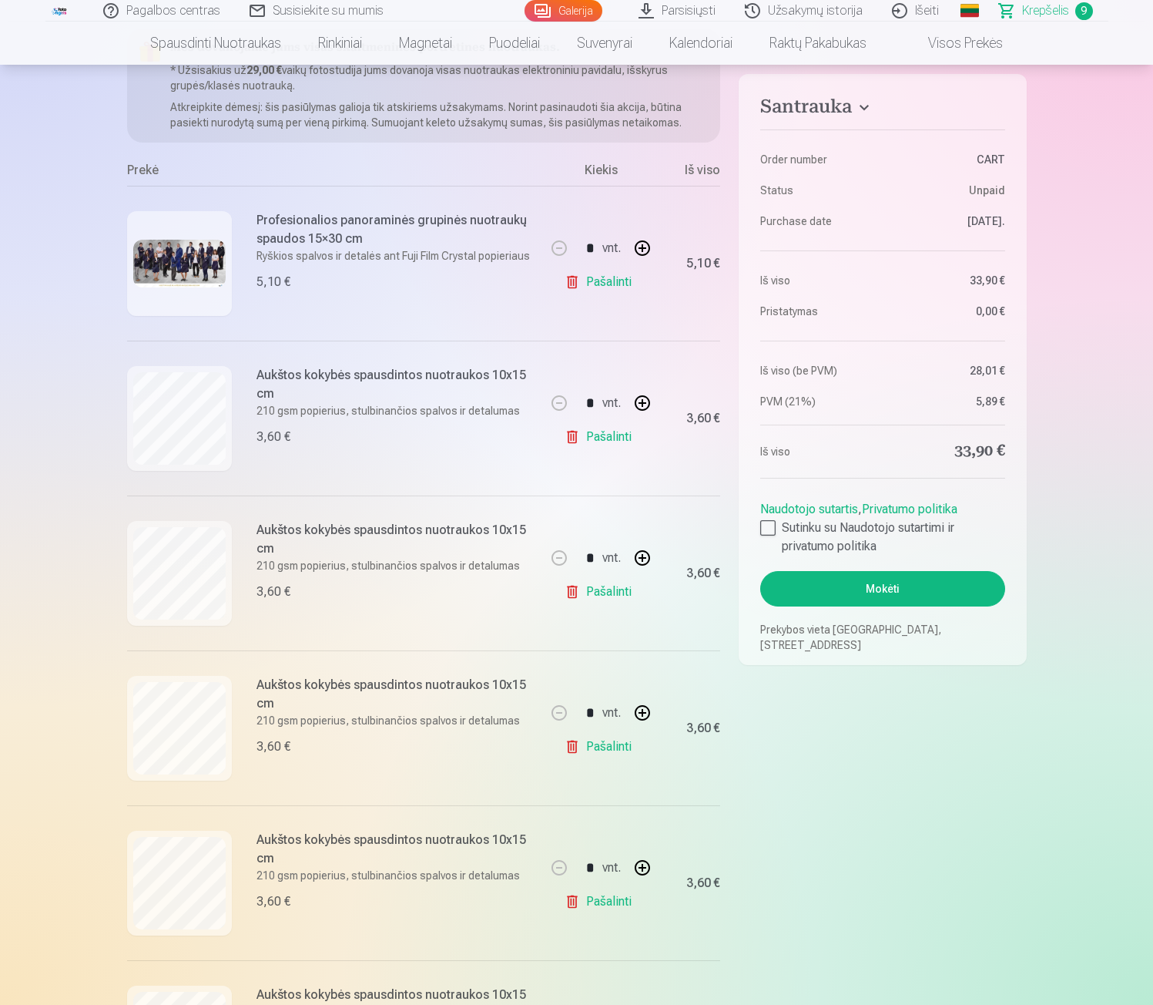
scroll to position [154, 0]
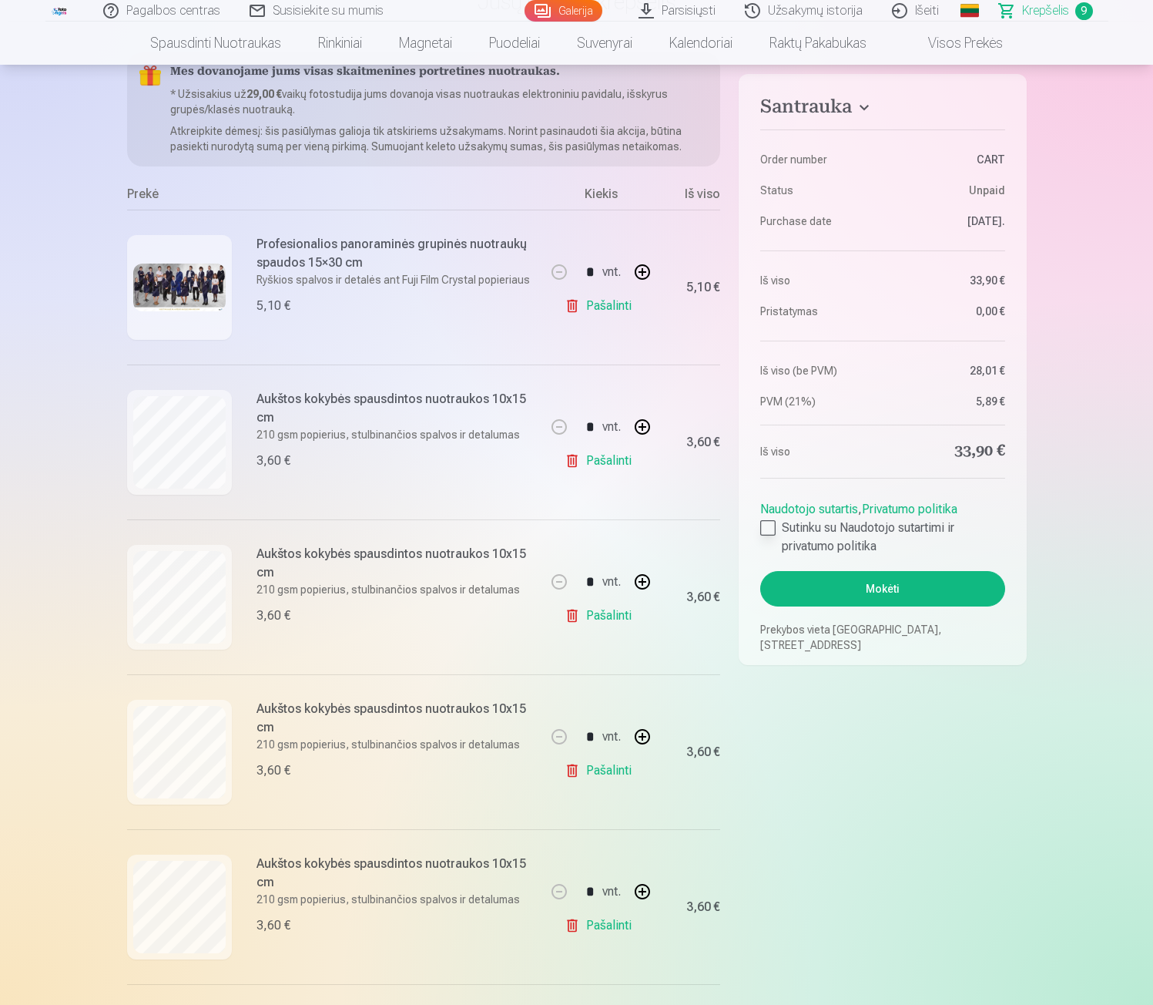
click at [767, 535] on div at bounding box center [767, 527] width 15 height 15
click at [867, 587] on button "Mokėti" at bounding box center [882, 588] width 244 height 35
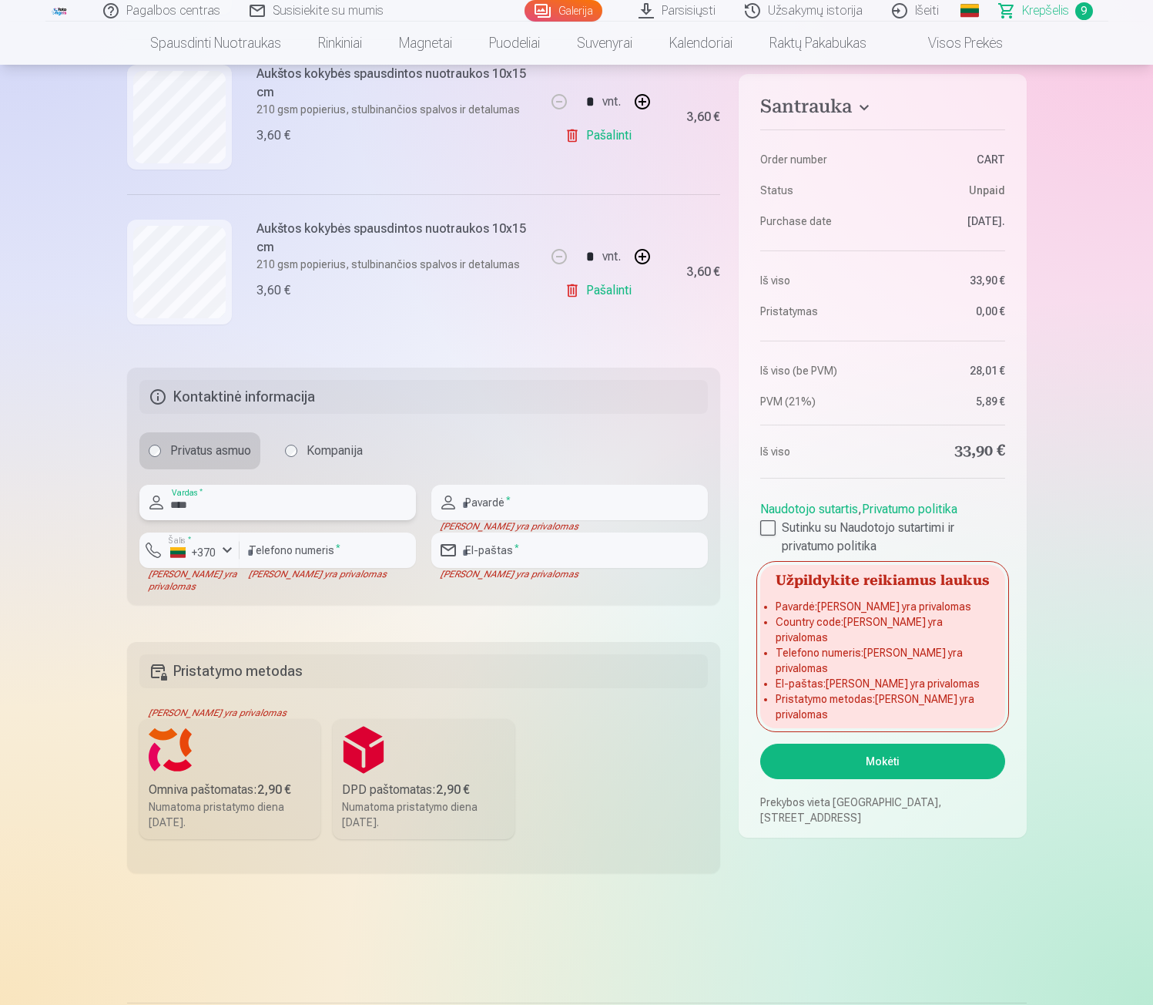
type input "****"
click at [482, 507] on input "text" at bounding box center [569, 502] width 277 height 35
type input "*******"
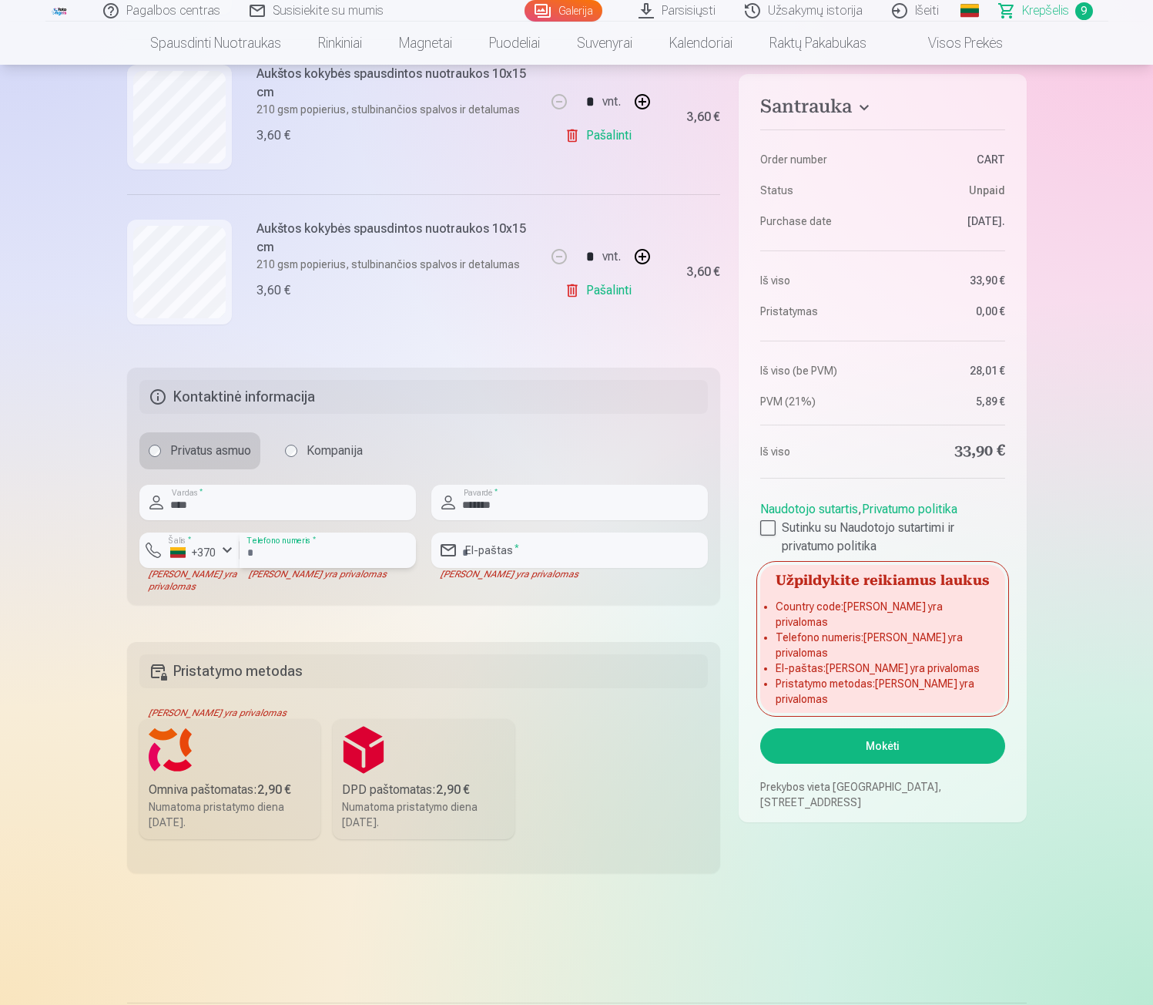
click at [277, 554] on input "number" at bounding box center [328, 549] width 176 height 35
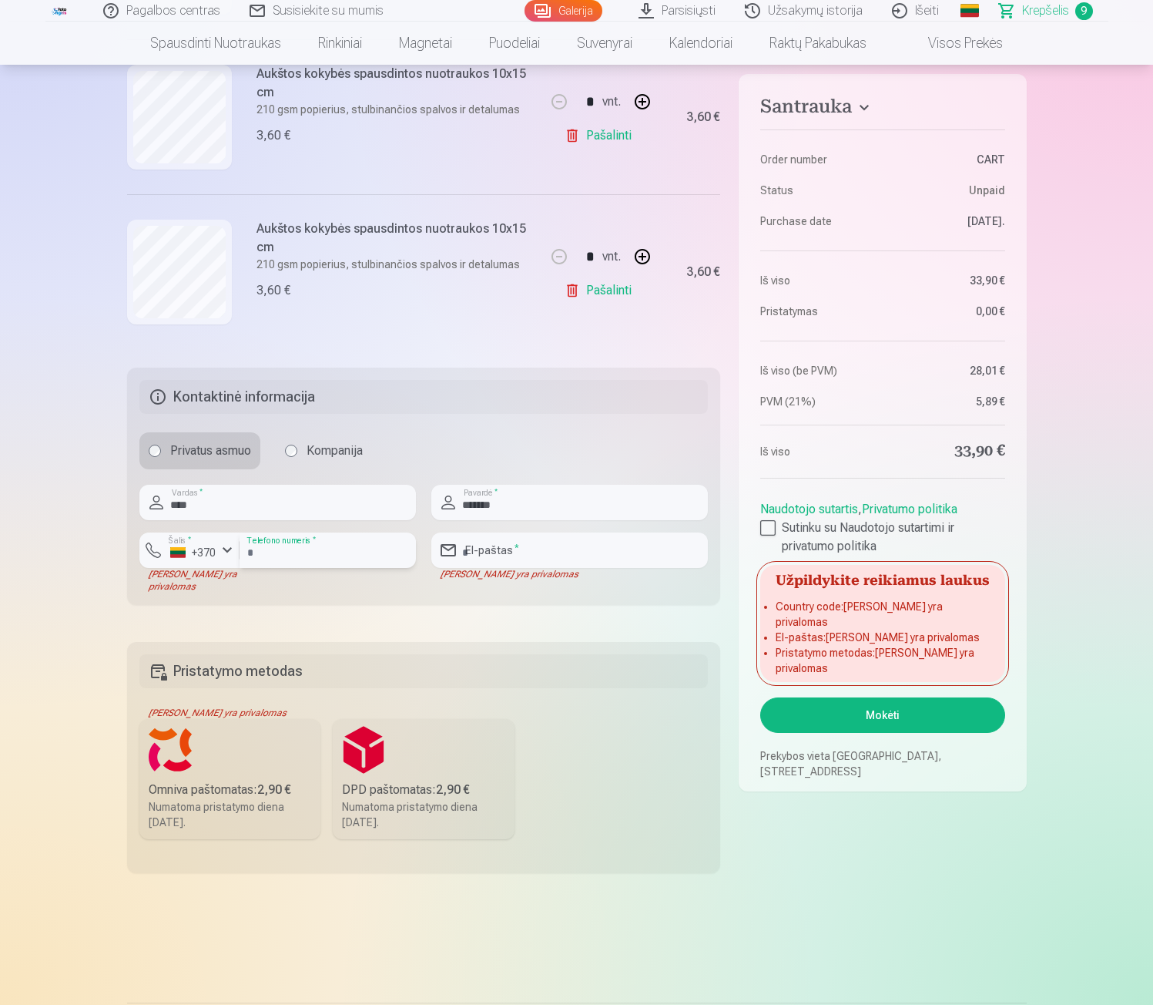
type input "********"
click at [548, 553] on input "email" at bounding box center [569, 549] width 277 height 35
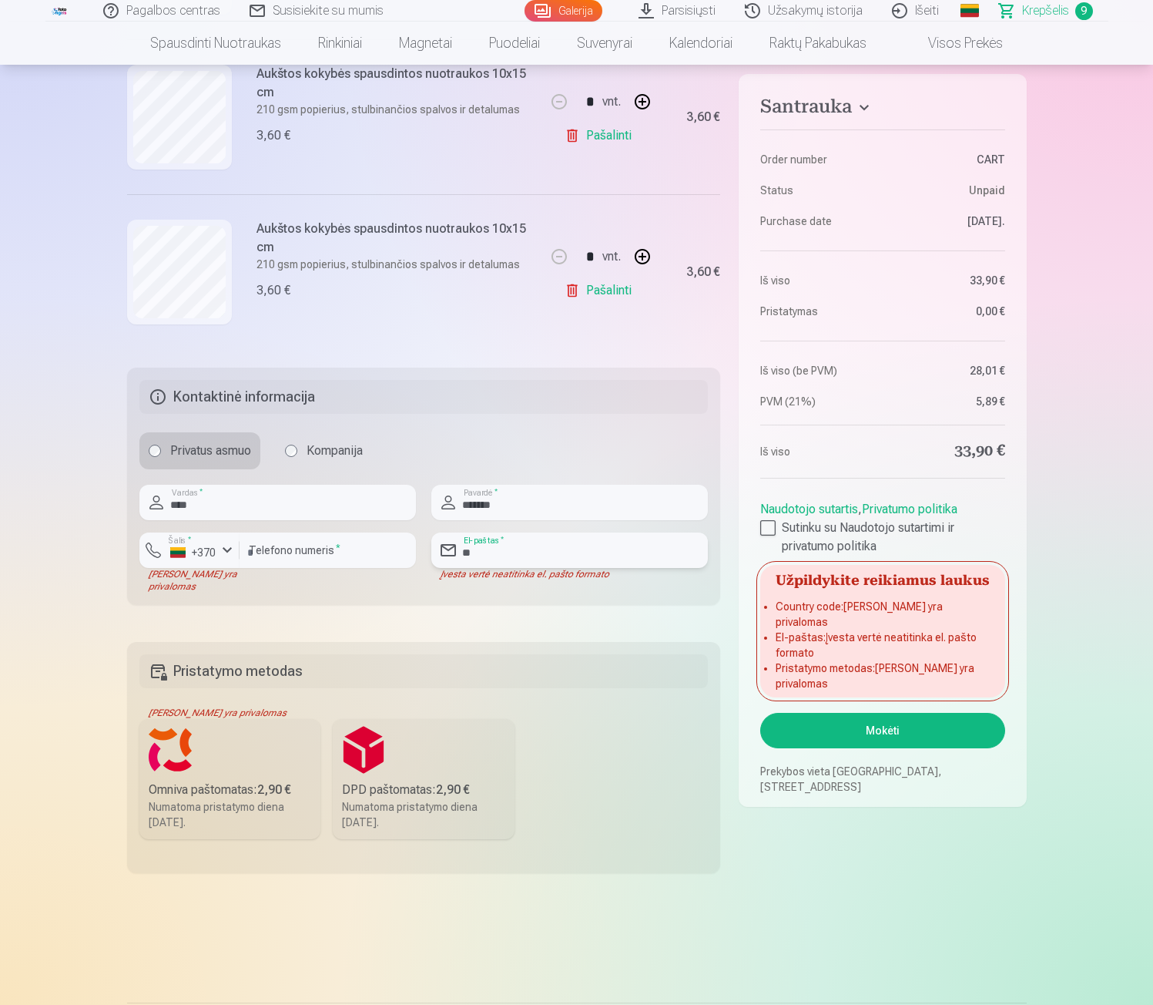
type input "*"
type input "**********"
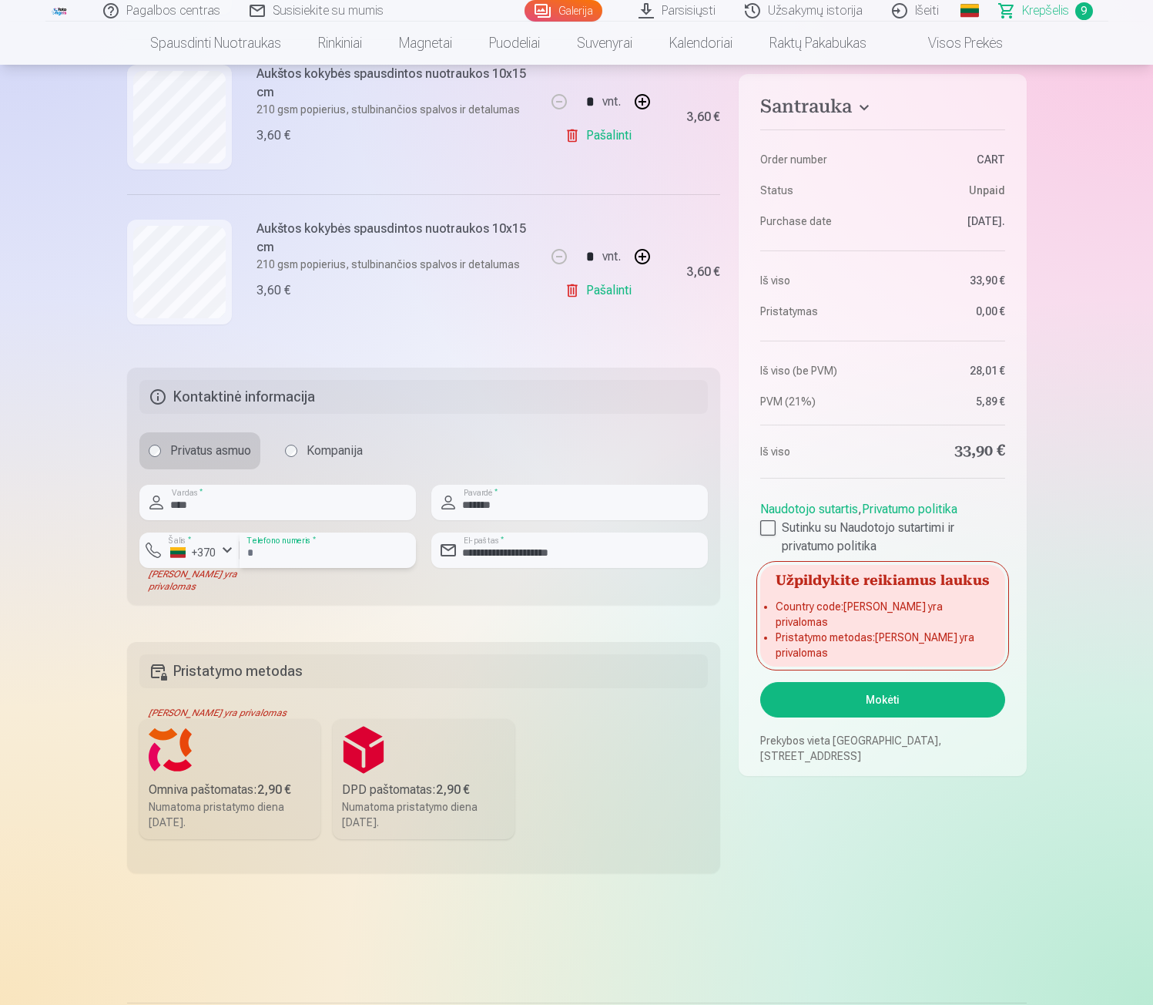
click at [341, 555] on input "********" at bounding box center [328, 549] width 176 height 35
click at [223, 554] on div "button" at bounding box center [227, 550] width 18 height 18
click at [251, 582] on li "+370 Lietuva" at bounding box center [222, 586] width 140 height 31
click at [298, 582] on div "******** Telefono numeris *" at bounding box center [328, 562] width 176 height 60
click at [355, 545] on input "********" at bounding box center [328, 549] width 176 height 35
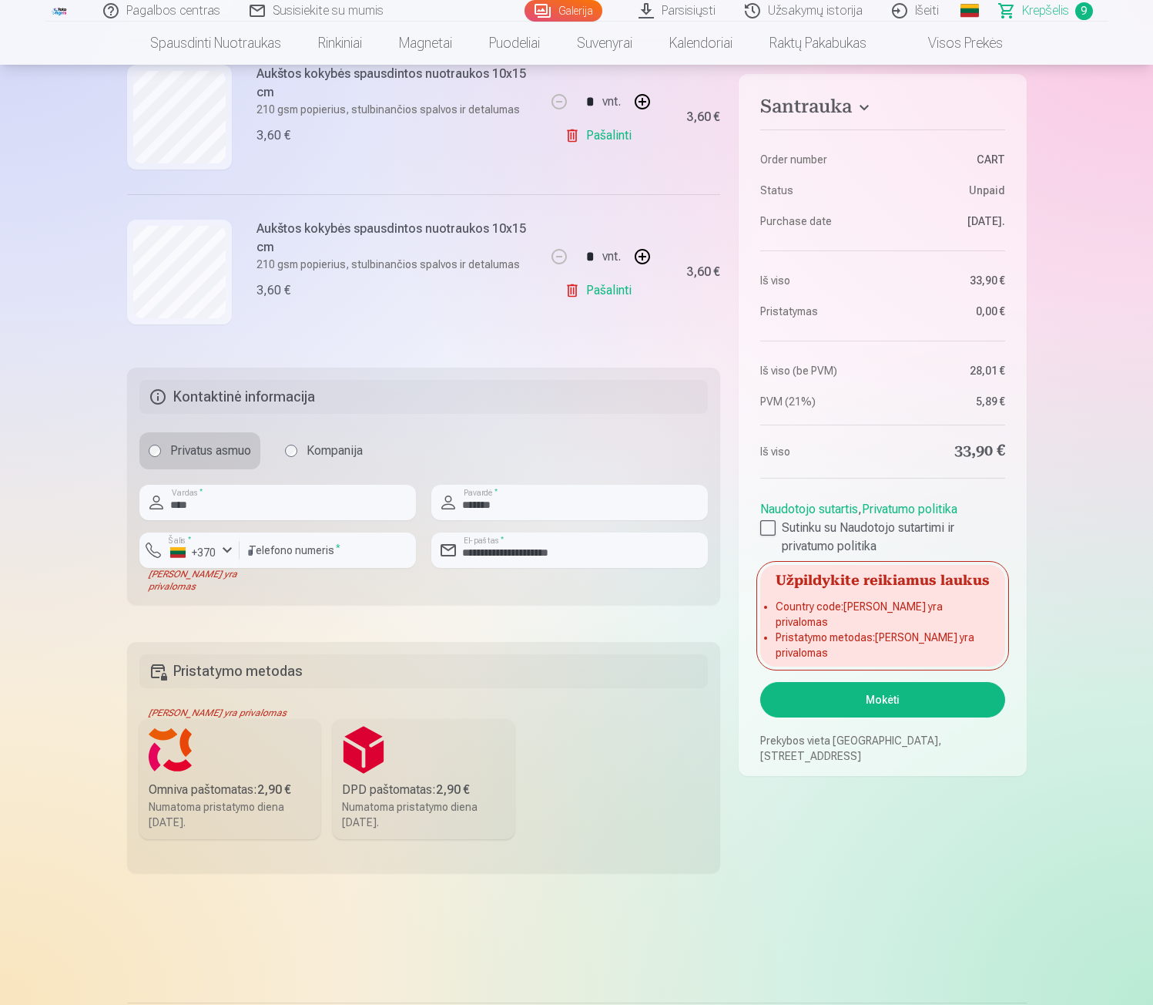
click at [875, 682] on button "Mokėti" at bounding box center [882, 699] width 244 height 35
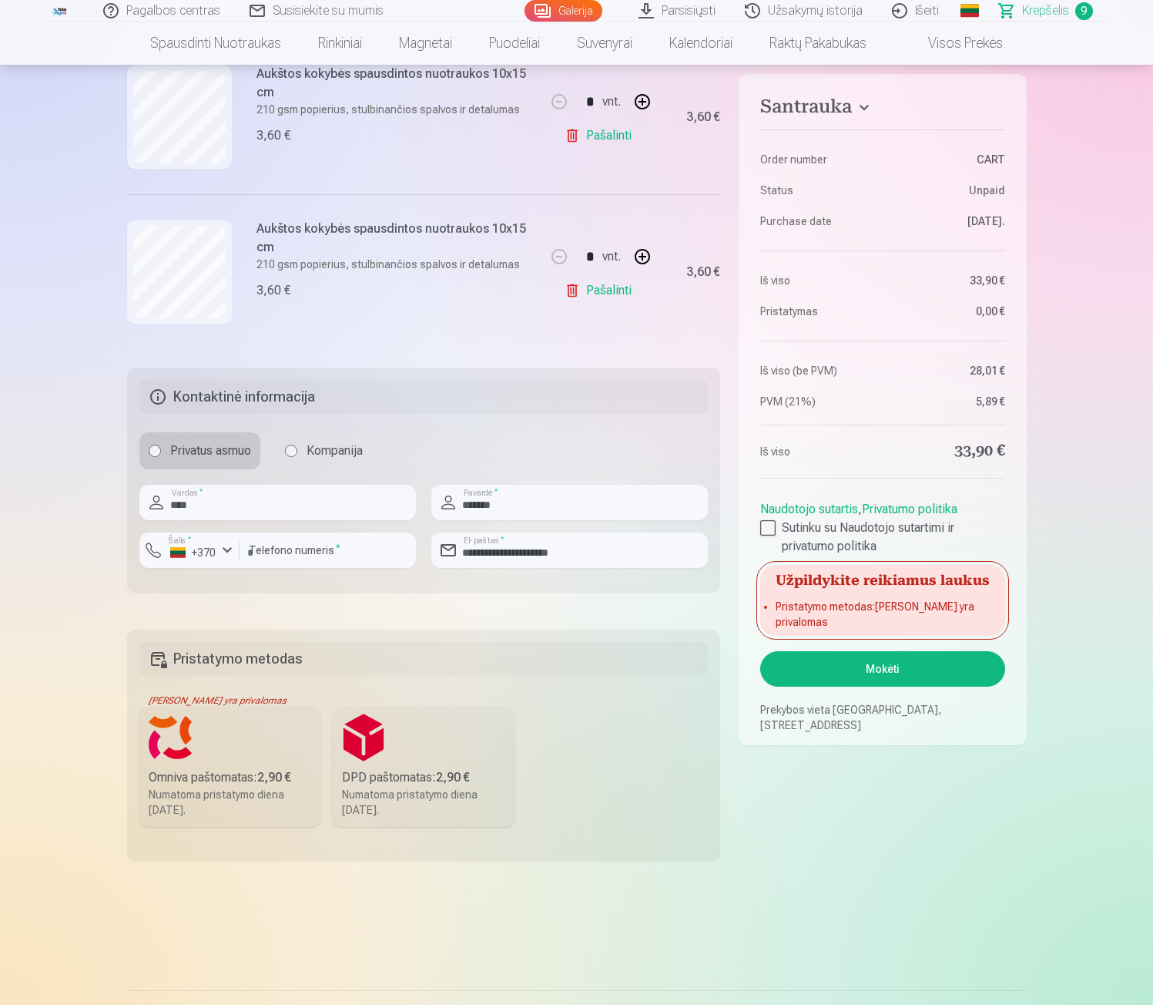
click at [868, 653] on button "Mokėti" at bounding box center [882, 668] width 244 height 35
click at [929, 659] on button "Mokėti" at bounding box center [882, 668] width 244 height 35
click at [431, 768] on div "DPD paštomatas : 2,90 €" at bounding box center [423, 777] width 163 height 18
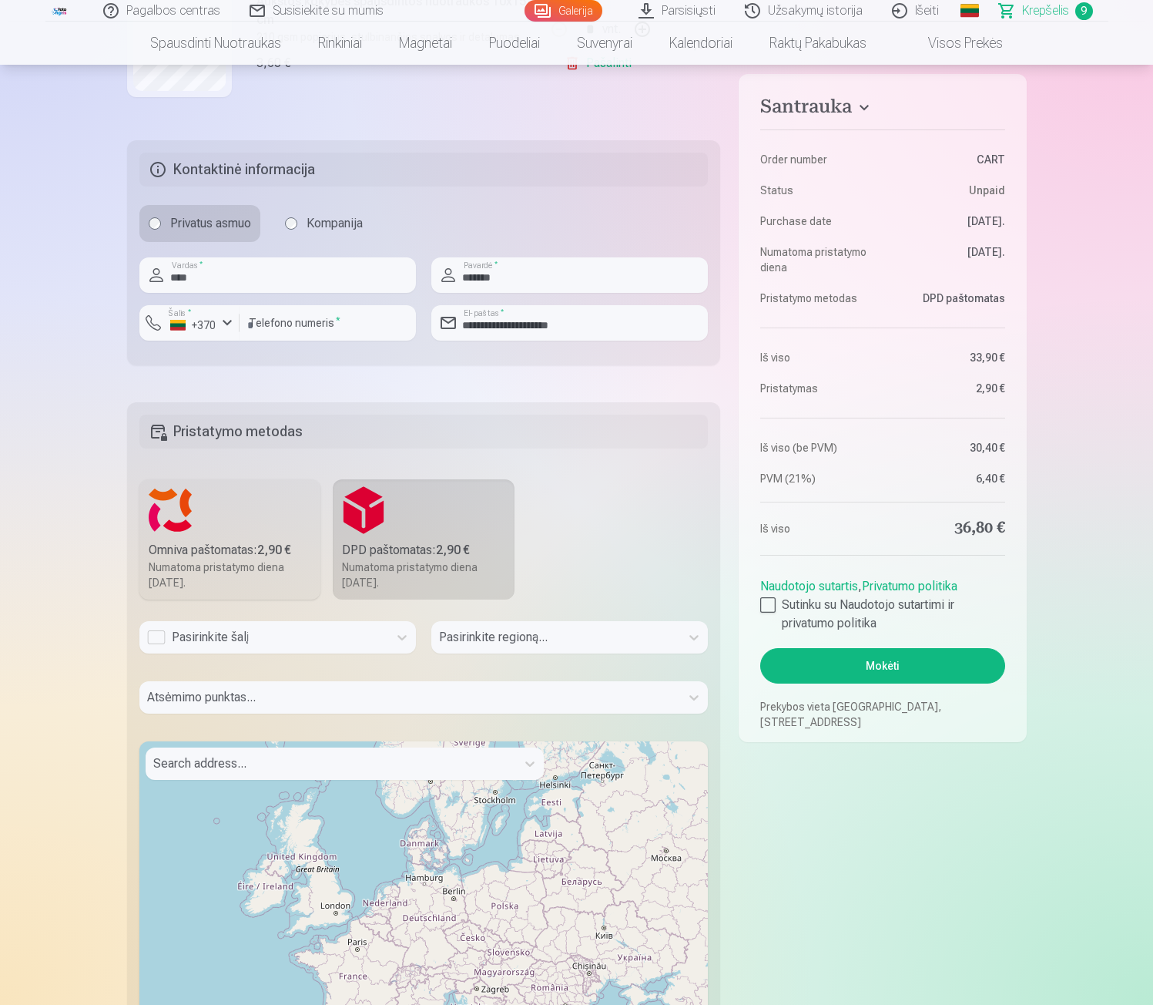
scroll to position [1640, 0]
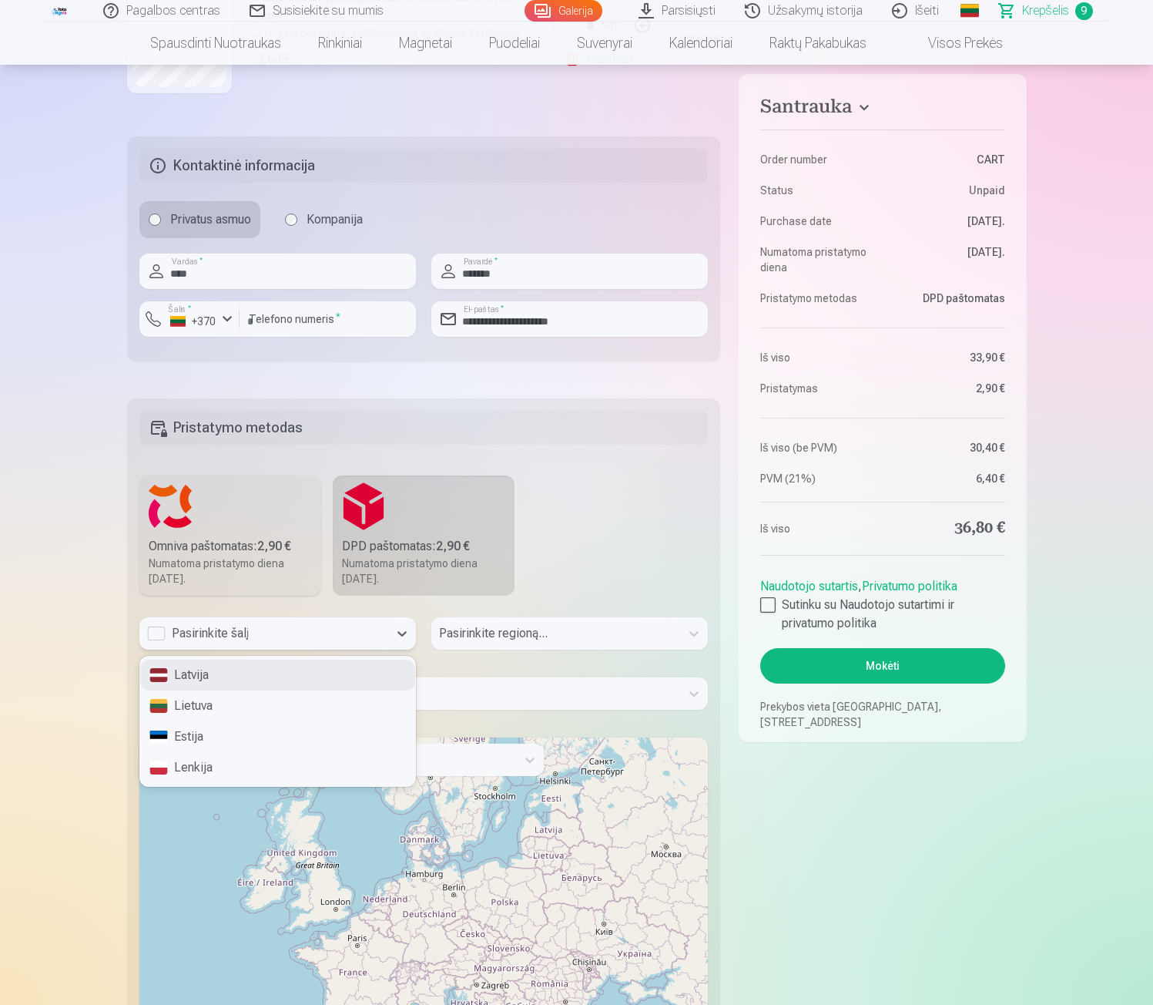
click at [294, 630] on div "Pasirinkite šalį" at bounding box center [263, 633] width 233 height 18
click at [257, 703] on div "Lietuva" at bounding box center [277, 705] width 275 height 31
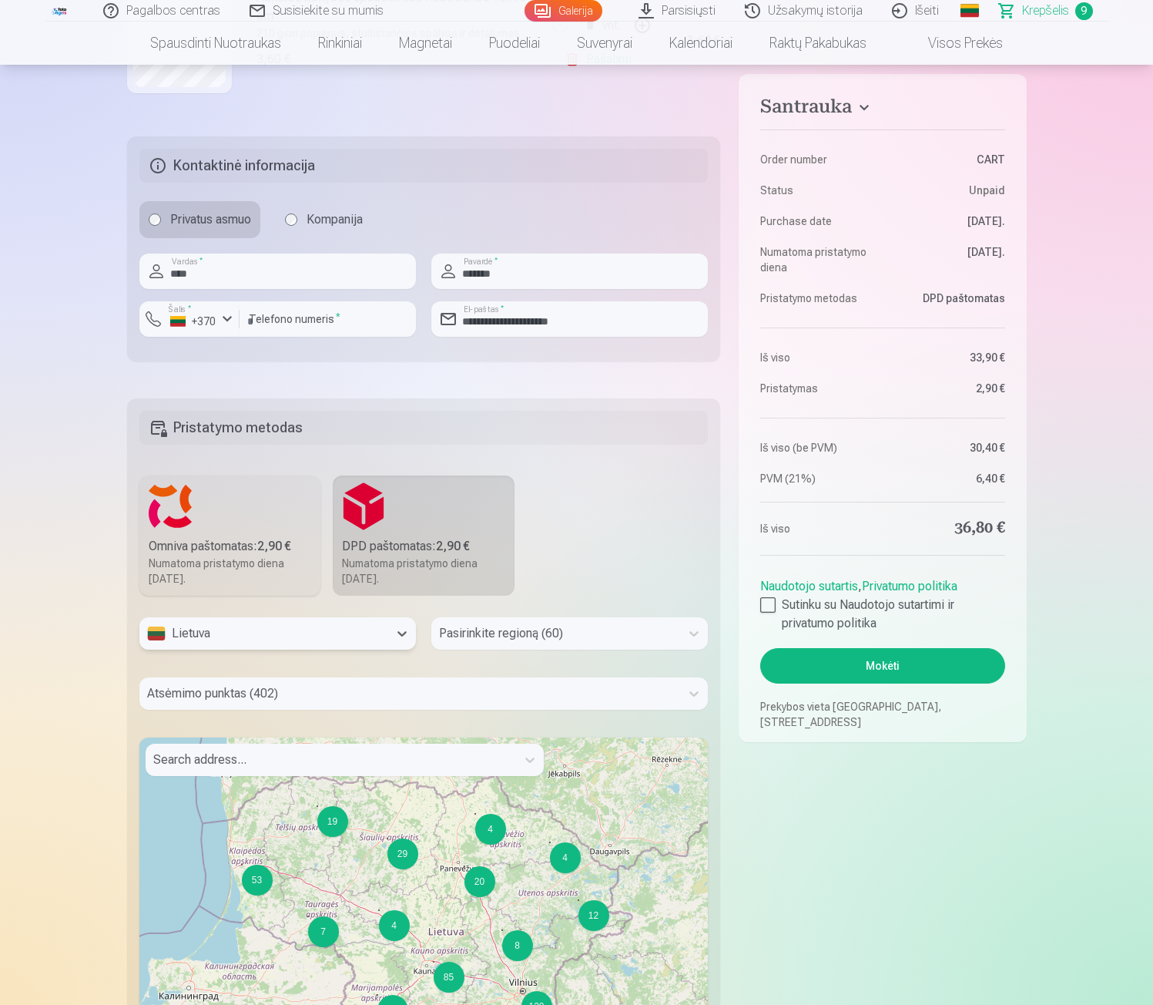
click at [531, 632] on div at bounding box center [555, 634] width 233 height 22
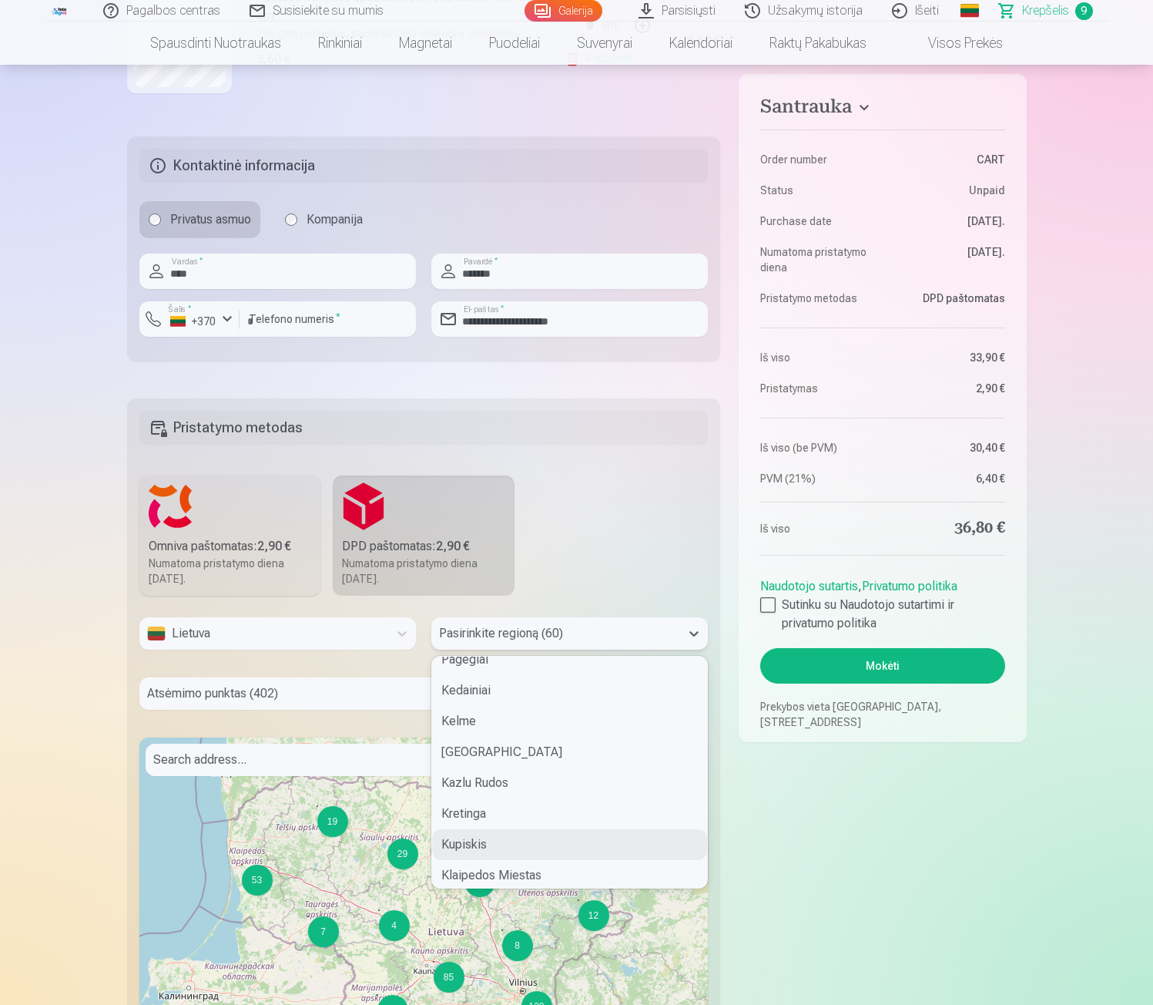
scroll to position [616, 0]
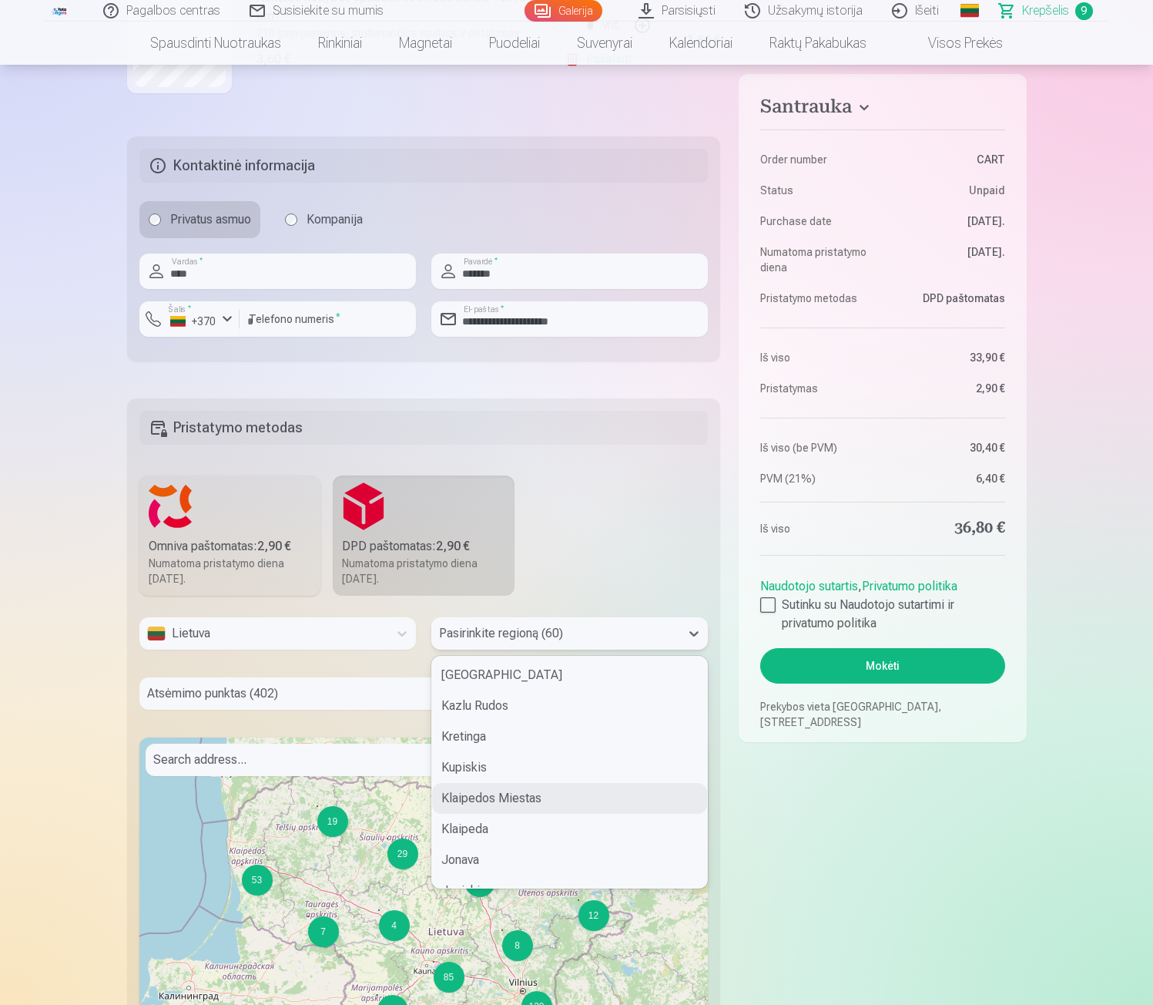
click at [491, 800] on div "Klaipedos Miestas" at bounding box center [569, 798] width 275 height 31
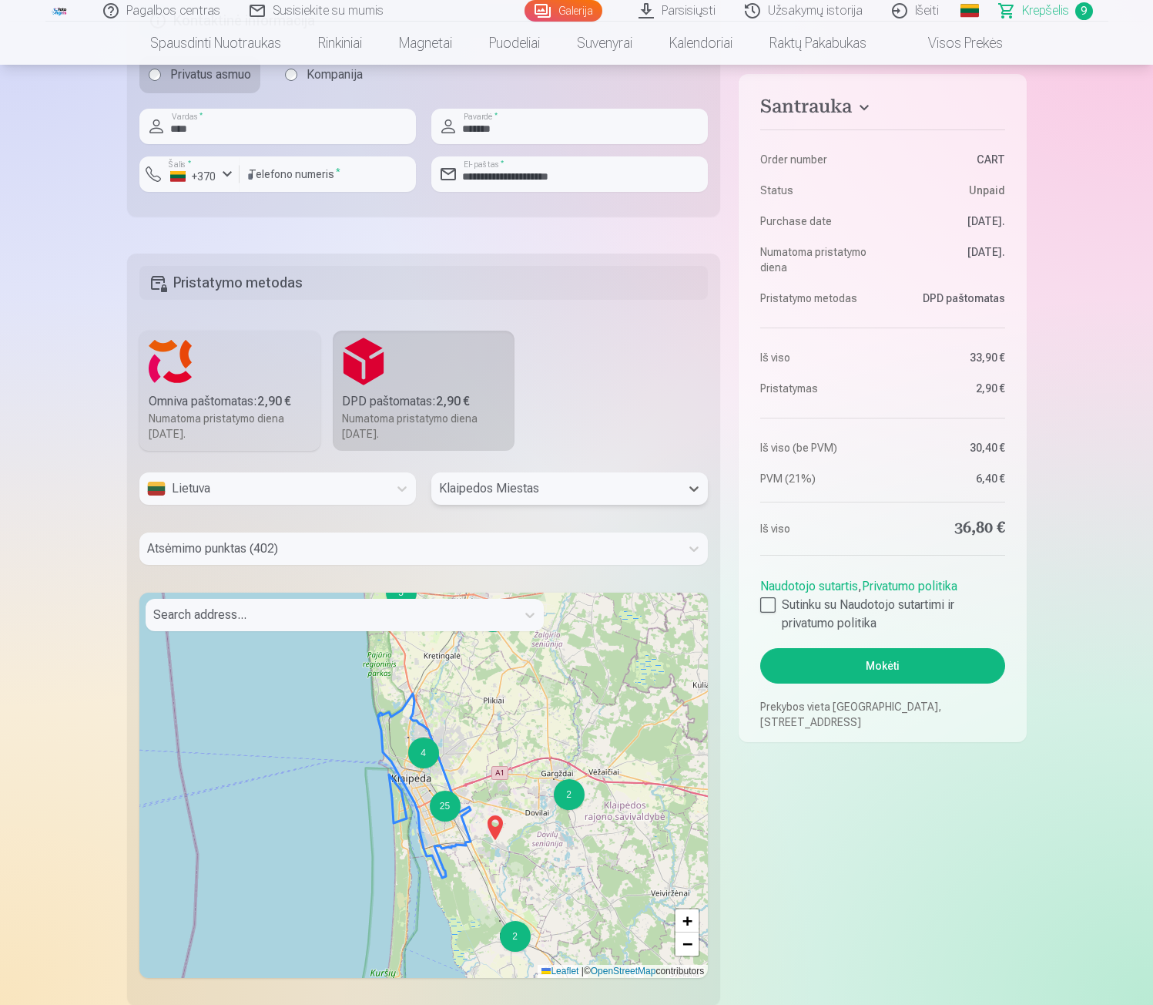
scroll to position [1794, 0]
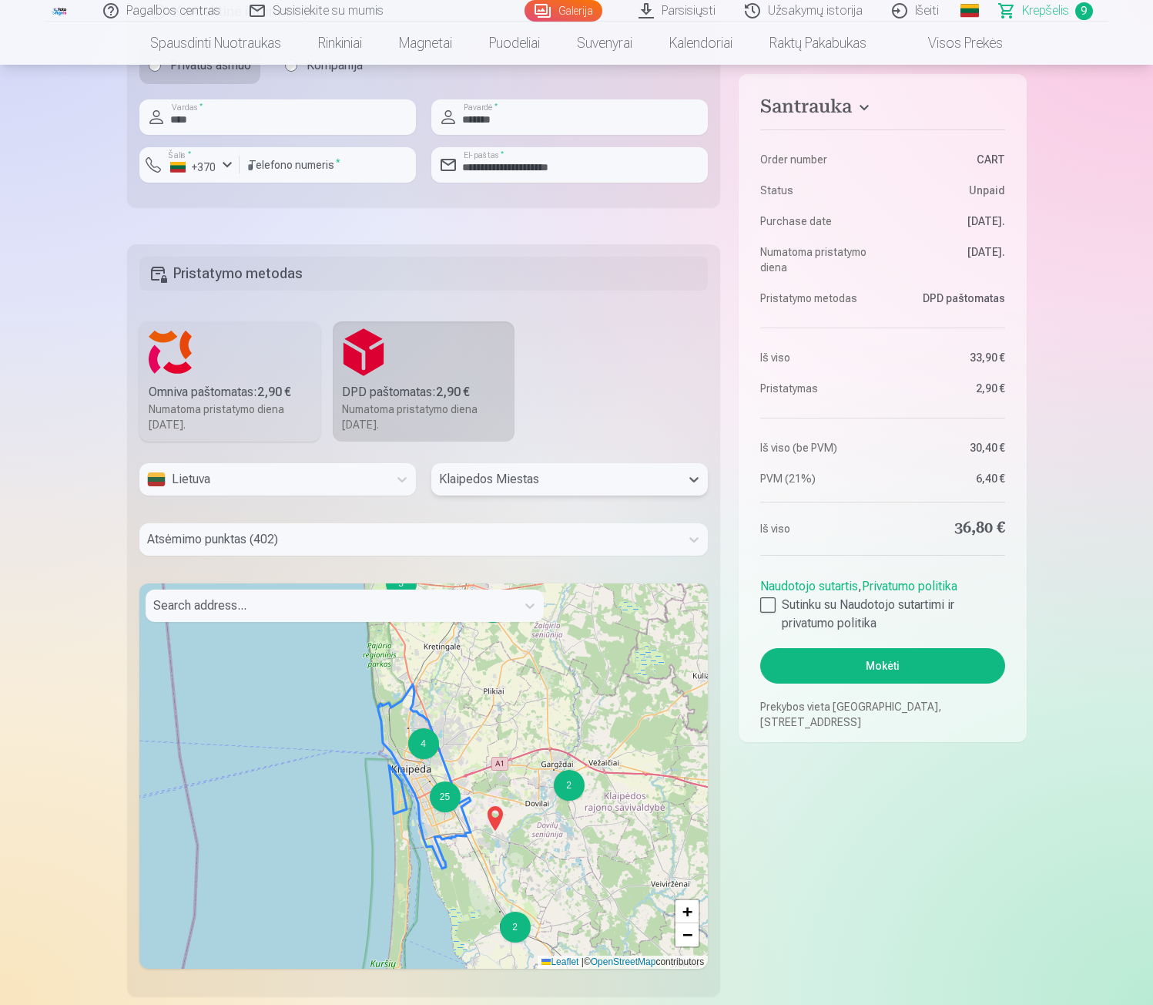
click at [306, 534] on div at bounding box center [410, 540] width 526 height 22
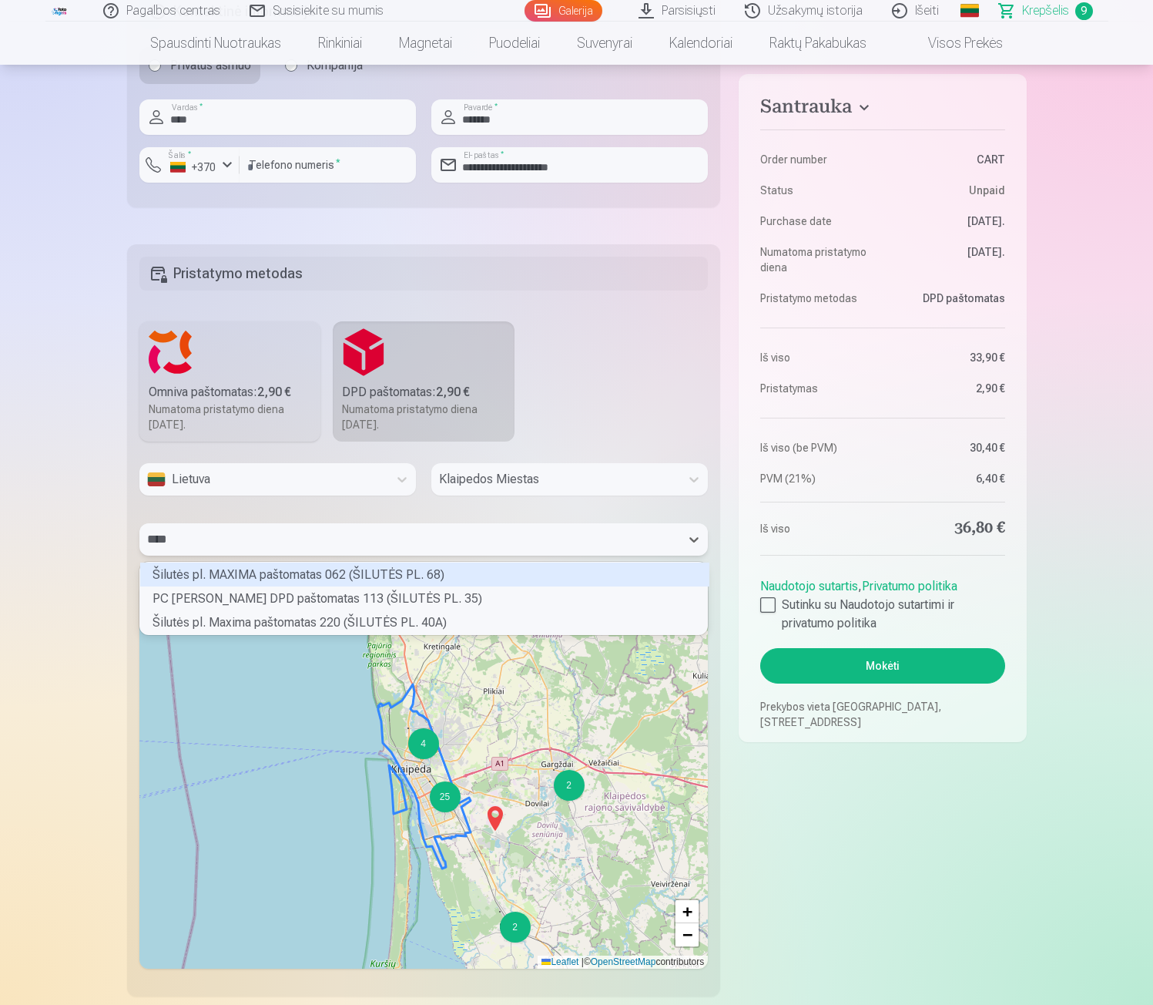
scroll to position [68, 563]
type input "*******"
click at [394, 626] on div "Šilutės pl. Maxima paštomatas 220 (ŠILUTĖS PL. 40A)" at bounding box center [424, 622] width 569 height 24
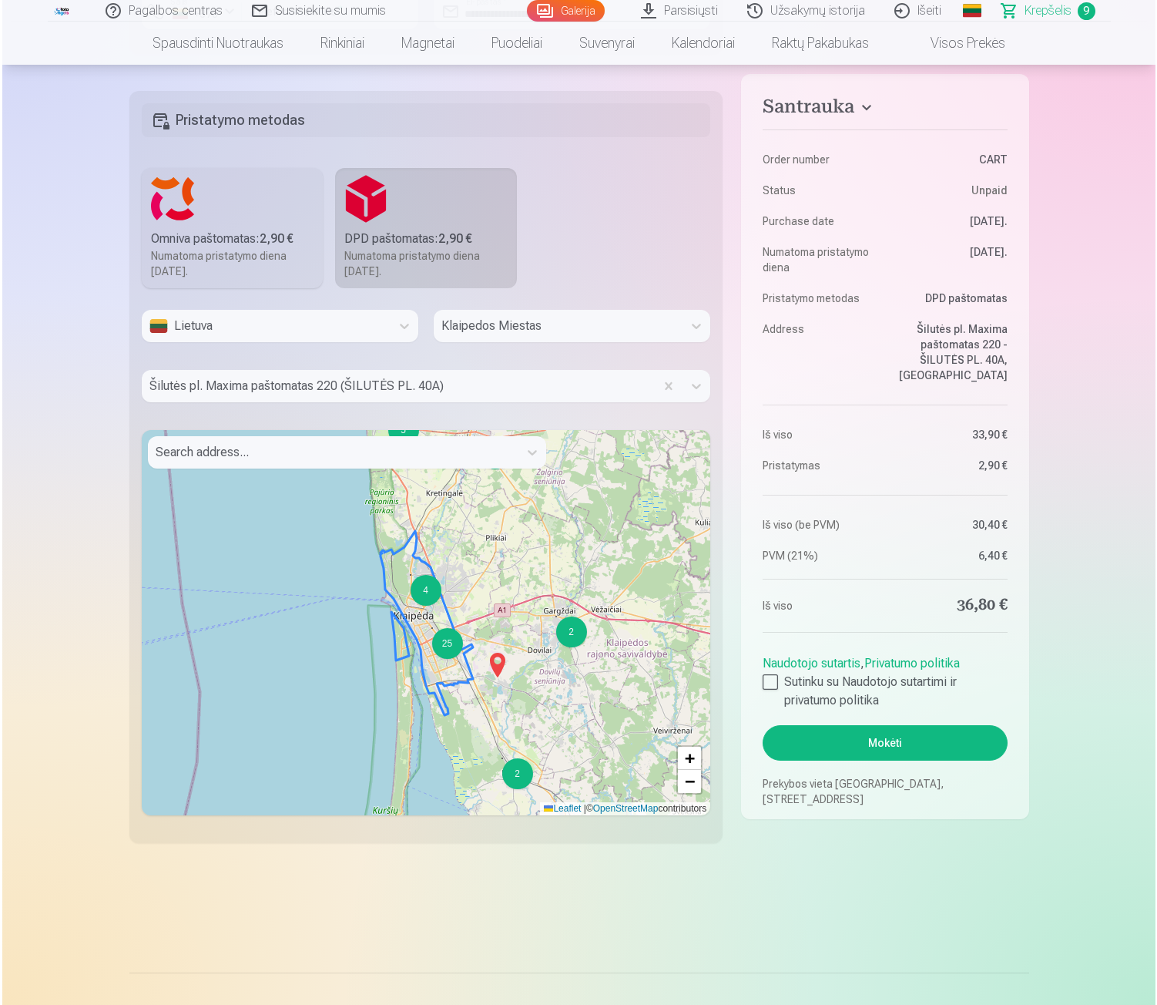
scroll to position [1948, 0]
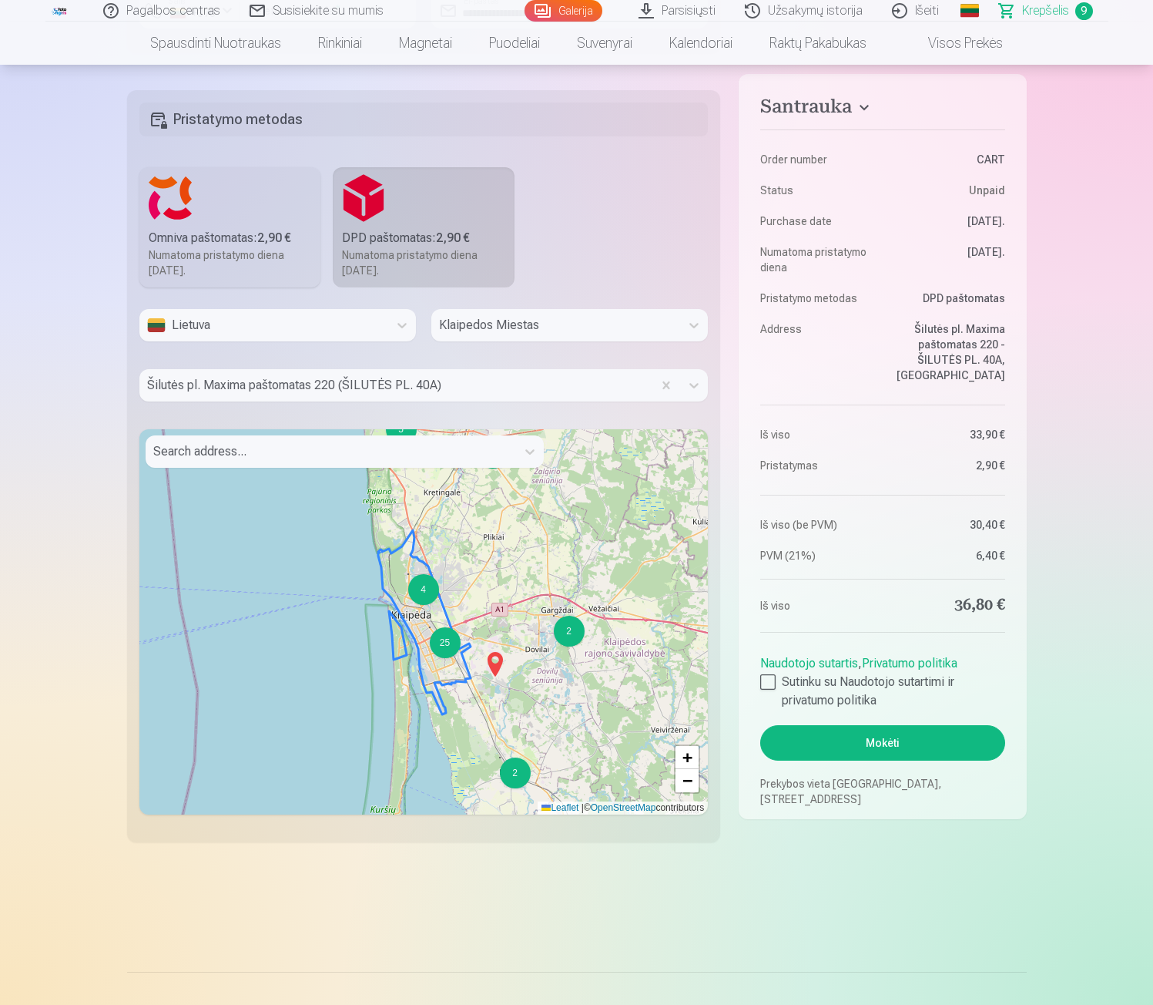
click at [880, 740] on button "Mokėti" at bounding box center [882, 742] width 244 height 35
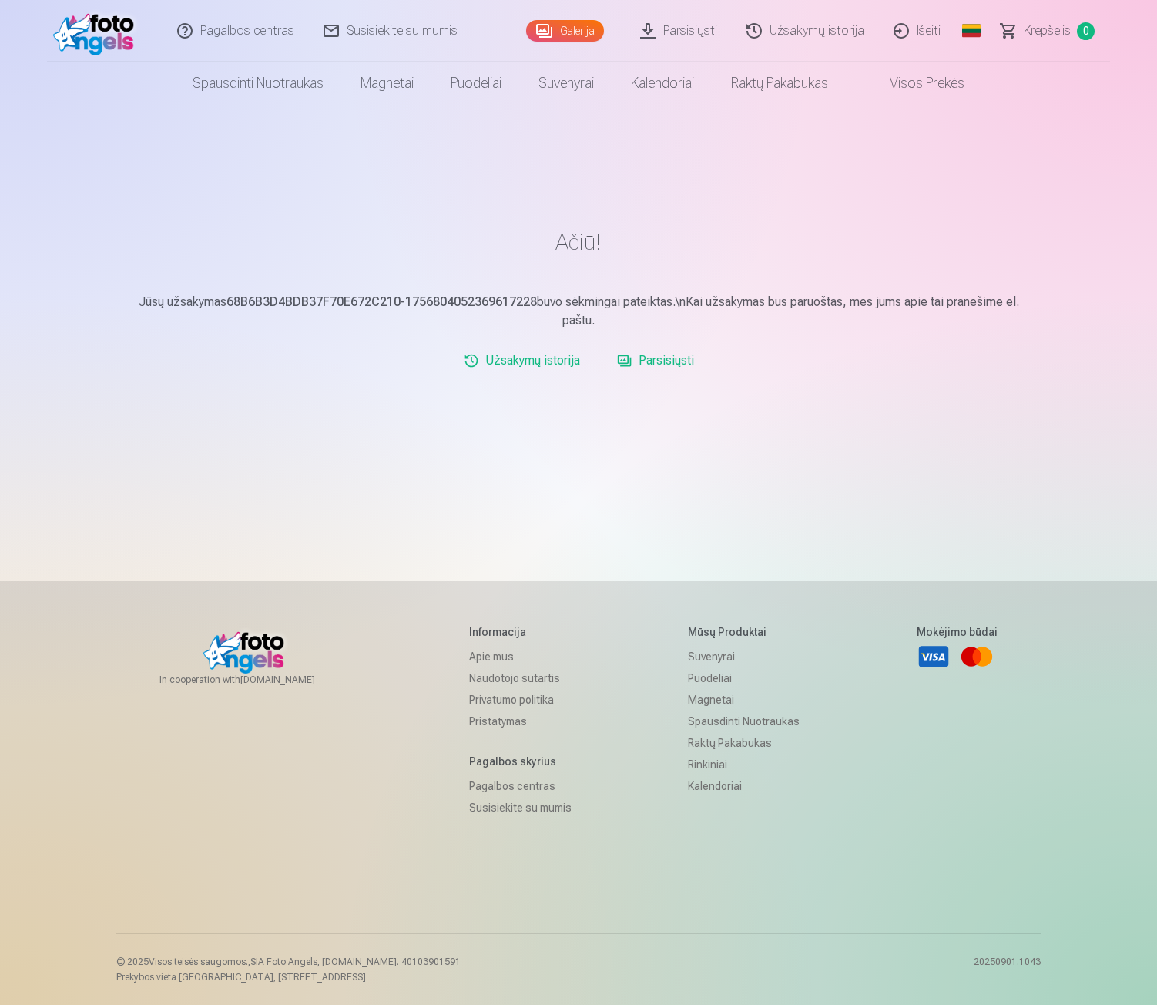
click at [683, 364] on link "Parsisiųsti" at bounding box center [655, 360] width 89 height 31
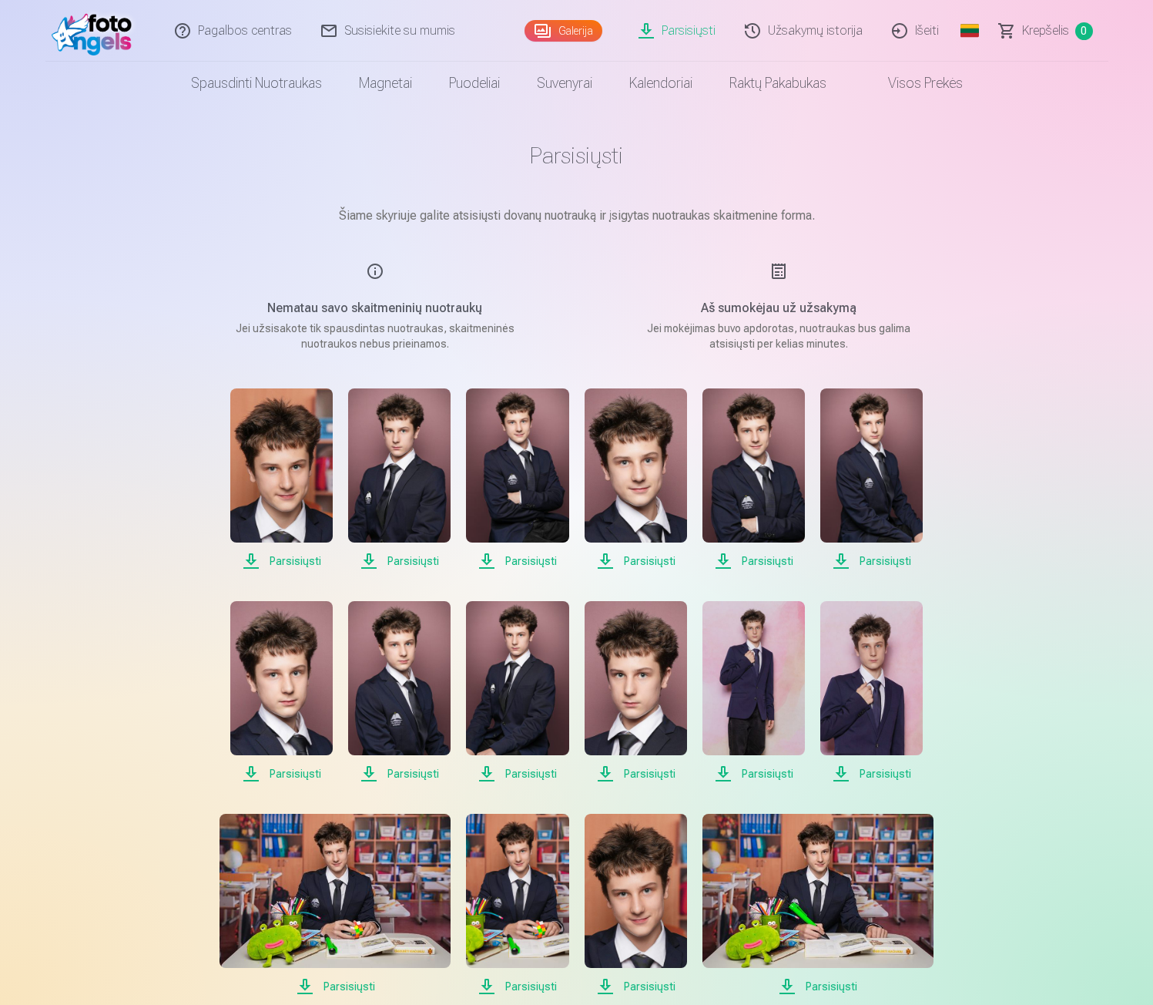
click at [297, 563] on span "Parsisiųsti" at bounding box center [281, 561] width 102 height 18
click at [423, 562] on span "Parsisiųsti" at bounding box center [399, 561] width 102 height 18
click at [546, 553] on span "Parsisiųsti" at bounding box center [517, 561] width 102 height 18
click at [526, 566] on span "Parsisiųsti" at bounding box center [517, 561] width 102 height 18
click at [621, 554] on span "Parsisiųsti" at bounding box center [636, 561] width 102 height 18
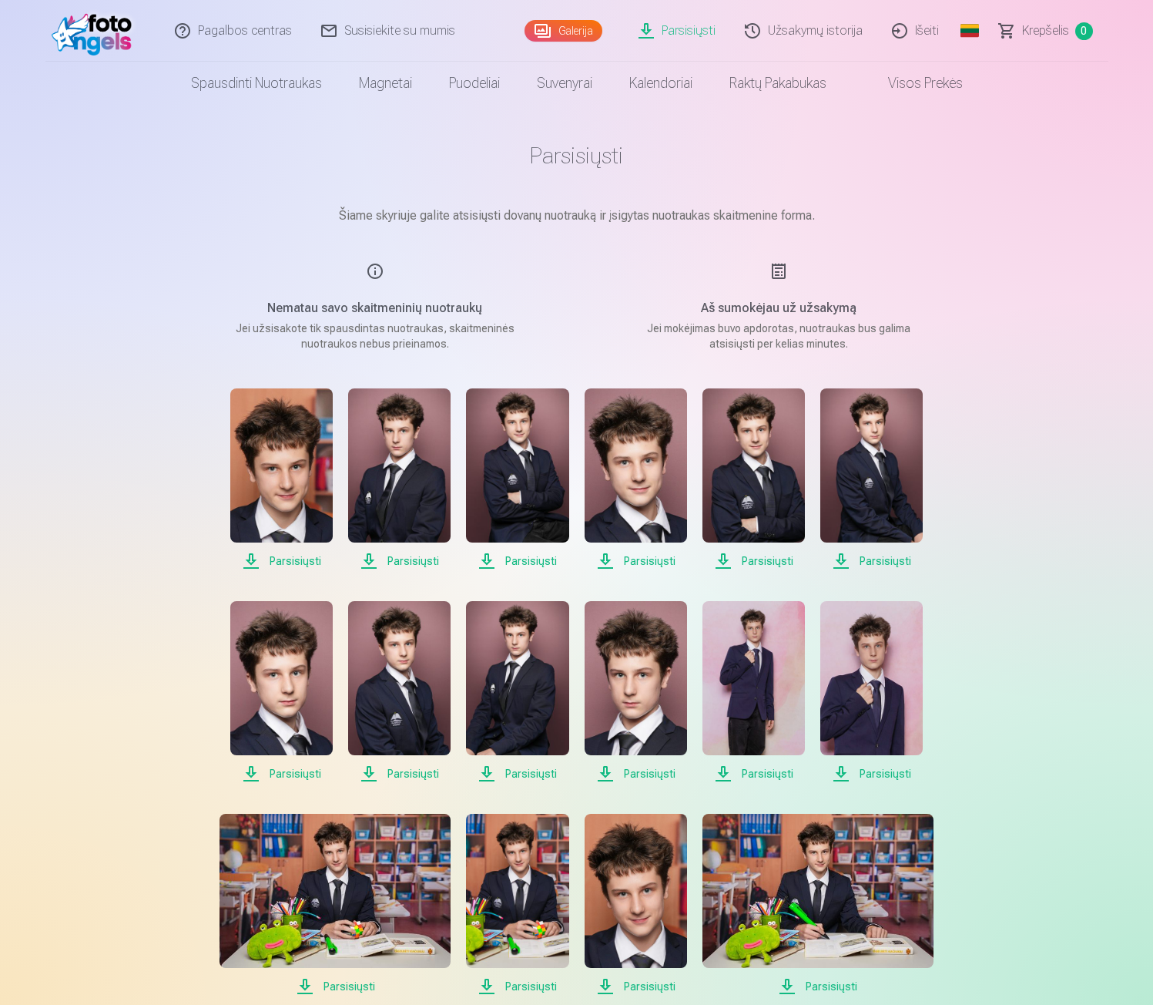
click at [753, 562] on span "Parsisiųsti" at bounding box center [754, 561] width 102 height 18
click at [885, 569] on span "Parsisiųsti" at bounding box center [872, 561] width 102 height 18
click at [870, 564] on span "Parsisiųsti" at bounding box center [872, 561] width 102 height 18
click at [280, 779] on span "Parsisiųsti" at bounding box center [281, 773] width 102 height 18
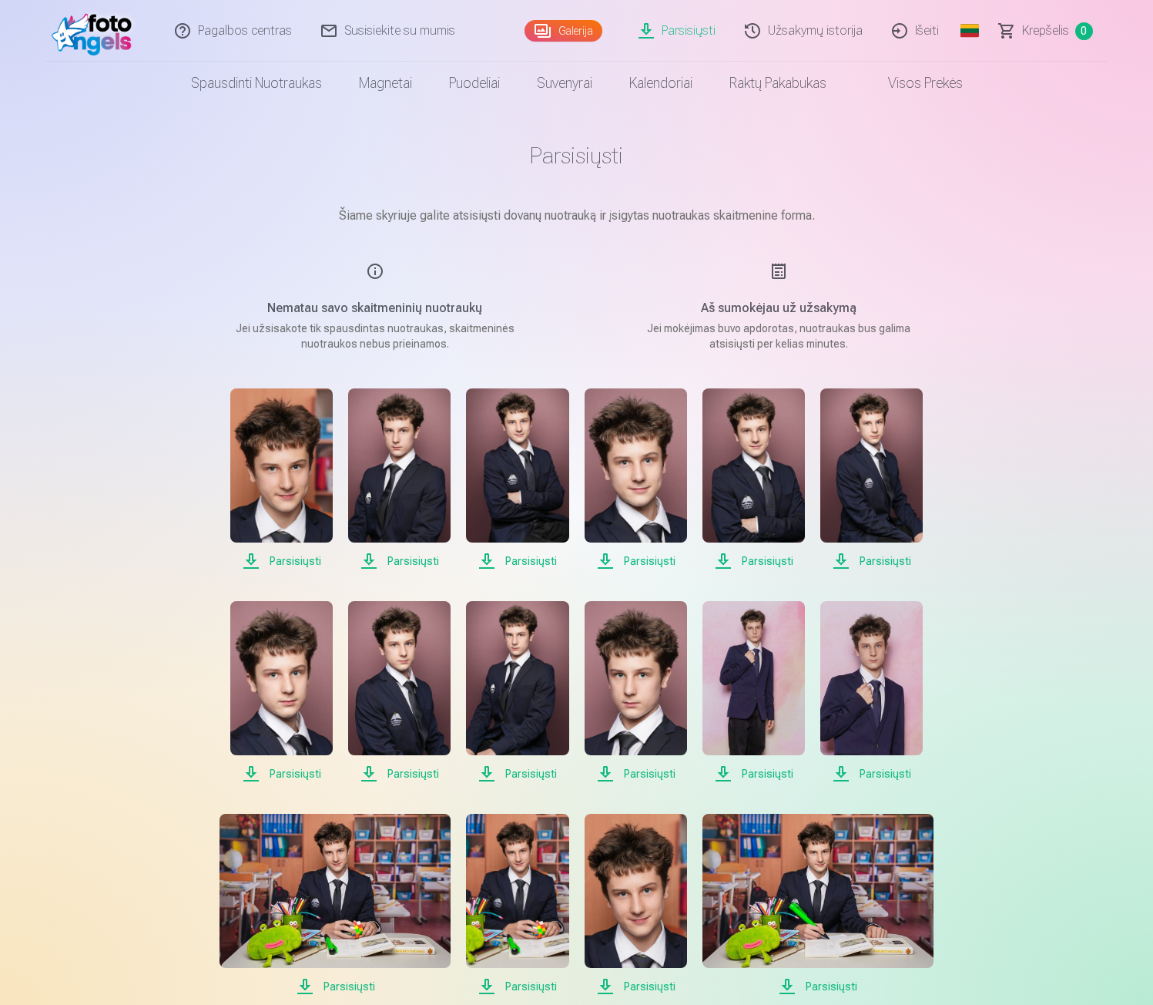
click at [280, 779] on span "Parsisiųsti" at bounding box center [281, 773] width 102 height 18
click at [391, 773] on span "Parsisiųsti" at bounding box center [399, 773] width 102 height 18
click at [532, 764] on span "Parsisiųsti" at bounding box center [517, 773] width 102 height 18
click at [531, 774] on span "Parsisiųsti" at bounding box center [517, 773] width 102 height 18
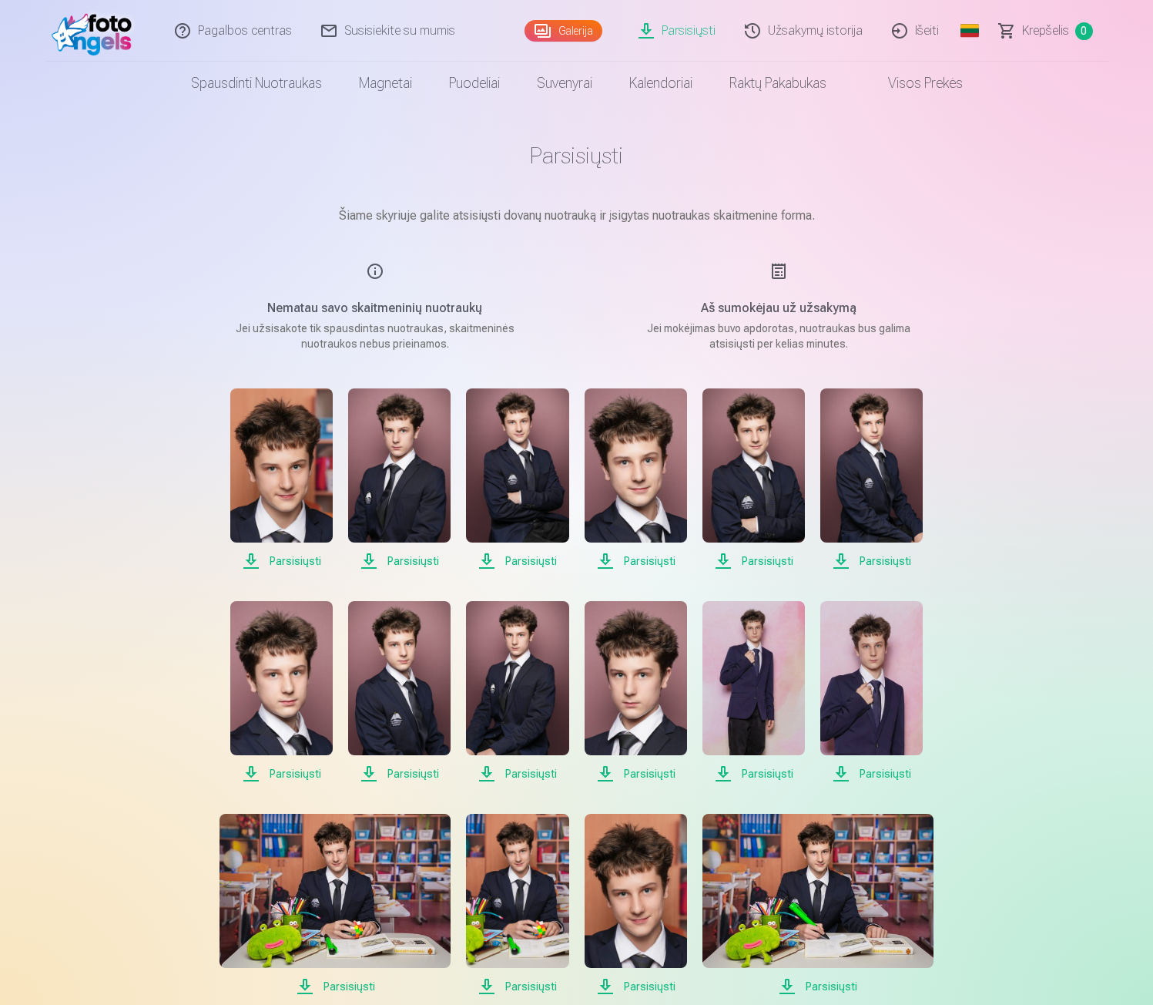
click at [628, 774] on span "Parsisiųsti" at bounding box center [636, 773] width 102 height 18
click at [738, 774] on span "Parsisiųsti" at bounding box center [754, 773] width 102 height 18
click at [868, 774] on span "Parsisiųsti" at bounding box center [872, 773] width 102 height 18
click at [874, 766] on span "Parsisiųsti" at bounding box center [872, 773] width 102 height 18
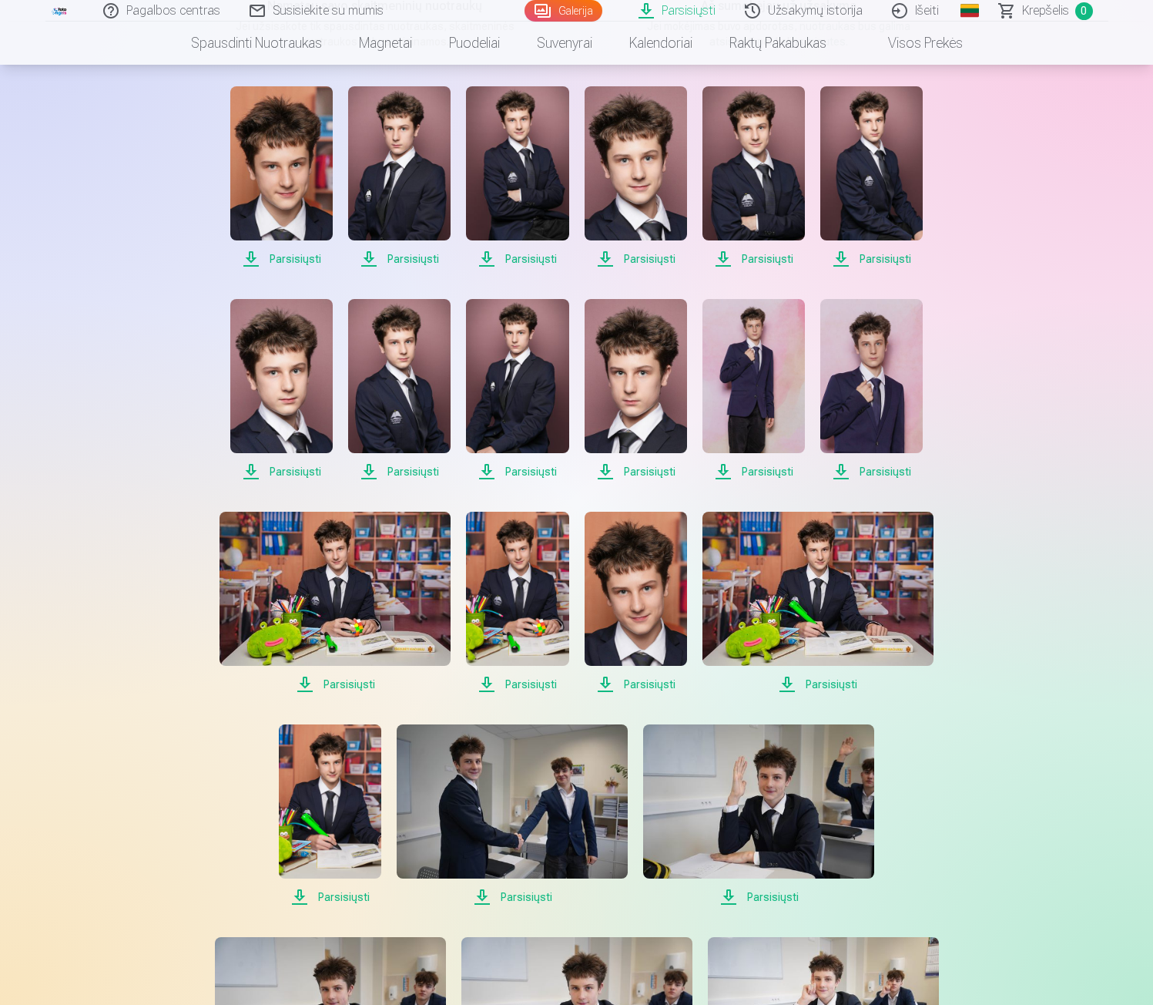
scroll to position [308, 0]
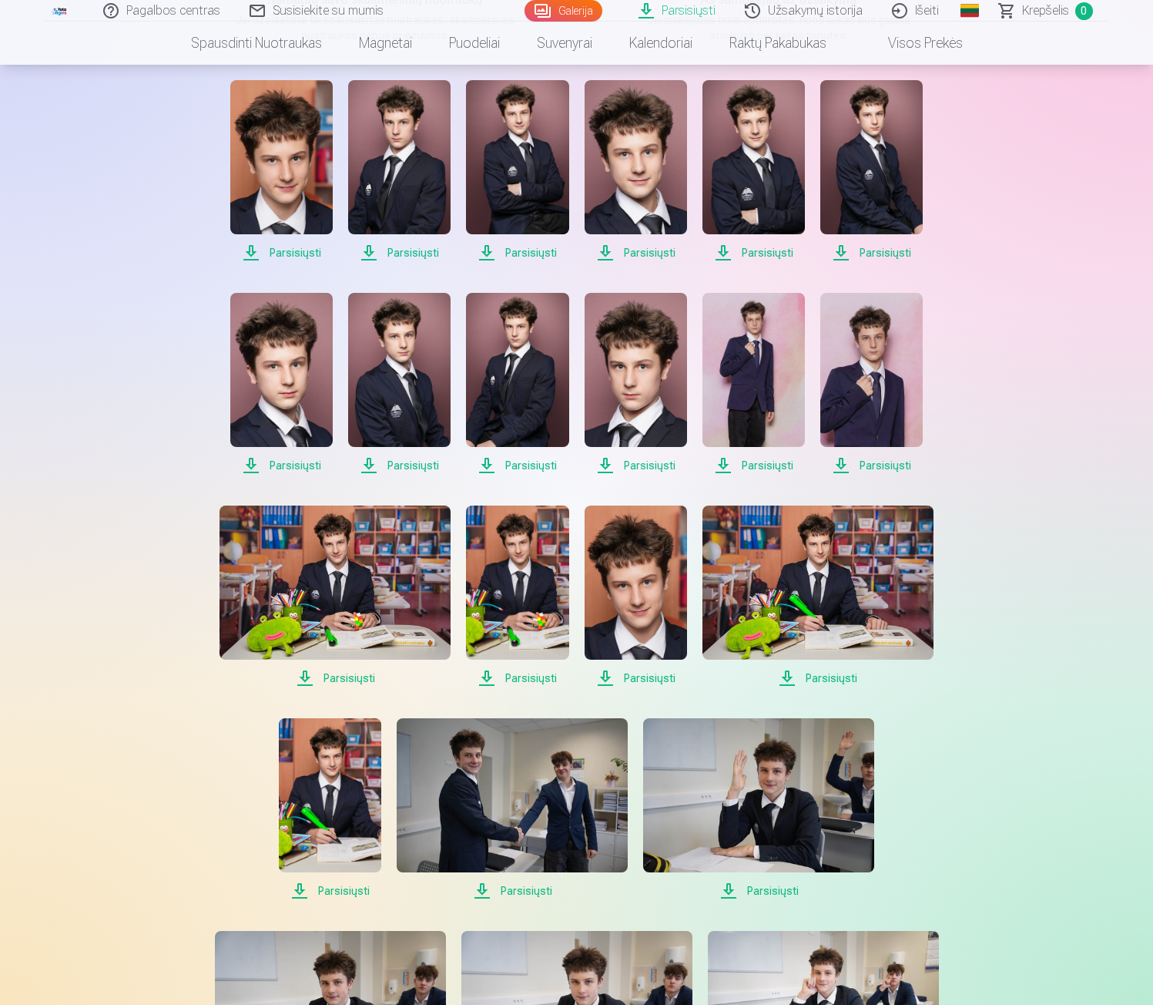
click at [342, 674] on span "Parsisiųsti" at bounding box center [335, 678] width 231 height 18
click at [538, 673] on span "Parsisiųsti" at bounding box center [517, 678] width 102 height 18
click at [649, 677] on span "Parsisiųsti" at bounding box center [636, 678] width 102 height 18
click at [627, 673] on span "Parsisiųsti" at bounding box center [636, 678] width 102 height 18
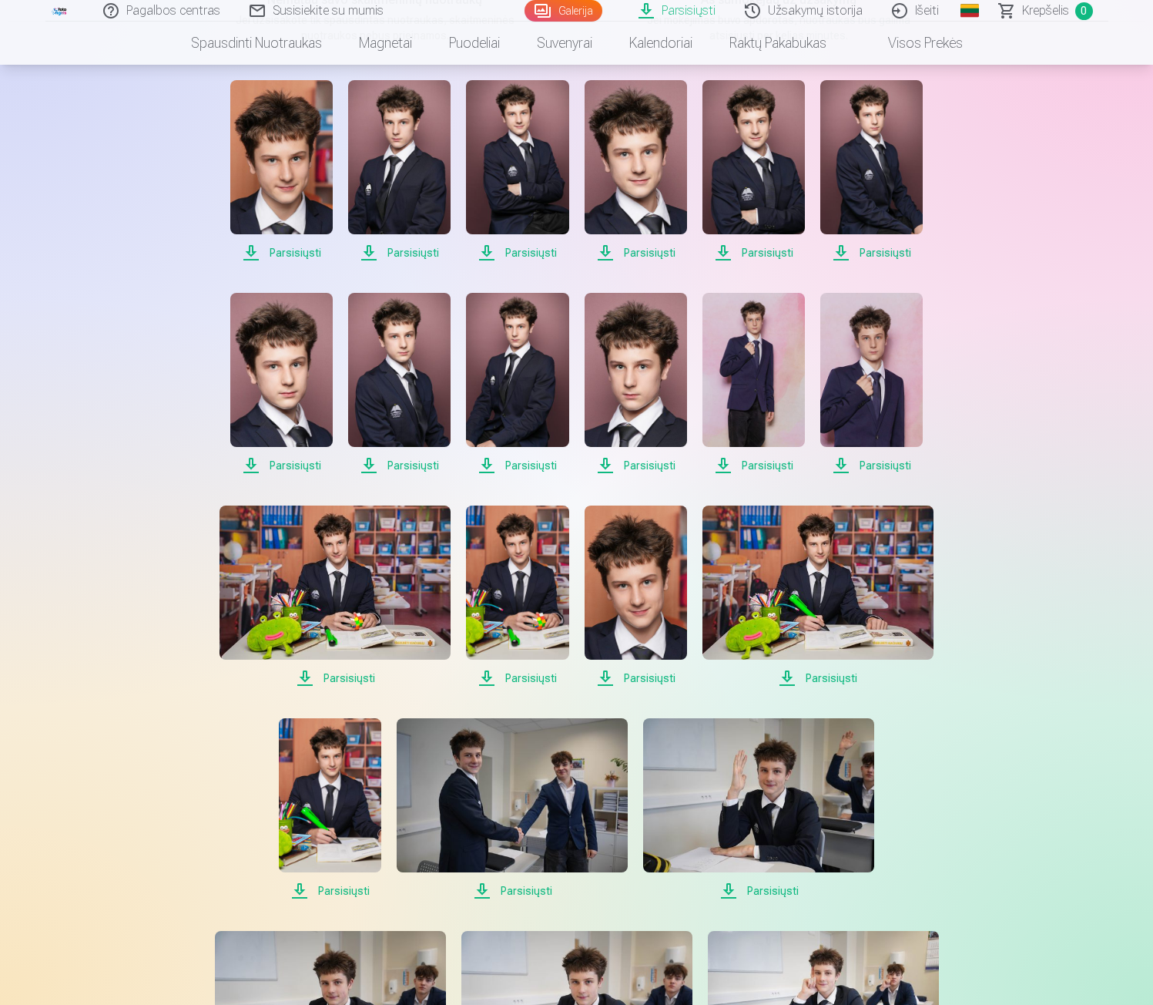
click at [807, 677] on span "Parsisiųsti" at bounding box center [818, 678] width 231 height 18
click at [830, 670] on span "Parsisiųsti" at bounding box center [818, 678] width 231 height 18
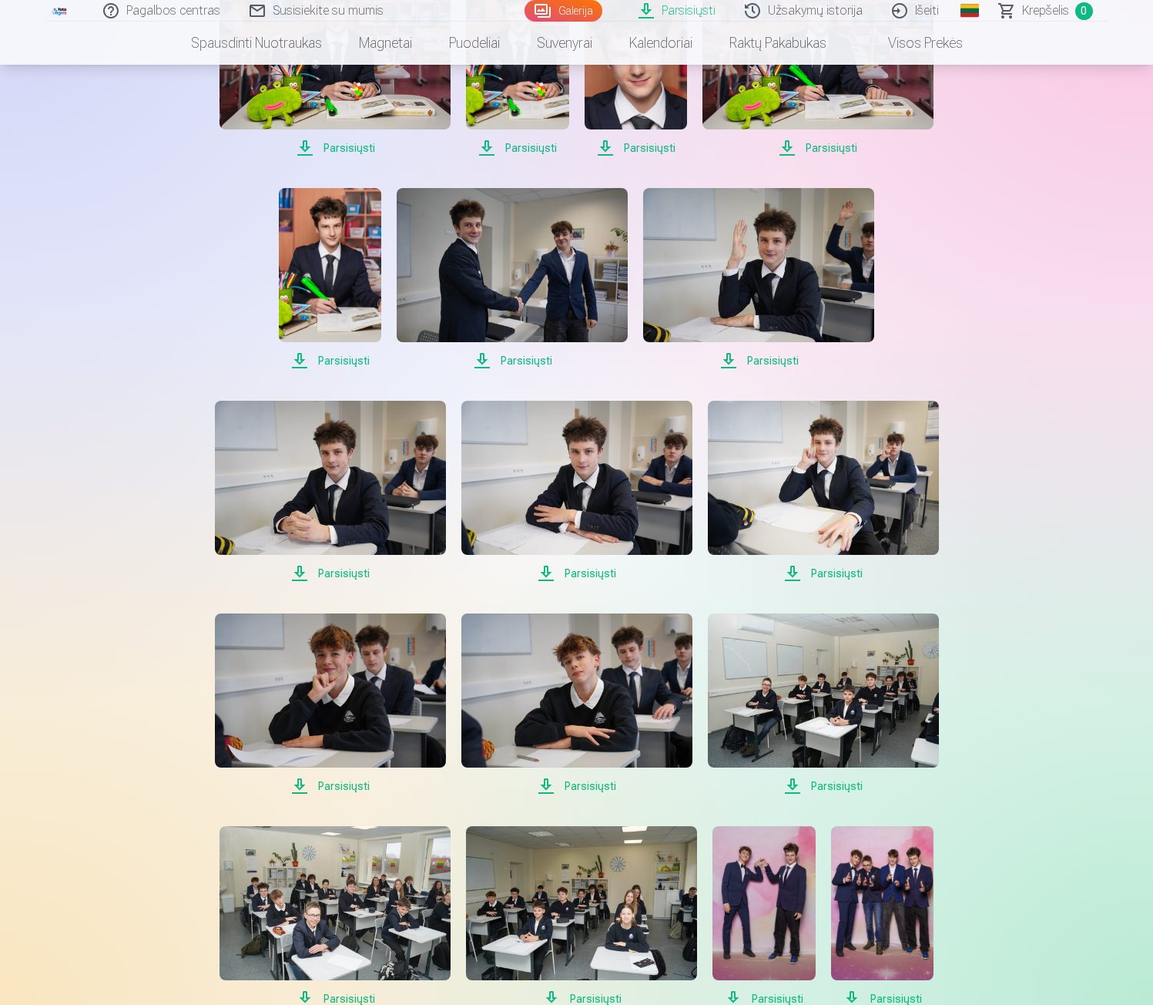
scroll to position [848, 0]
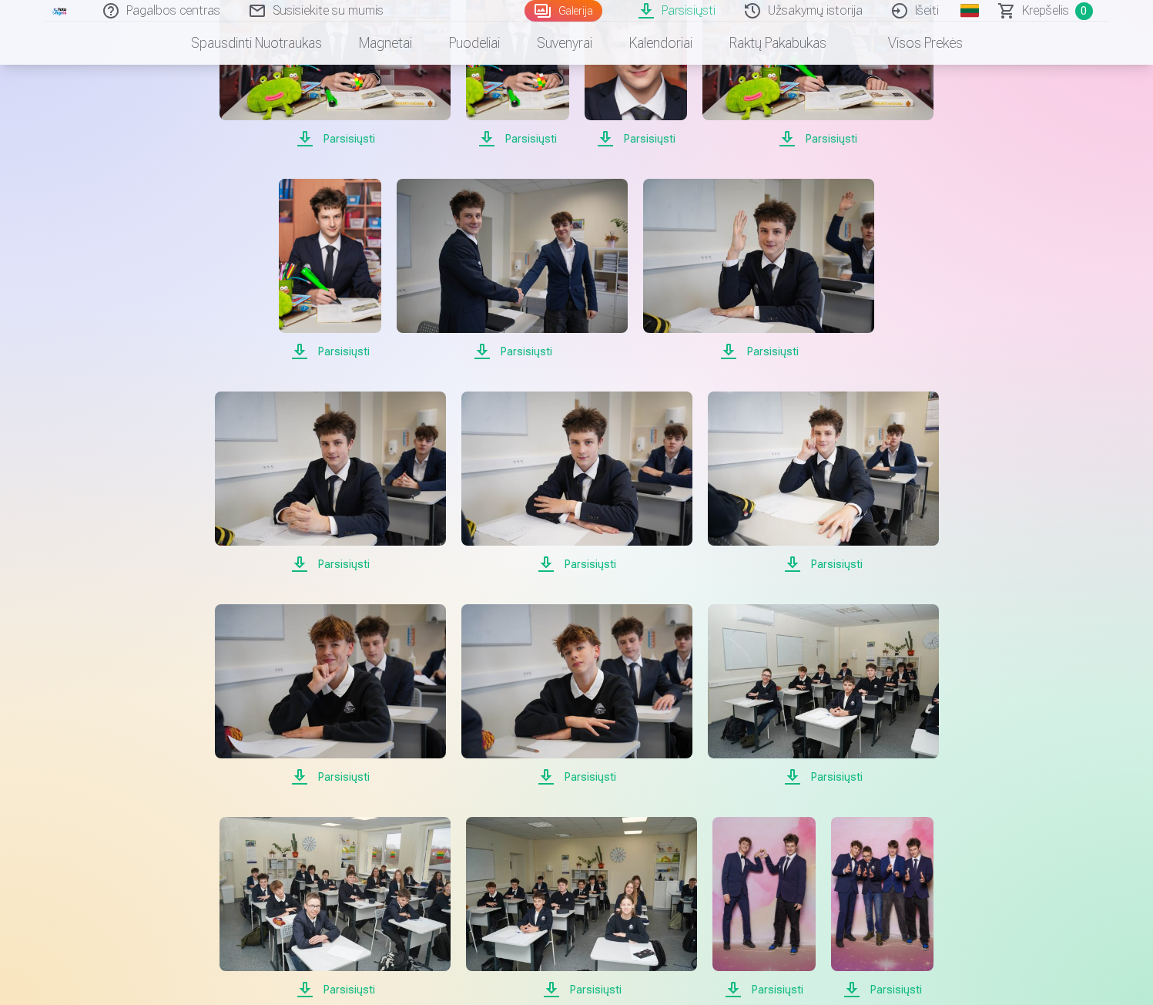
click at [351, 347] on span "Parsisiųsti" at bounding box center [330, 351] width 102 height 18
click at [503, 350] on span "Parsisiųsti" at bounding box center [512, 351] width 231 height 18
click at [513, 357] on span "Parsisiųsti" at bounding box center [512, 351] width 231 height 18
click at [500, 344] on span "Parsisiųsti" at bounding box center [512, 351] width 231 height 18
click at [511, 351] on span "Parsisiųsti" at bounding box center [512, 351] width 231 height 18
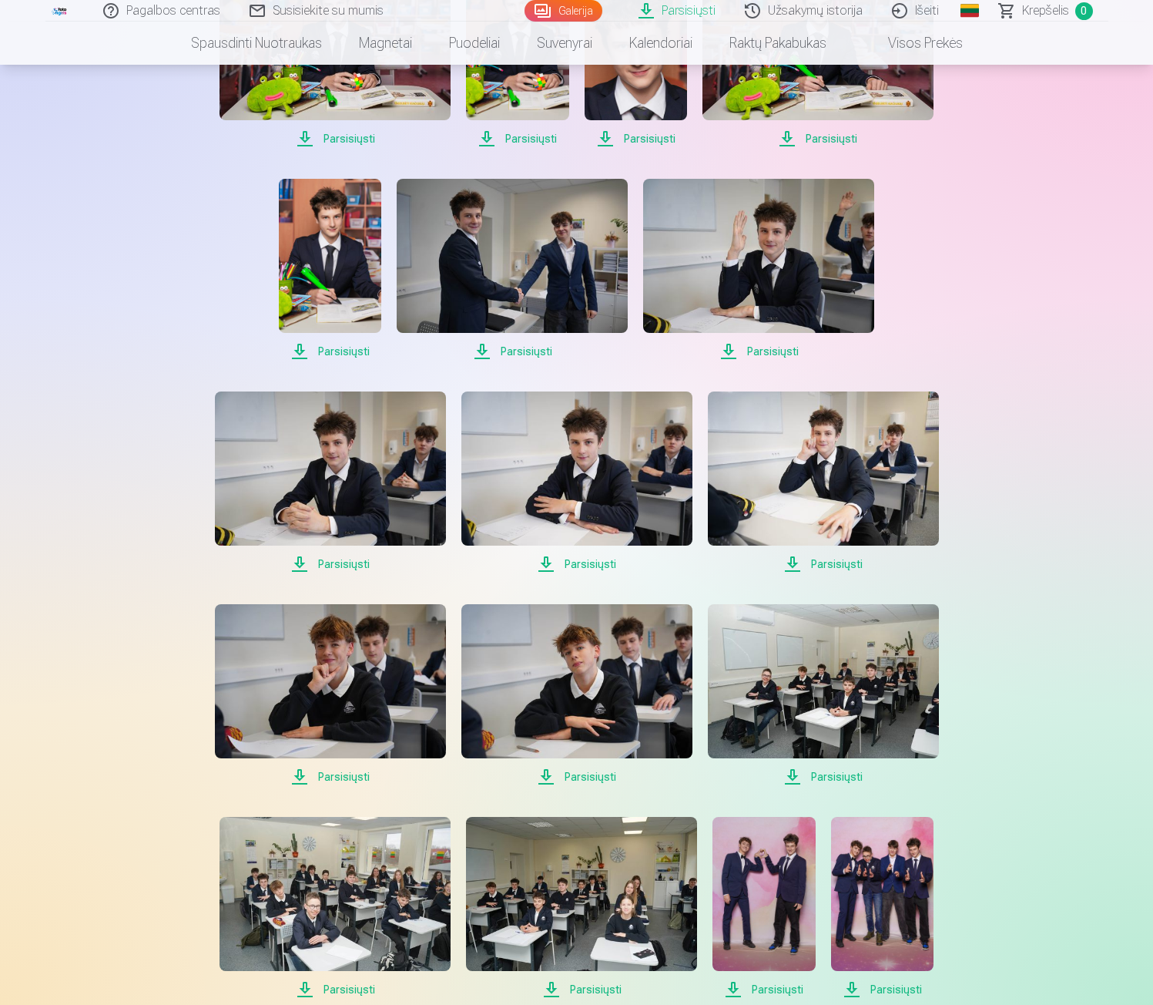
click at [767, 358] on span "Parsisiųsti" at bounding box center [758, 351] width 231 height 18
click at [755, 352] on span "Parsisiųsti" at bounding box center [758, 351] width 231 height 18
click at [309, 559] on span "Parsisiųsti" at bounding box center [330, 564] width 231 height 18
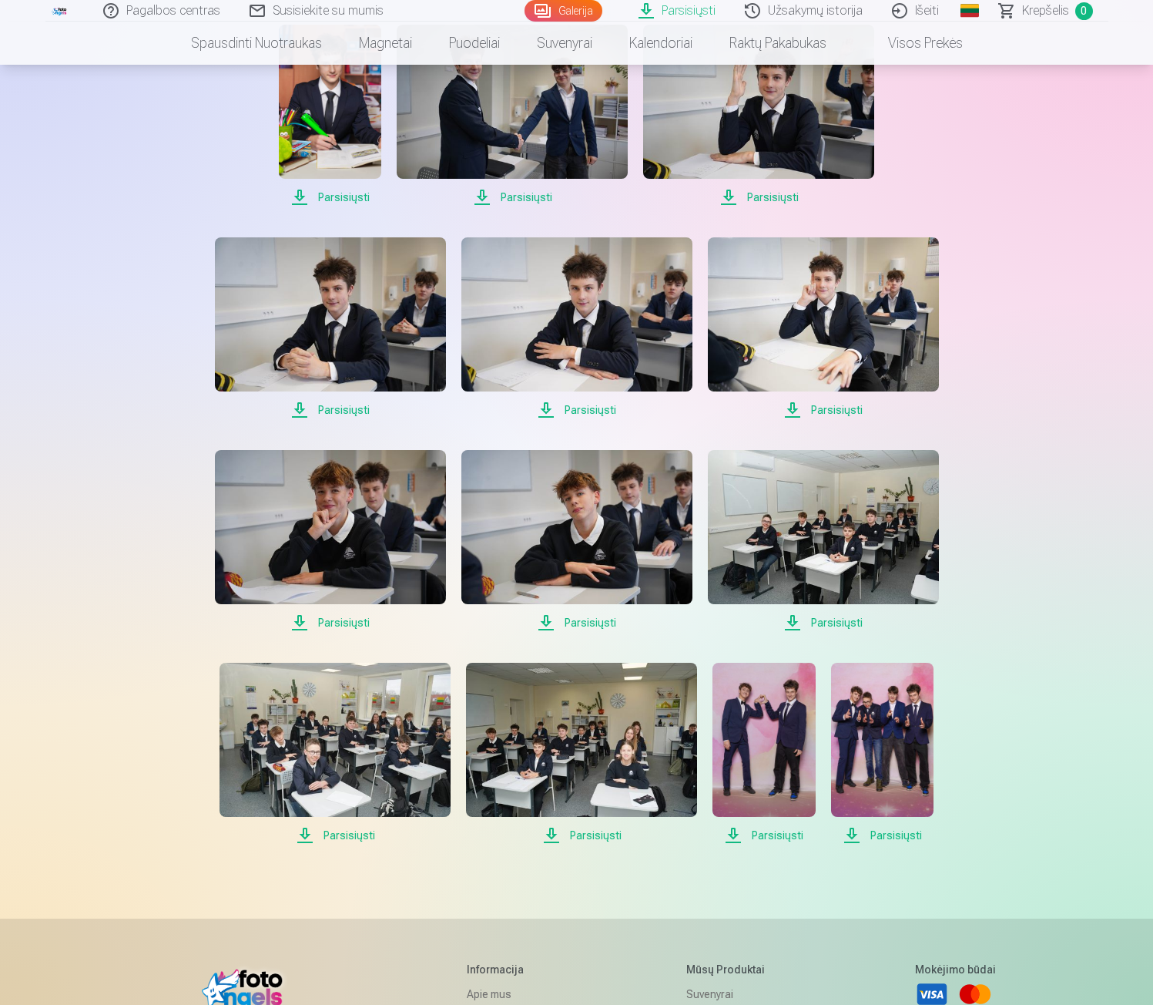
scroll to position [1079, 0]
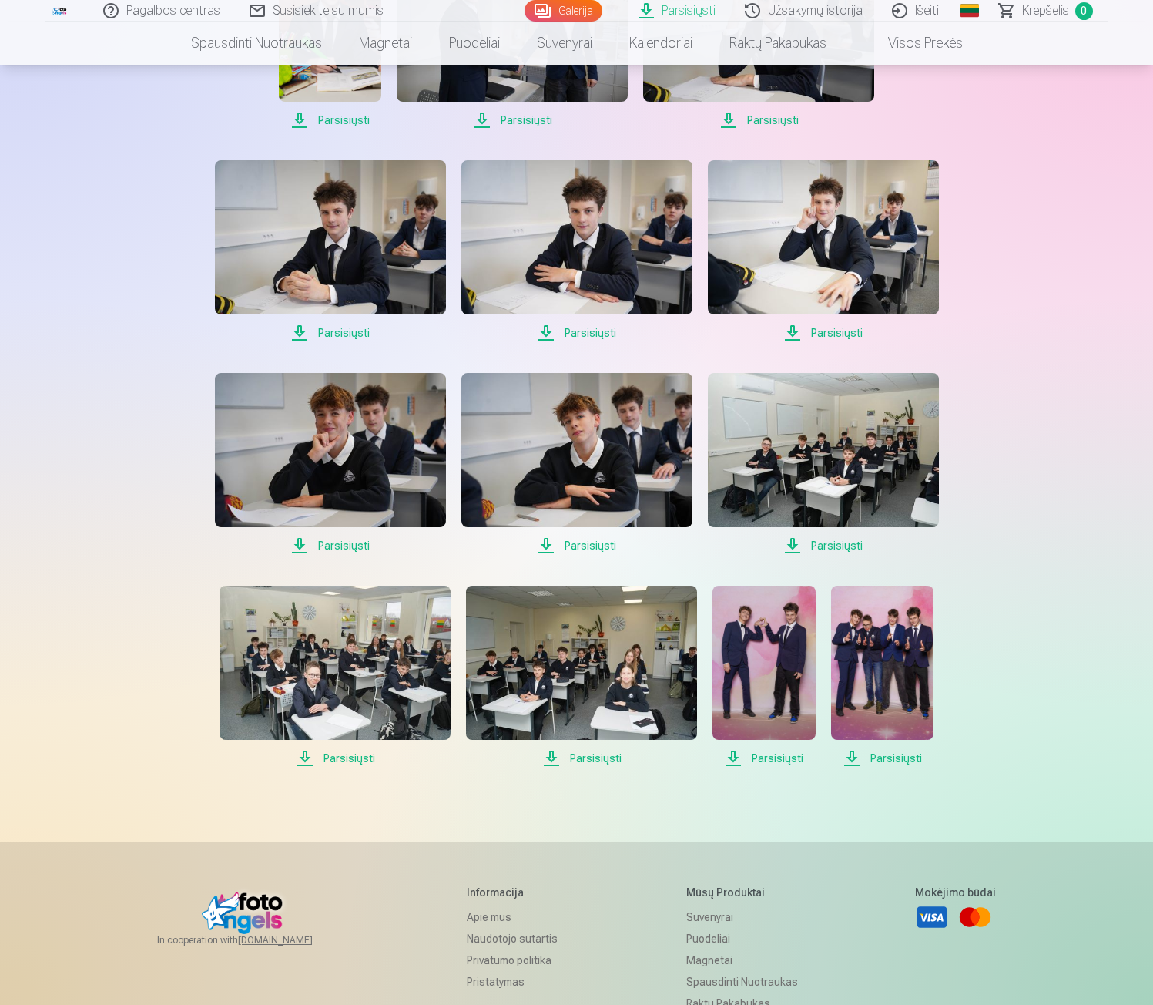
click at [584, 331] on span "Parsisiųsti" at bounding box center [577, 333] width 231 height 18
click at [821, 334] on span "Parsisiųsti" at bounding box center [823, 333] width 231 height 18
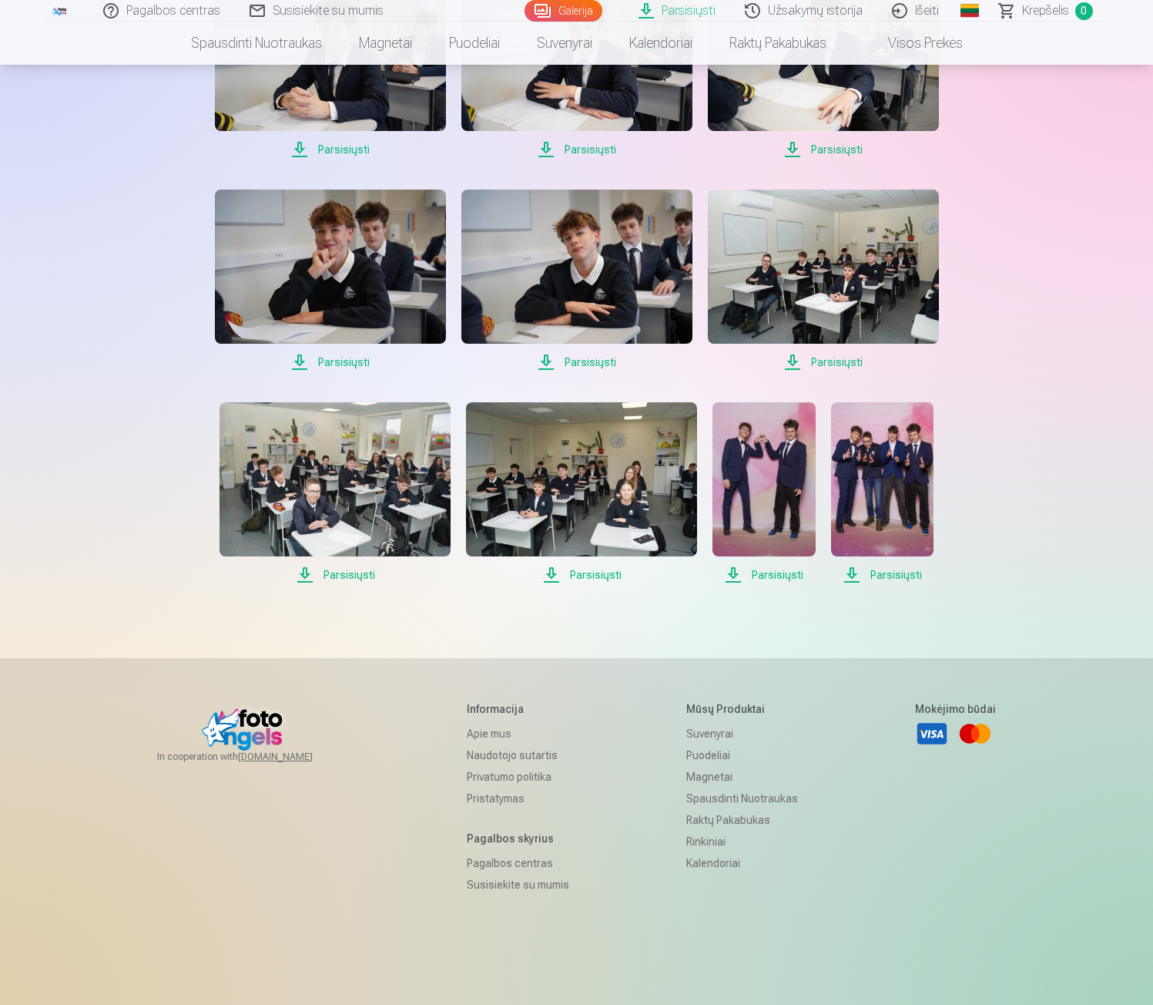
scroll to position [1310, 0]
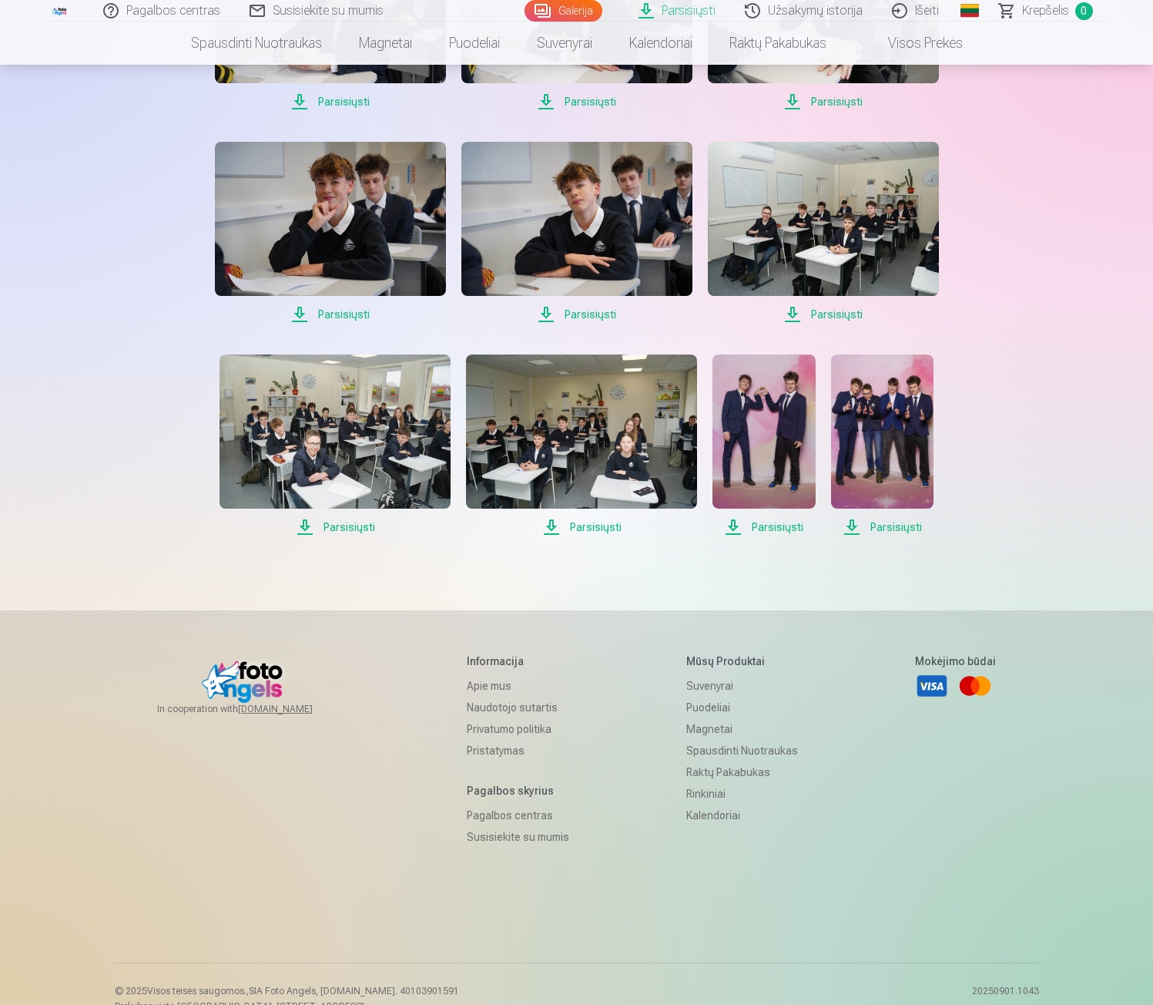
click at [823, 313] on span "Parsisiųsti" at bounding box center [823, 314] width 231 height 18
click at [322, 518] on span "Parsisiųsti" at bounding box center [335, 527] width 231 height 18
click at [324, 527] on span "Parsisiųsti" at bounding box center [335, 527] width 231 height 18
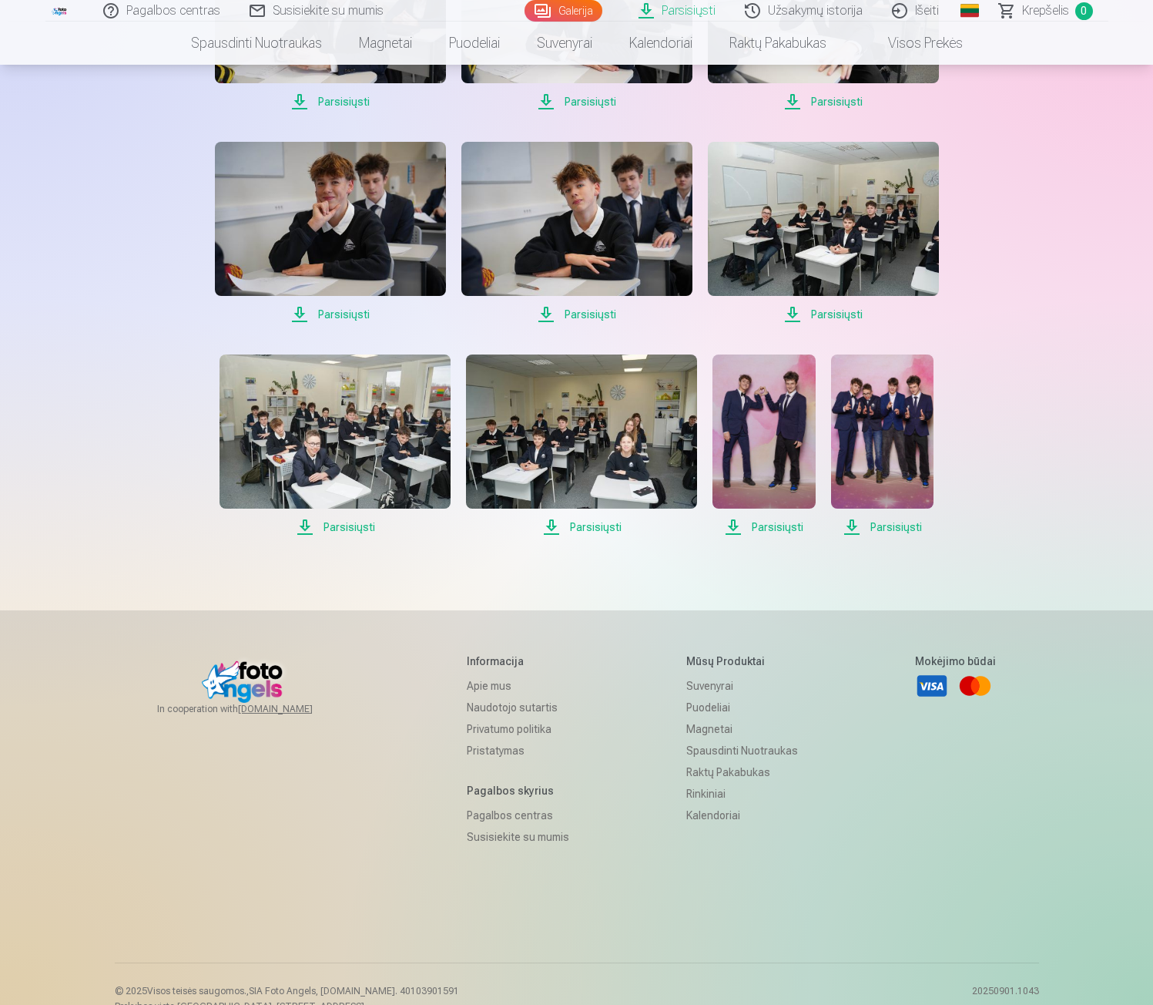
click at [591, 524] on span "Parsisiųsti" at bounding box center [581, 527] width 231 height 18
click at [768, 520] on span "Parsisiųsti" at bounding box center [764, 527] width 102 height 18
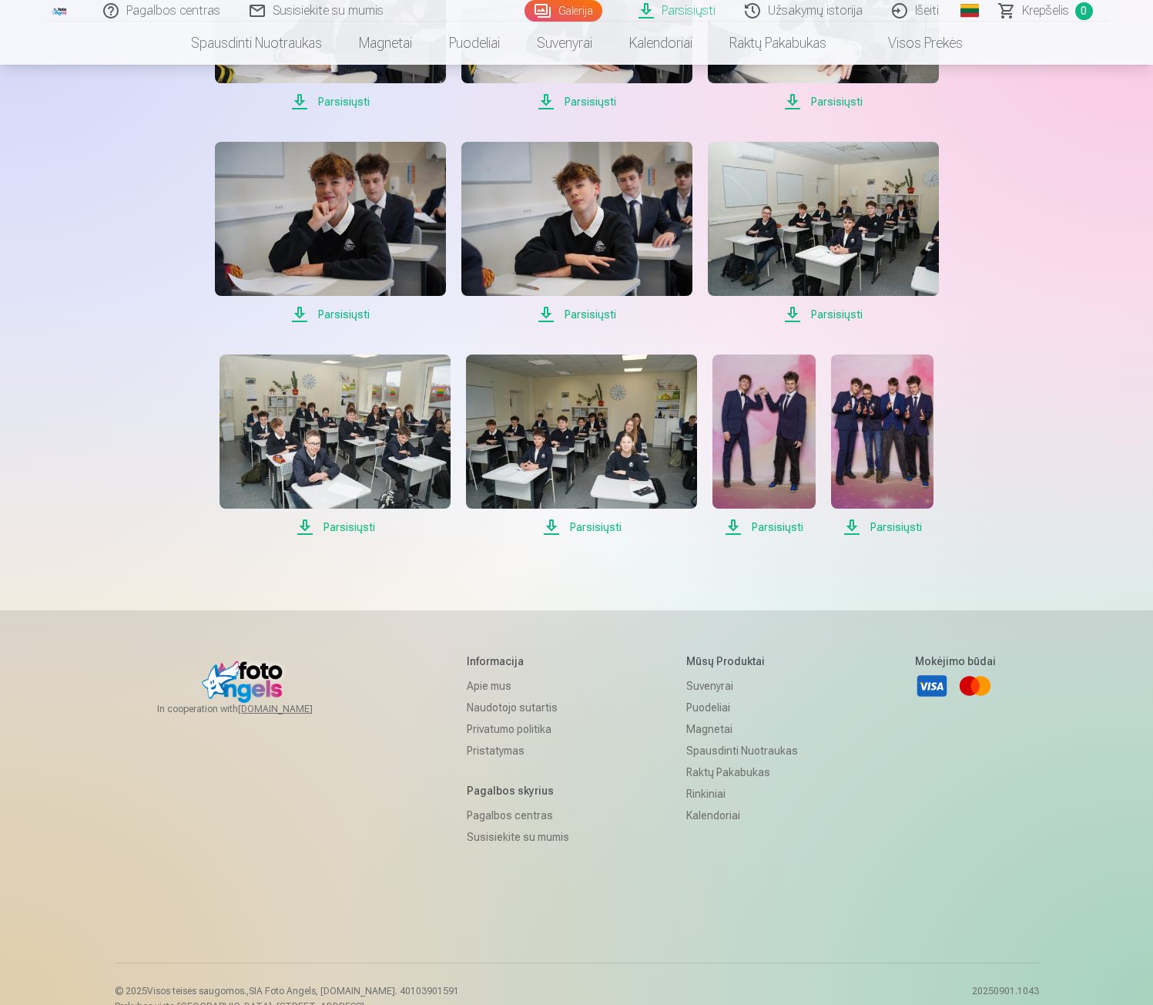
click at [889, 525] on span "Parsisiųsti" at bounding box center [882, 527] width 102 height 18
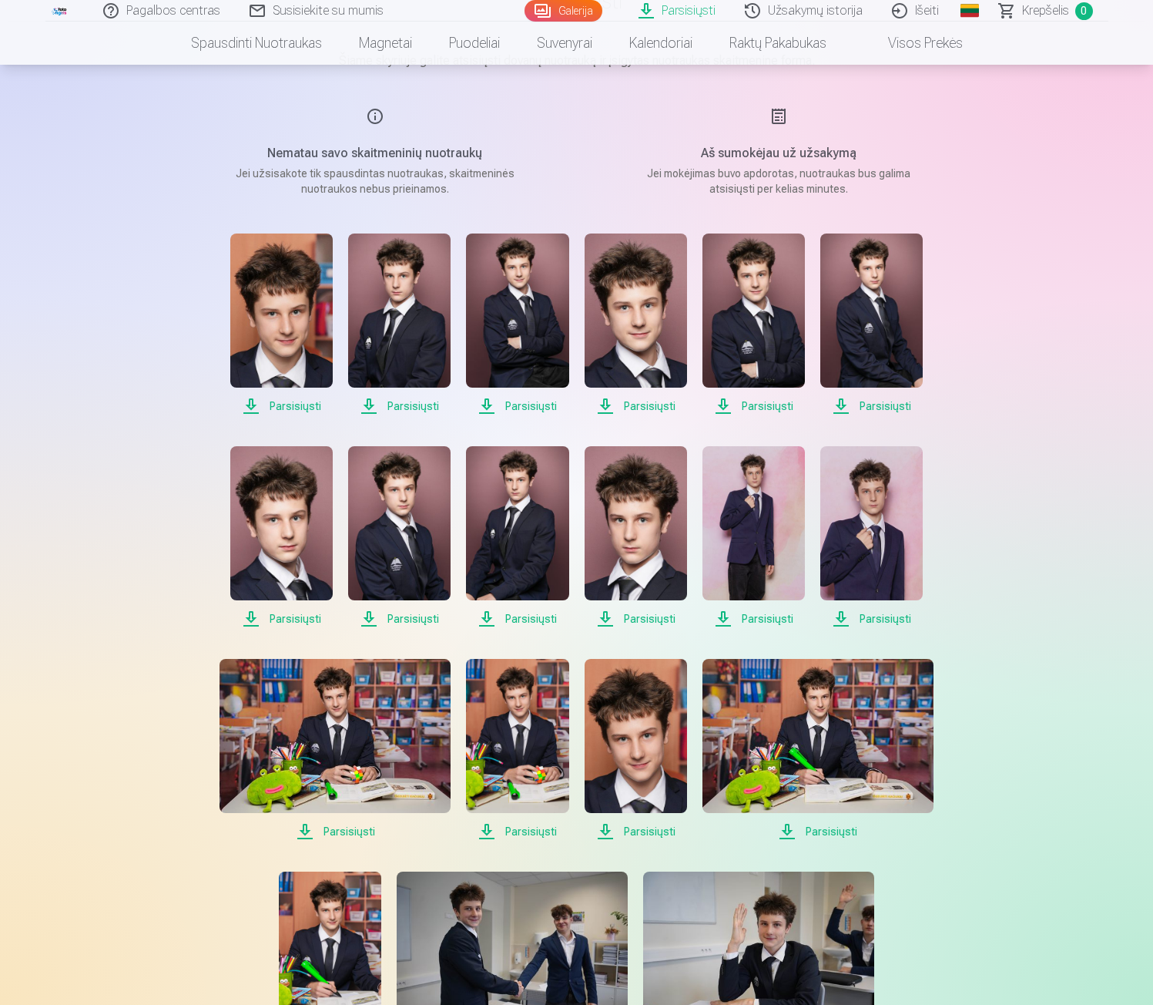
scroll to position [154, 0]
